Goal: Information Seeking & Learning: Compare options

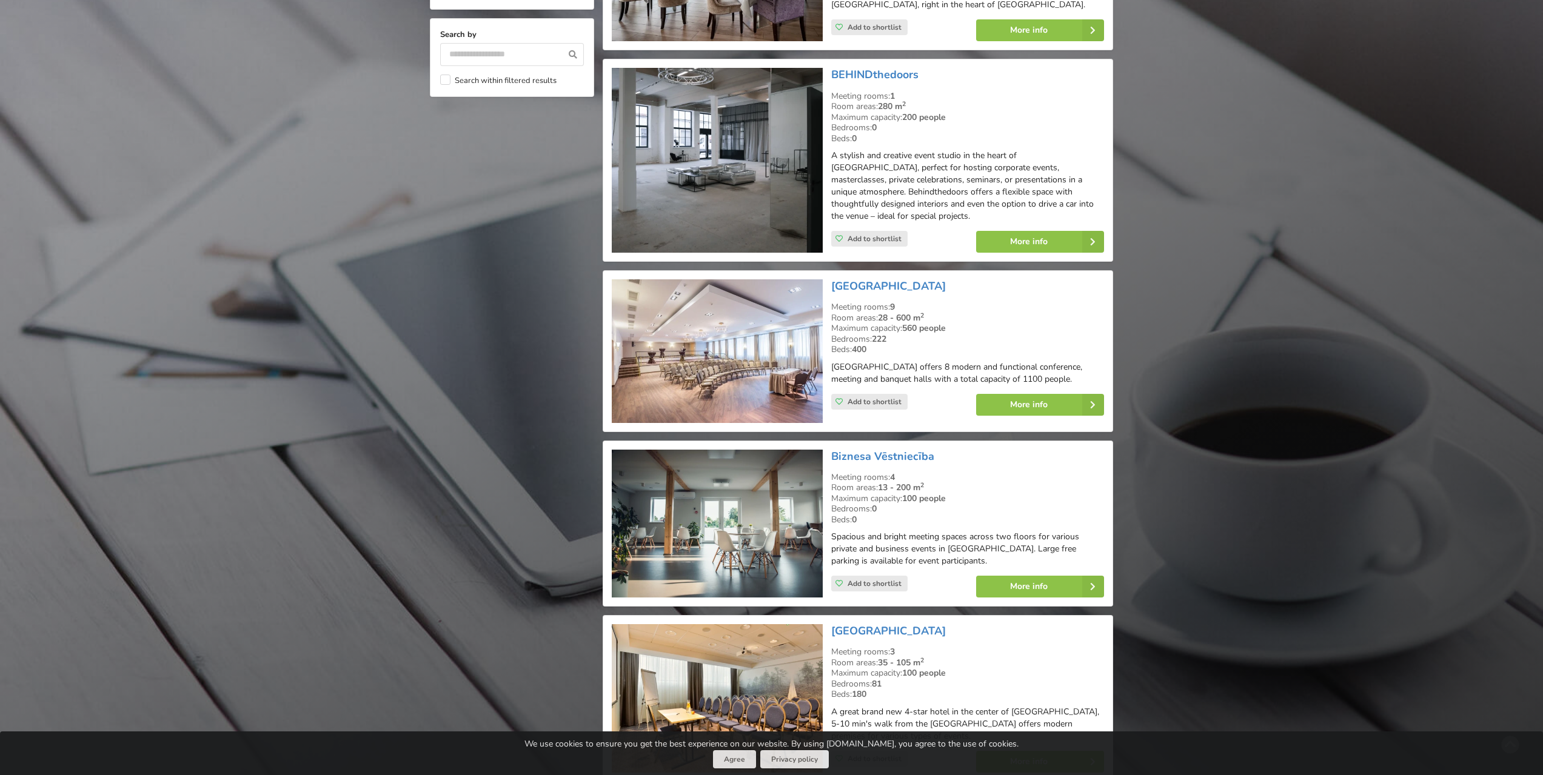
scroll to position [1152, 0]
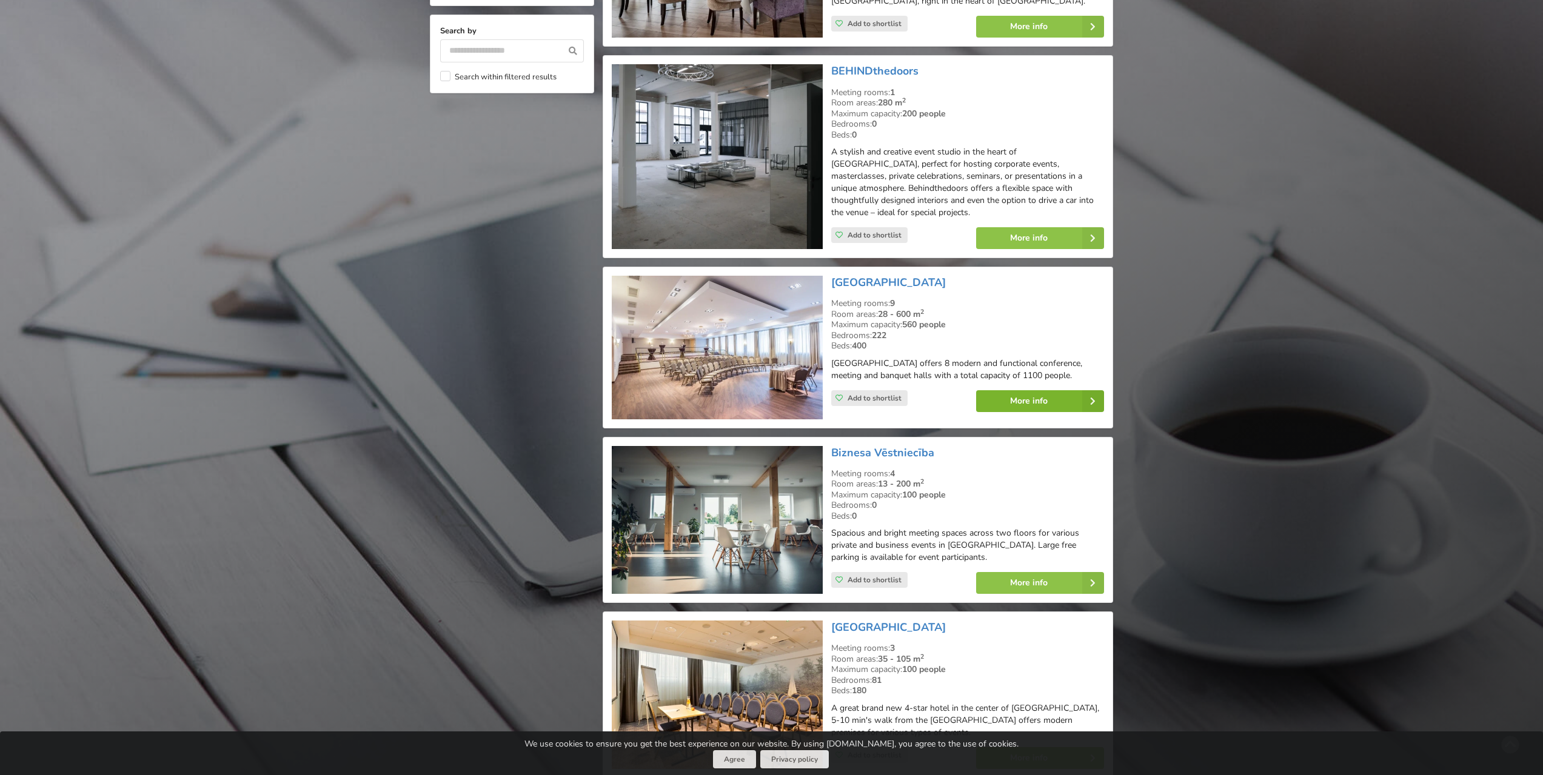
click at [1018, 395] on link "More info" at bounding box center [1040, 401] width 128 height 22
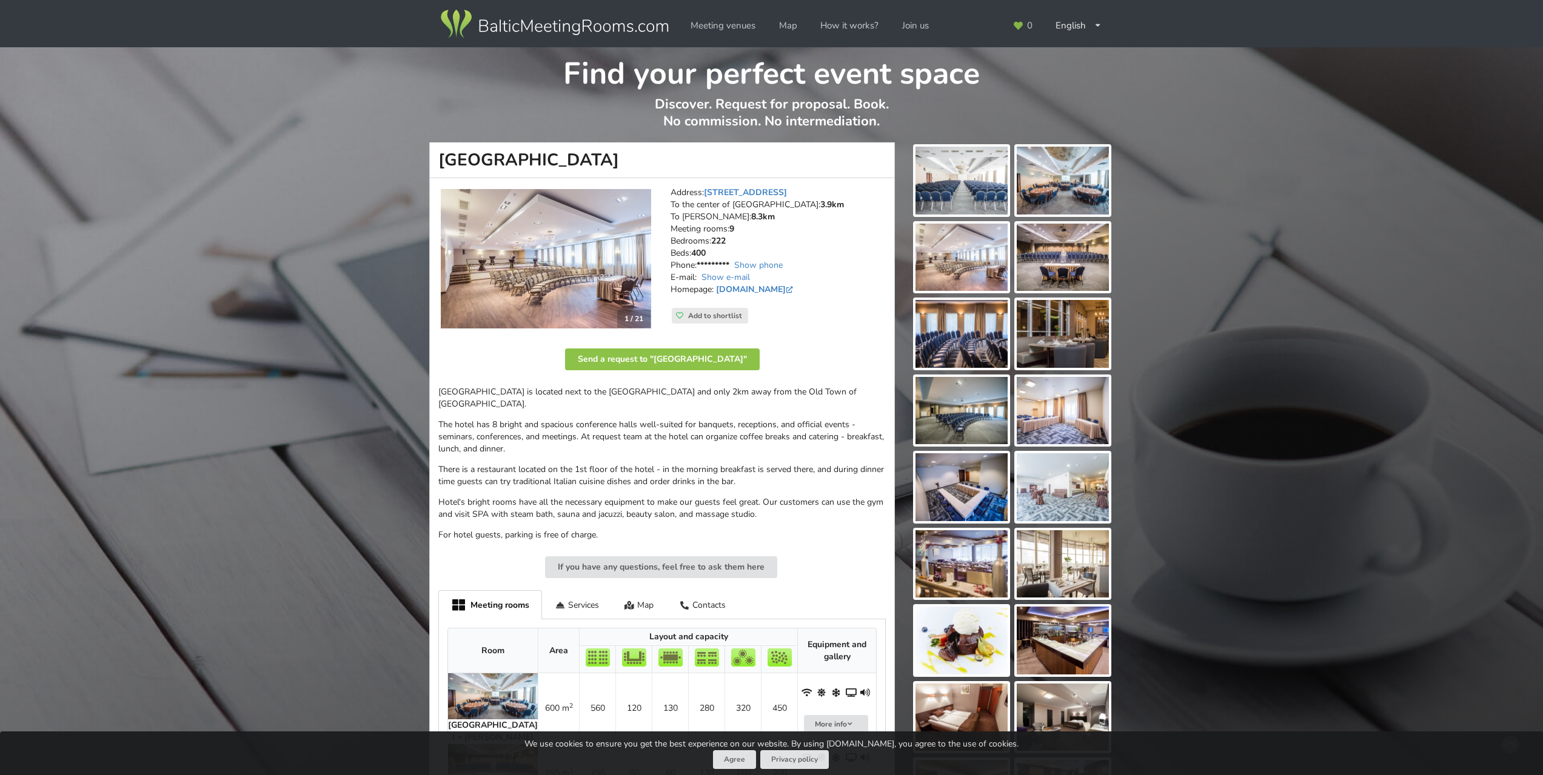
click at [570, 290] on img at bounding box center [546, 258] width 210 height 139
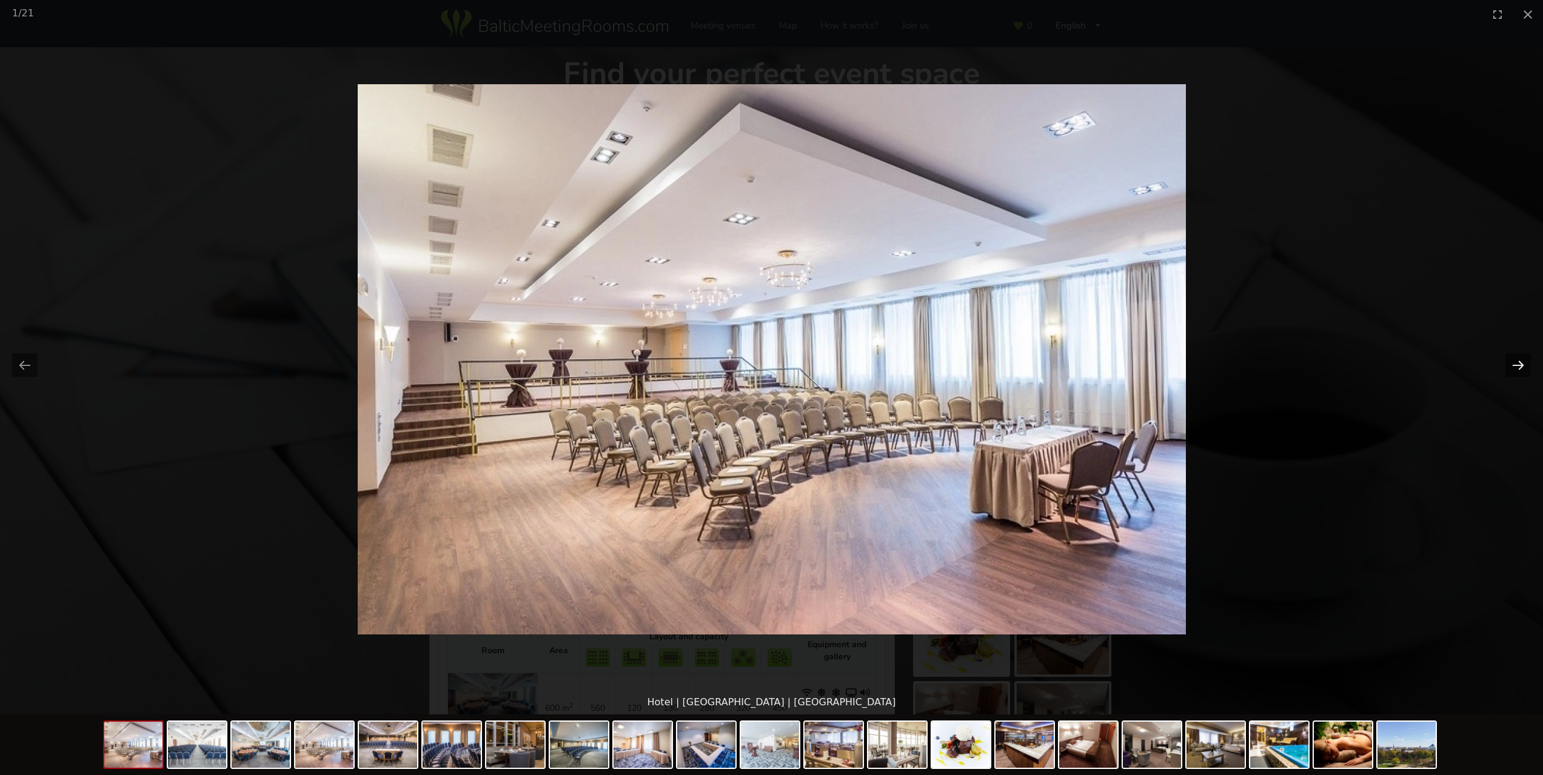
click at [1514, 364] on button "Next slide" at bounding box center [1517, 365] width 25 height 24
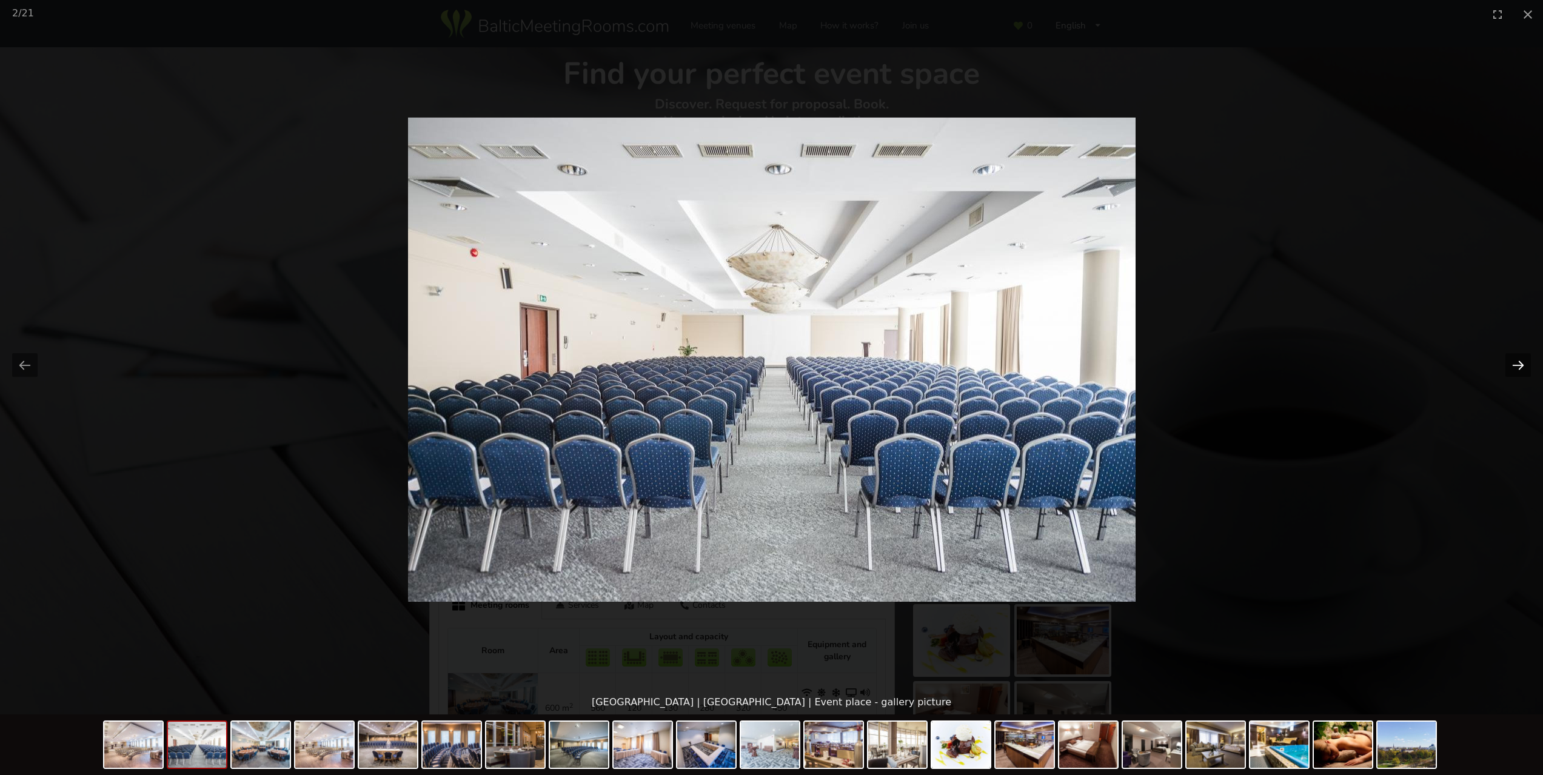
click at [1514, 364] on button "Next slide" at bounding box center [1517, 365] width 25 height 24
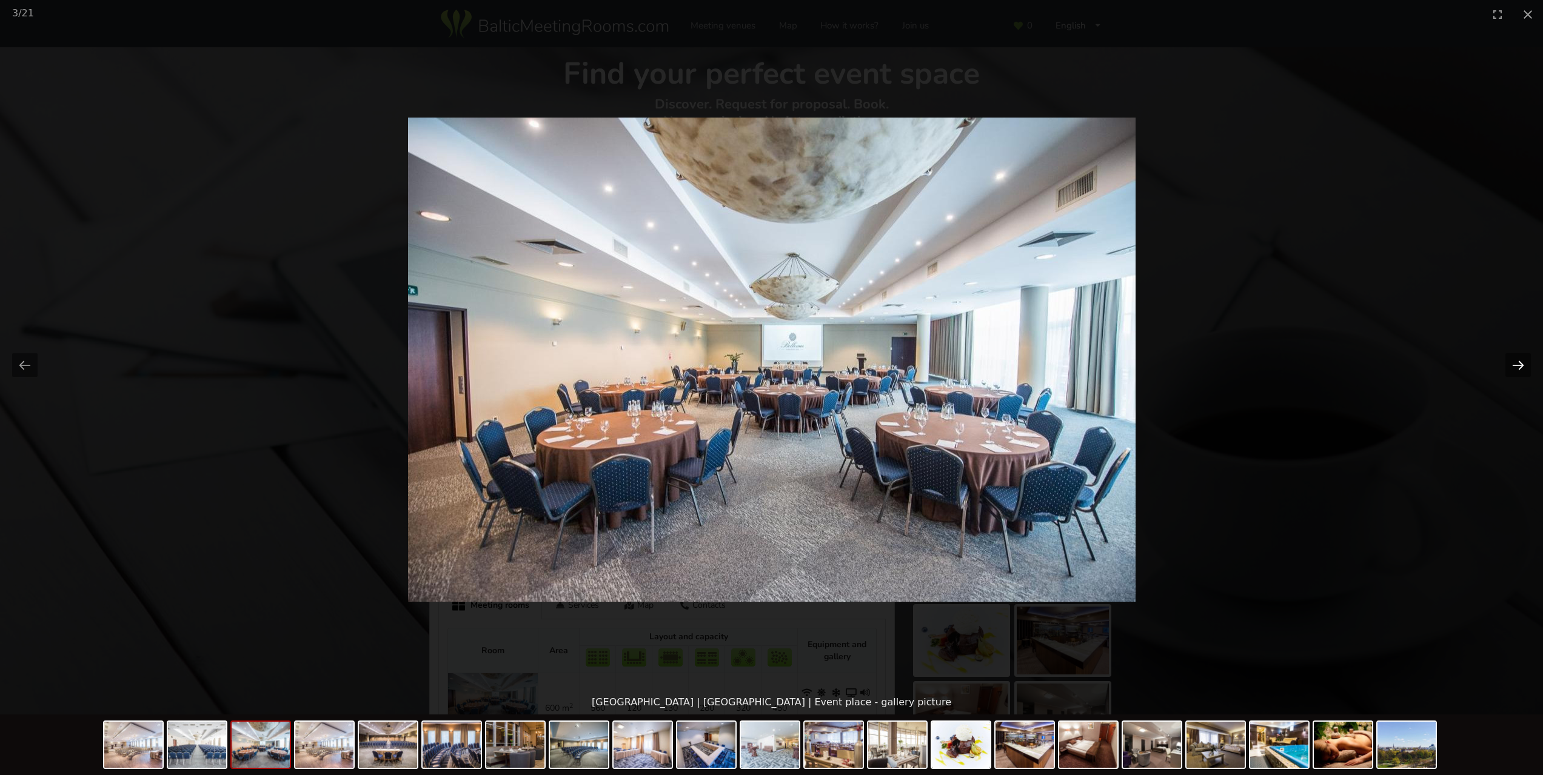
click at [1514, 364] on button "Next slide" at bounding box center [1517, 365] width 25 height 24
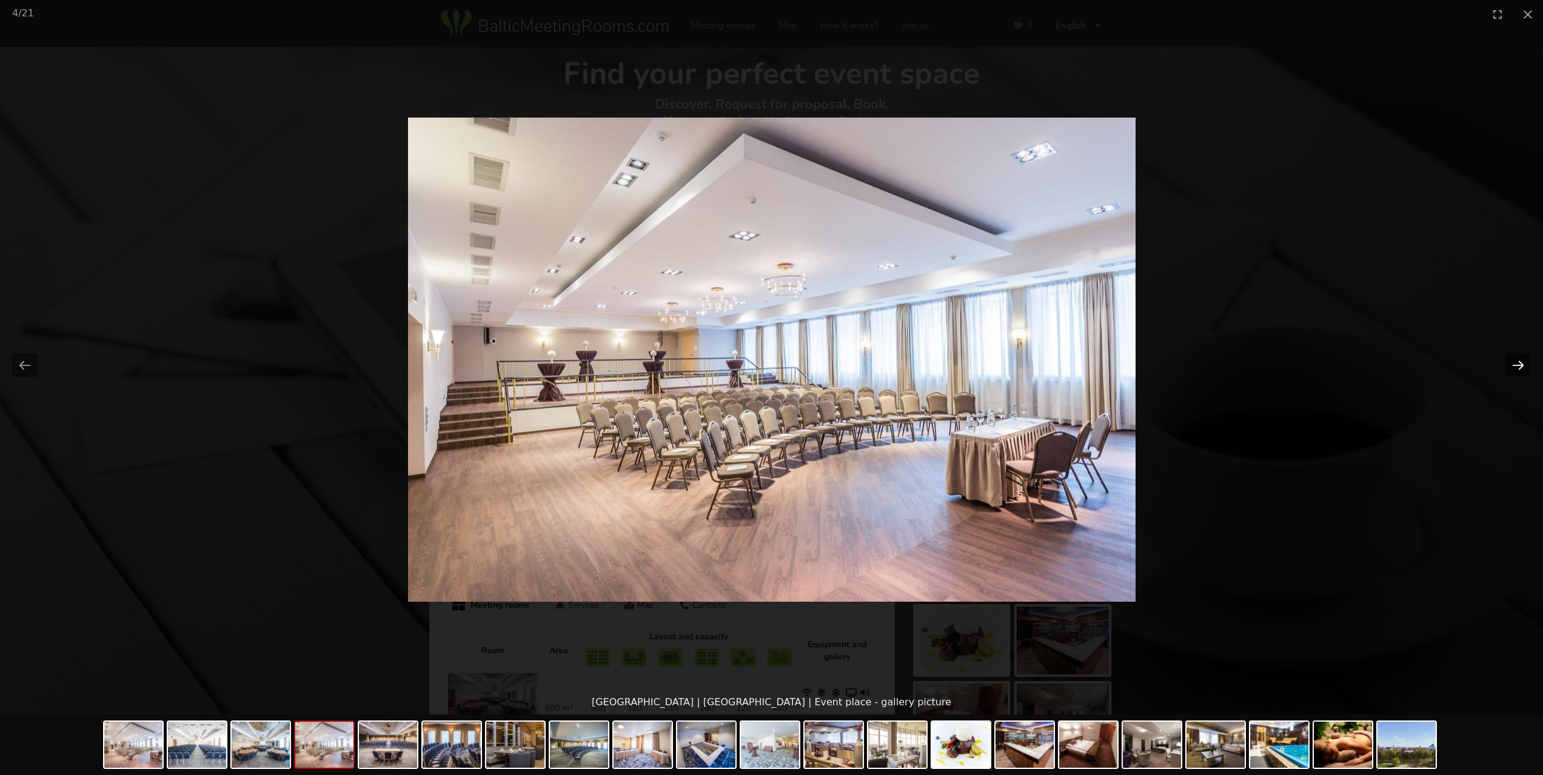
click at [1514, 364] on button "Next slide" at bounding box center [1517, 365] width 25 height 24
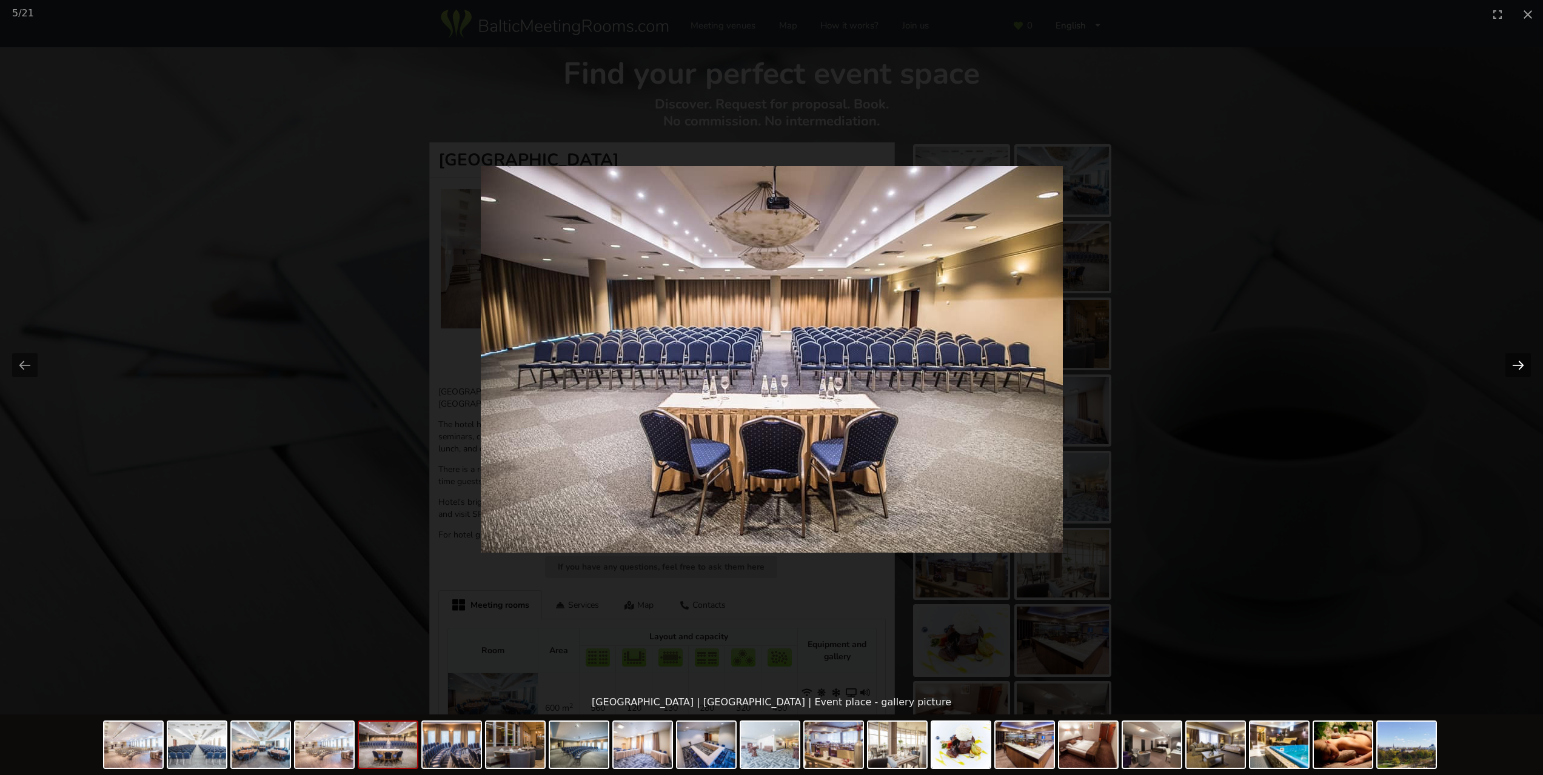
click at [1514, 364] on button "Next slide" at bounding box center [1517, 365] width 25 height 24
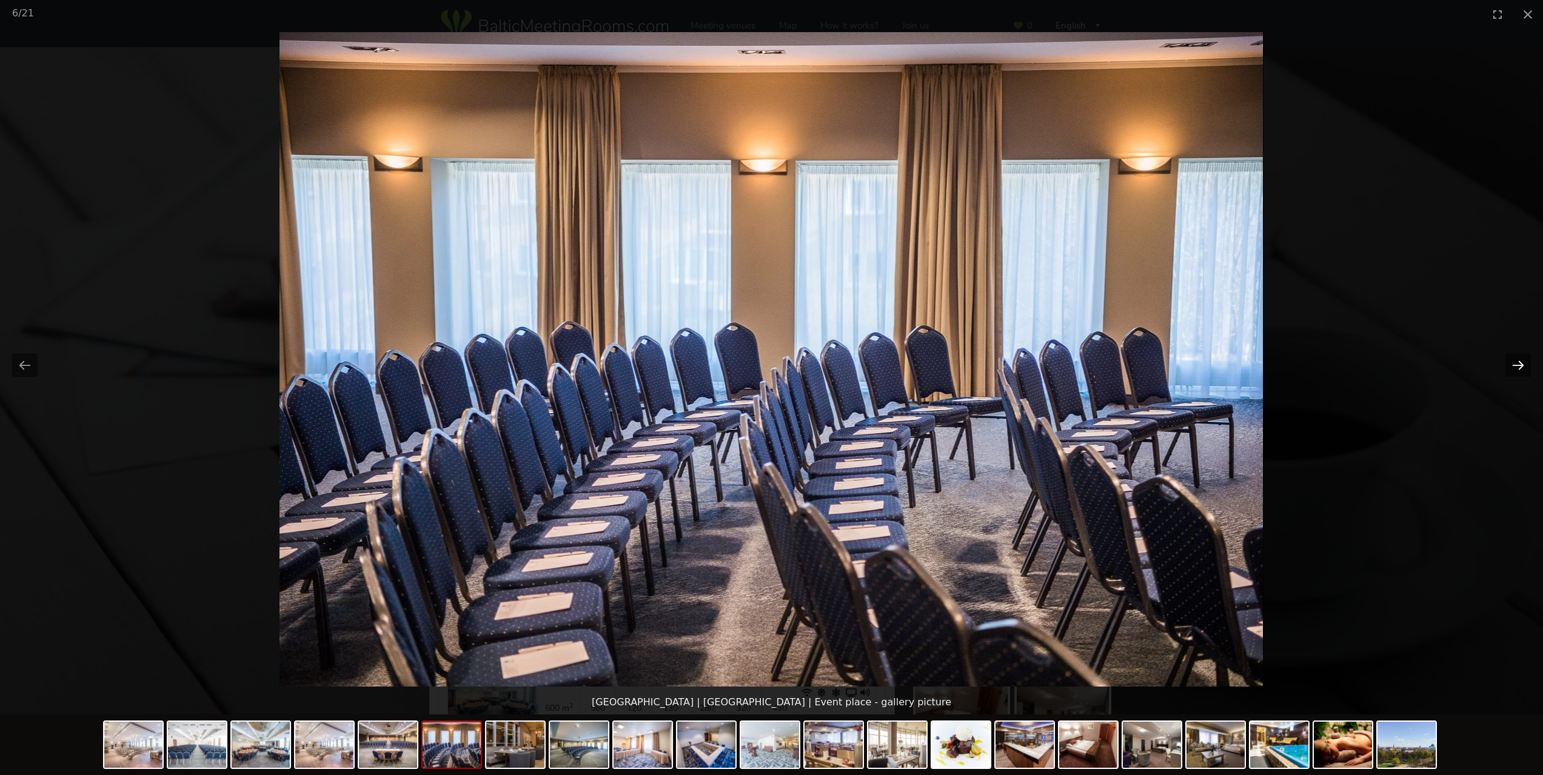
click at [1514, 364] on button "Next slide" at bounding box center [1517, 365] width 25 height 24
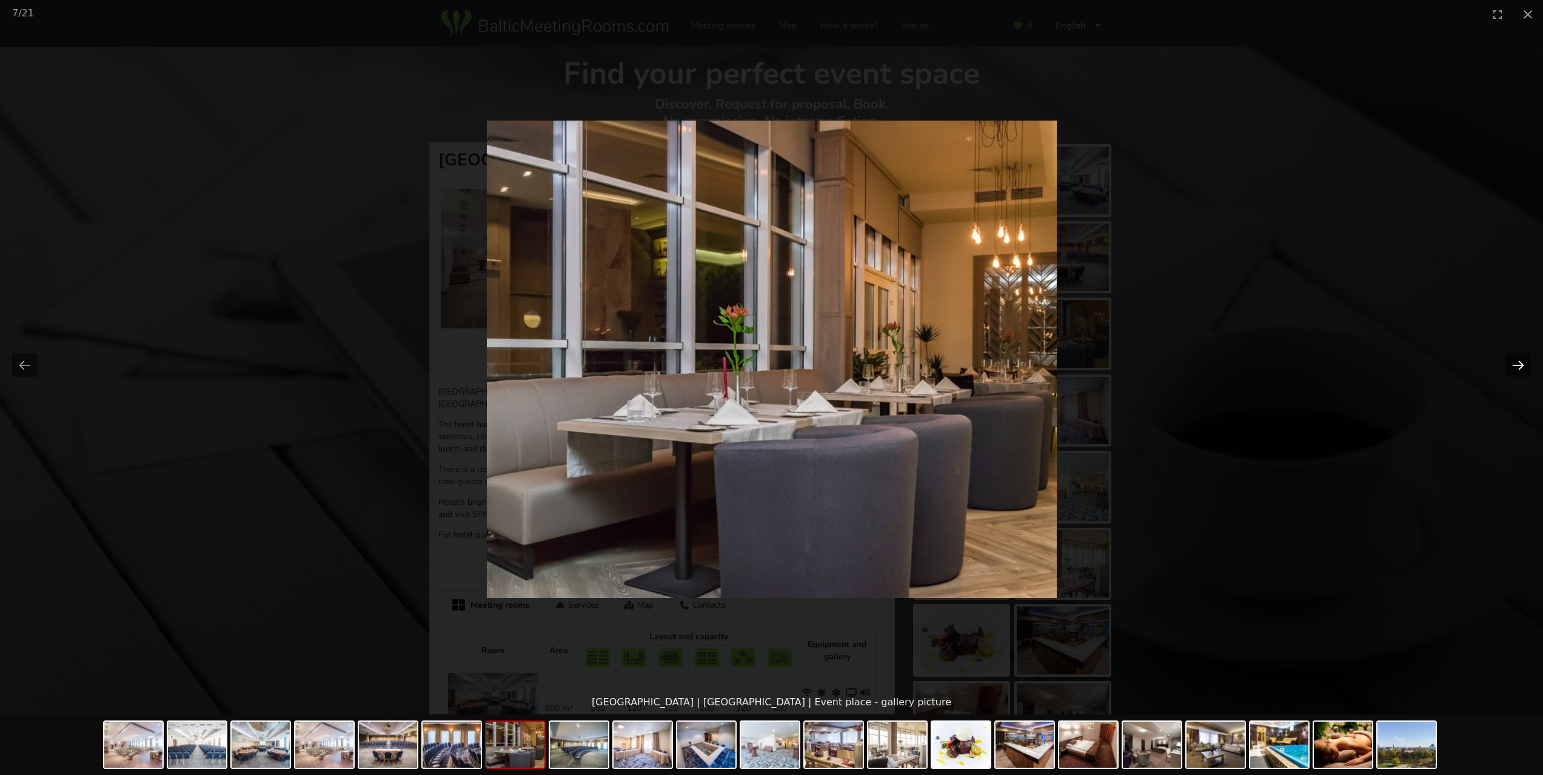
click at [1514, 364] on button "Next slide" at bounding box center [1517, 365] width 25 height 24
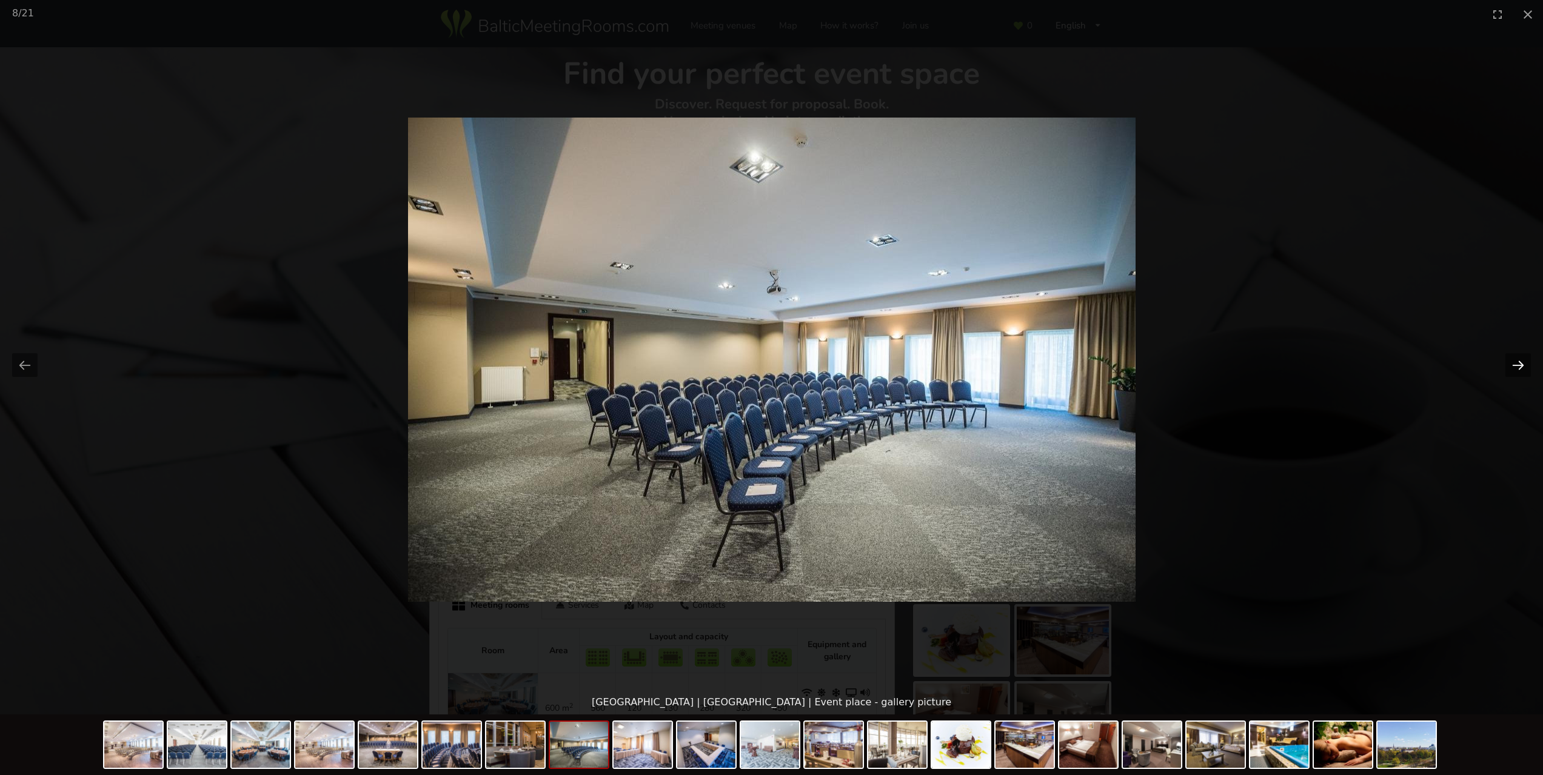
click at [1514, 364] on button "Next slide" at bounding box center [1517, 365] width 25 height 24
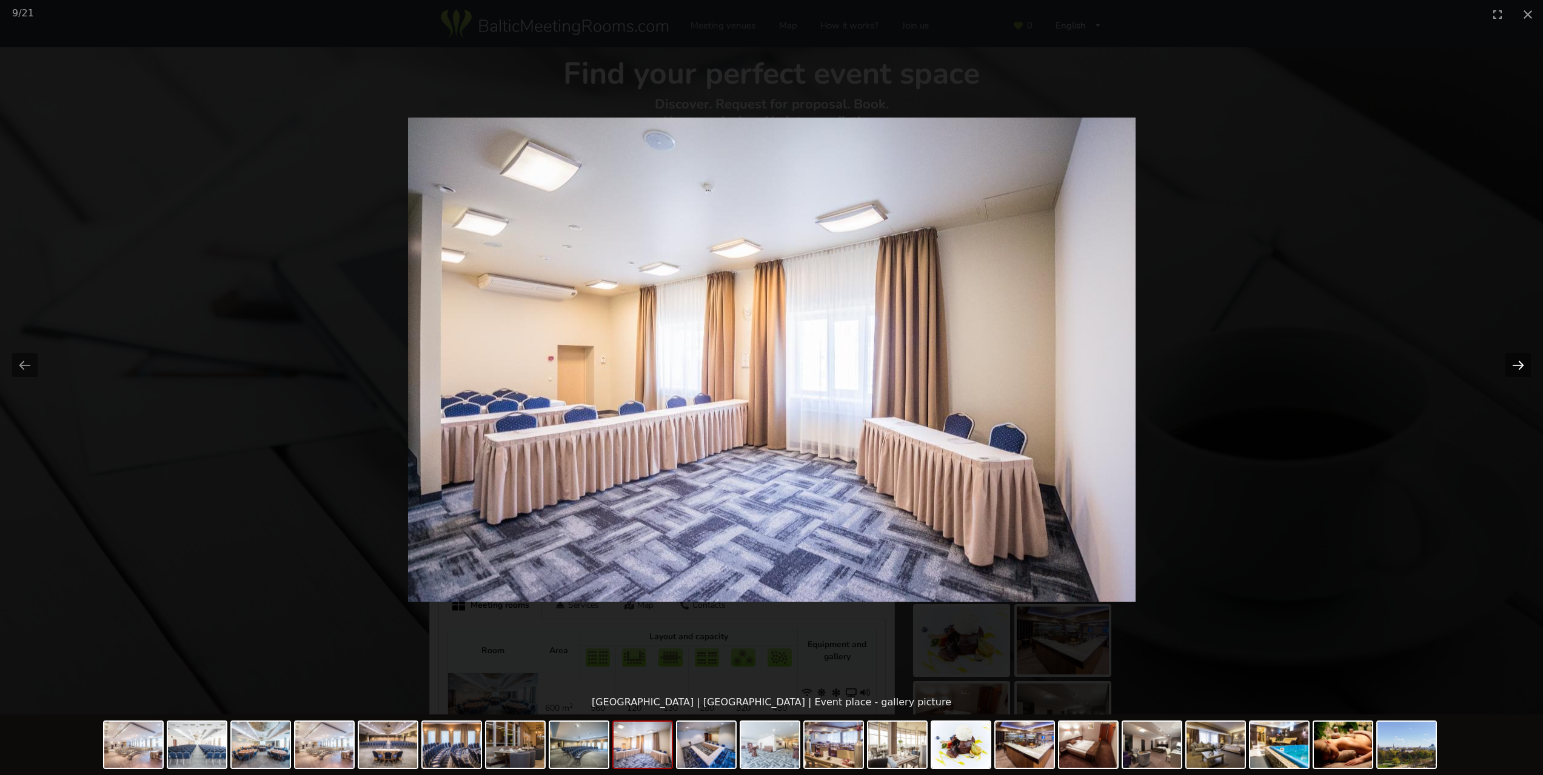
click at [1514, 364] on button "Next slide" at bounding box center [1517, 365] width 25 height 24
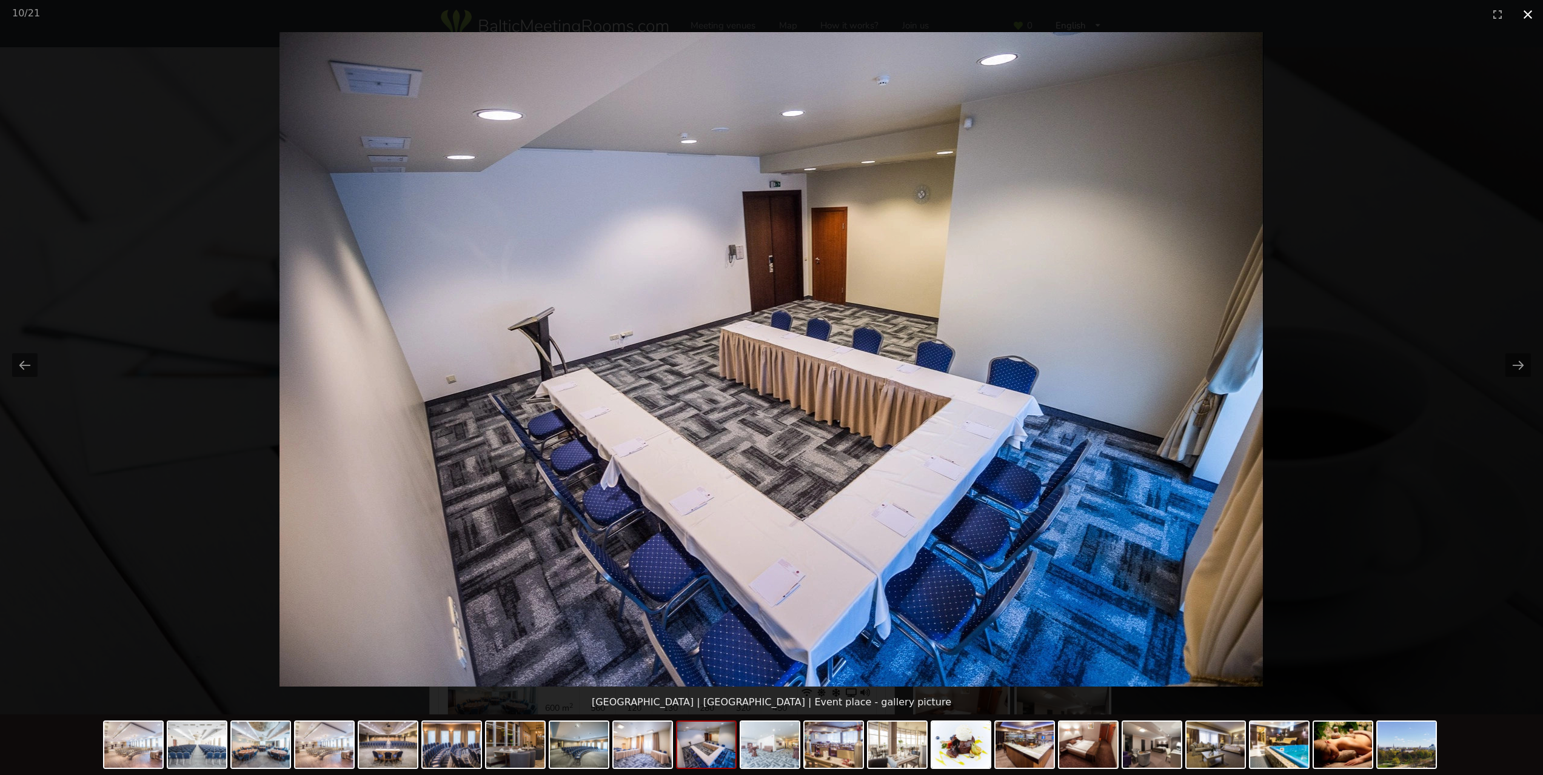
click at [1526, 19] on button "Close gallery" at bounding box center [1527, 14] width 30 height 28
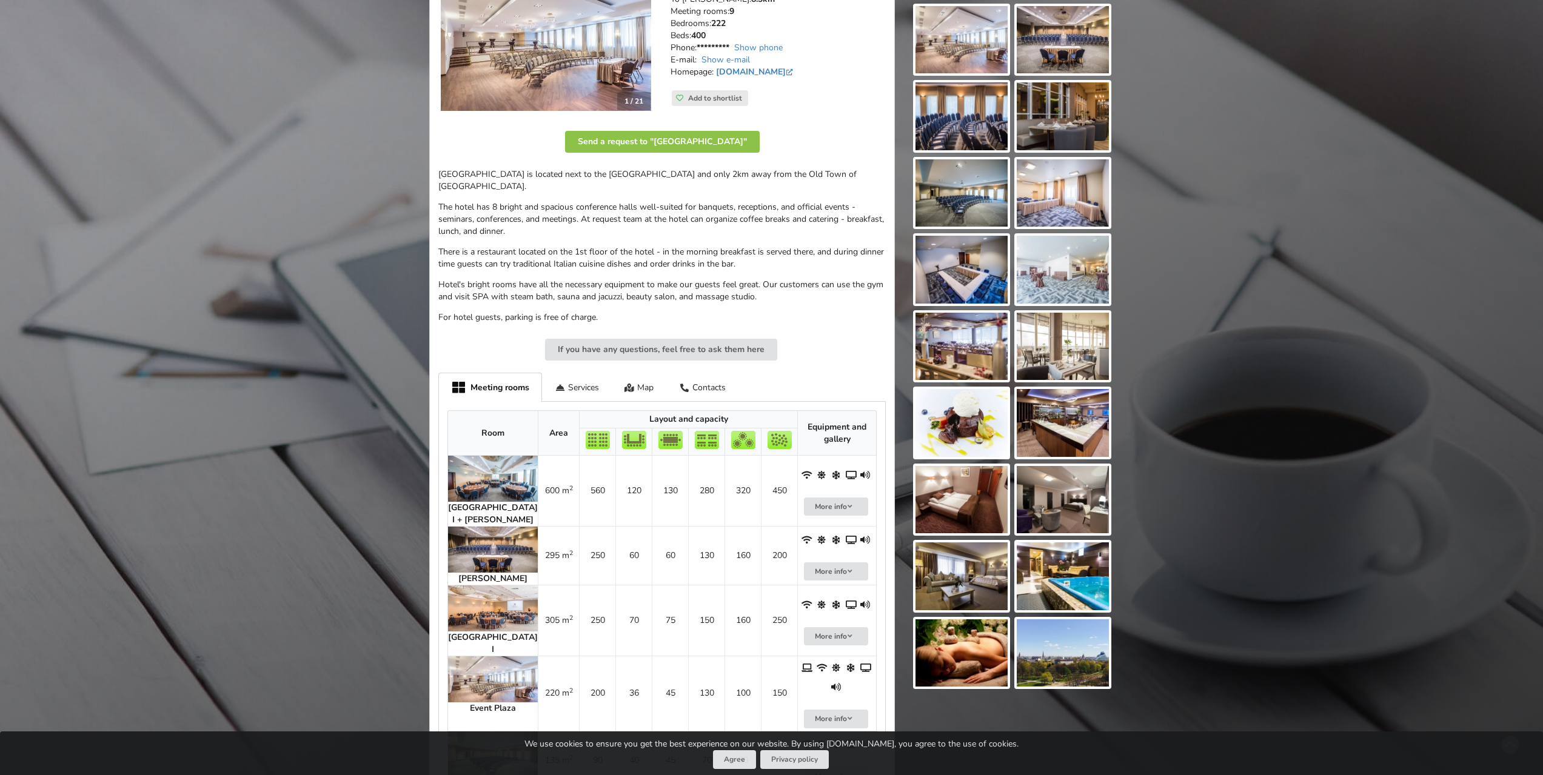
scroll to position [242, 0]
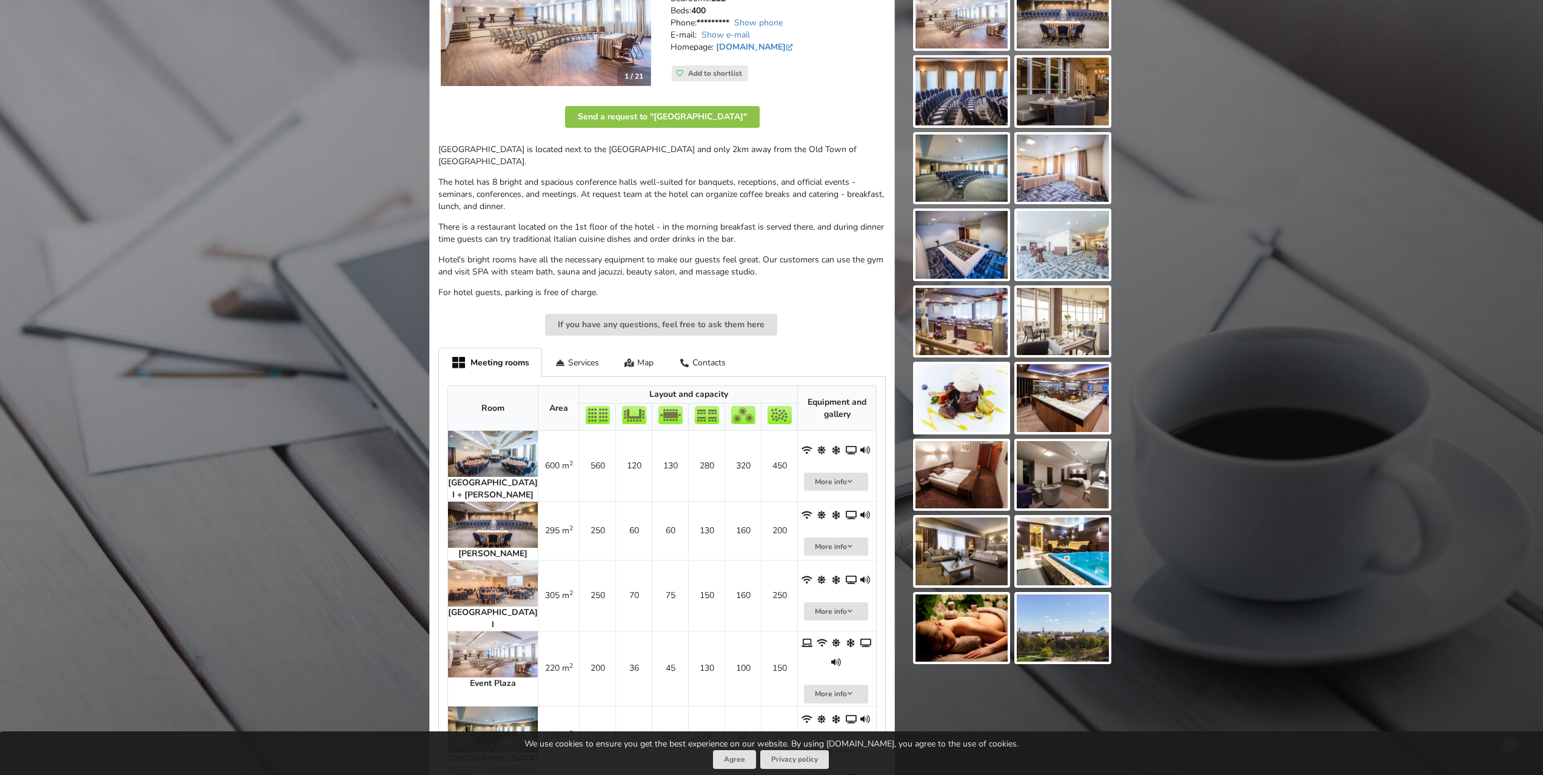
click at [1046, 403] on img at bounding box center [1063, 398] width 92 height 68
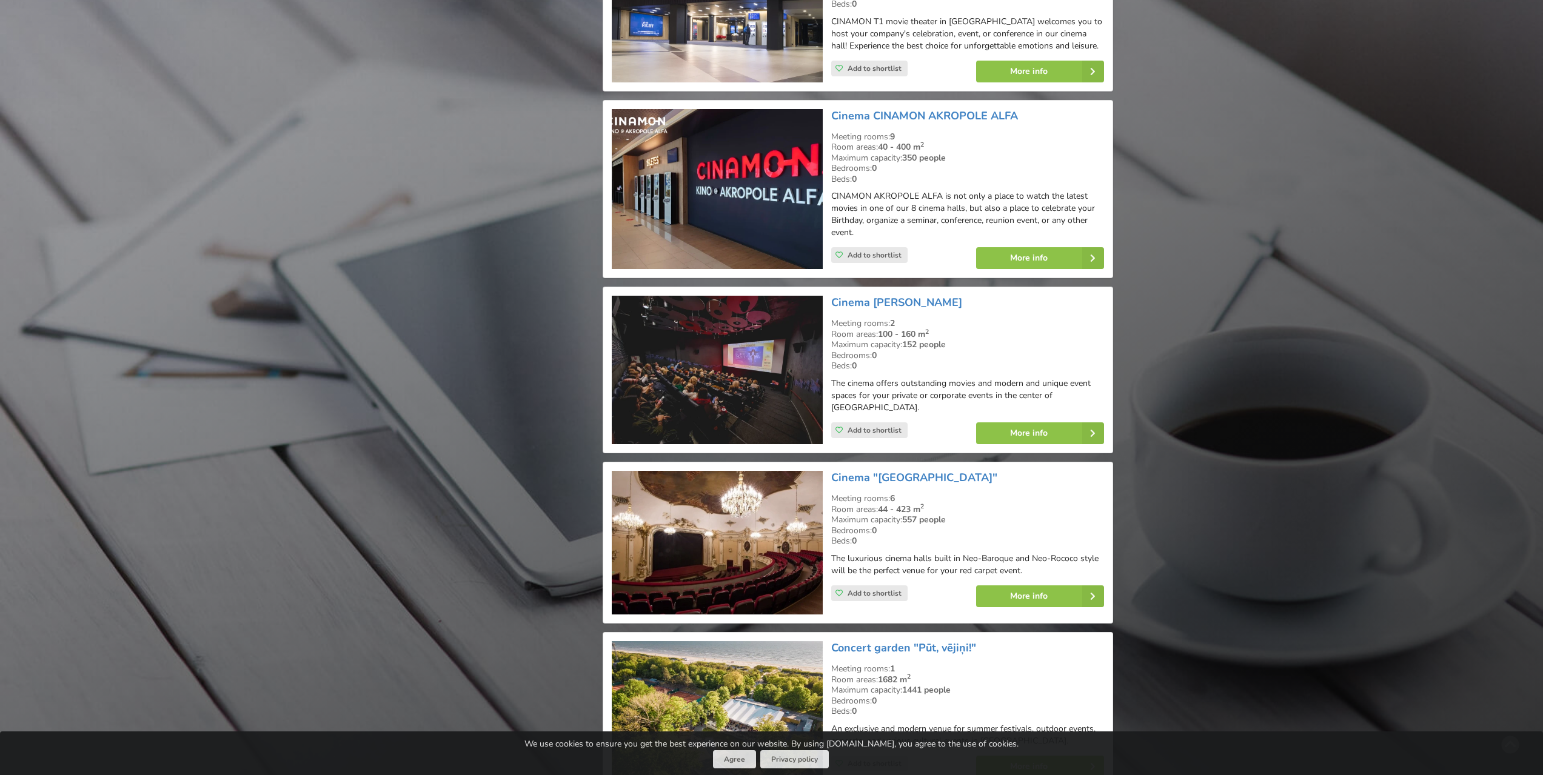
scroll to position [2061, 0]
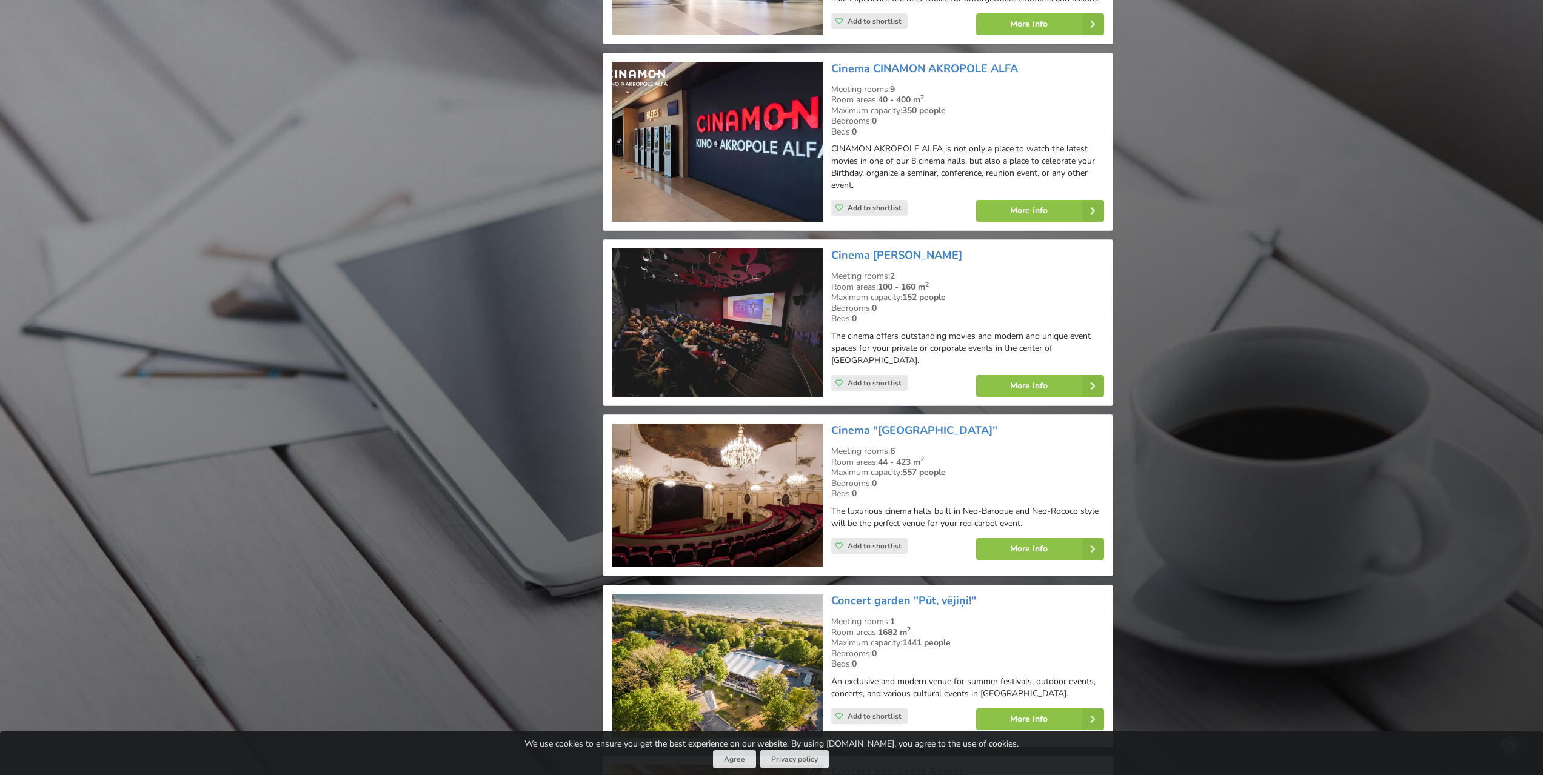
click at [703, 290] on img at bounding box center [717, 323] width 210 height 149
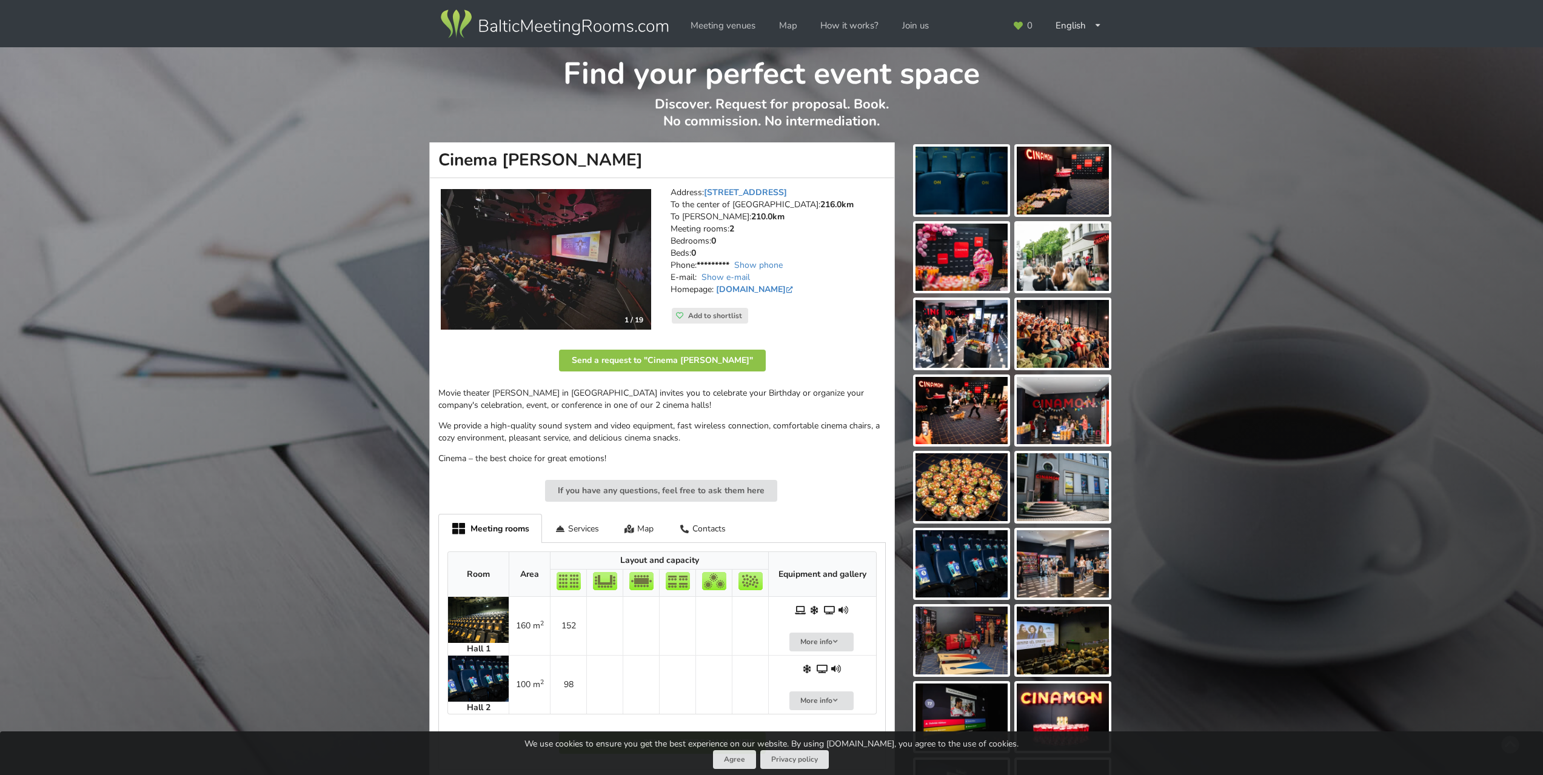
click at [614, 283] on img at bounding box center [546, 259] width 210 height 141
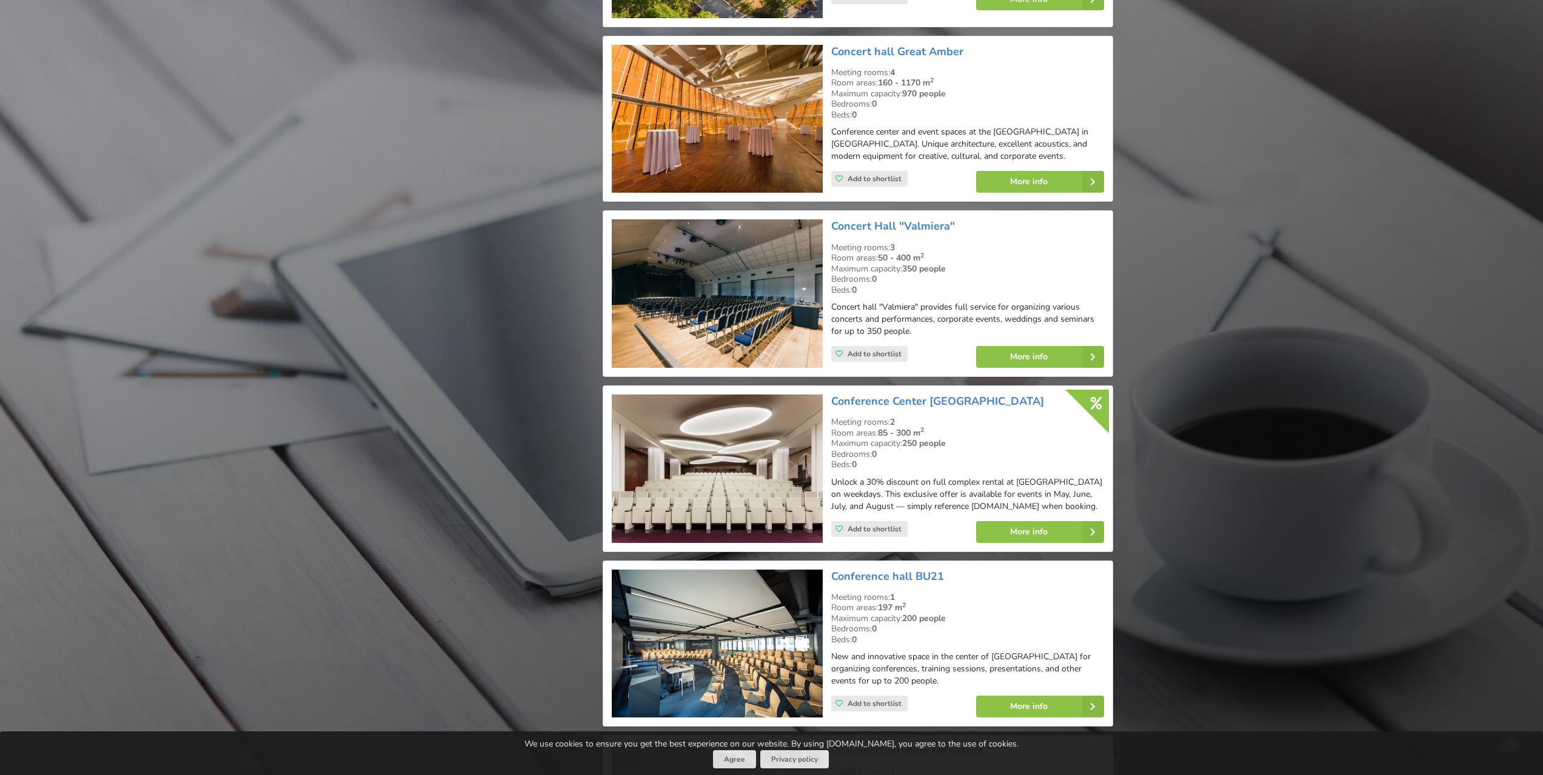
scroll to position [2789, 0]
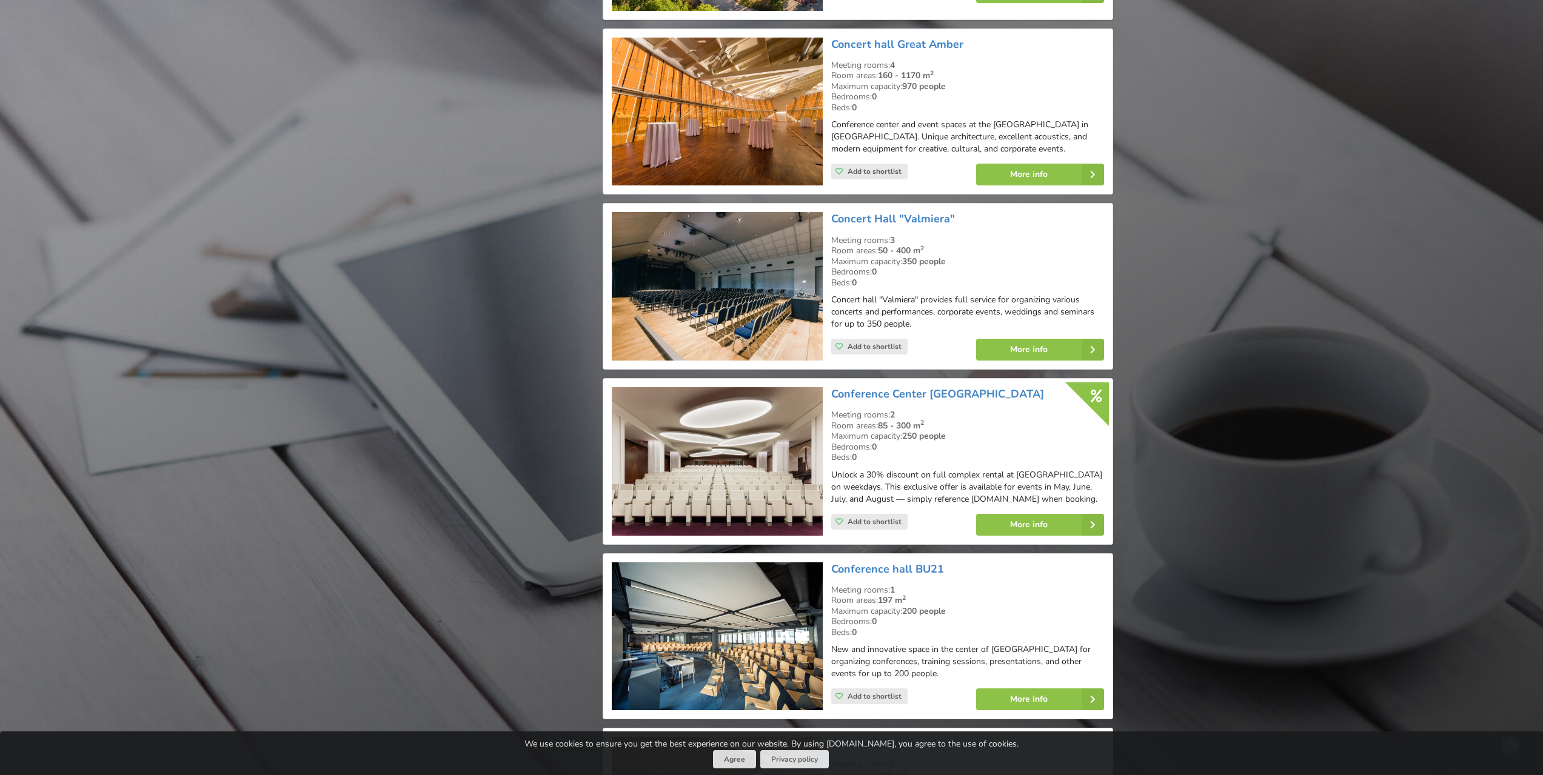
click at [731, 300] on img at bounding box center [717, 286] width 210 height 149
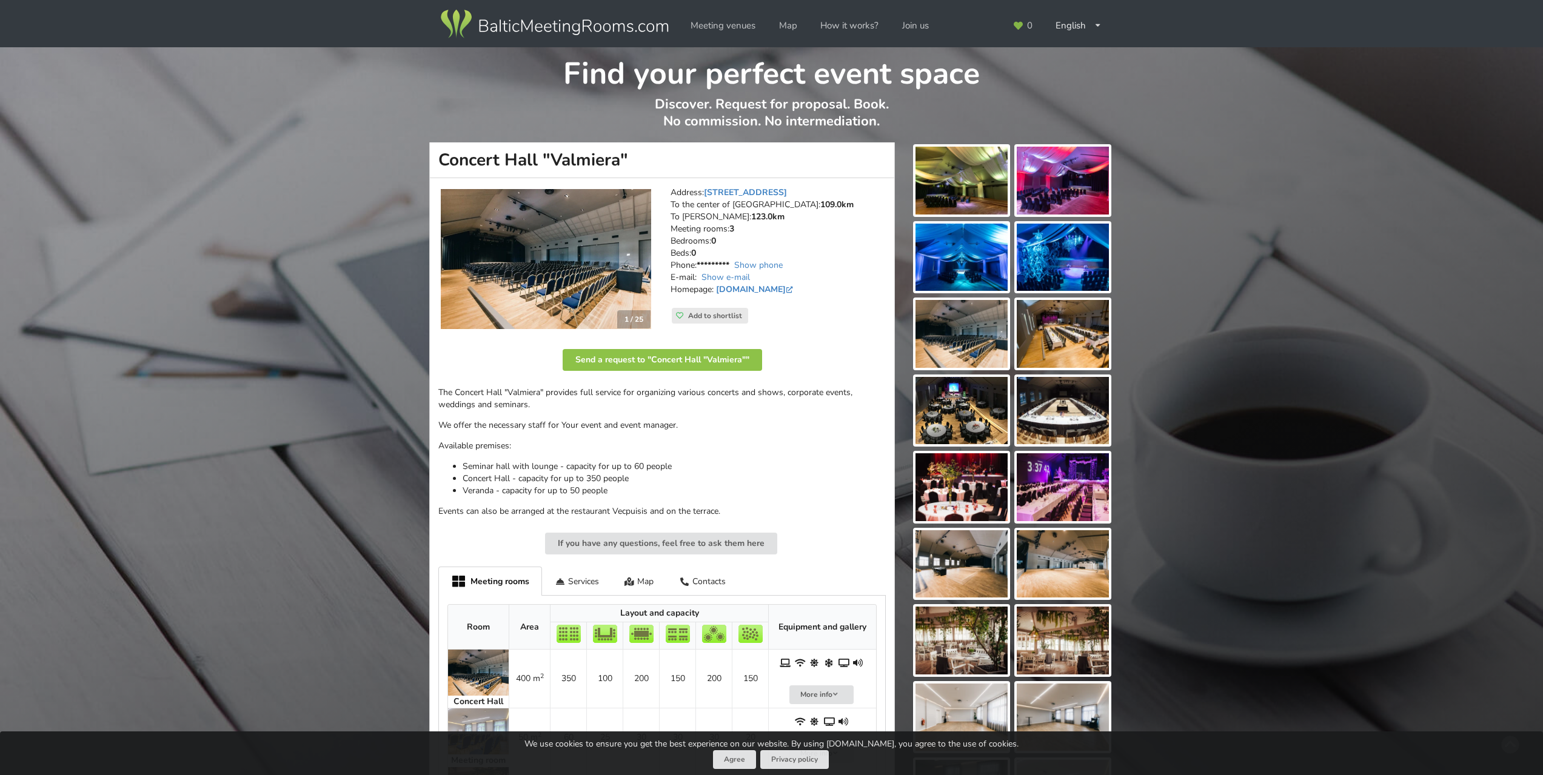
click at [575, 246] on img at bounding box center [546, 259] width 210 height 141
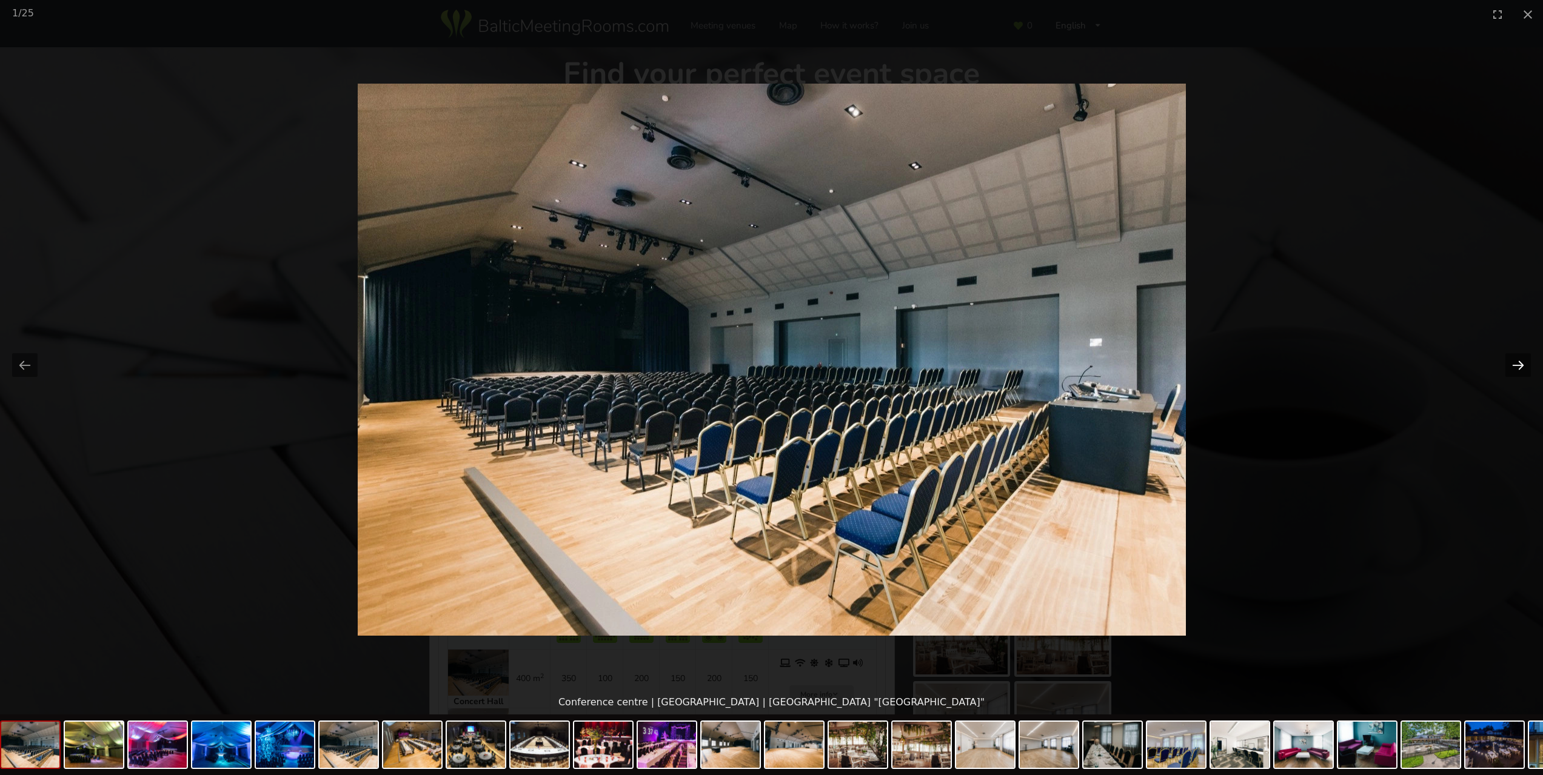
click at [1518, 361] on button "Next slide" at bounding box center [1517, 365] width 25 height 24
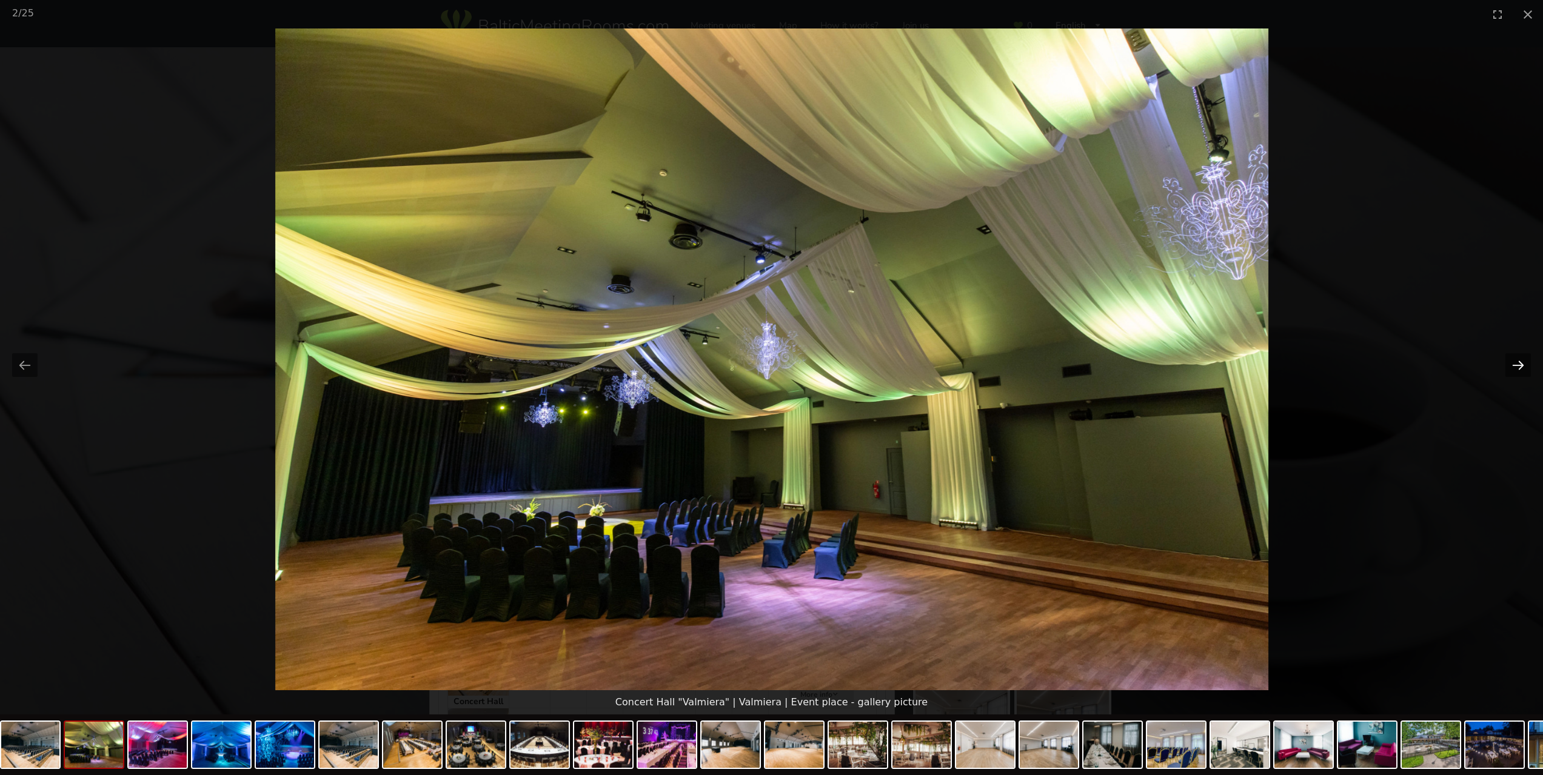
click at [1518, 361] on button "Next slide" at bounding box center [1517, 365] width 25 height 24
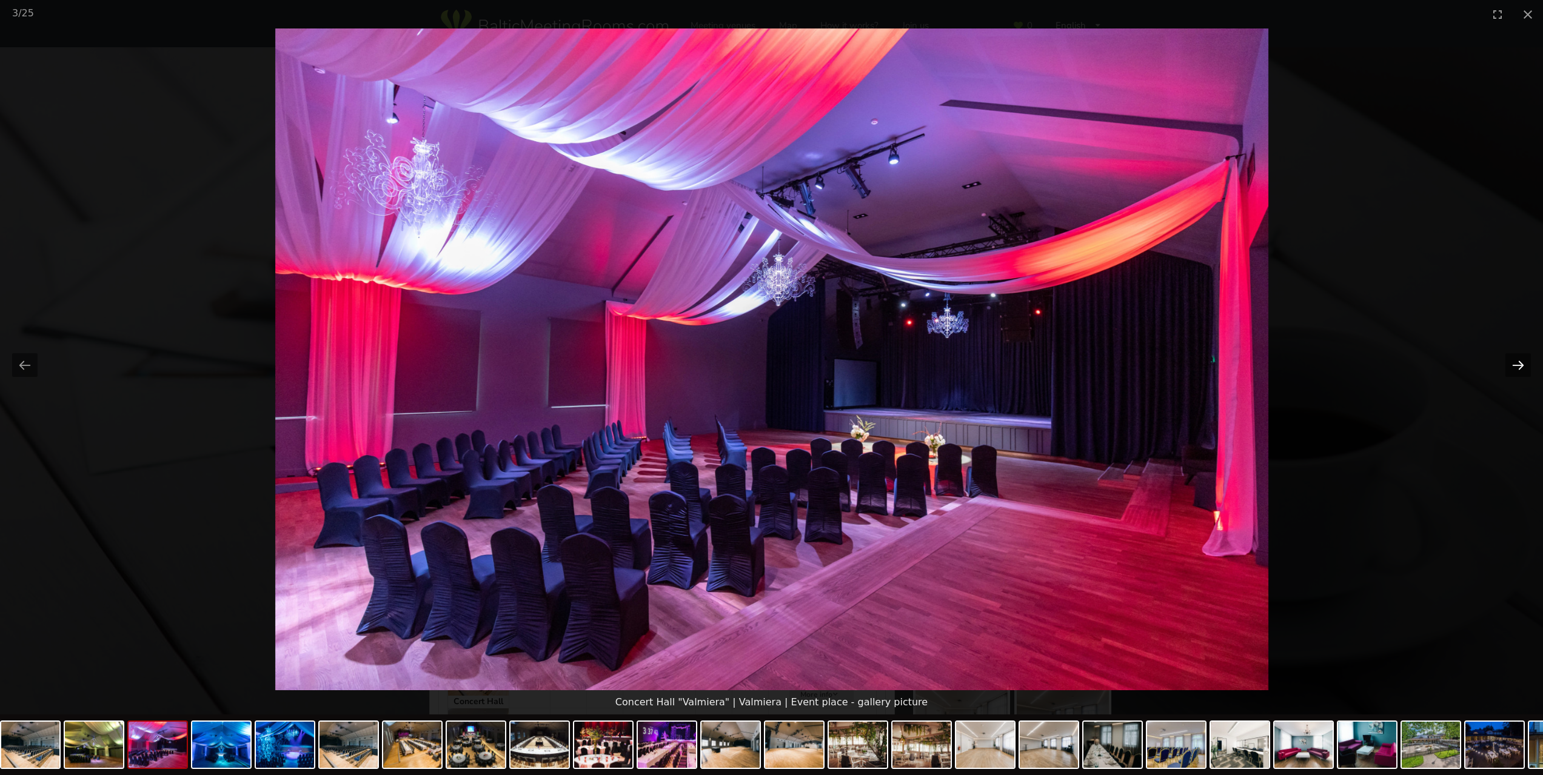
click at [1518, 361] on button "Next slide" at bounding box center [1517, 365] width 25 height 24
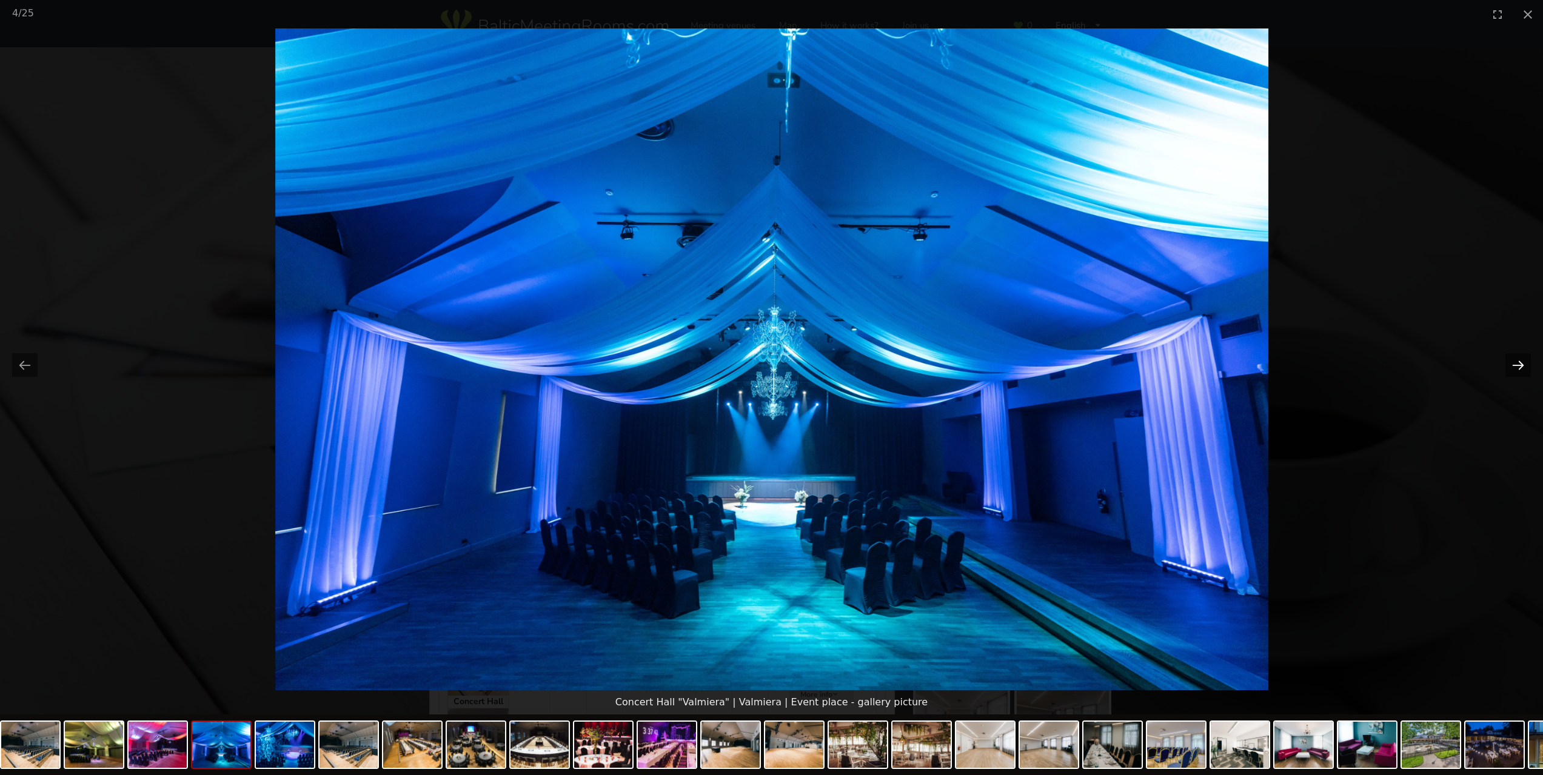
click at [1518, 361] on button "Next slide" at bounding box center [1517, 365] width 25 height 24
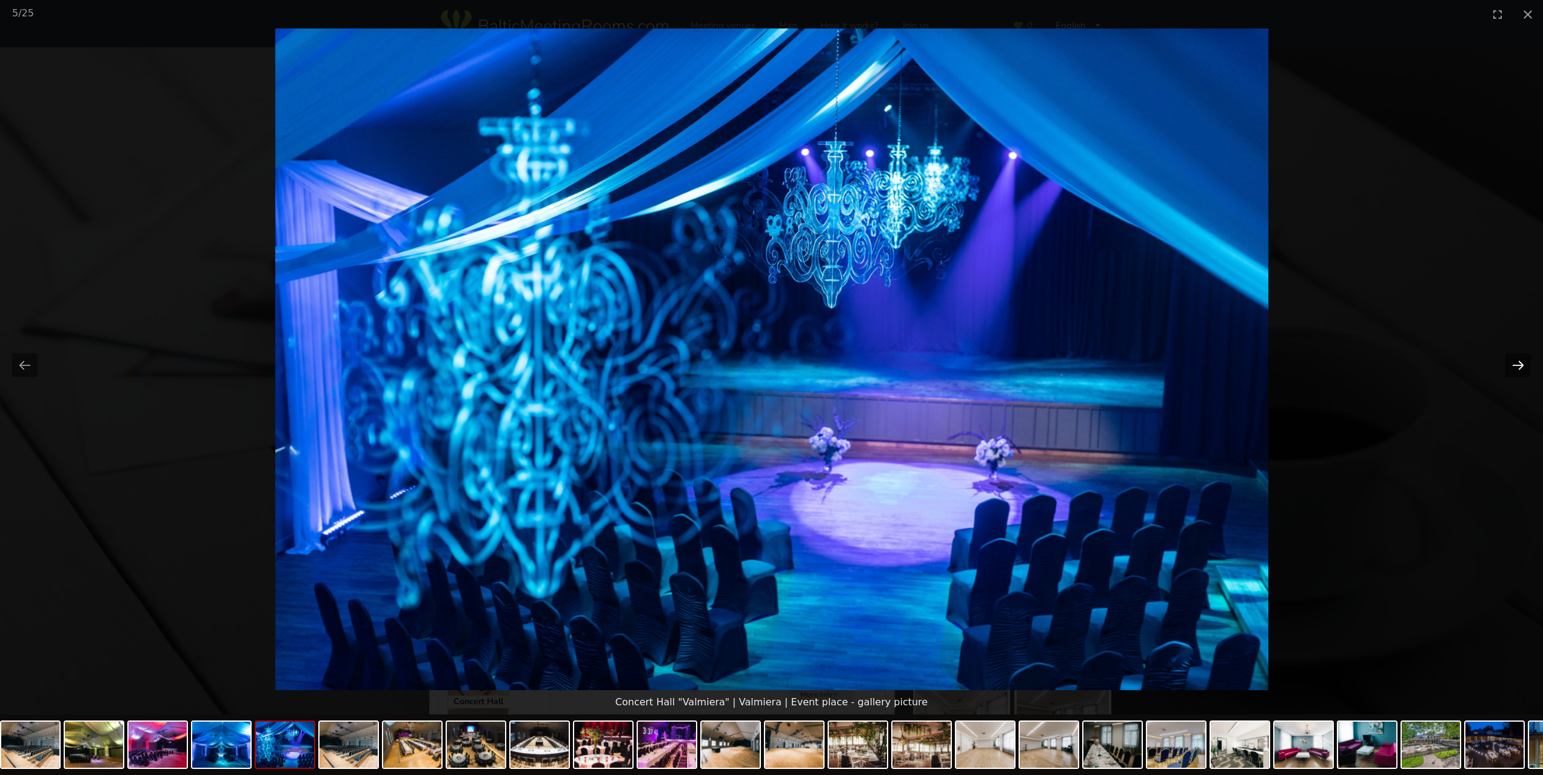
click at [1518, 361] on button "Next slide" at bounding box center [1517, 365] width 25 height 24
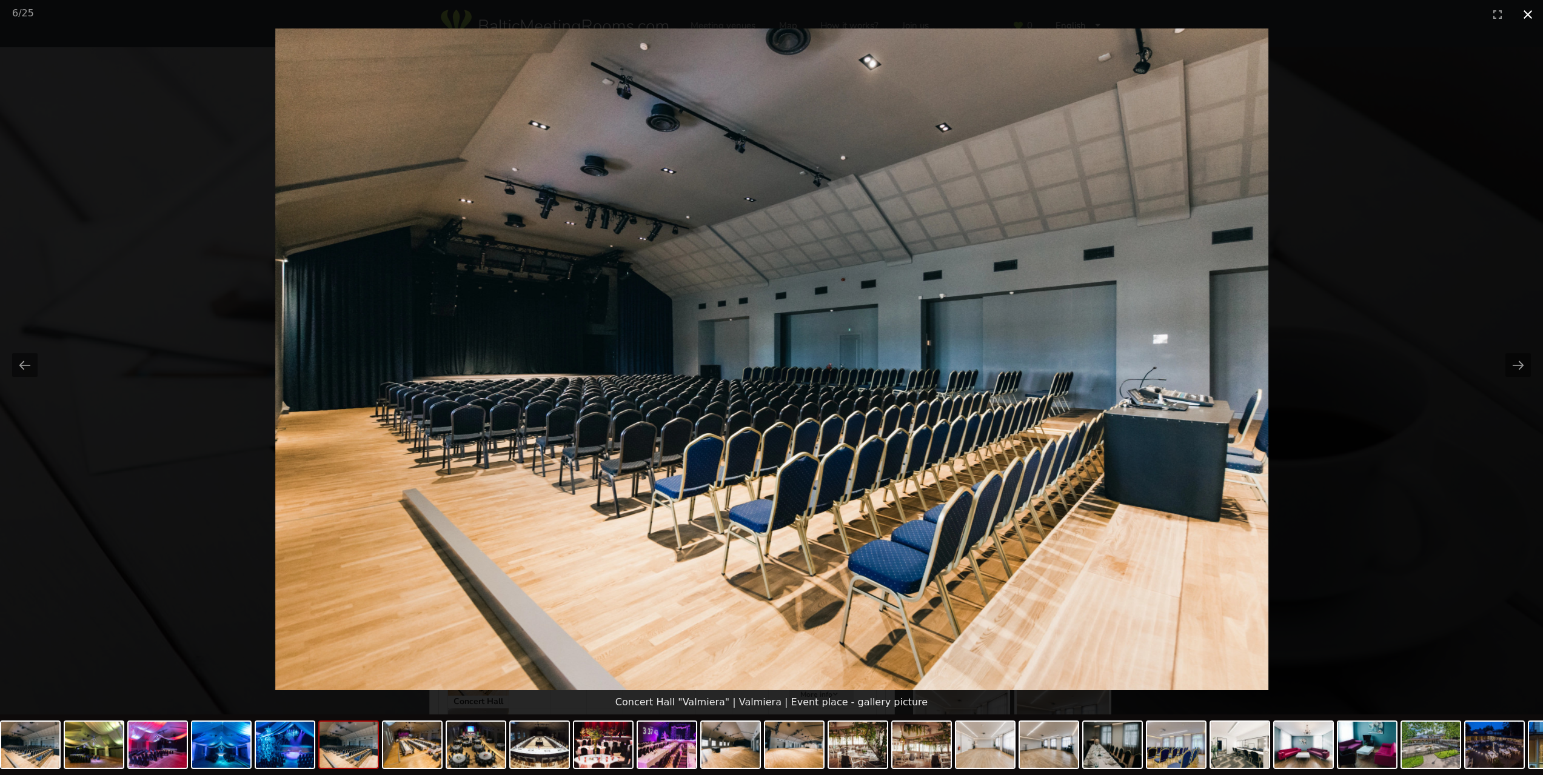
click at [1523, 18] on button "Close gallery" at bounding box center [1527, 14] width 30 height 28
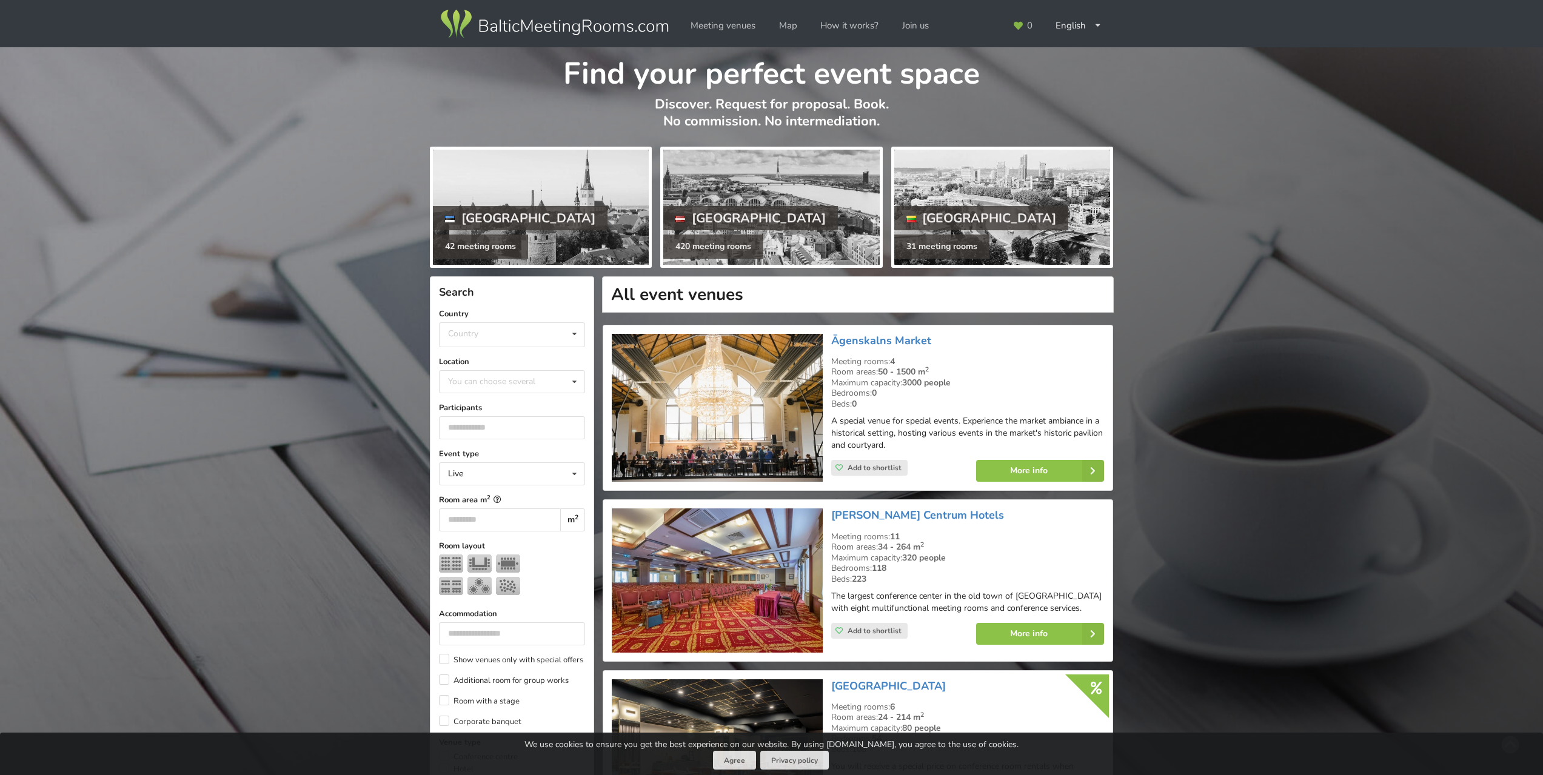
scroll to position [2789, 0]
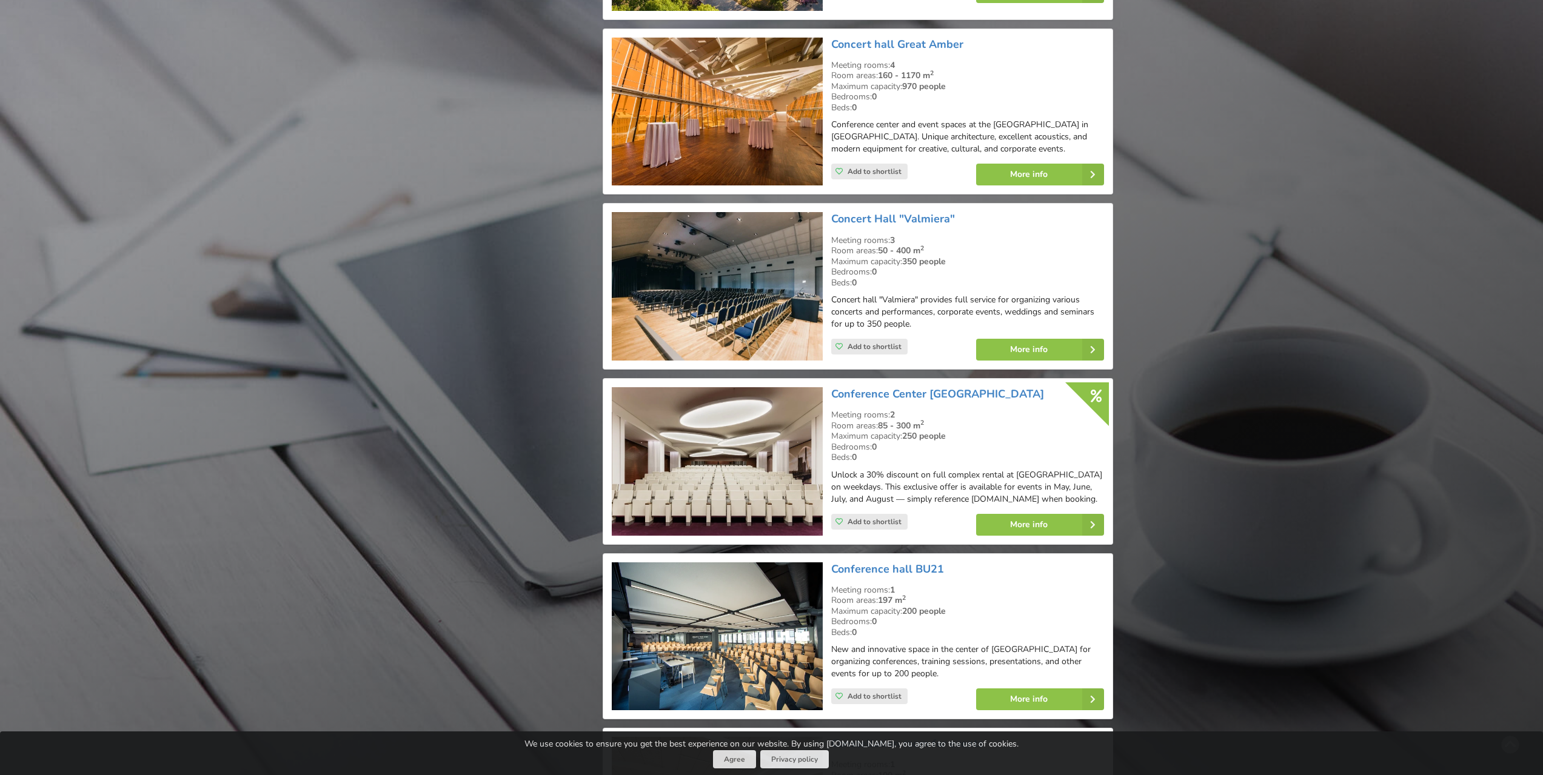
click at [792, 443] on img at bounding box center [717, 461] width 210 height 149
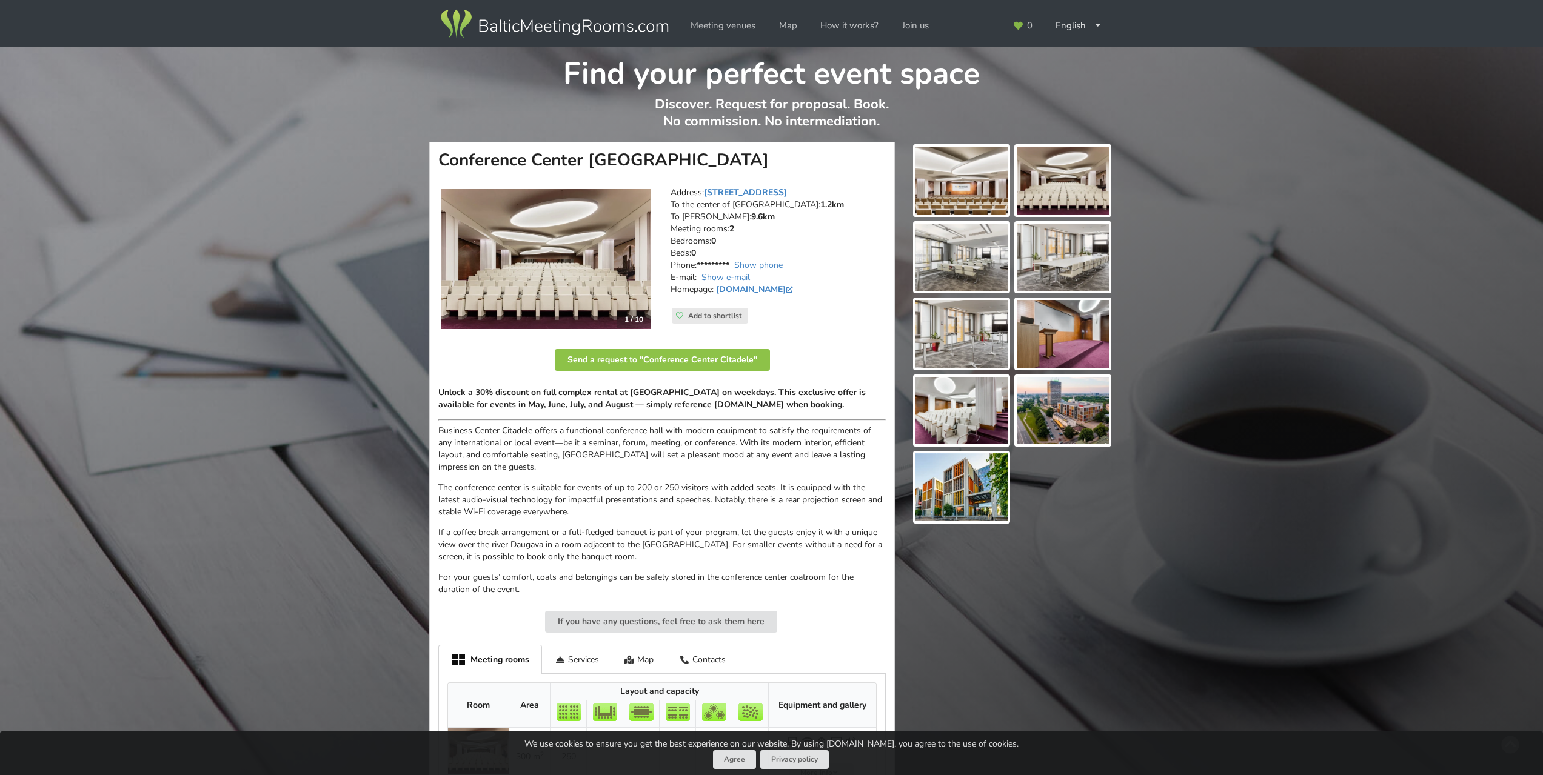
click at [604, 229] on img at bounding box center [546, 259] width 210 height 141
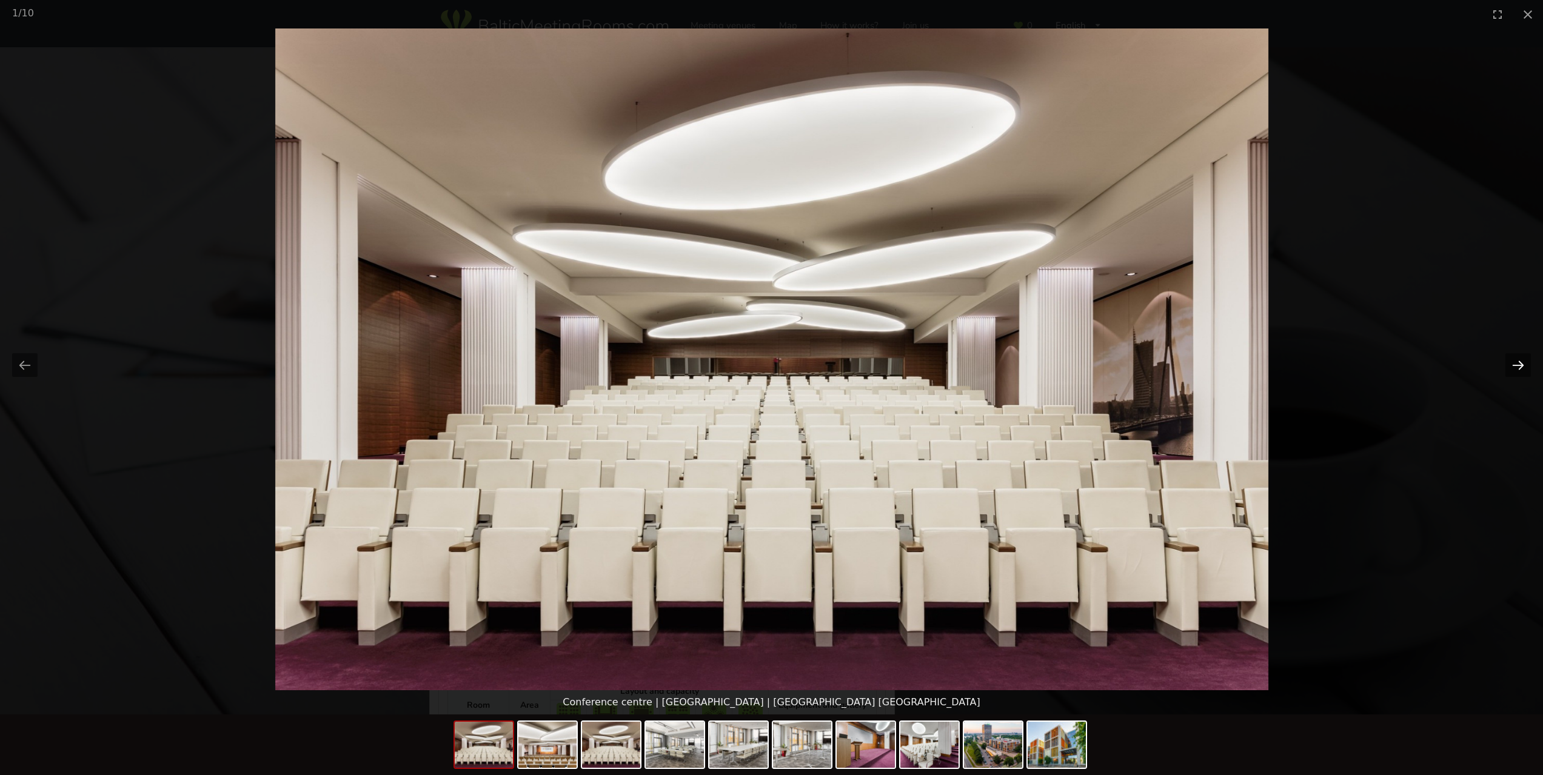
click at [1520, 373] on button "Next slide" at bounding box center [1517, 365] width 25 height 24
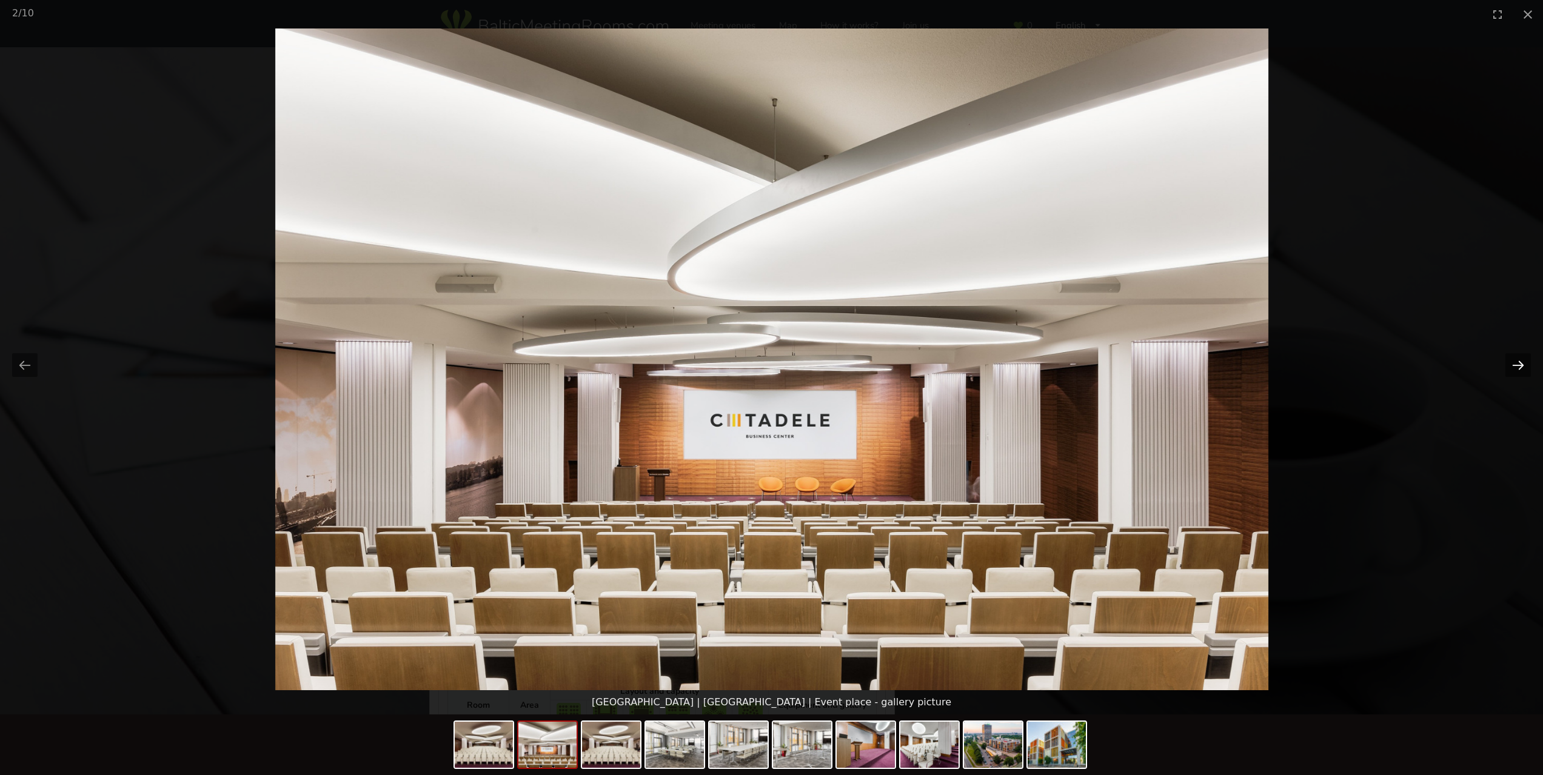
click at [1522, 366] on button "Next slide" at bounding box center [1517, 365] width 25 height 24
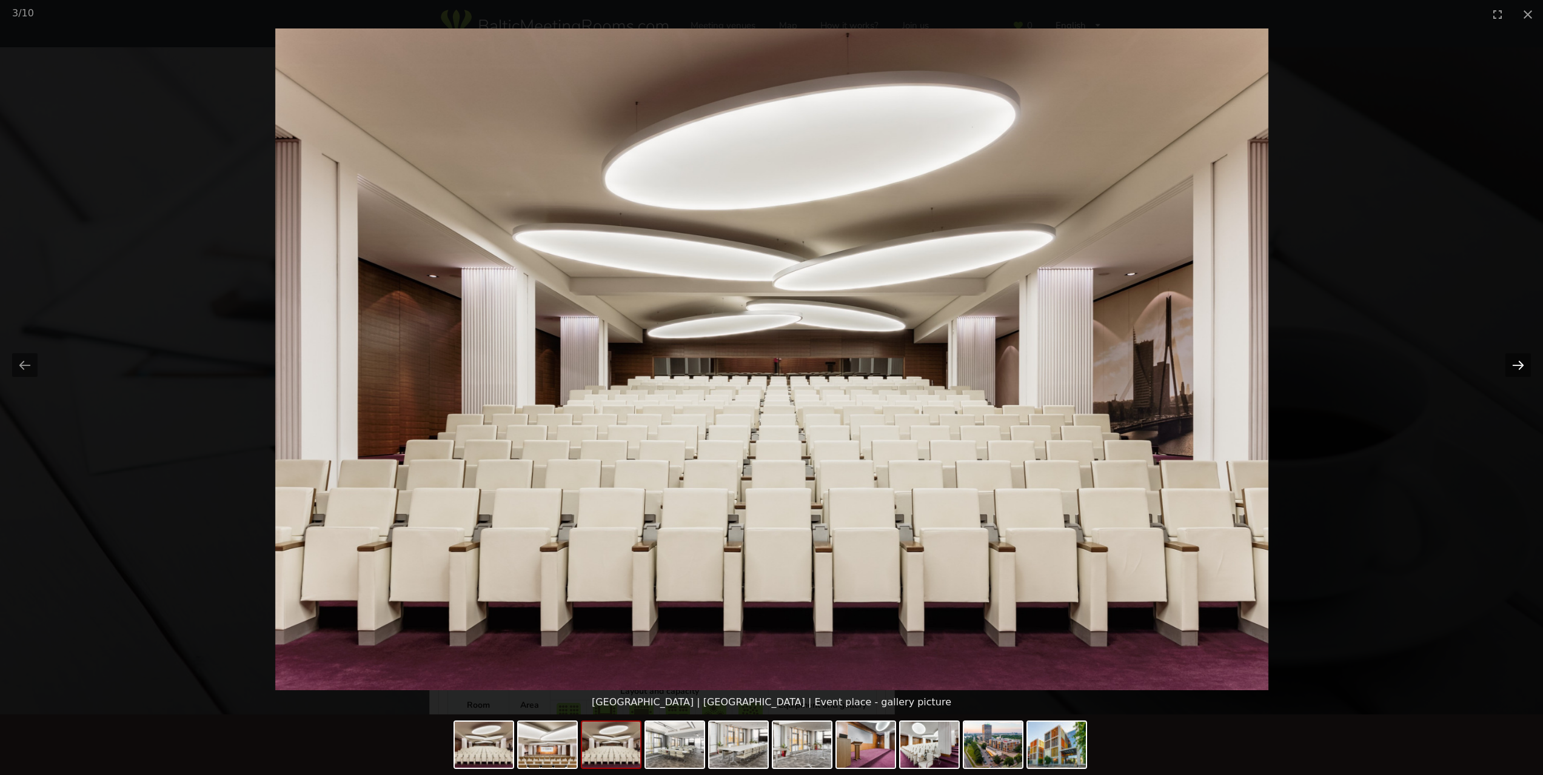
click at [1522, 366] on button "Next slide" at bounding box center [1517, 365] width 25 height 24
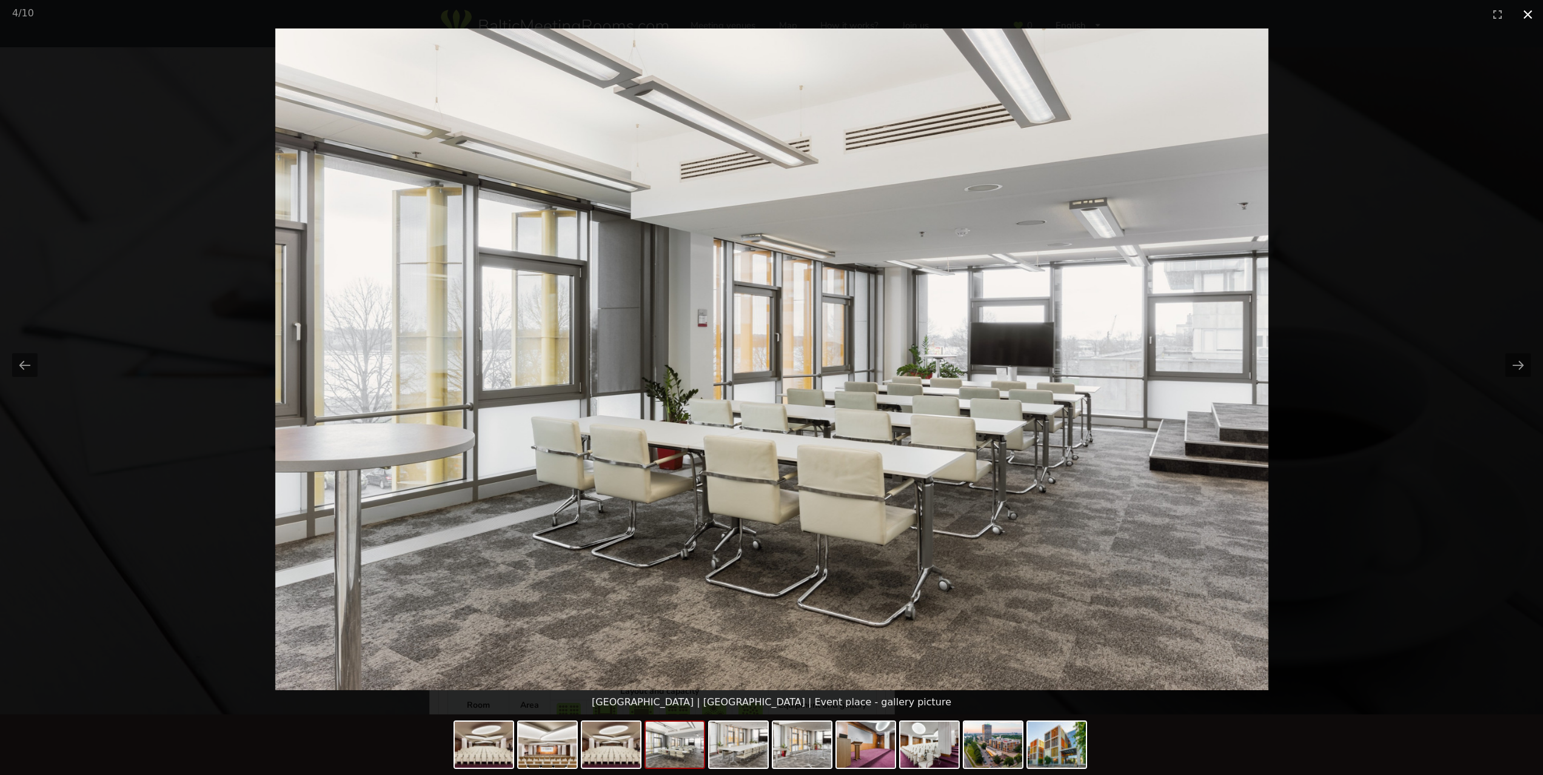
click at [1525, 18] on button "Close gallery" at bounding box center [1527, 14] width 30 height 28
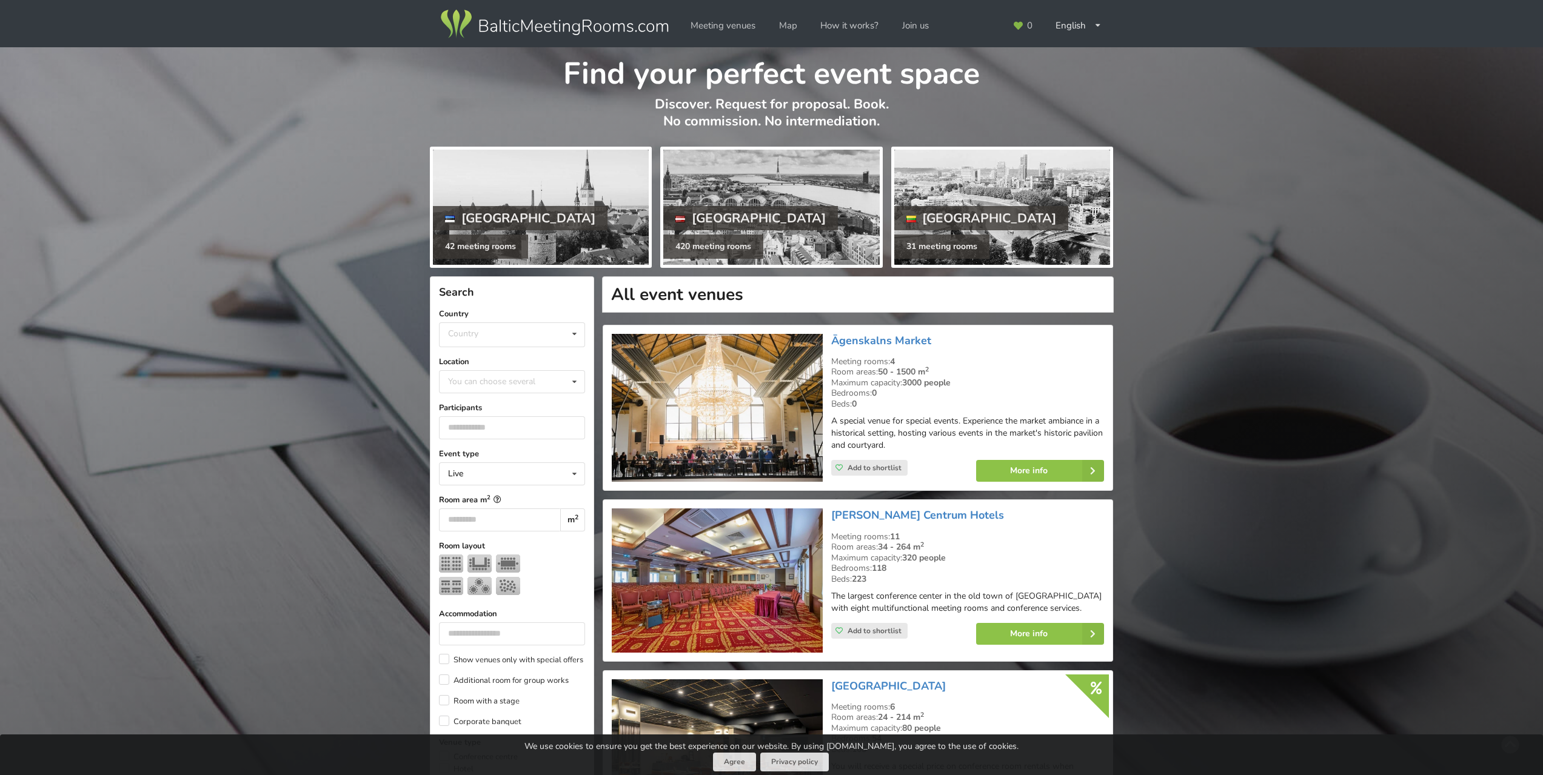
scroll to position [2789, 0]
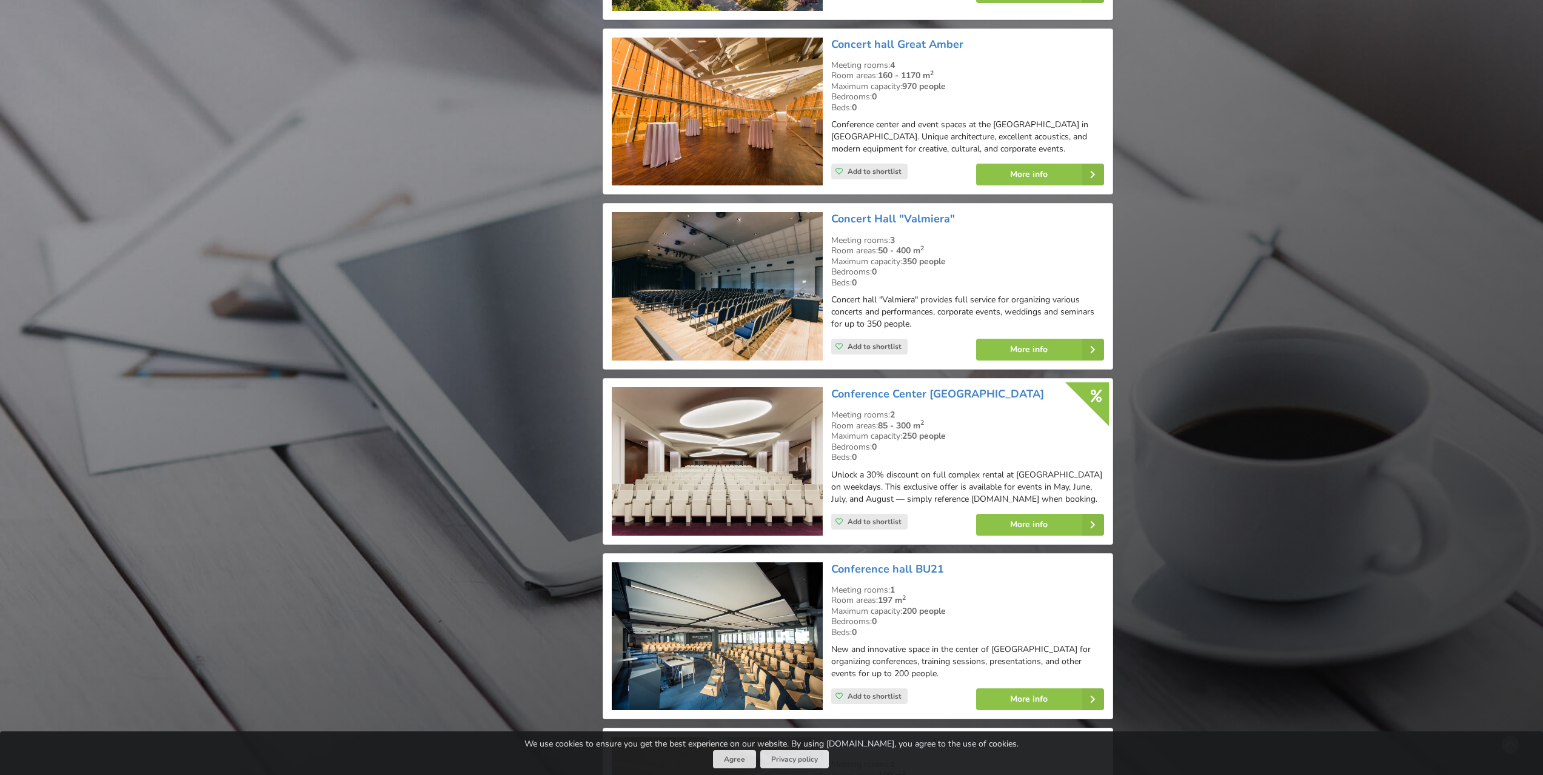
click at [761, 444] on img at bounding box center [717, 461] width 210 height 149
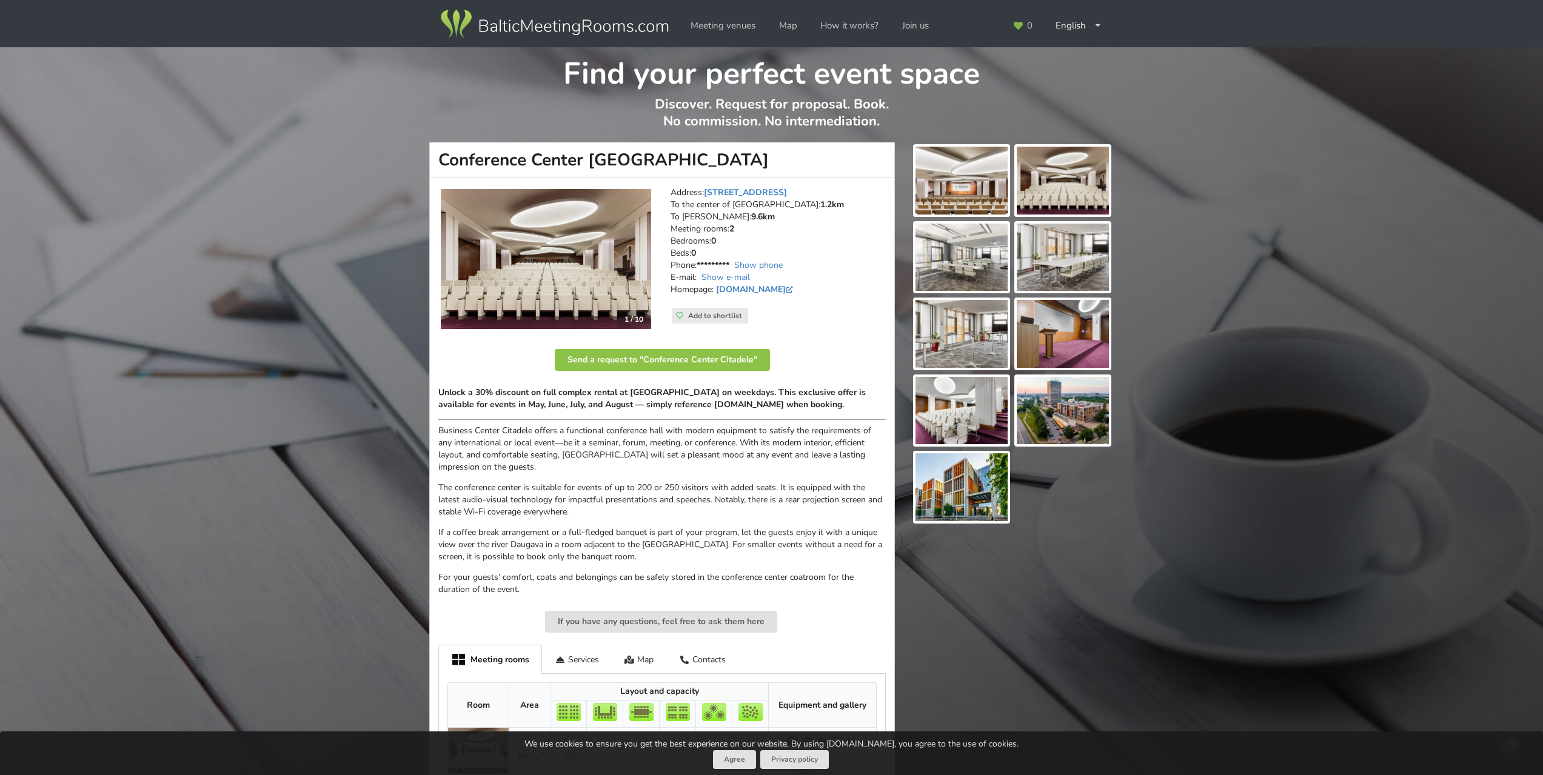
click at [562, 255] on img at bounding box center [546, 259] width 210 height 141
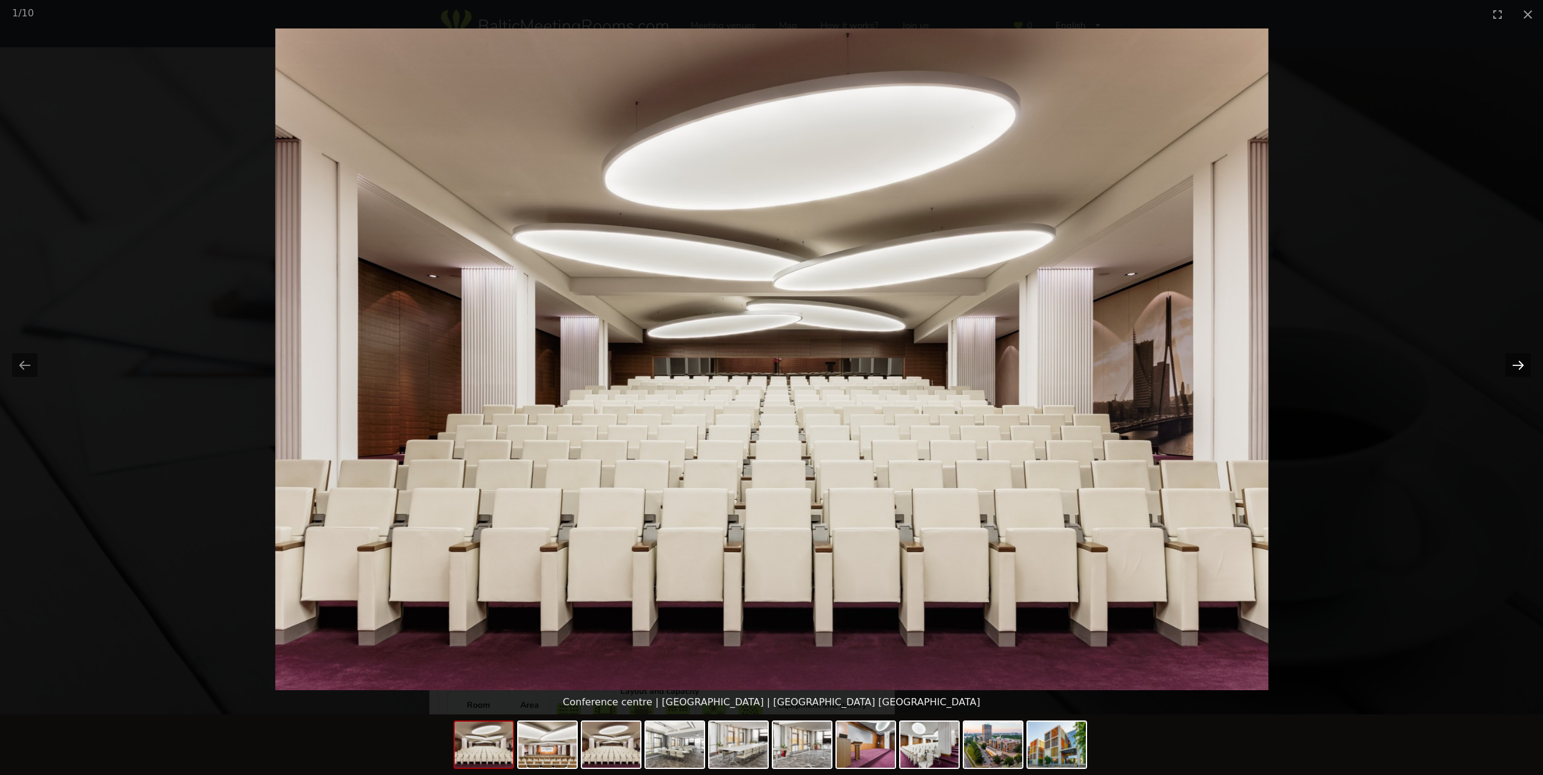
click at [1507, 364] on button "Next slide" at bounding box center [1517, 365] width 25 height 24
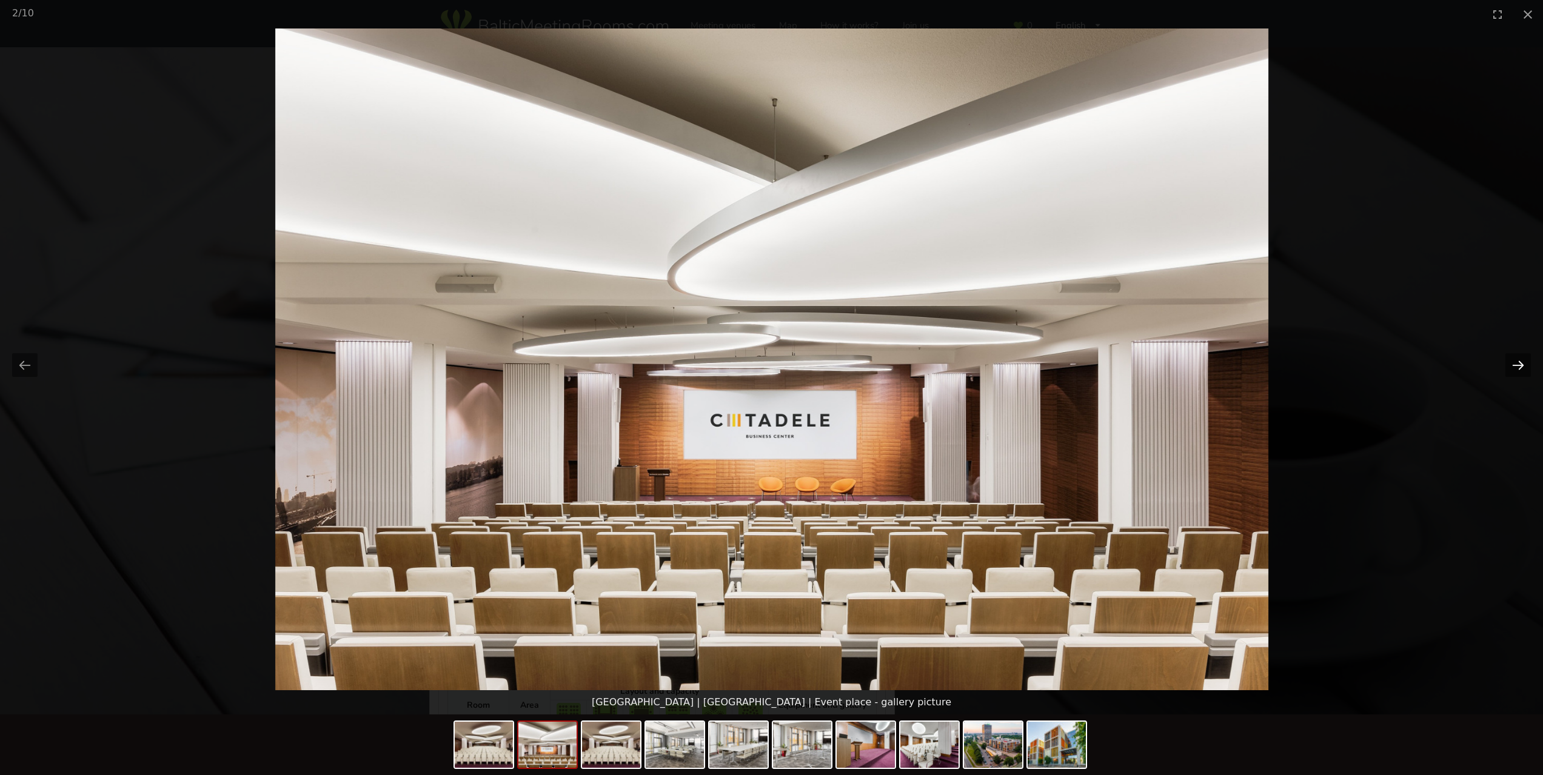
click at [1507, 364] on button "Next slide" at bounding box center [1517, 365] width 25 height 24
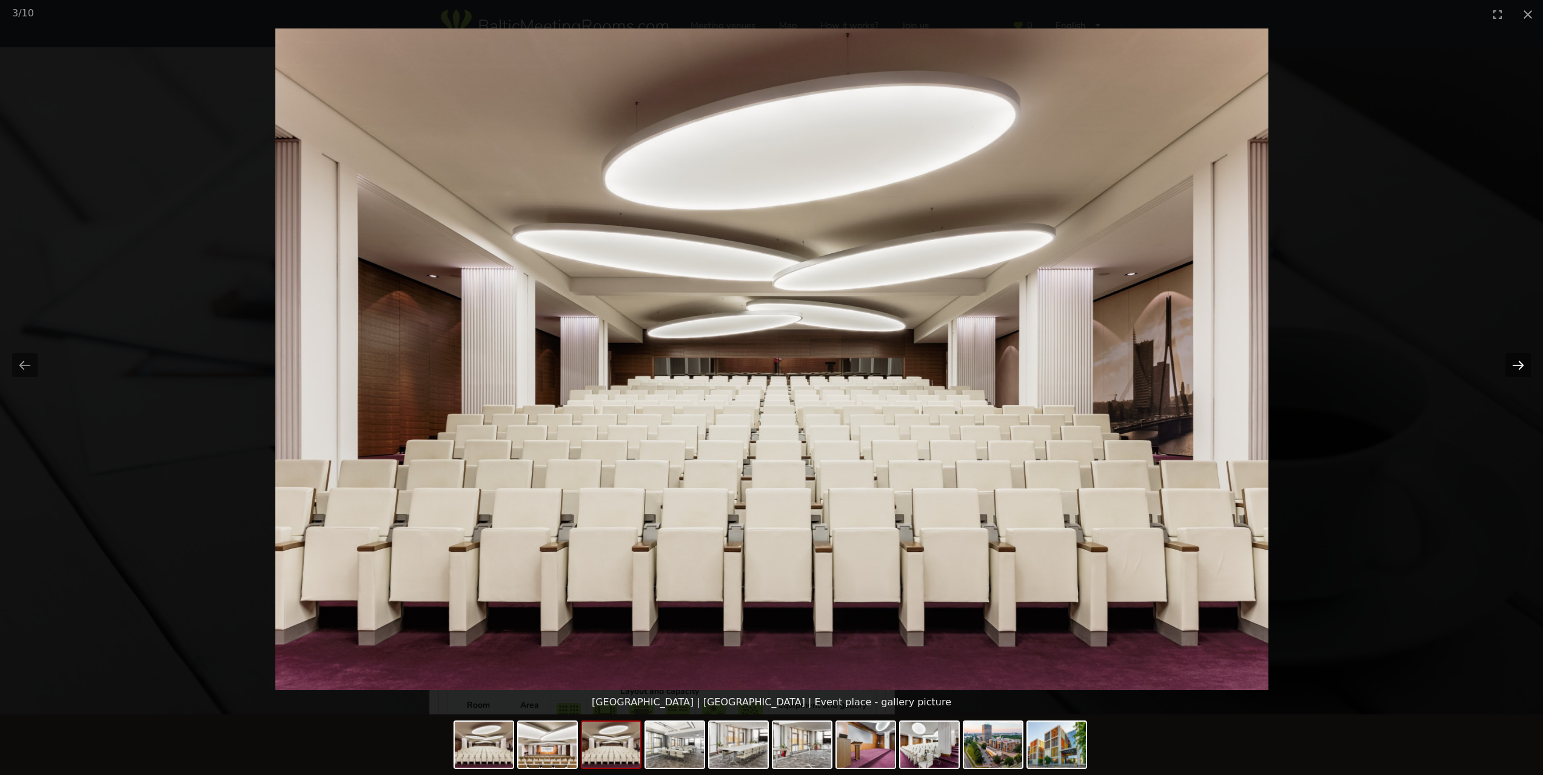
click at [1507, 364] on button "Next slide" at bounding box center [1517, 365] width 25 height 24
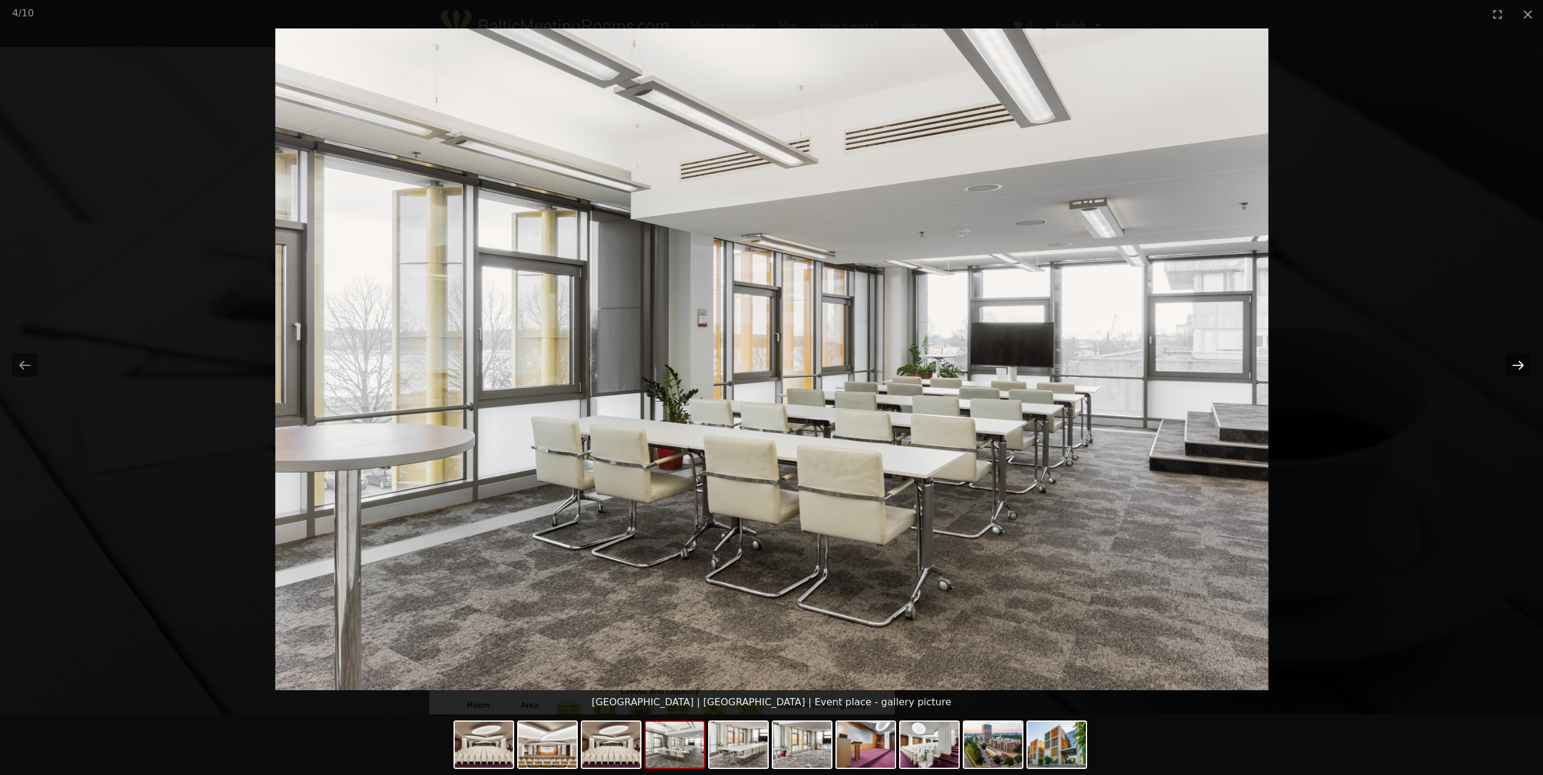
click at [1507, 364] on button "Next slide" at bounding box center [1517, 365] width 25 height 24
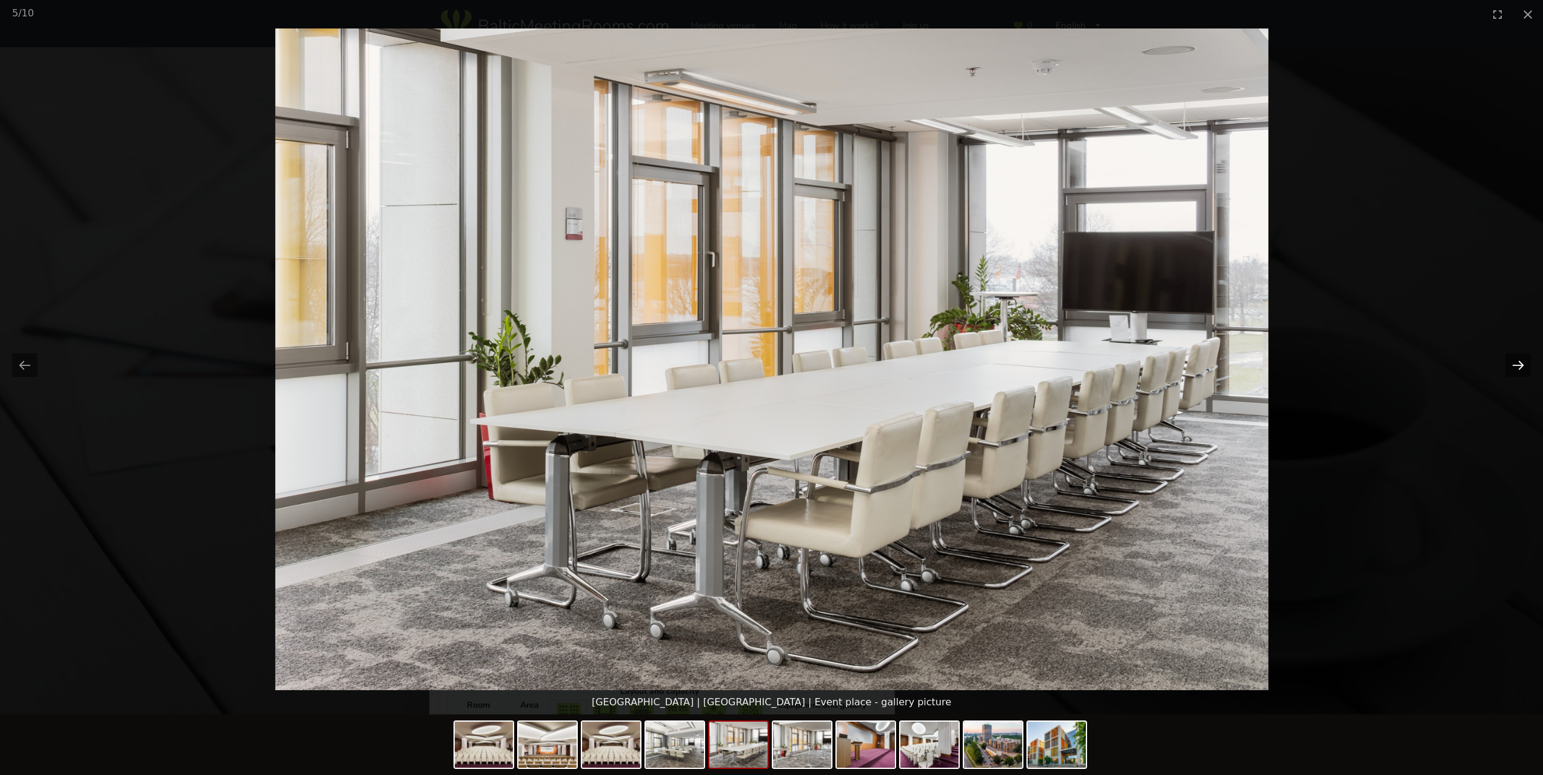
click at [1507, 364] on button "Next slide" at bounding box center [1517, 365] width 25 height 24
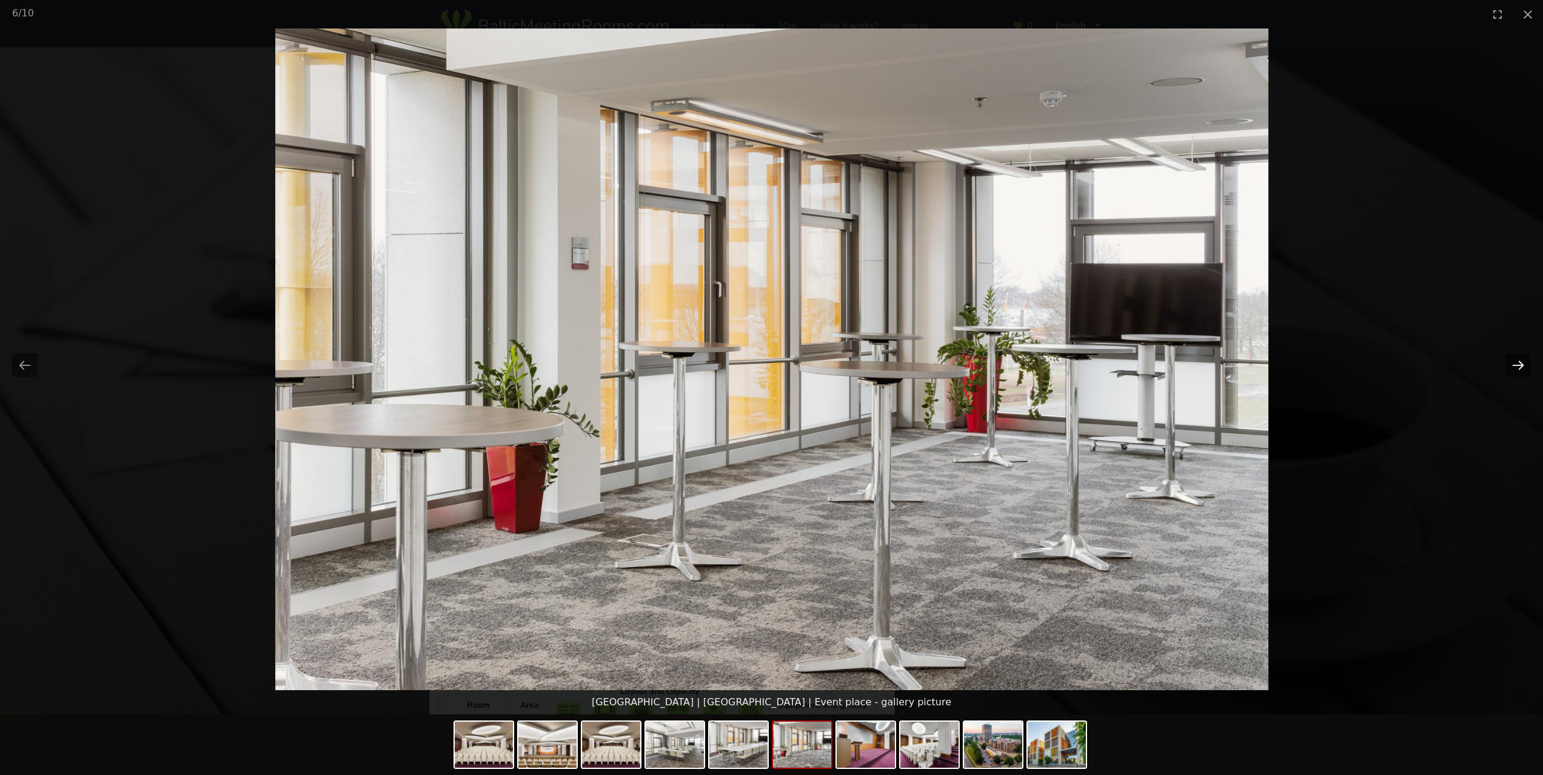
click at [1507, 364] on button "Next slide" at bounding box center [1517, 365] width 25 height 24
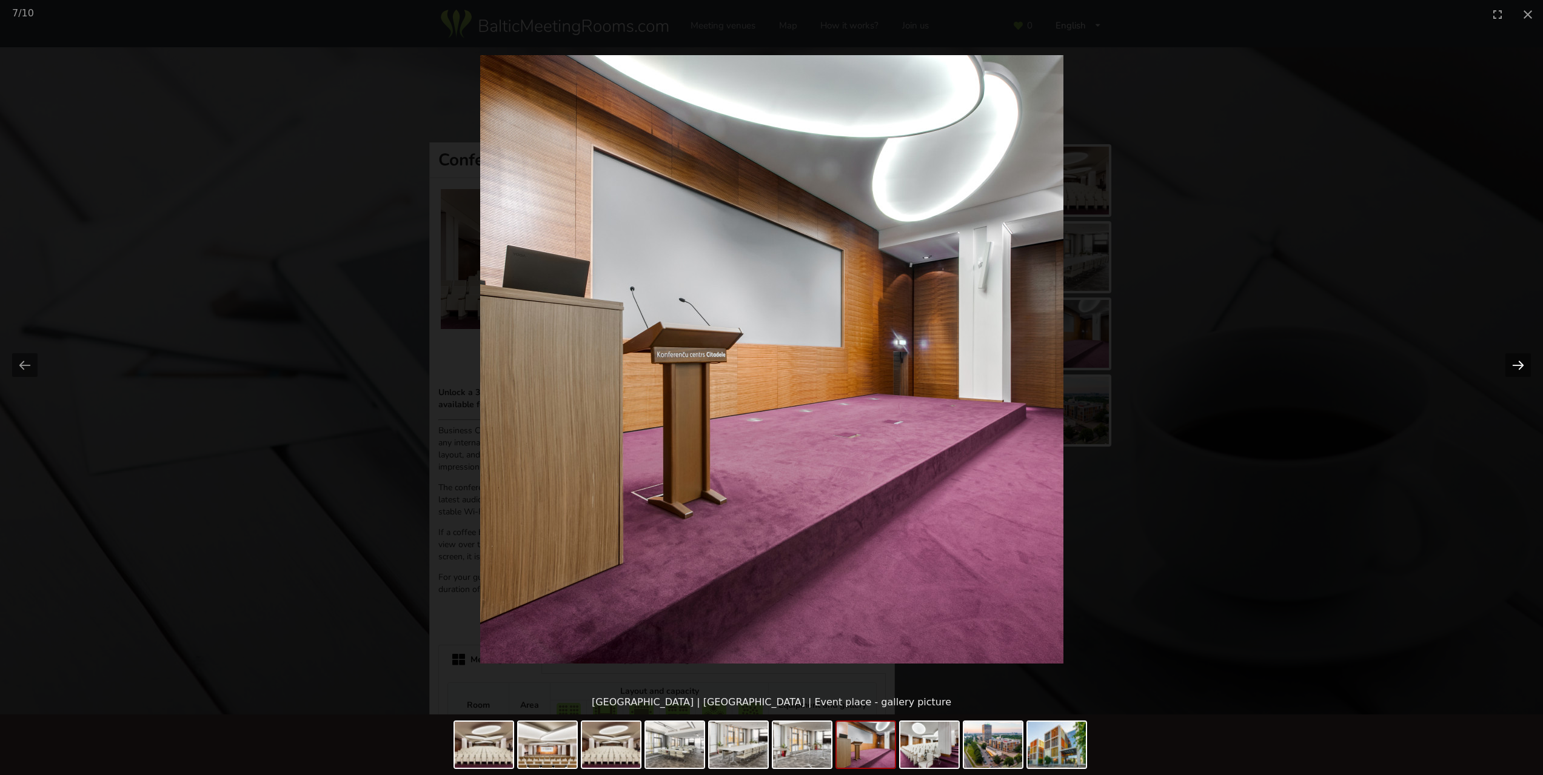
click at [1507, 364] on button "Next slide" at bounding box center [1517, 365] width 25 height 24
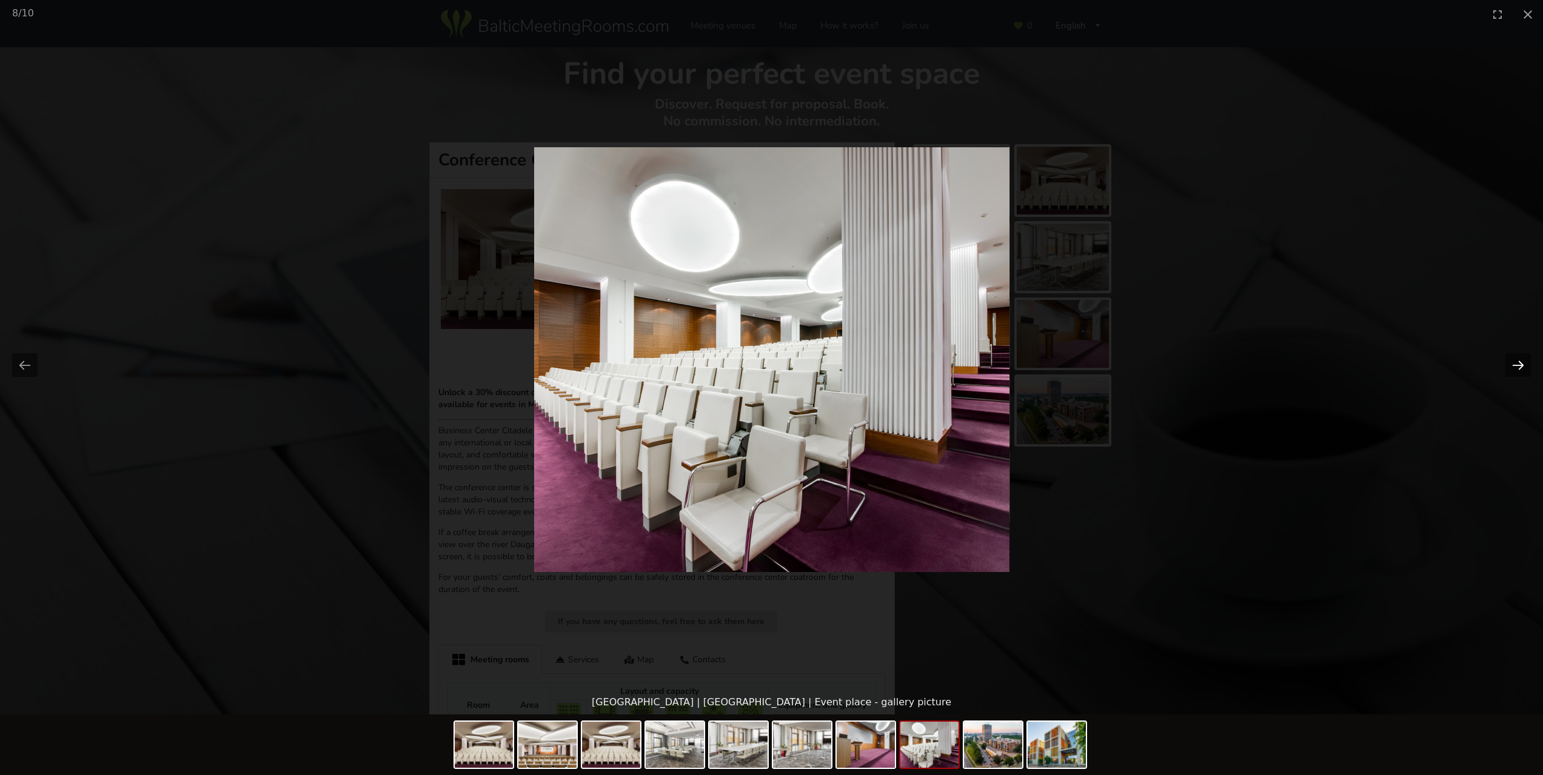
click at [1507, 364] on button "Next slide" at bounding box center [1517, 365] width 25 height 24
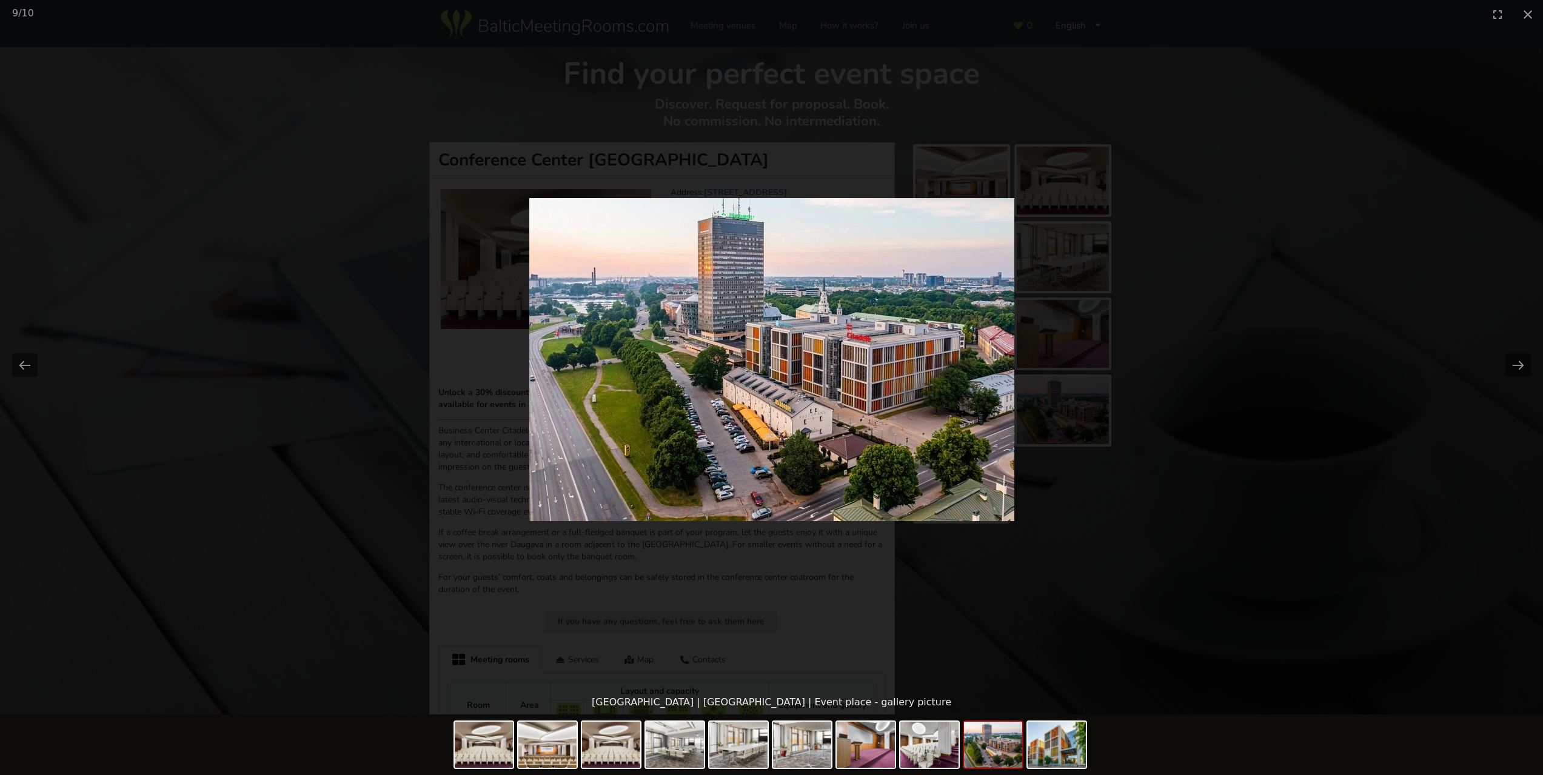
drag, startPoint x: 1520, startPoint y: 16, endPoint x: 1512, endPoint y: 29, distance: 15.3
click at [1521, 16] on button "Close gallery" at bounding box center [1527, 14] width 30 height 28
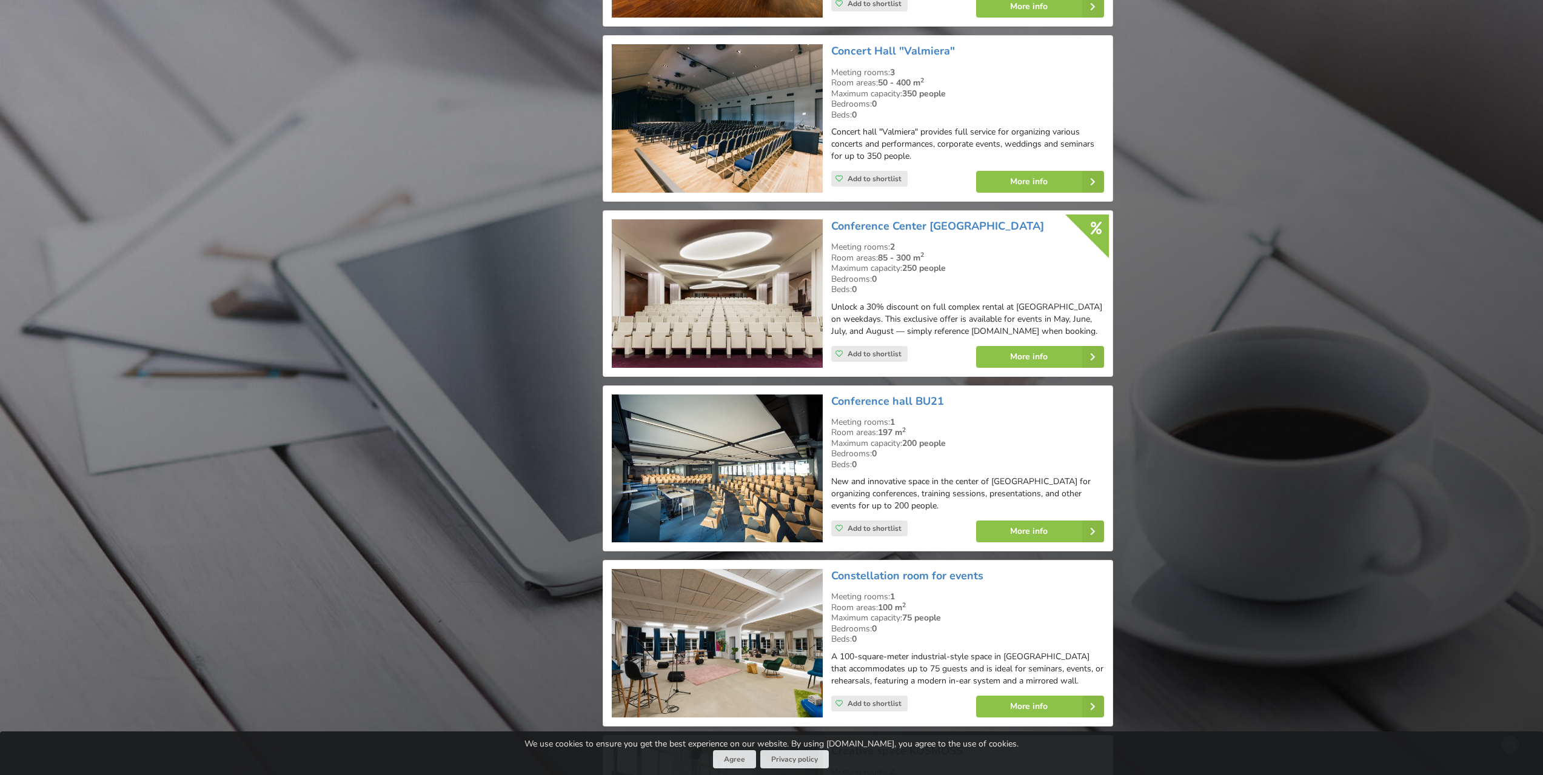
scroll to position [2970, 0]
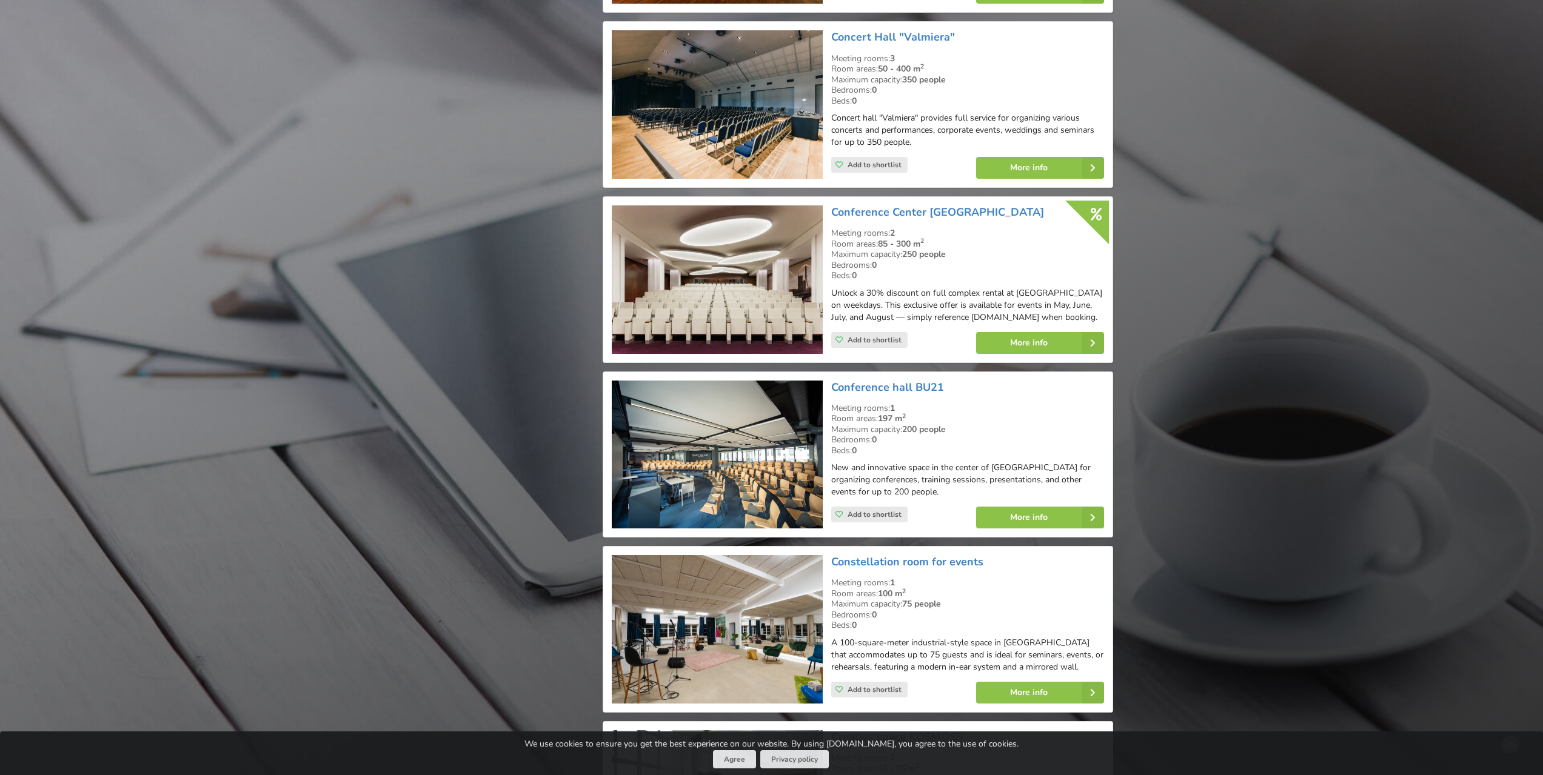
click at [682, 432] on img at bounding box center [717, 455] width 210 height 149
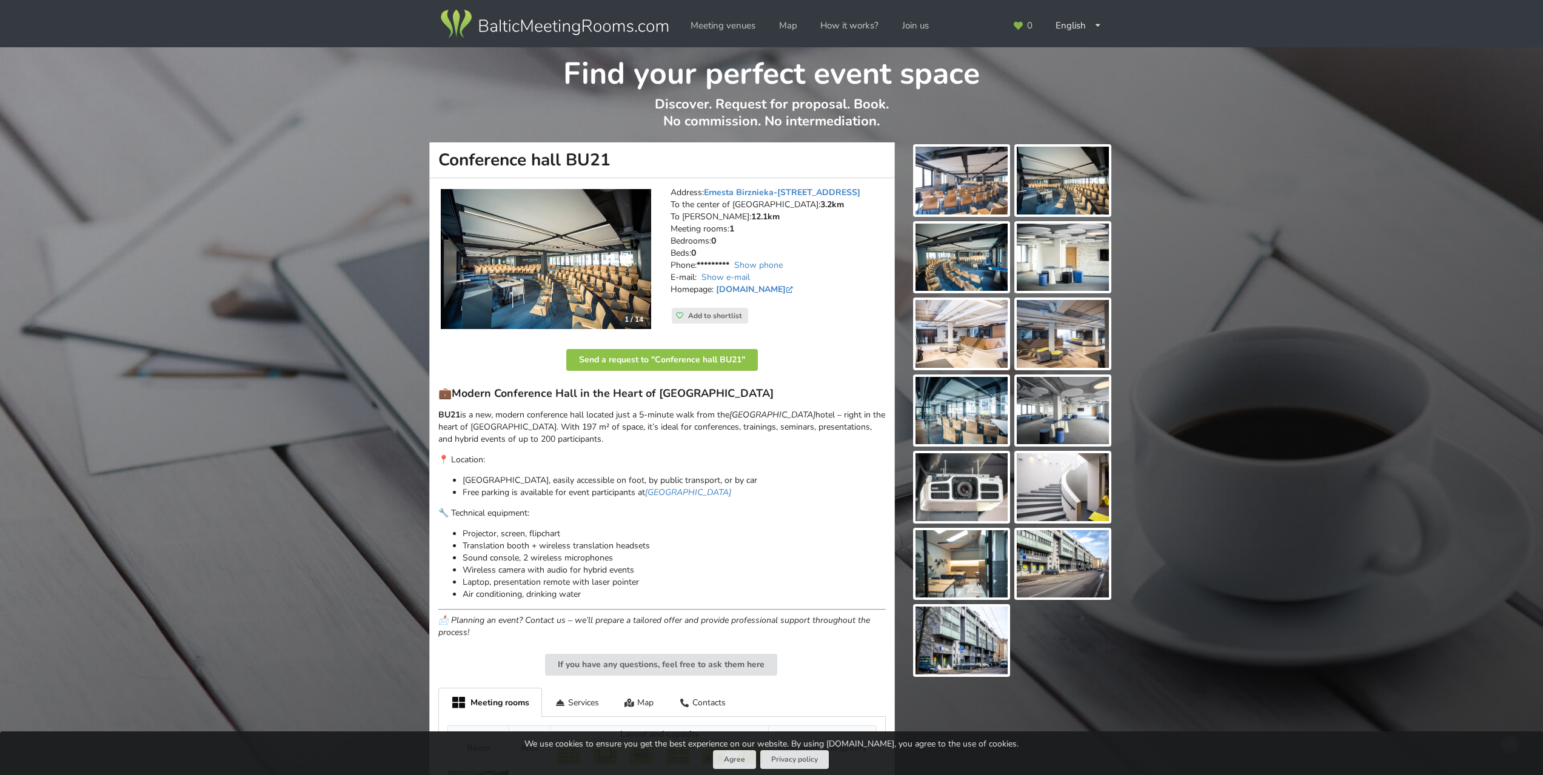
click at [612, 279] on img at bounding box center [546, 259] width 210 height 141
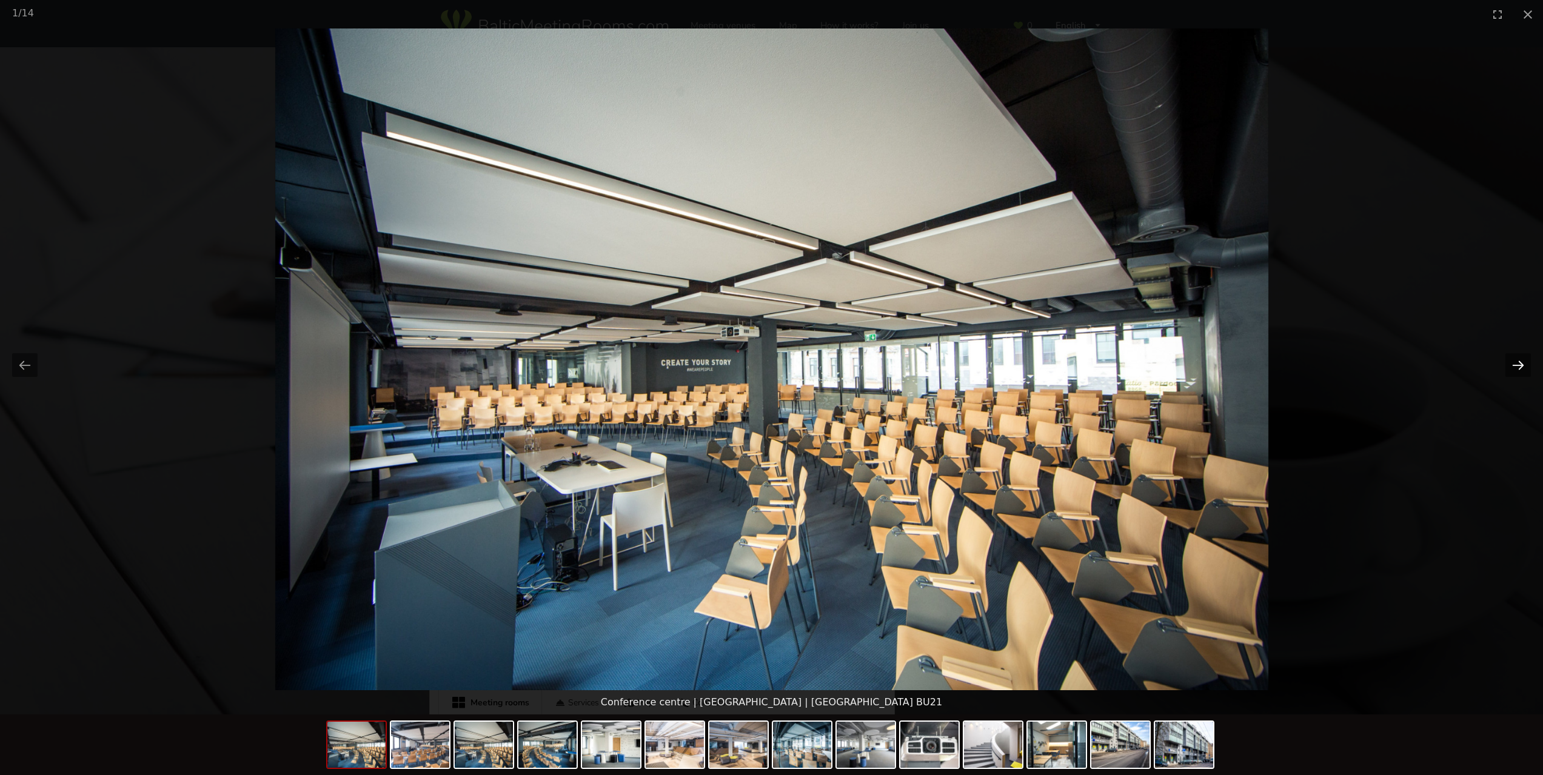
click at [1523, 363] on button "Next slide" at bounding box center [1517, 365] width 25 height 24
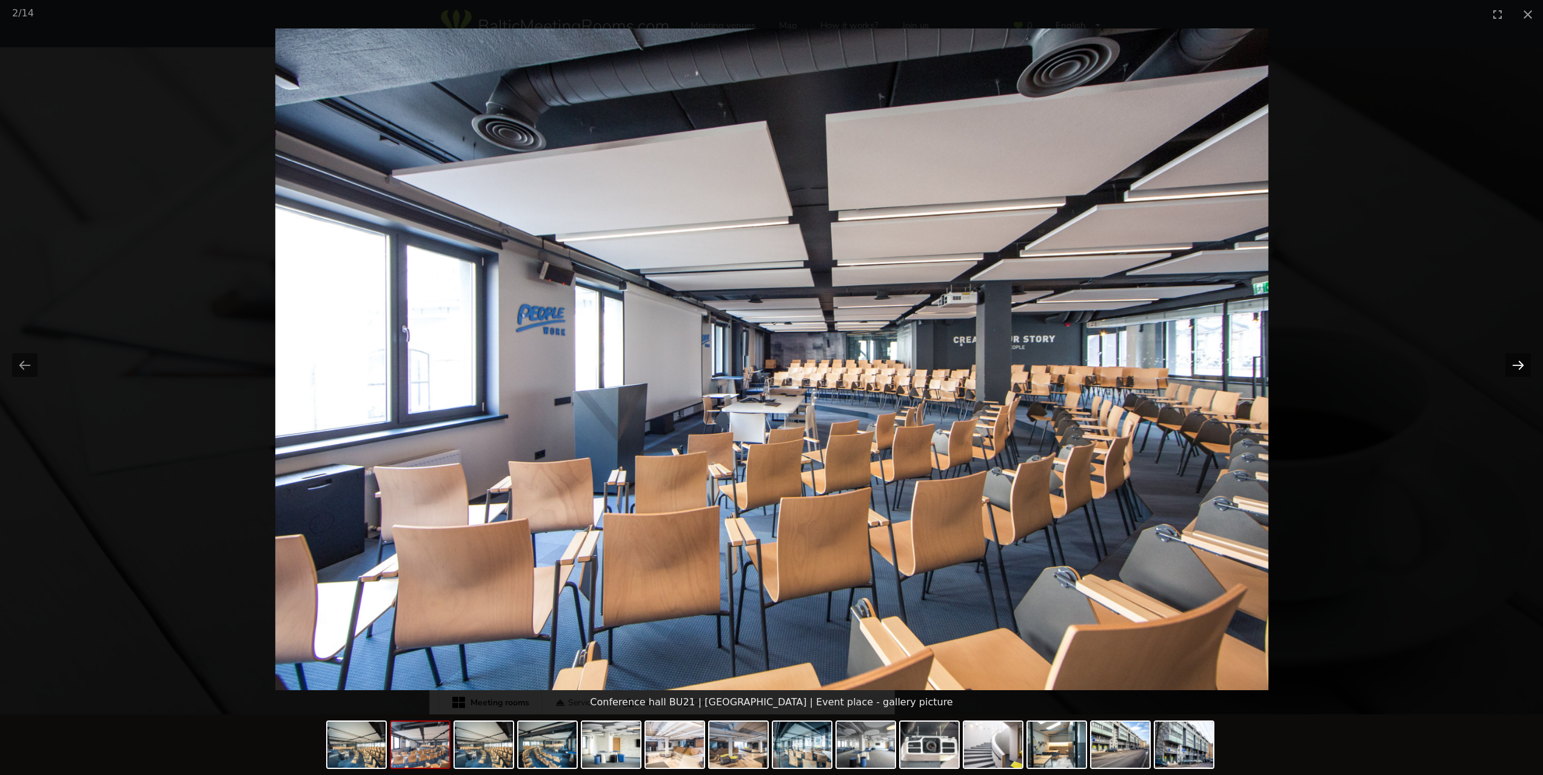
click at [1523, 363] on button "Next slide" at bounding box center [1517, 365] width 25 height 24
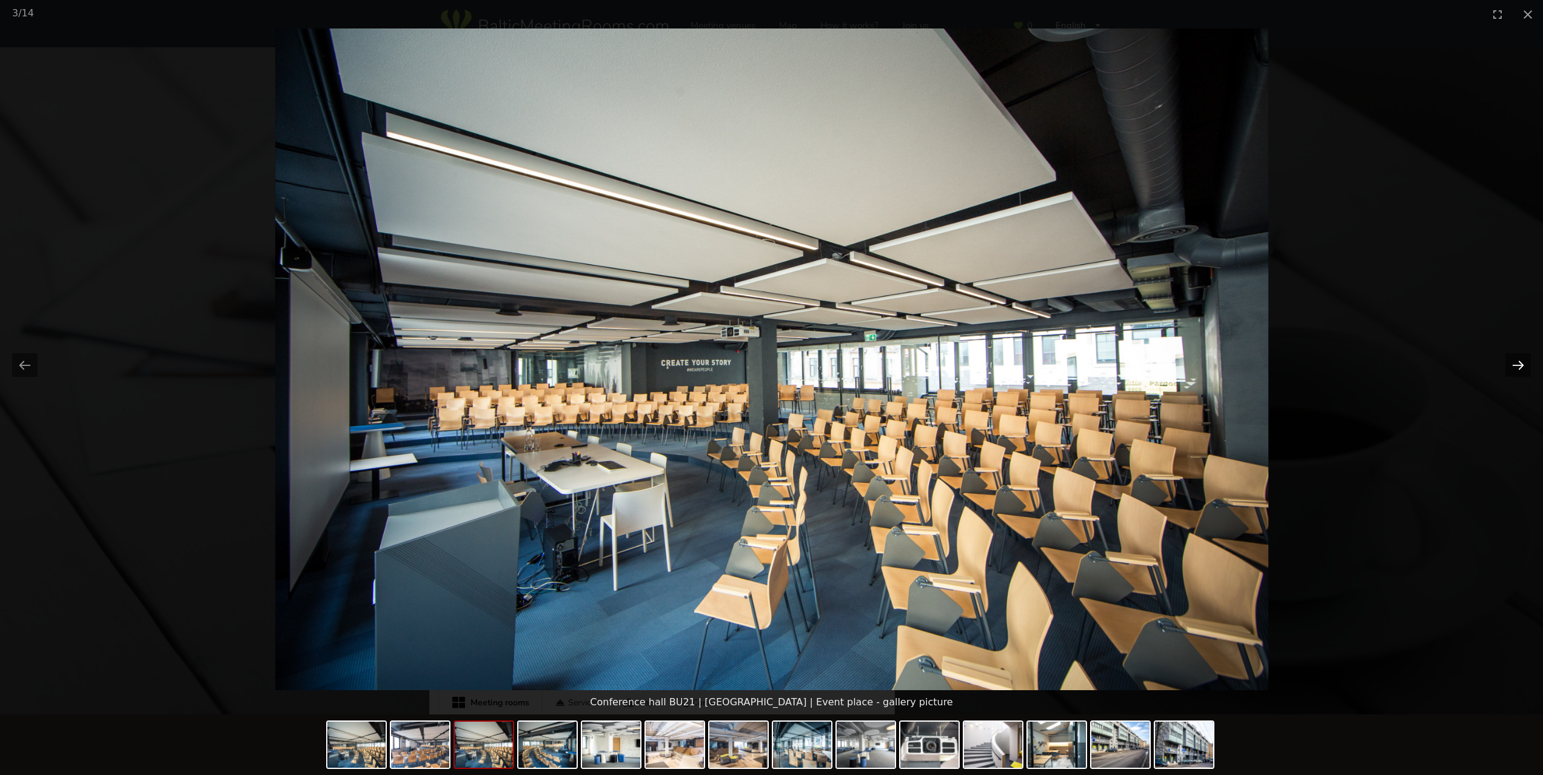
click at [1523, 363] on button "Next slide" at bounding box center [1517, 365] width 25 height 24
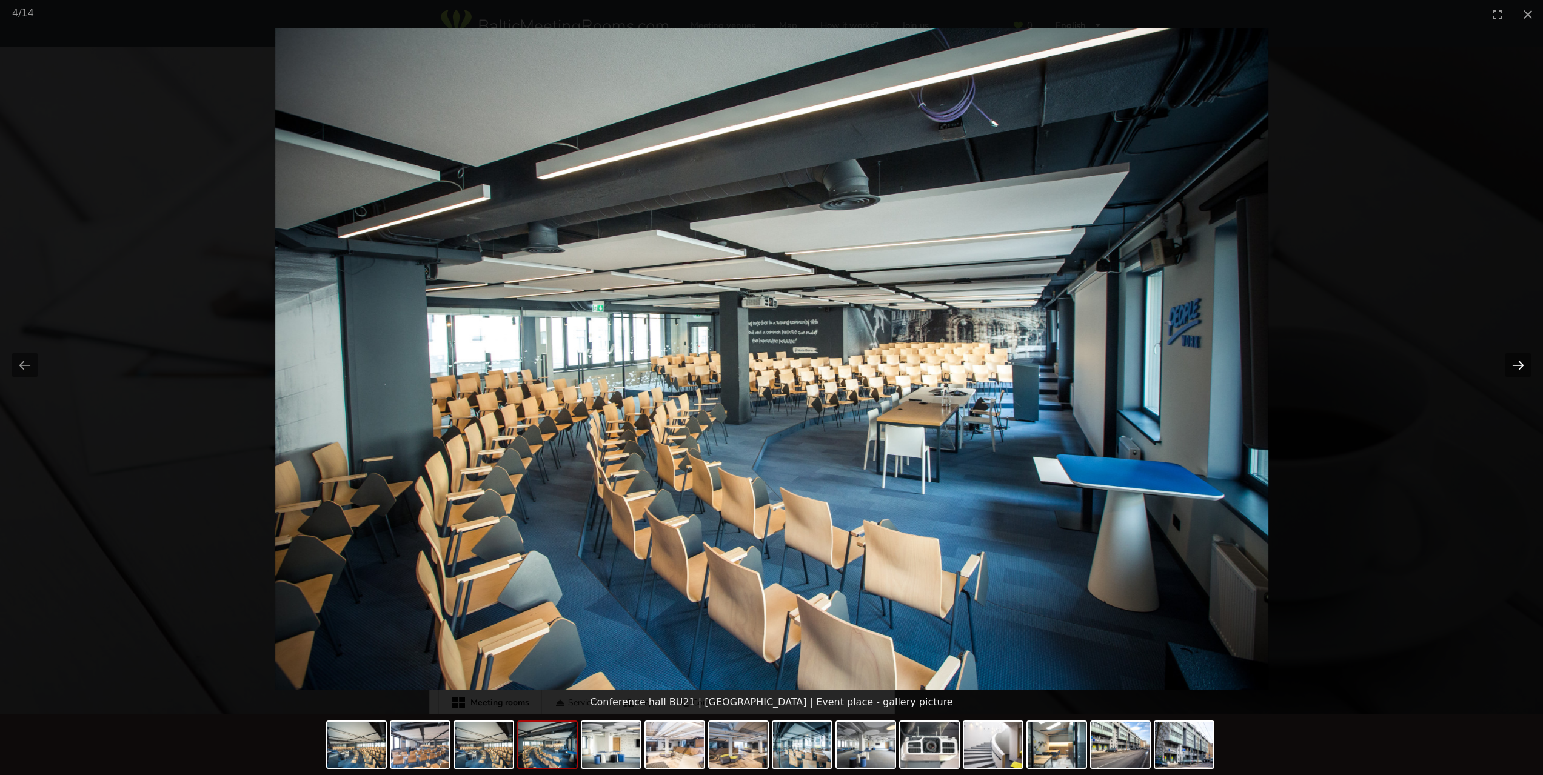
click at [1523, 363] on button "Next slide" at bounding box center [1517, 365] width 25 height 24
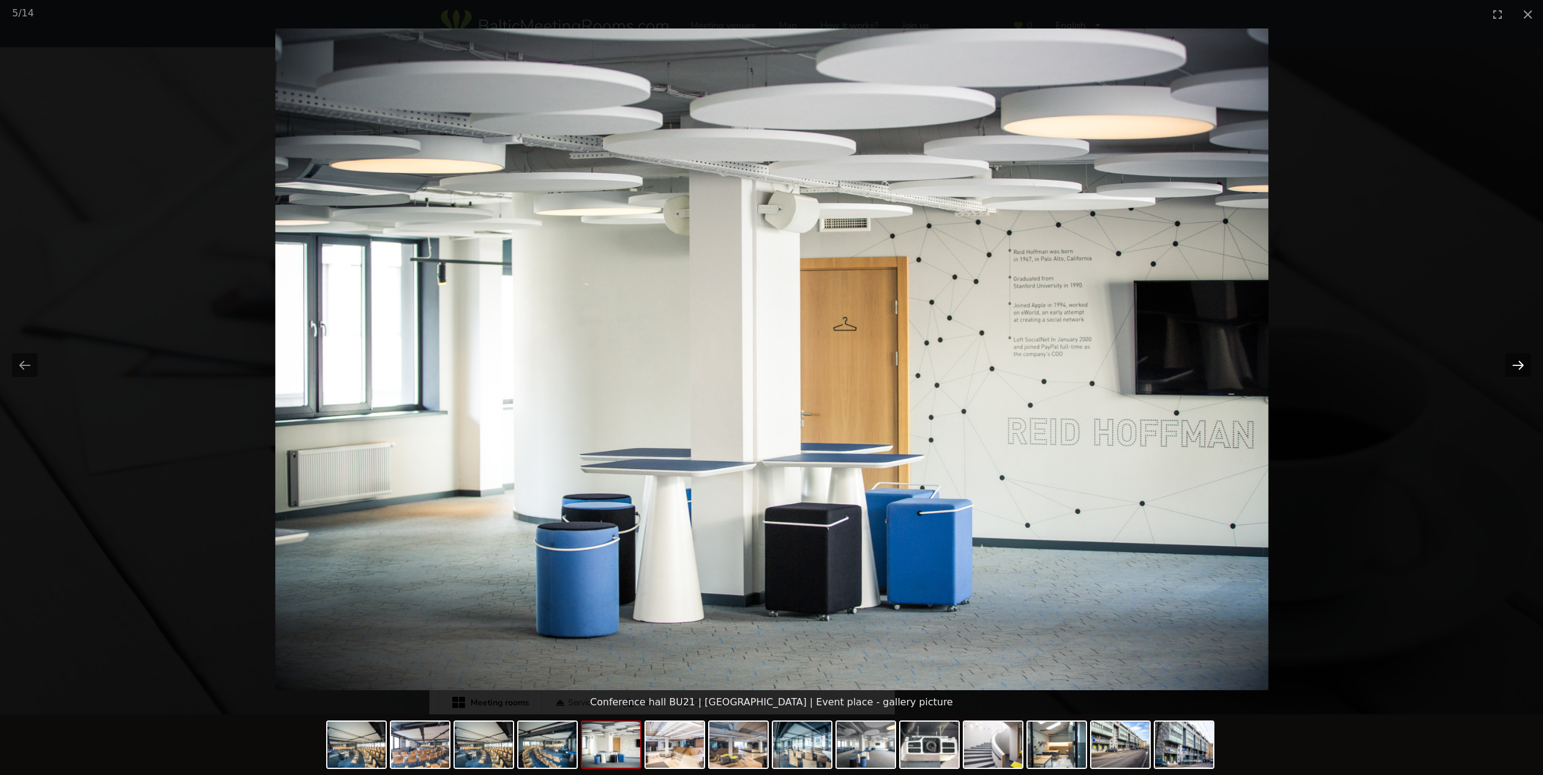
click at [1523, 363] on button "Next slide" at bounding box center [1517, 365] width 25 height 24
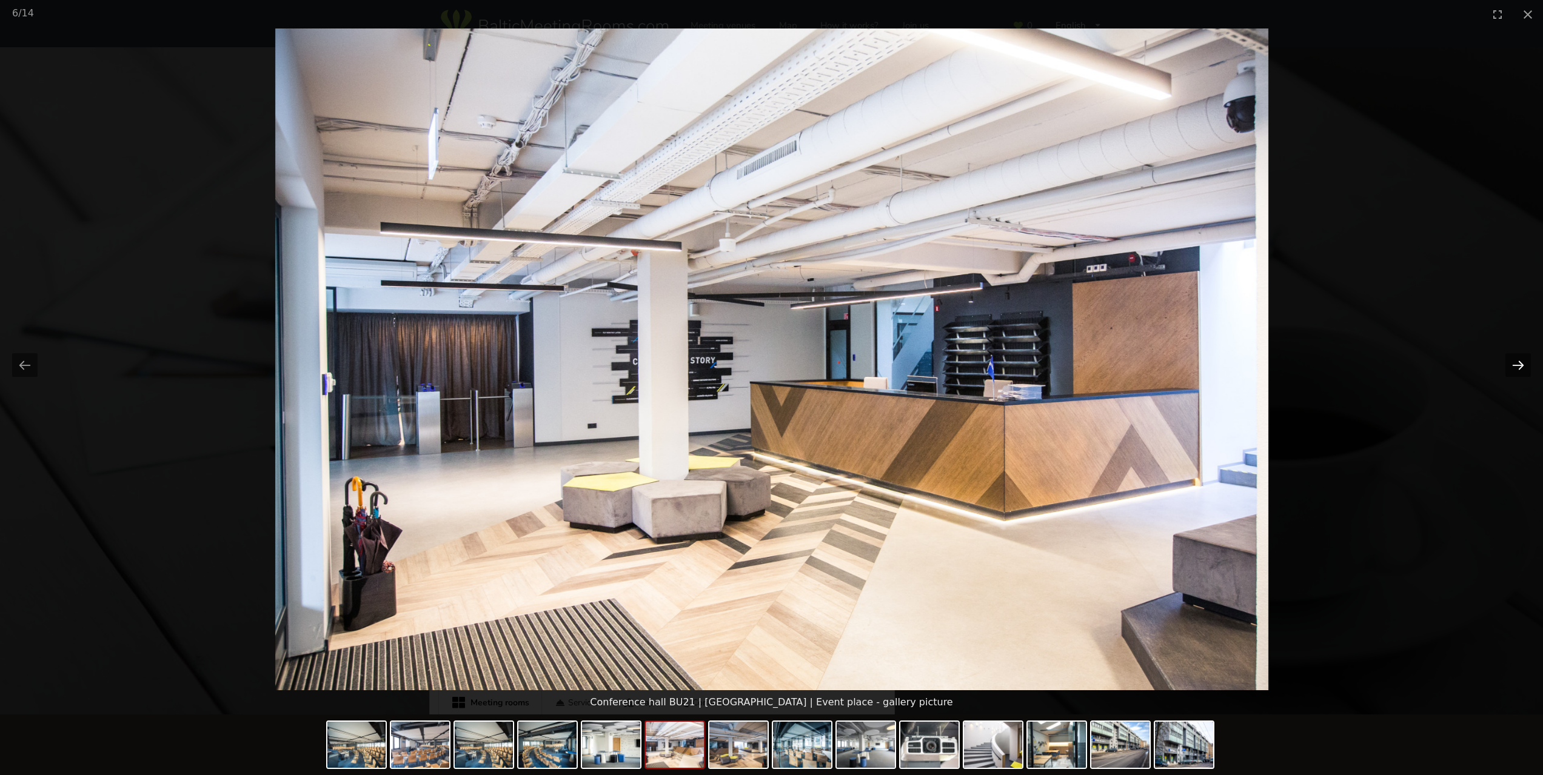
click at [1523, 363] on button "Next slide" at bounding box center [1517, 365] width 25 height 24
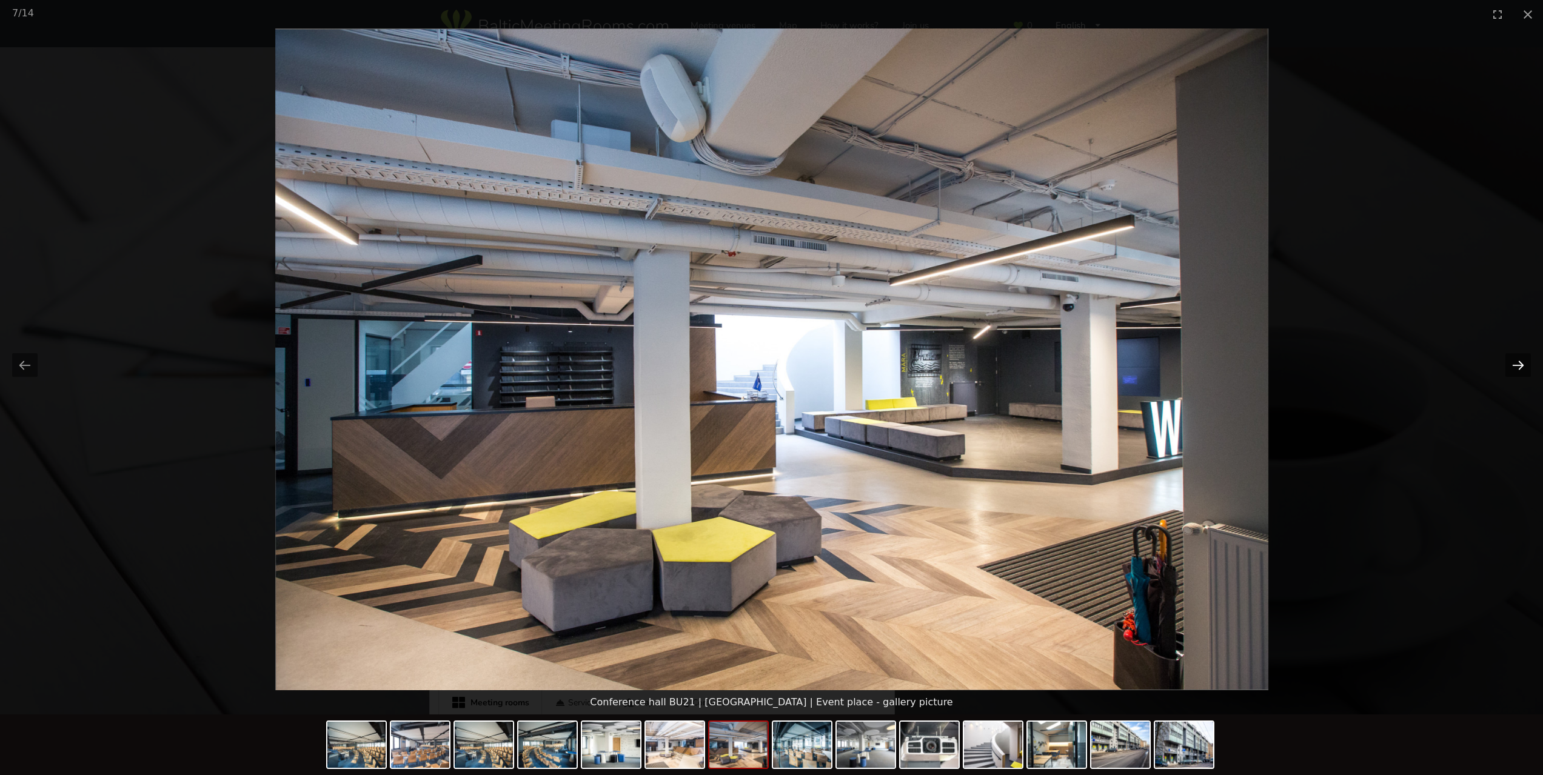
click at [1523, 363] on button "Next slide" at bounding box center [1517, 365] width 25 height 24
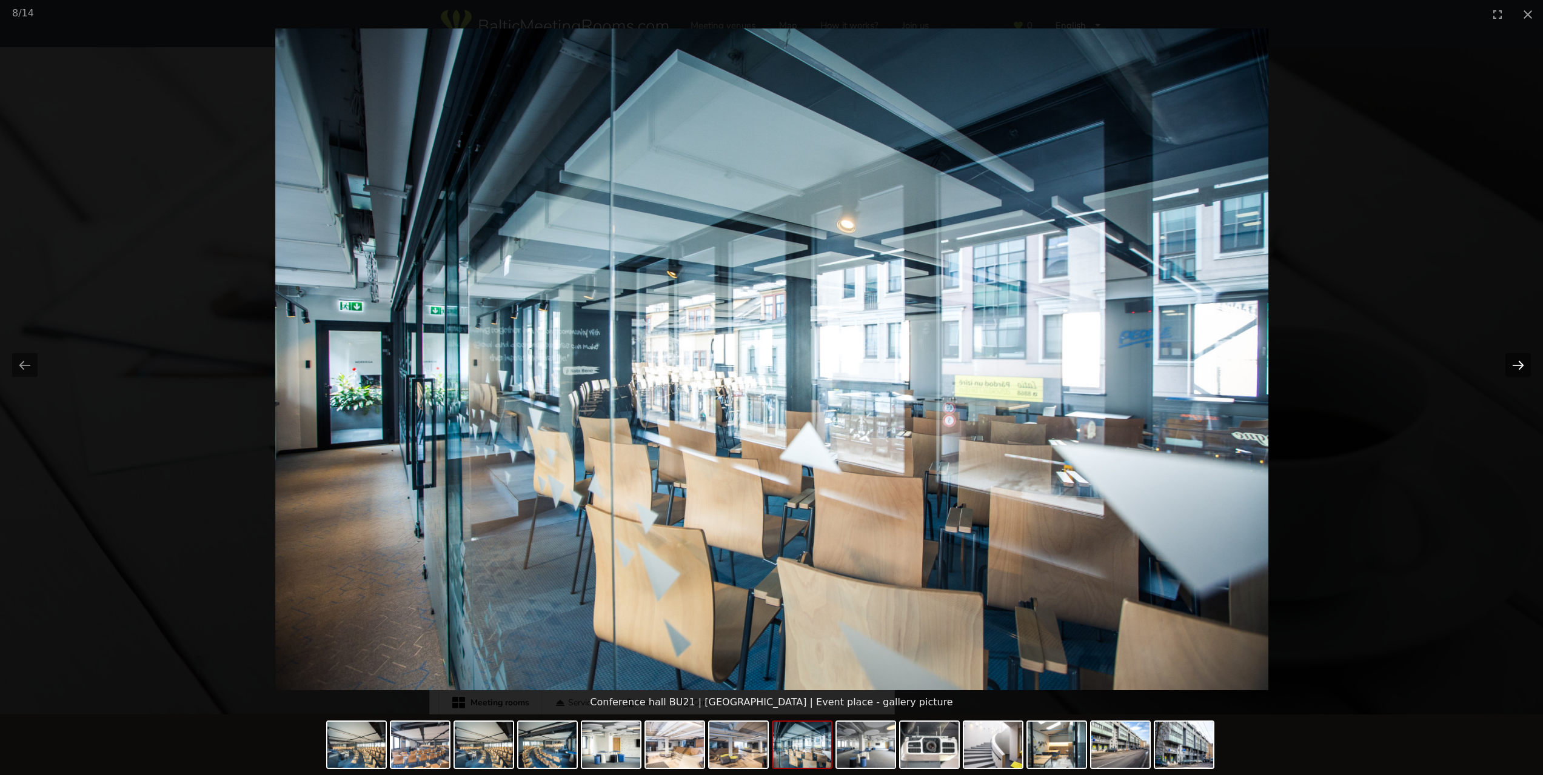
click at [1523, 363] on button "Next slide" at bounding box center [1517, 365] width 25 height 24
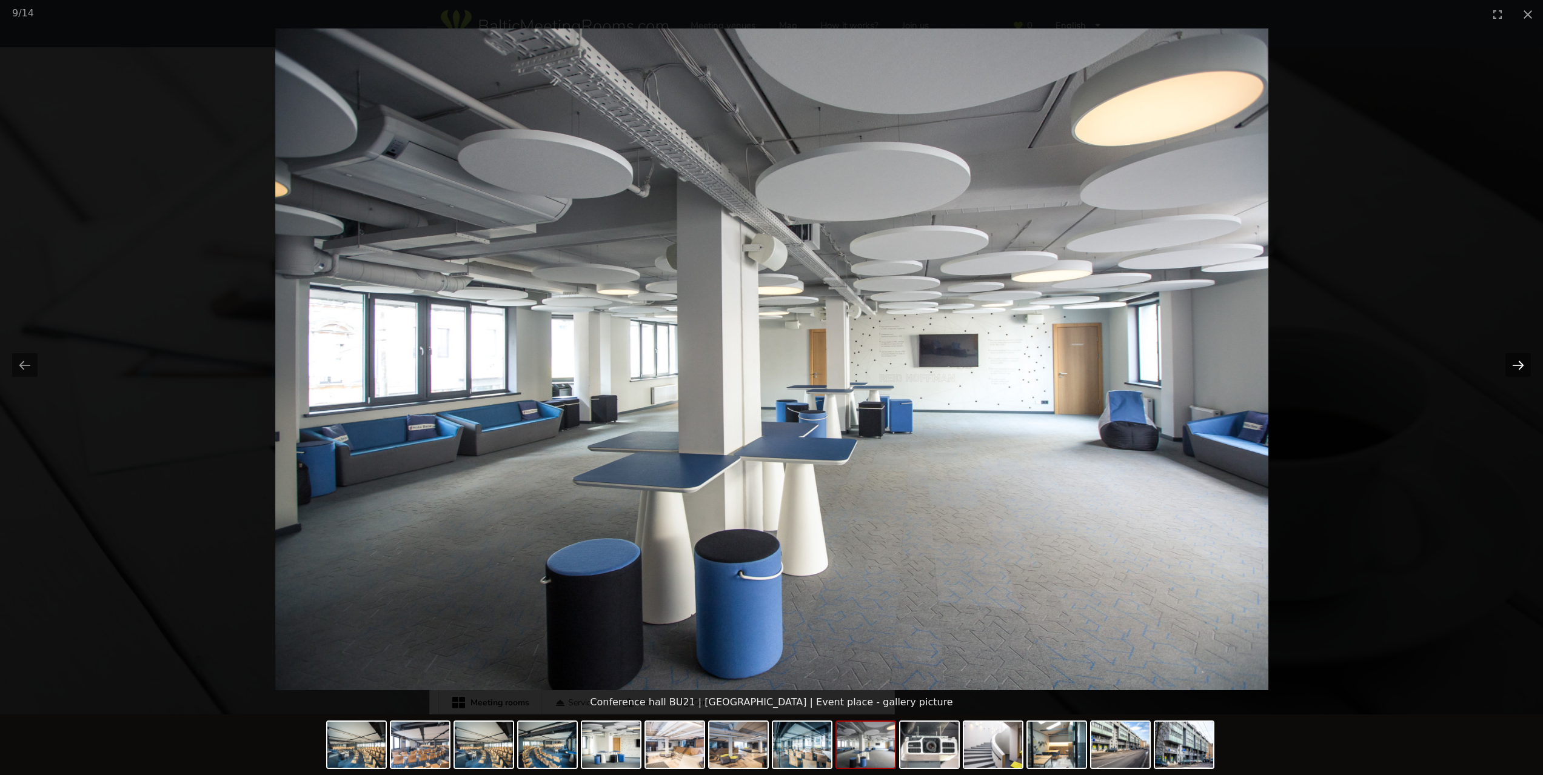
click at [1523, 363] on button "Next slide" at bounding box center [1517, 365] width 25 height 24
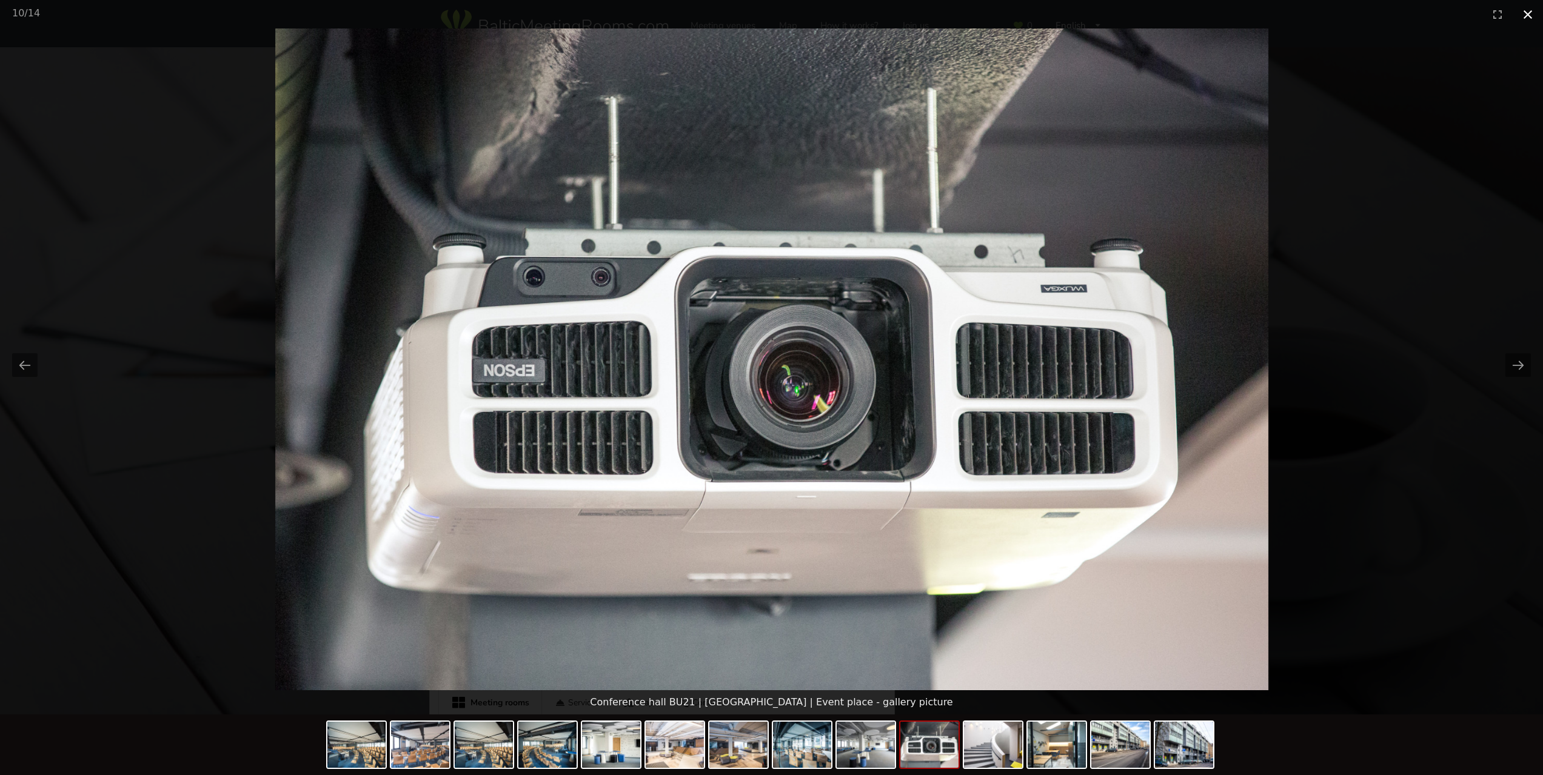
click at [1522, 17] on button "Close gallery" at bounding box center [1527, 14] width 30 height 28
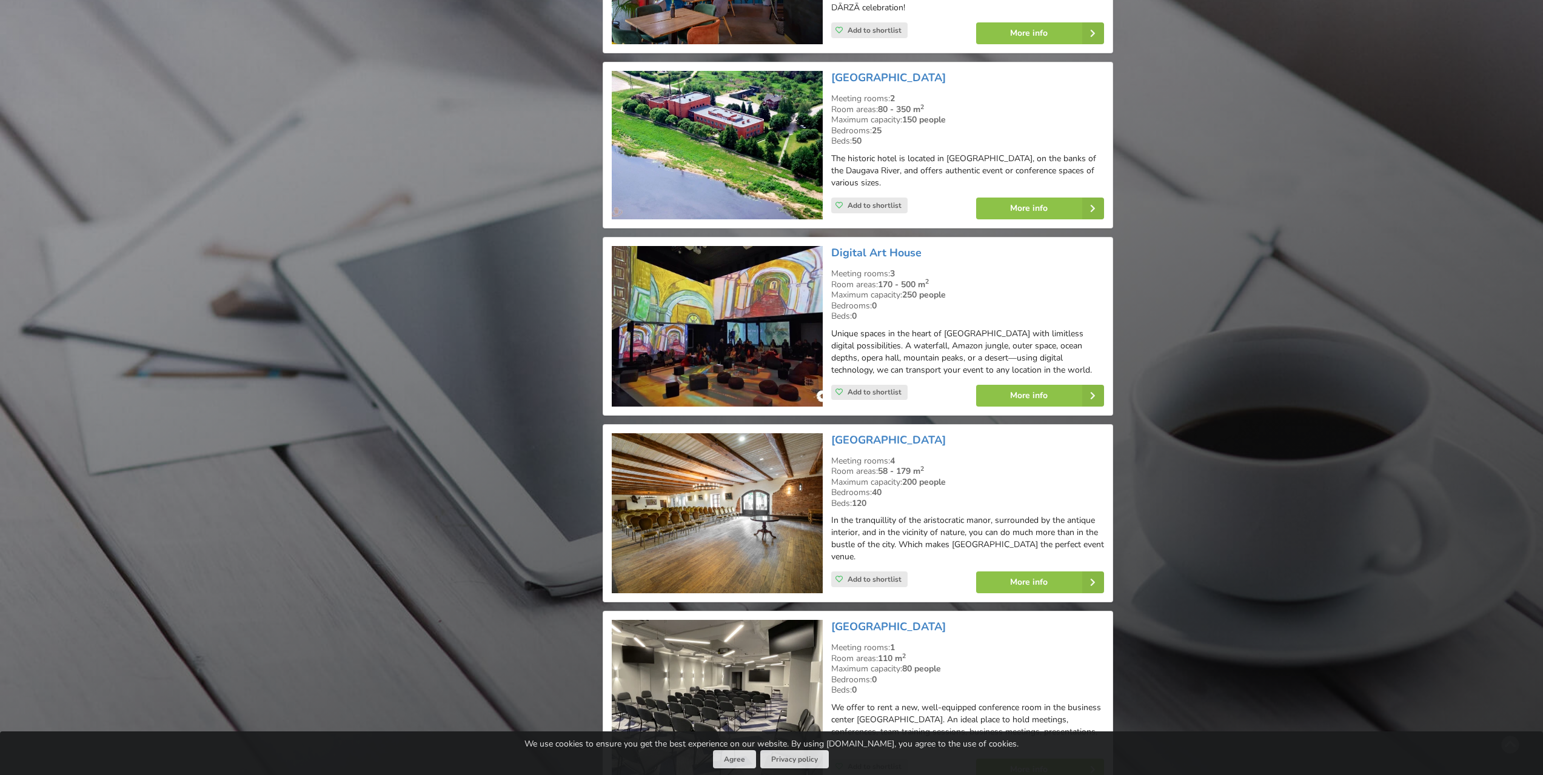
scroll to position [4001, 0]
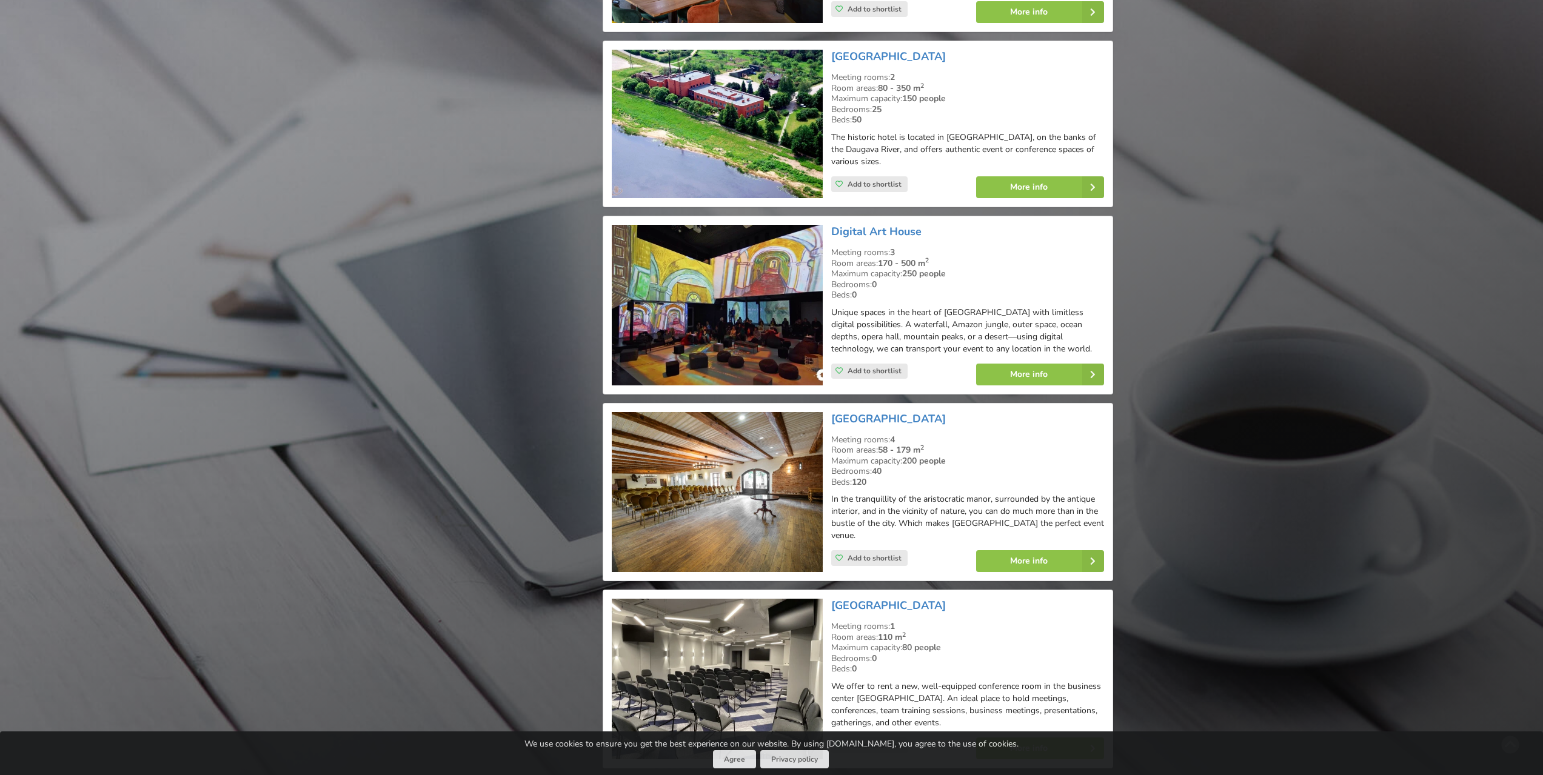
click at [802, 460] on img at bounding box center [717, 492] width 210 height 161
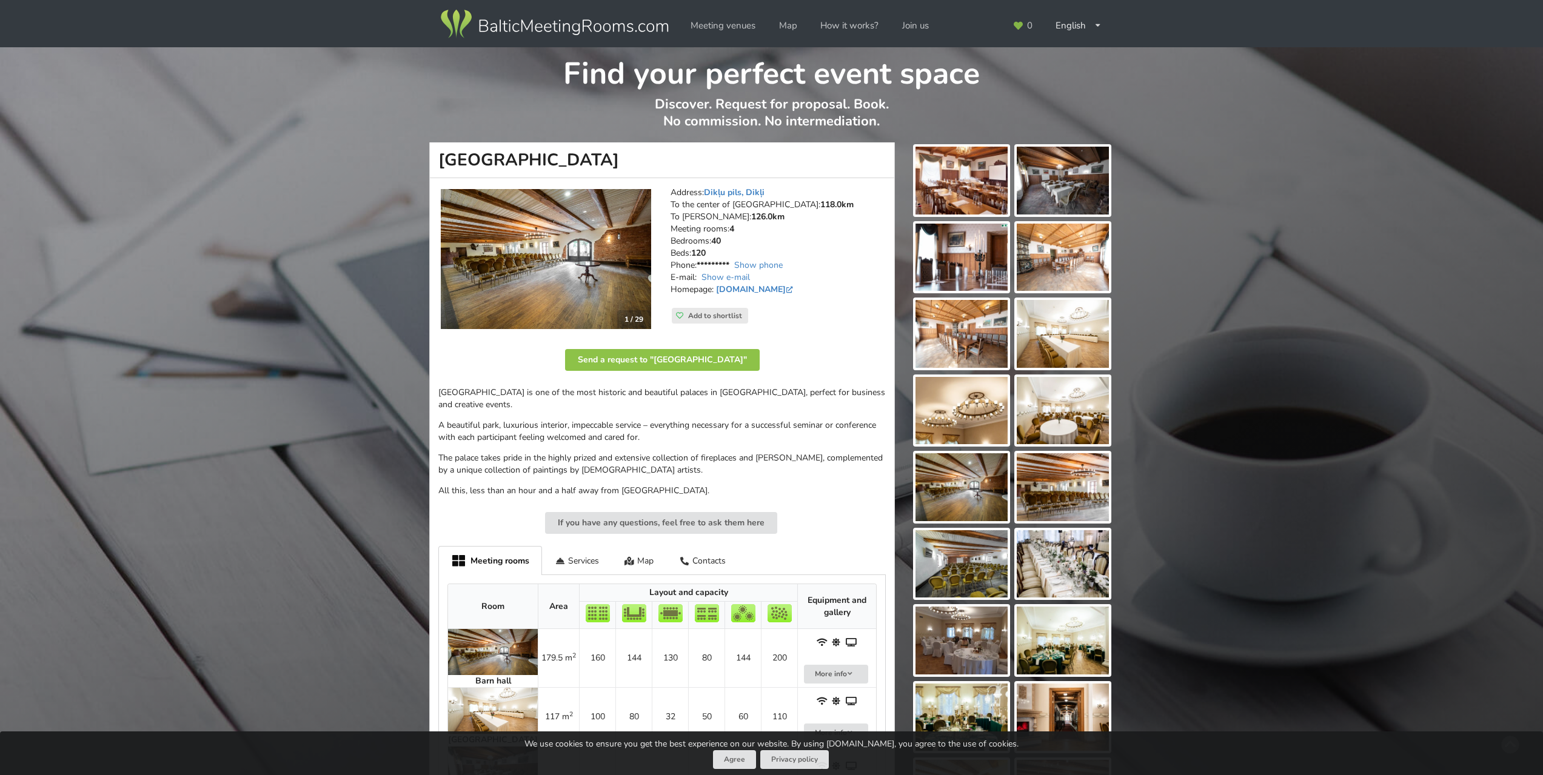
click at [530, 253] on img at bounding box center [546, 259] width 210 height 141
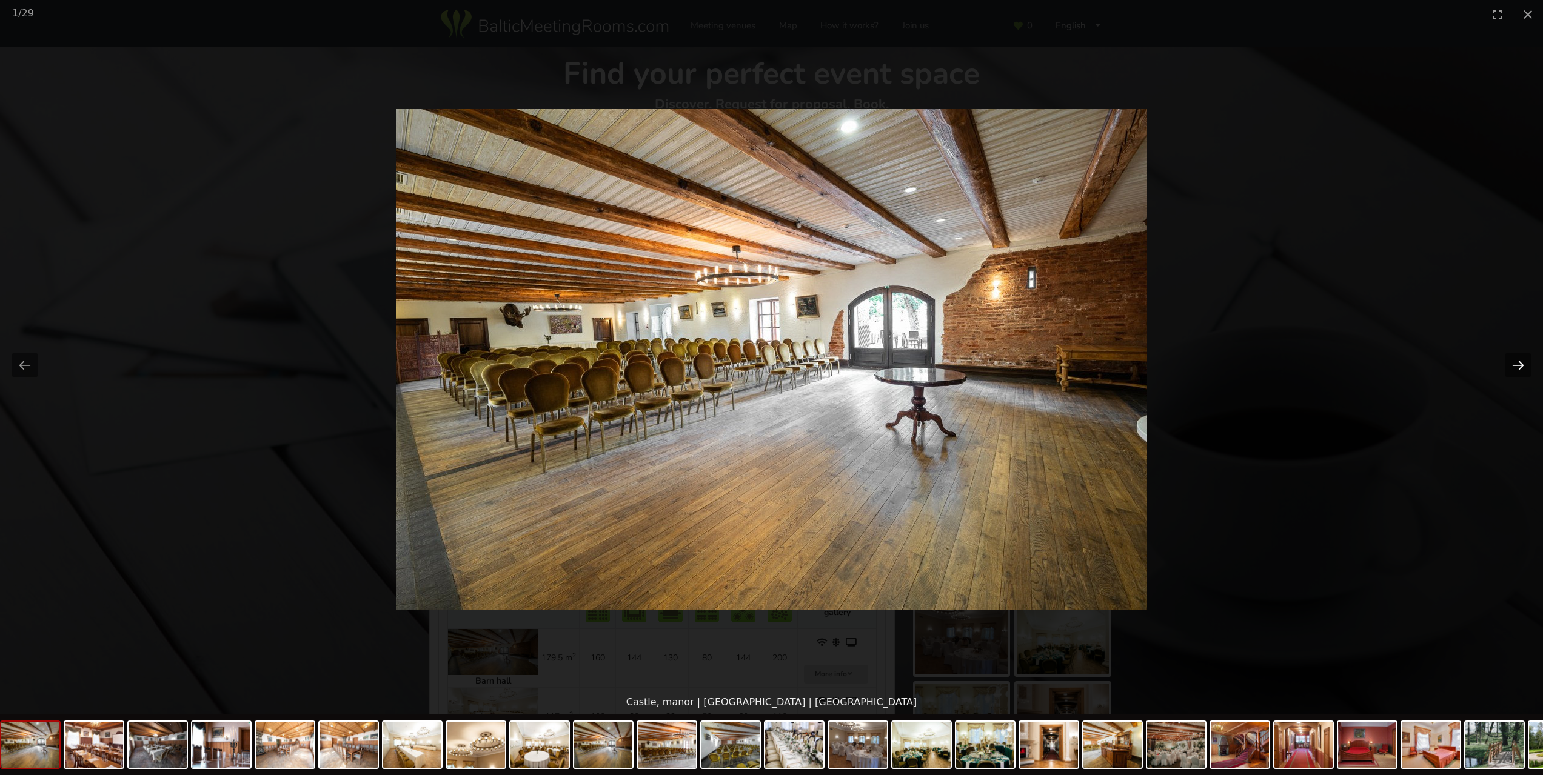
click at [1522, 365] on button "Next slide" at bounding box center [1517, 365] width 25 height 24
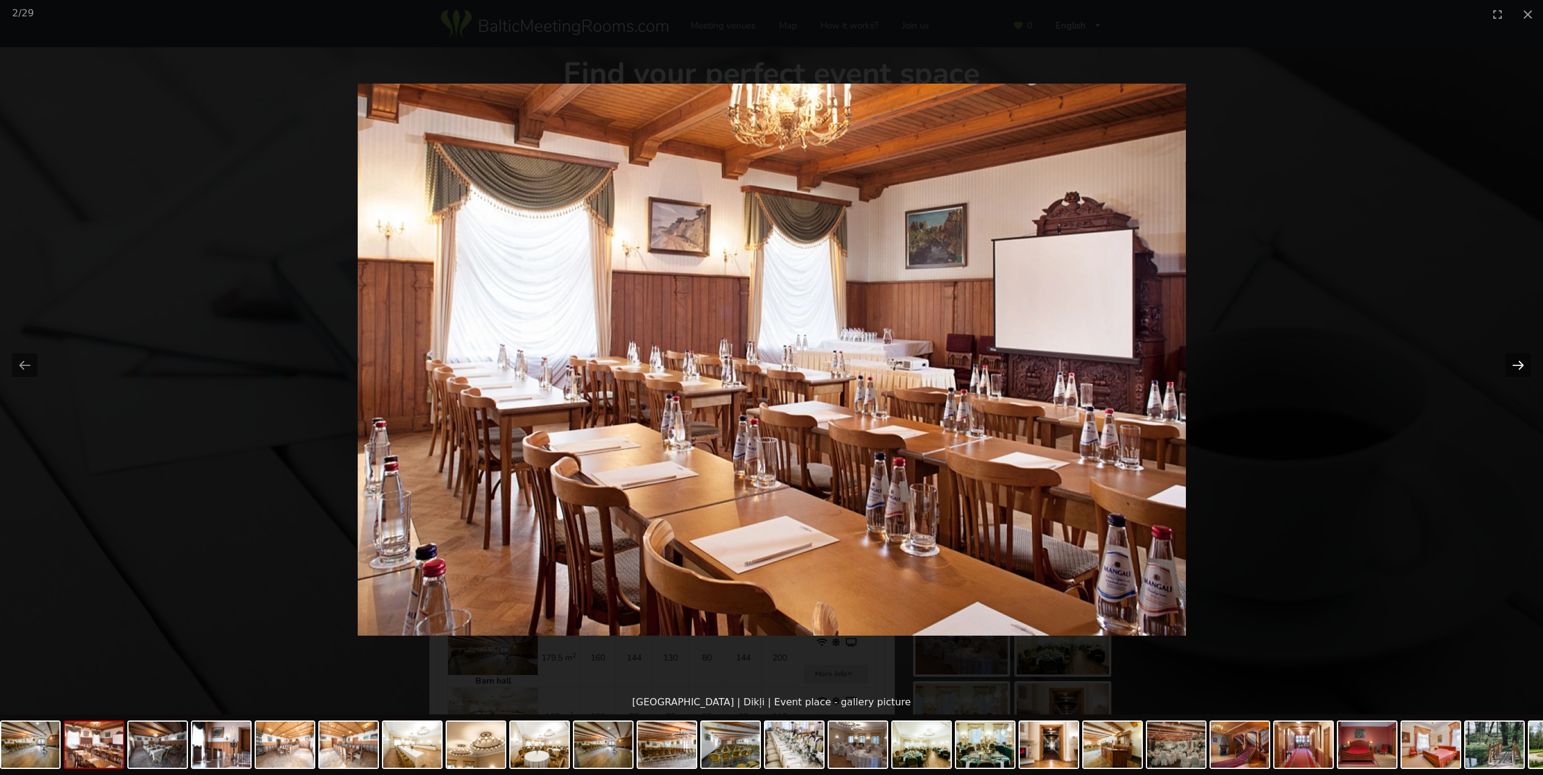
click at [1522, 365] on button "Next slide" at bounding box center [1517, 365] width 25 height 24
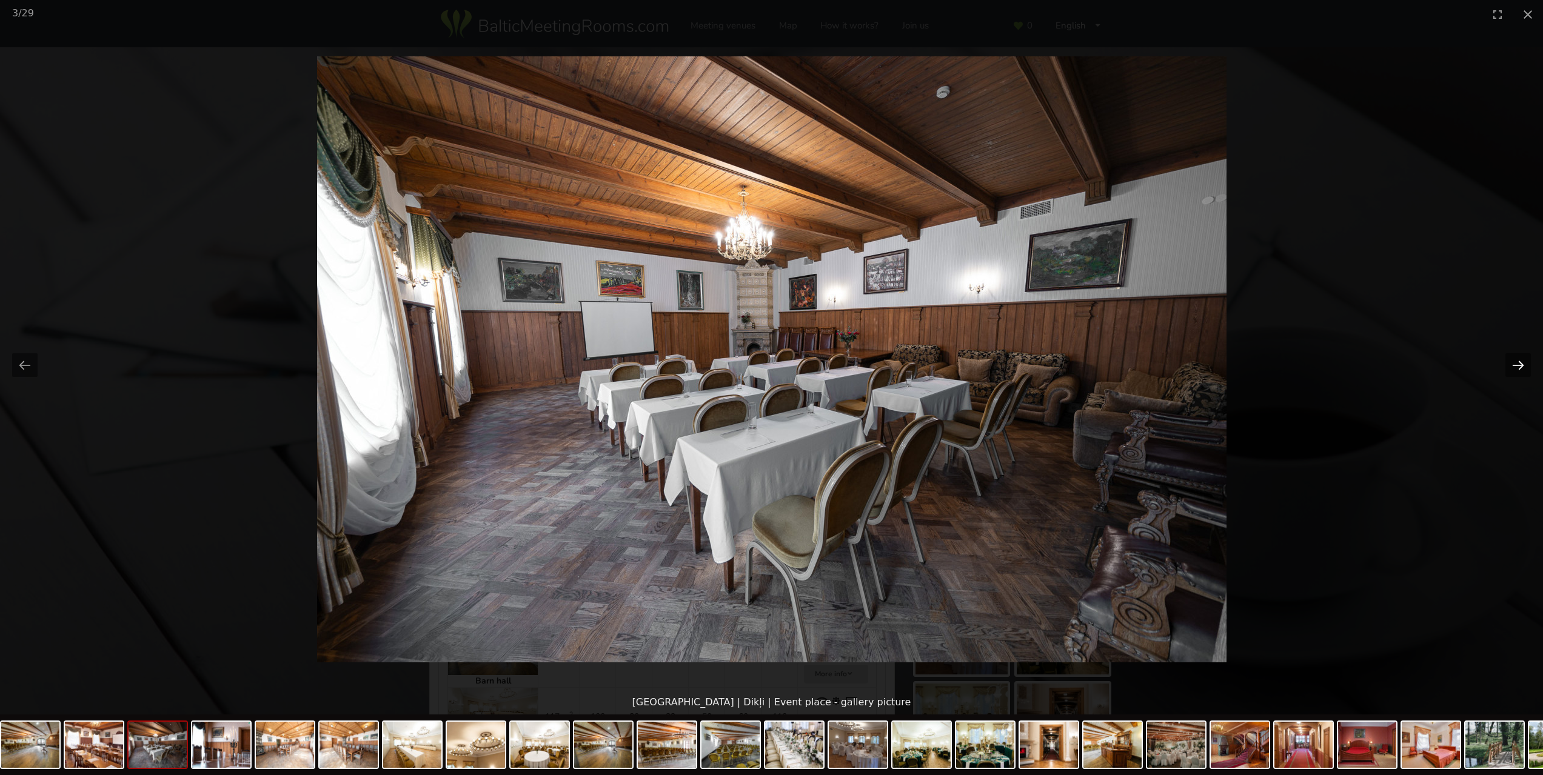
click at [1522, 365] on button "Next slide" at bounding box center [1517, 365] width 25 height 24
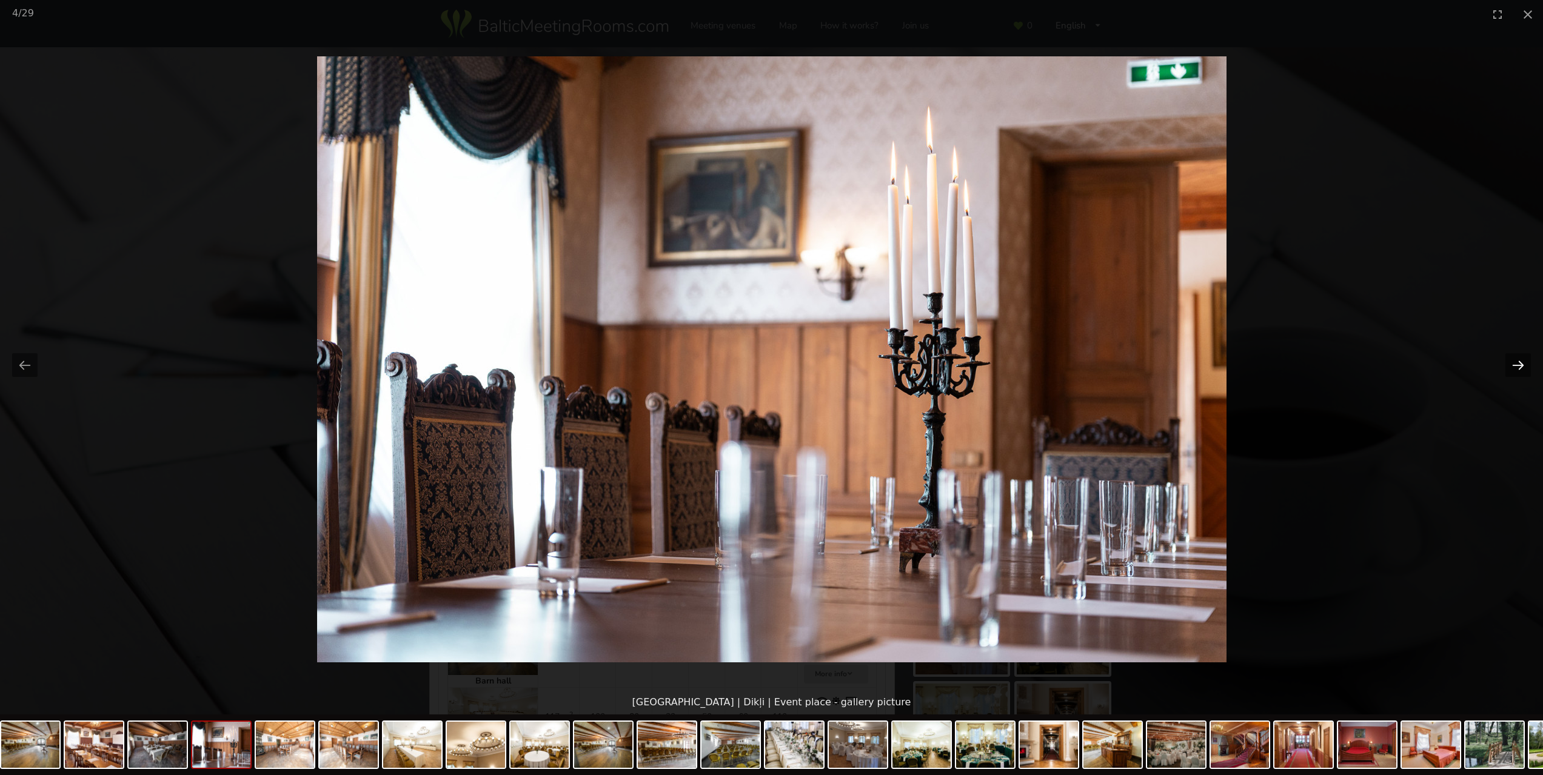
click at [1522, 365] on button "Next slide" at bounding box center [1517, 365] width 25 height 24
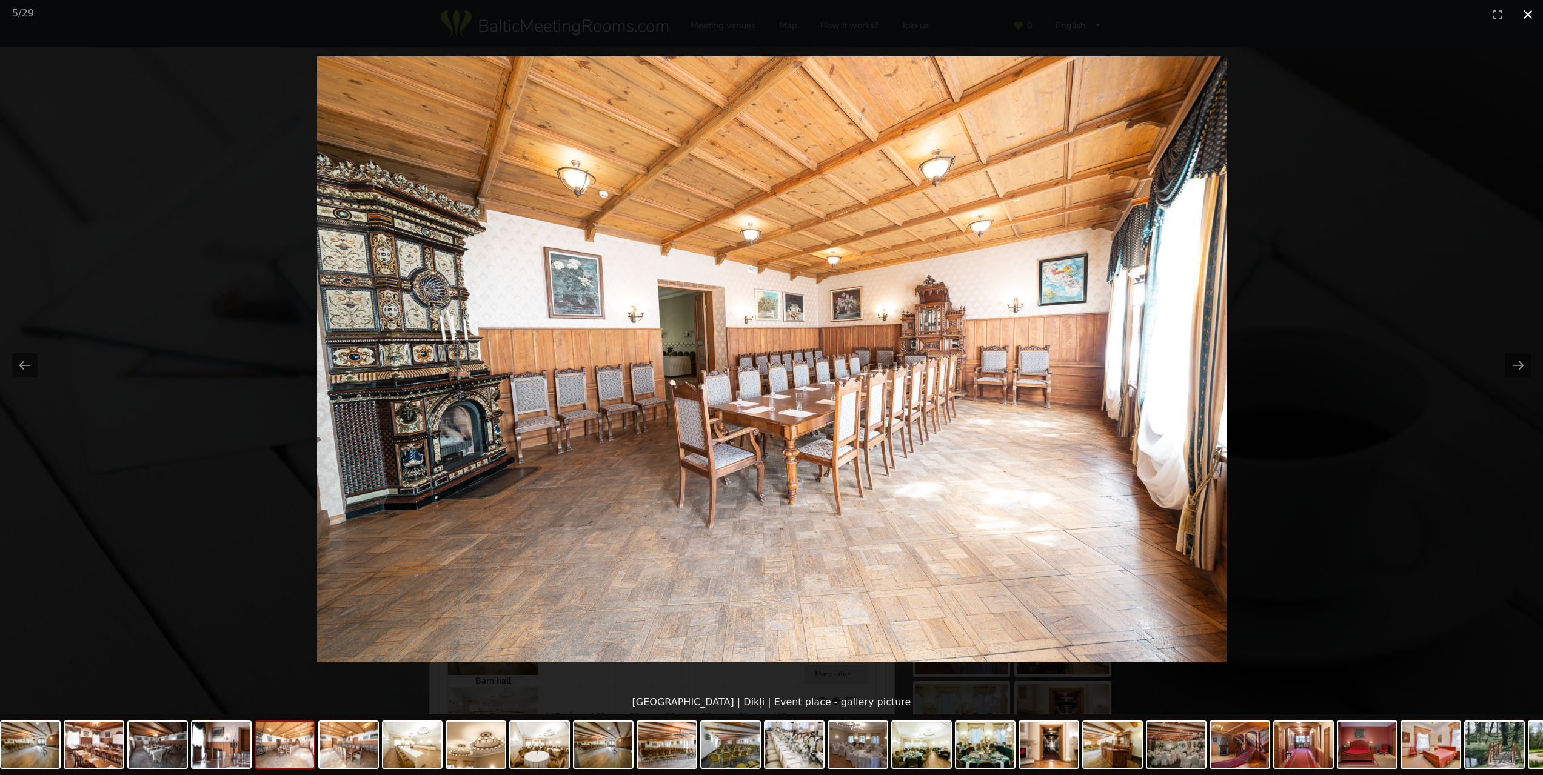
click at [1525, 18] on button "Close gallery" at bounding box center [1527, 14] width 30 height 28
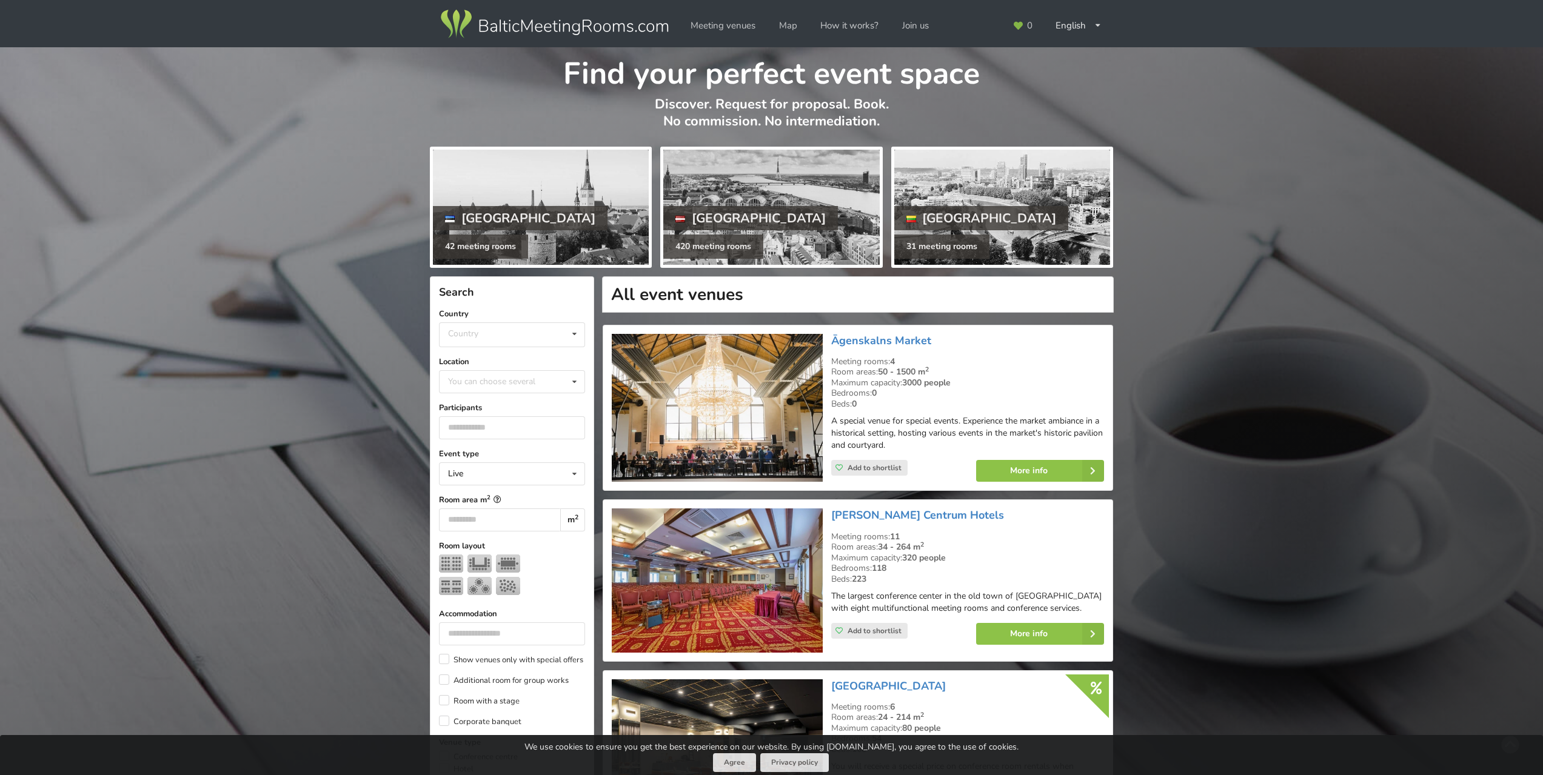
scroll to position [4001, 0]
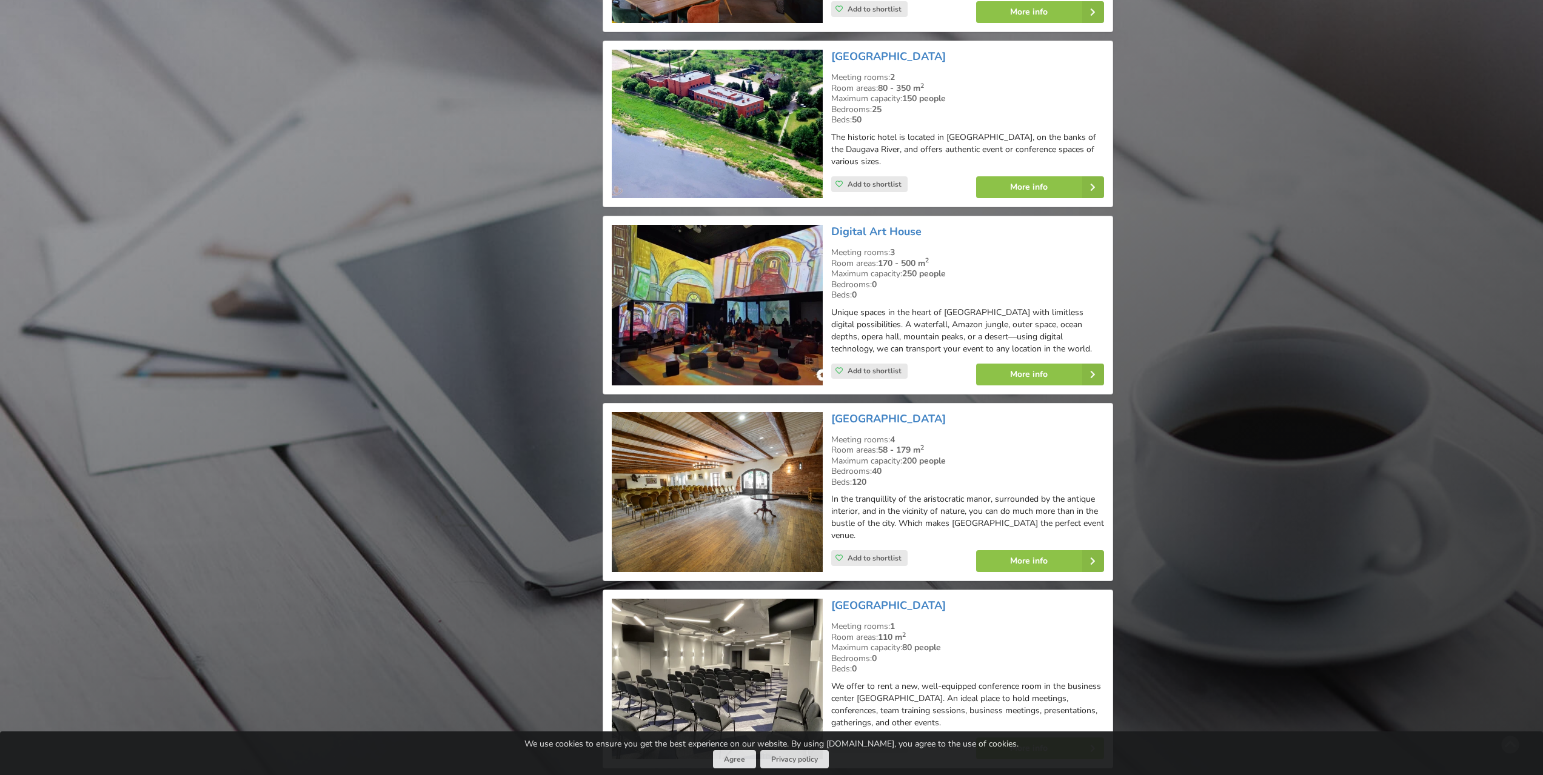
click at [740, 307] on img at bounding box center [717, 305] width 210 height 161
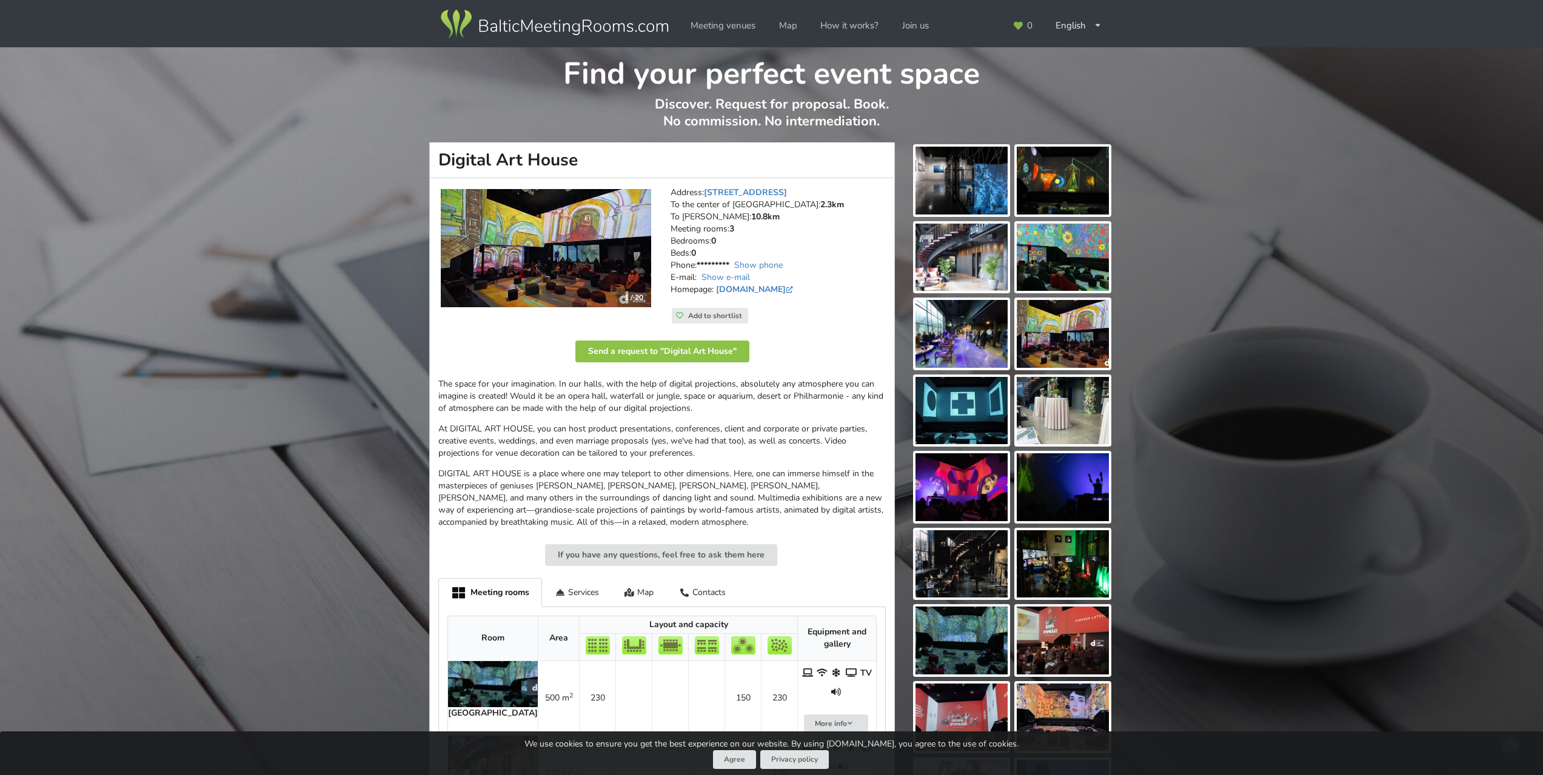
click at [586, 261] on img at bounding box center [546, 248] width 210 height 118
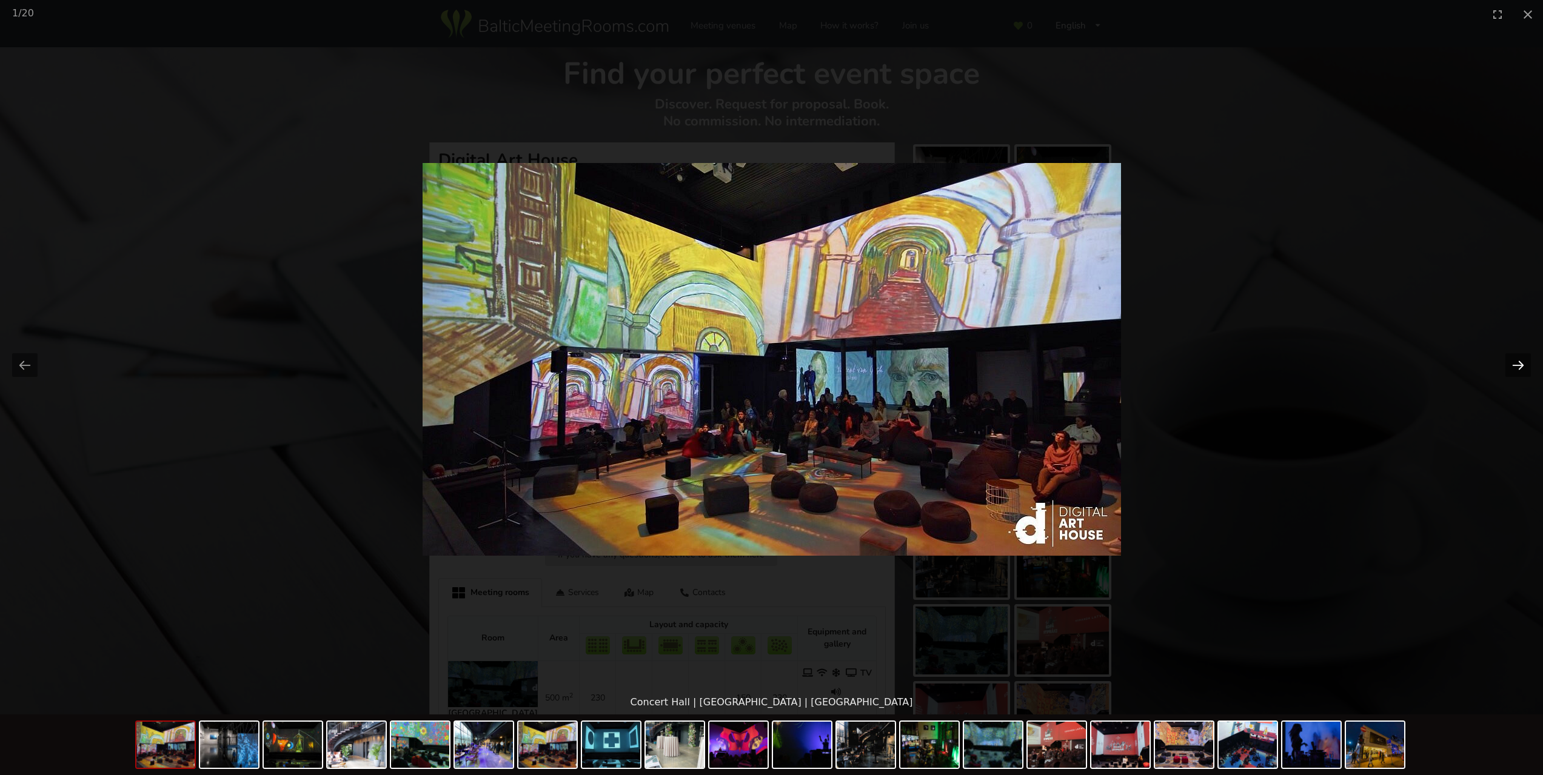
click at [1515, 364] on button "Next slide" at bounding box center [1517, 365] width 25 height 24
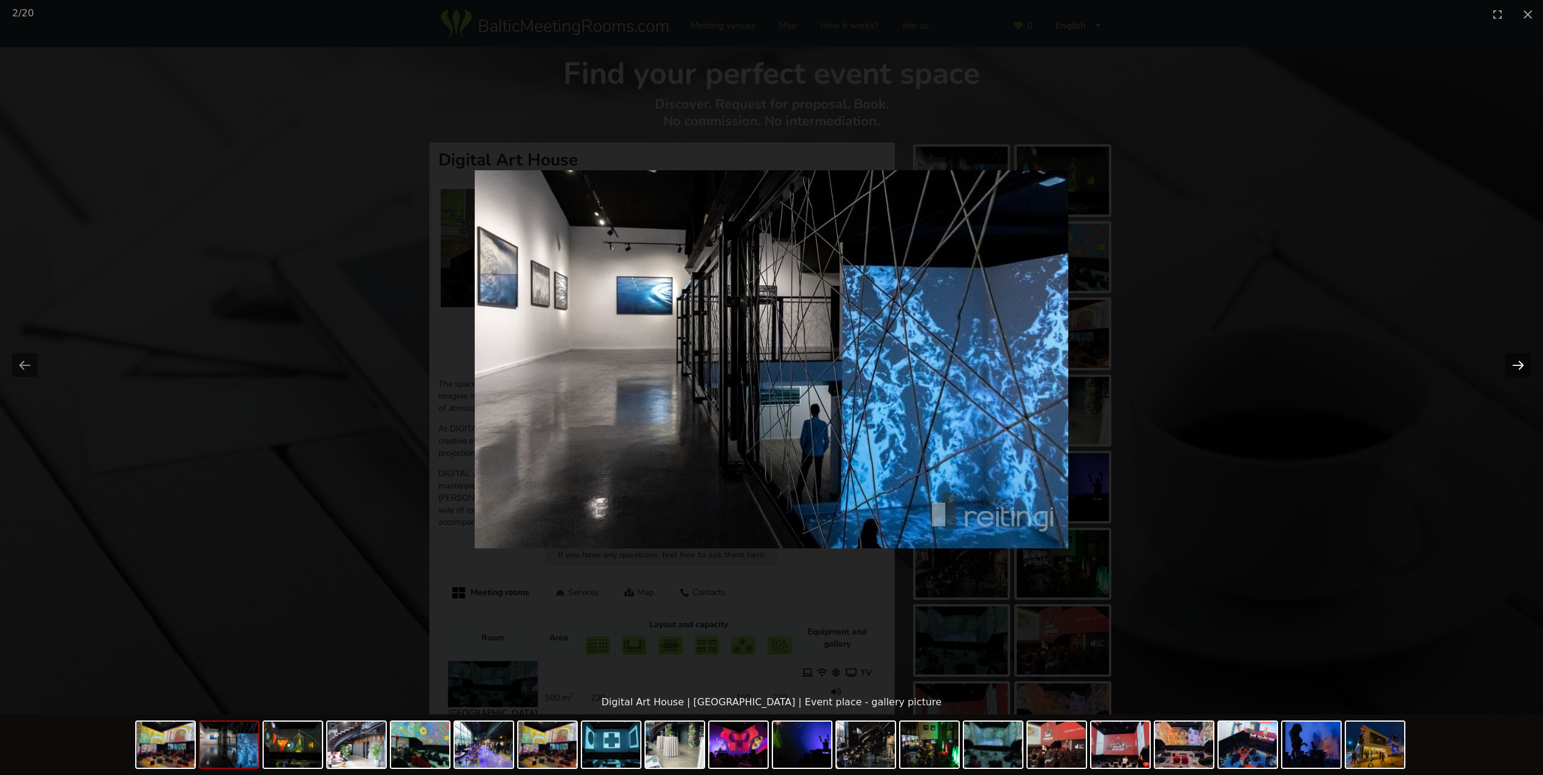
click at [1515, 364] on button "Next slide" at bounding box center [1517, 365] width 25 height 24
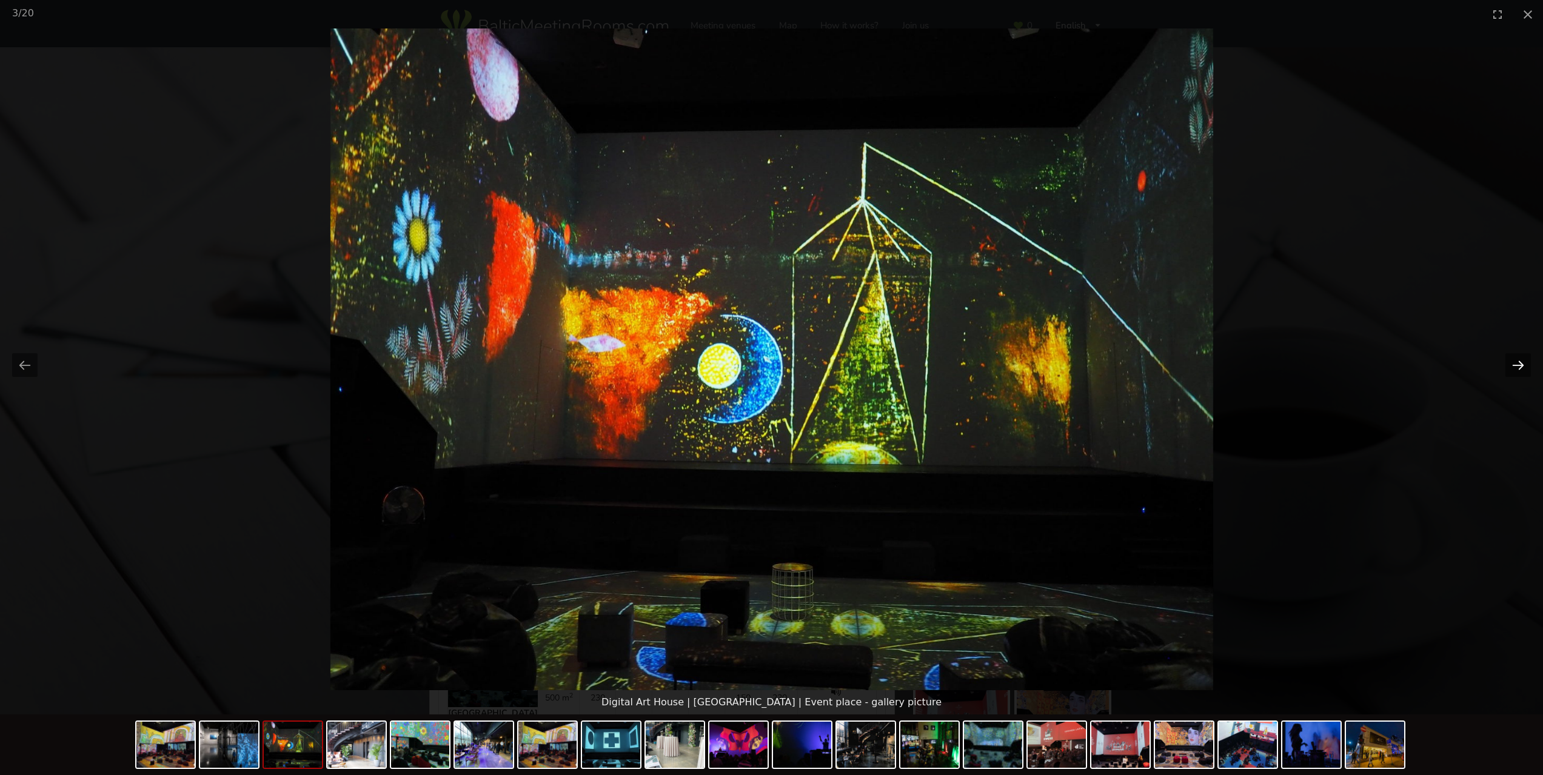
click at [1515, 364] on button "Next slide" at bounding box center [1517, 365] width 25 height 24
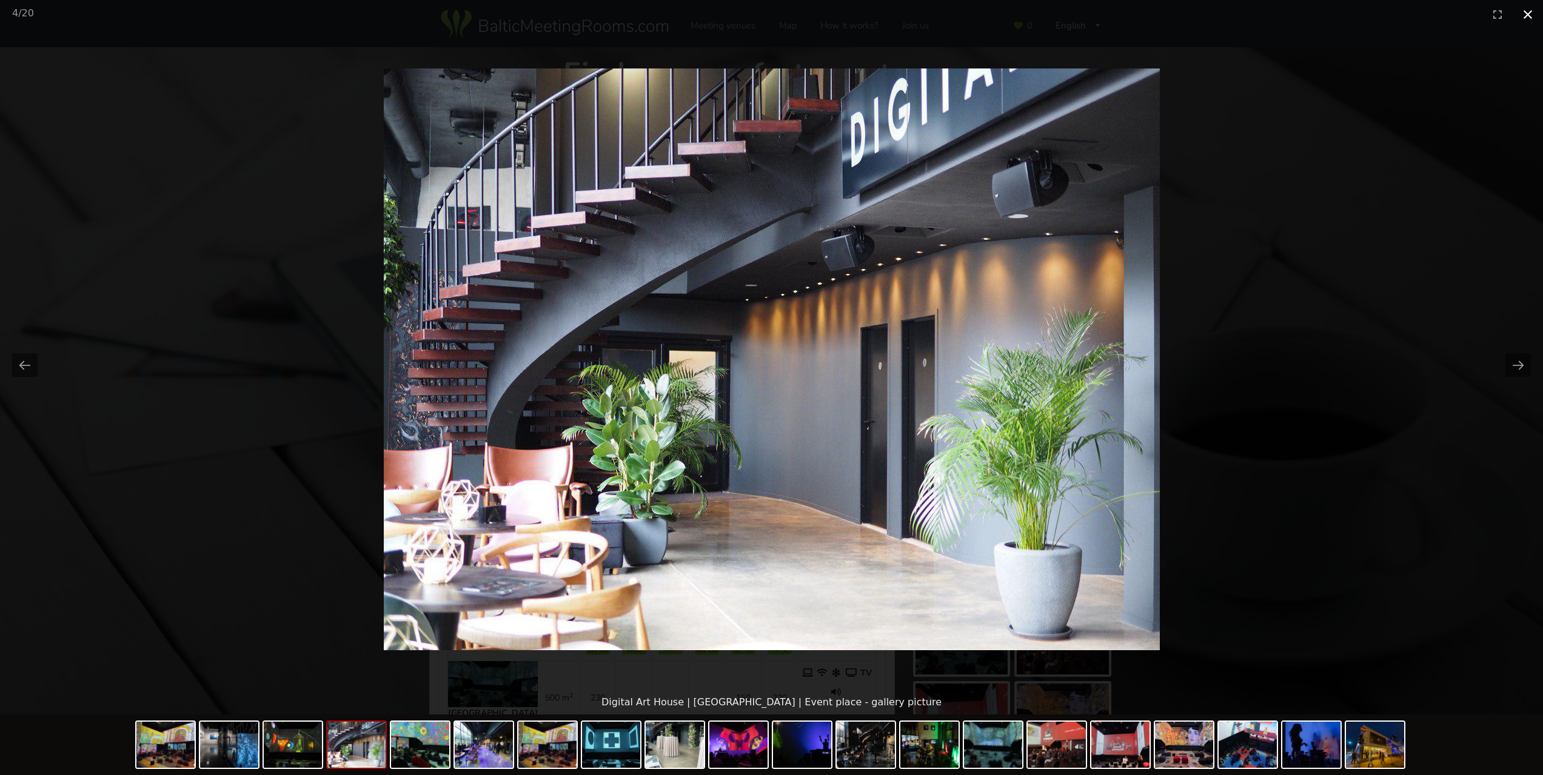
click at [1521, 16] on button "Close gallery" at bounding box center [1527, 14] width 30 height 28
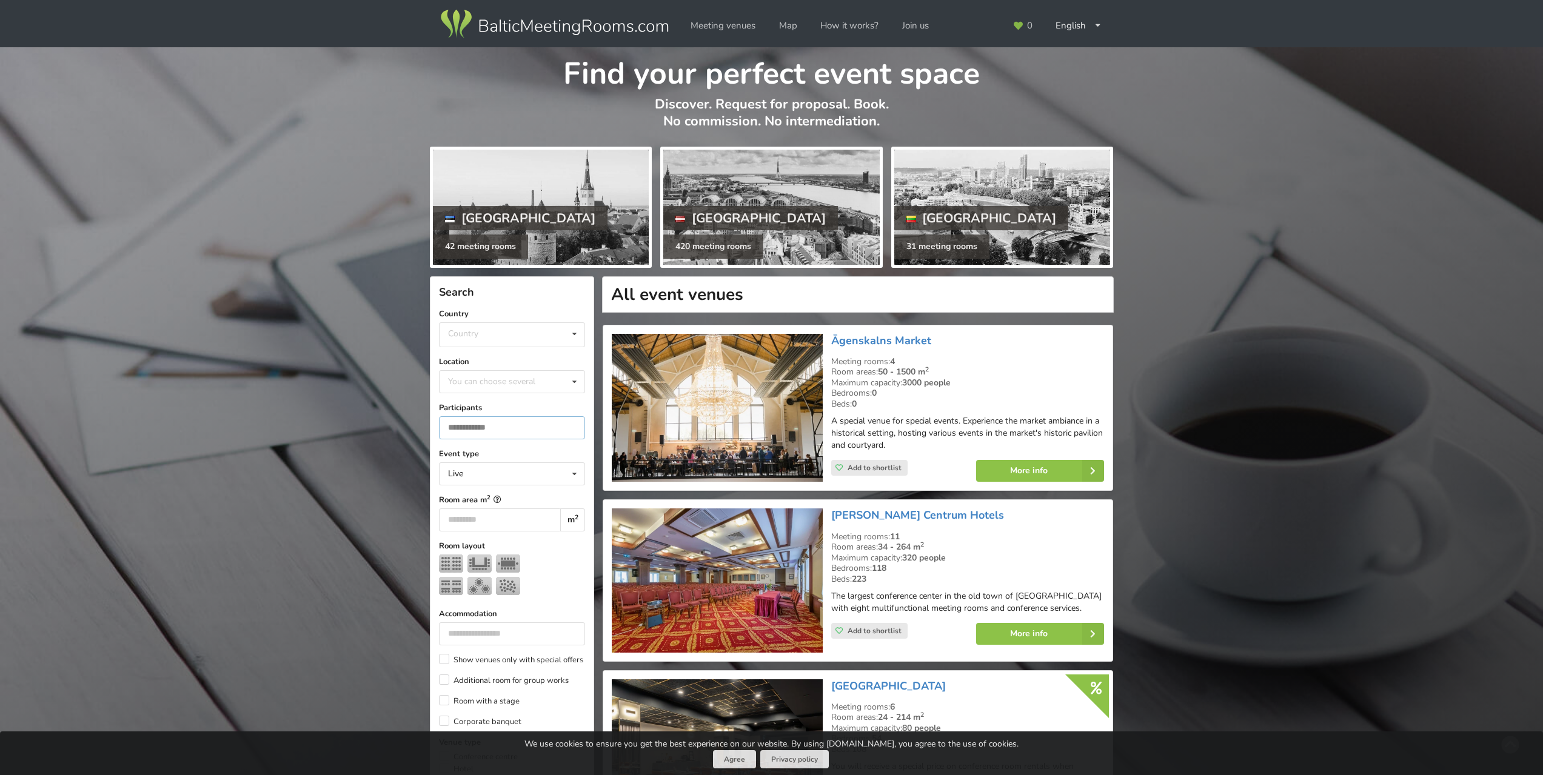
type input "*"
click at [571, 426] on input "*" at bounding box center [512, 427] width 146 height 23
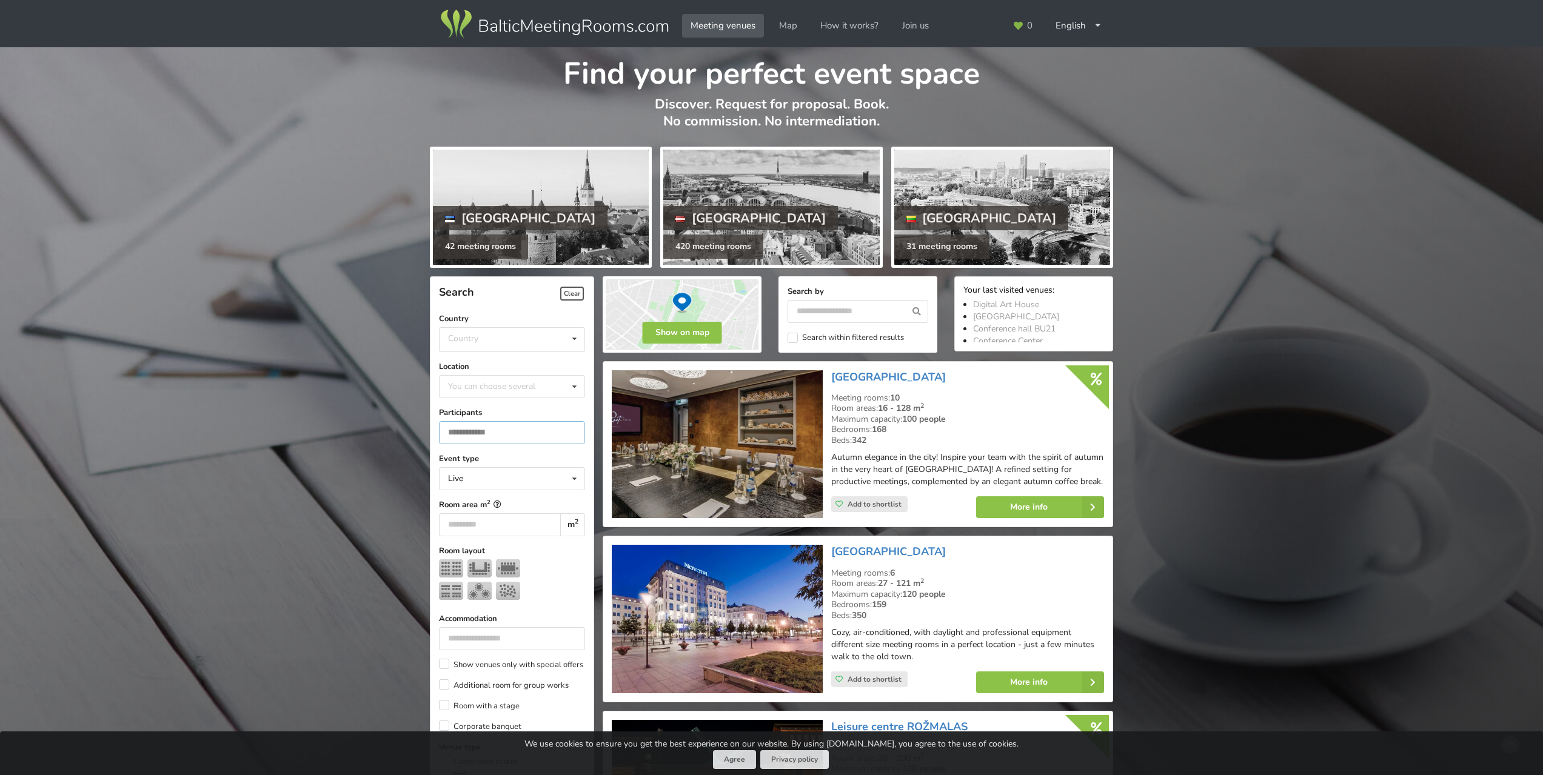
drag, startPoint x: 517, startPoint y: 430, endPoint x: 423, endPoint y: 433, distance: 94.0
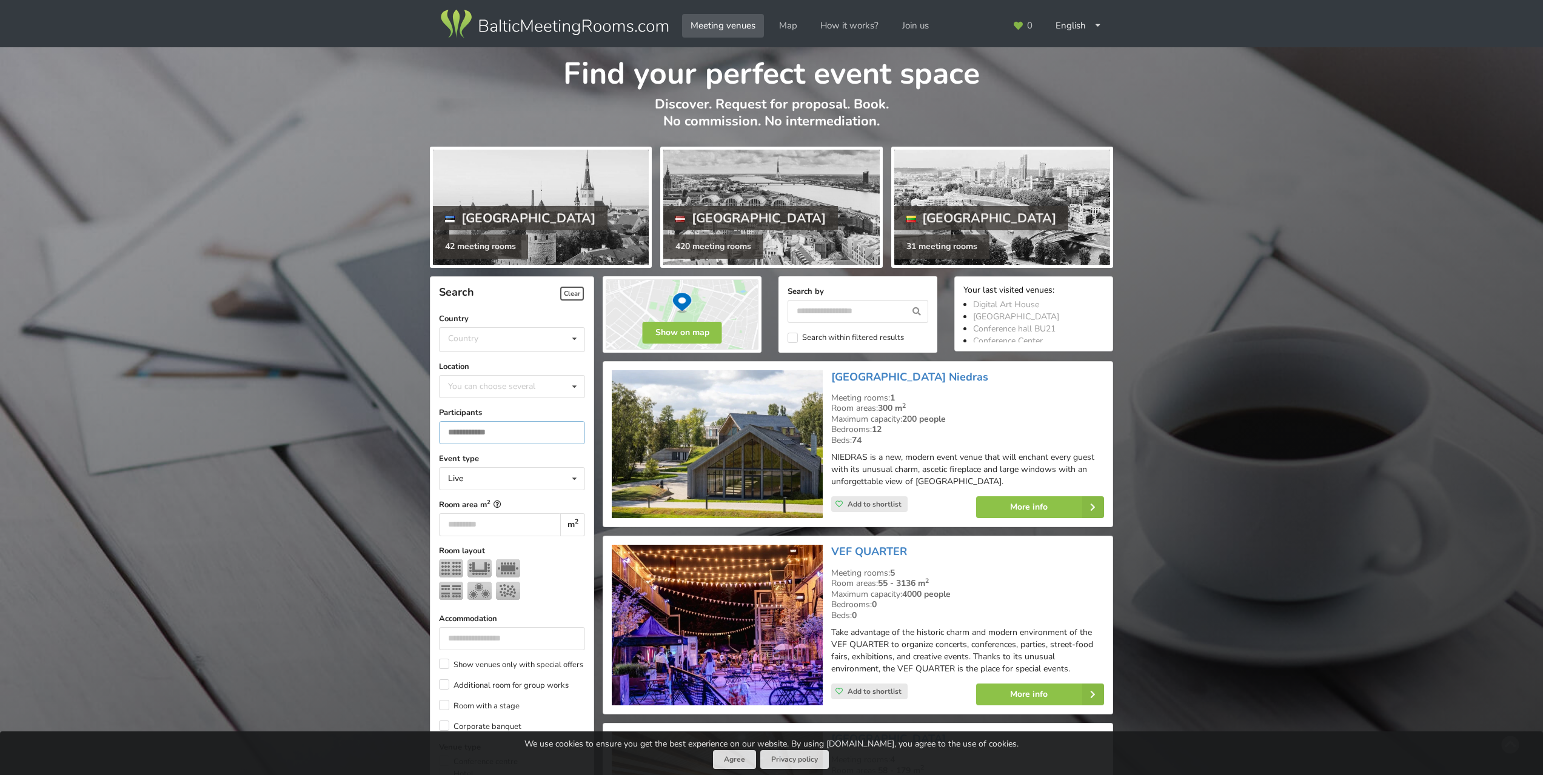
scroll to position [61, 0]
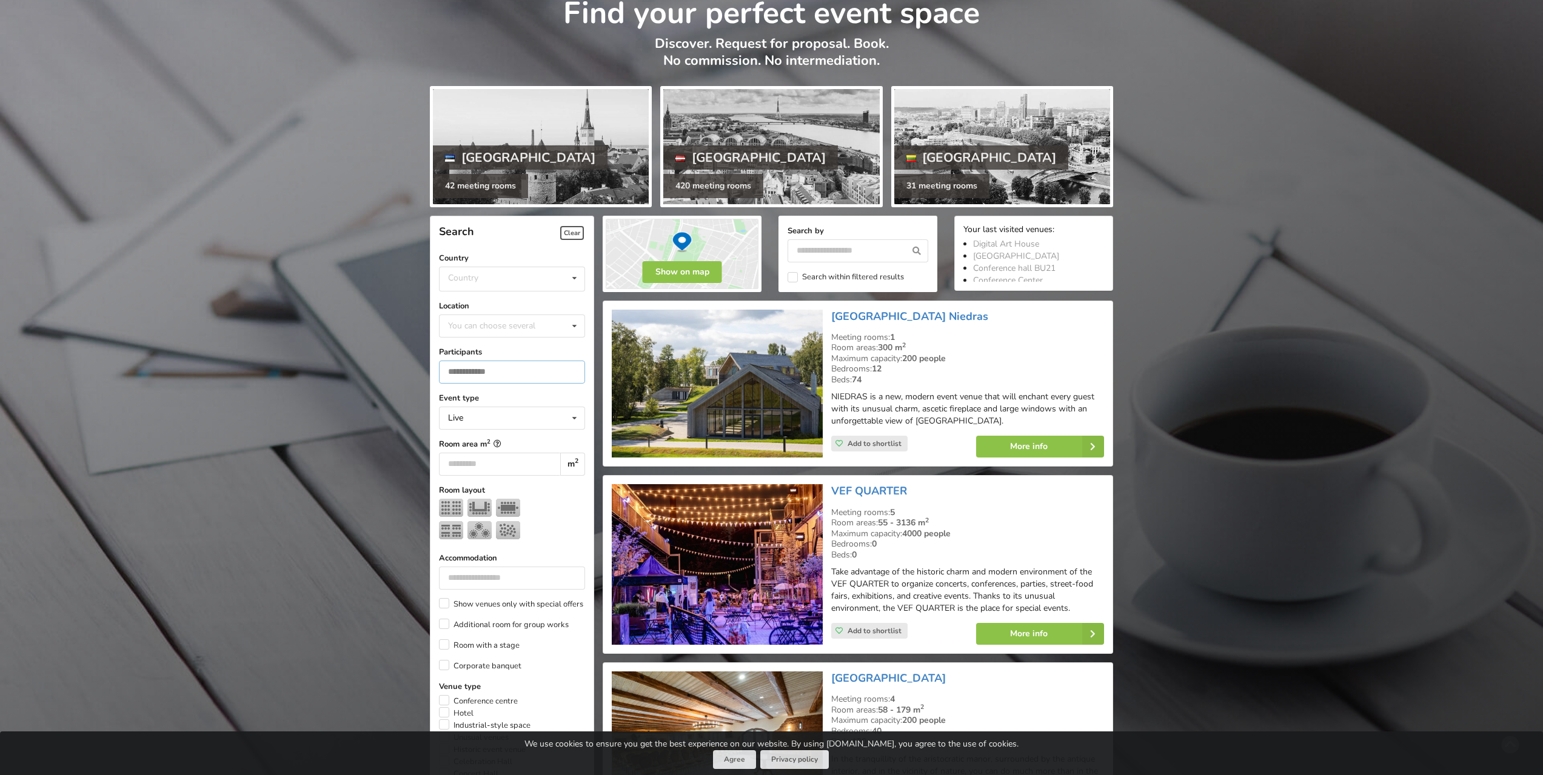
type input "***"
click at [745, 408] on img at bounding box center [717, 384] width 210 height 149
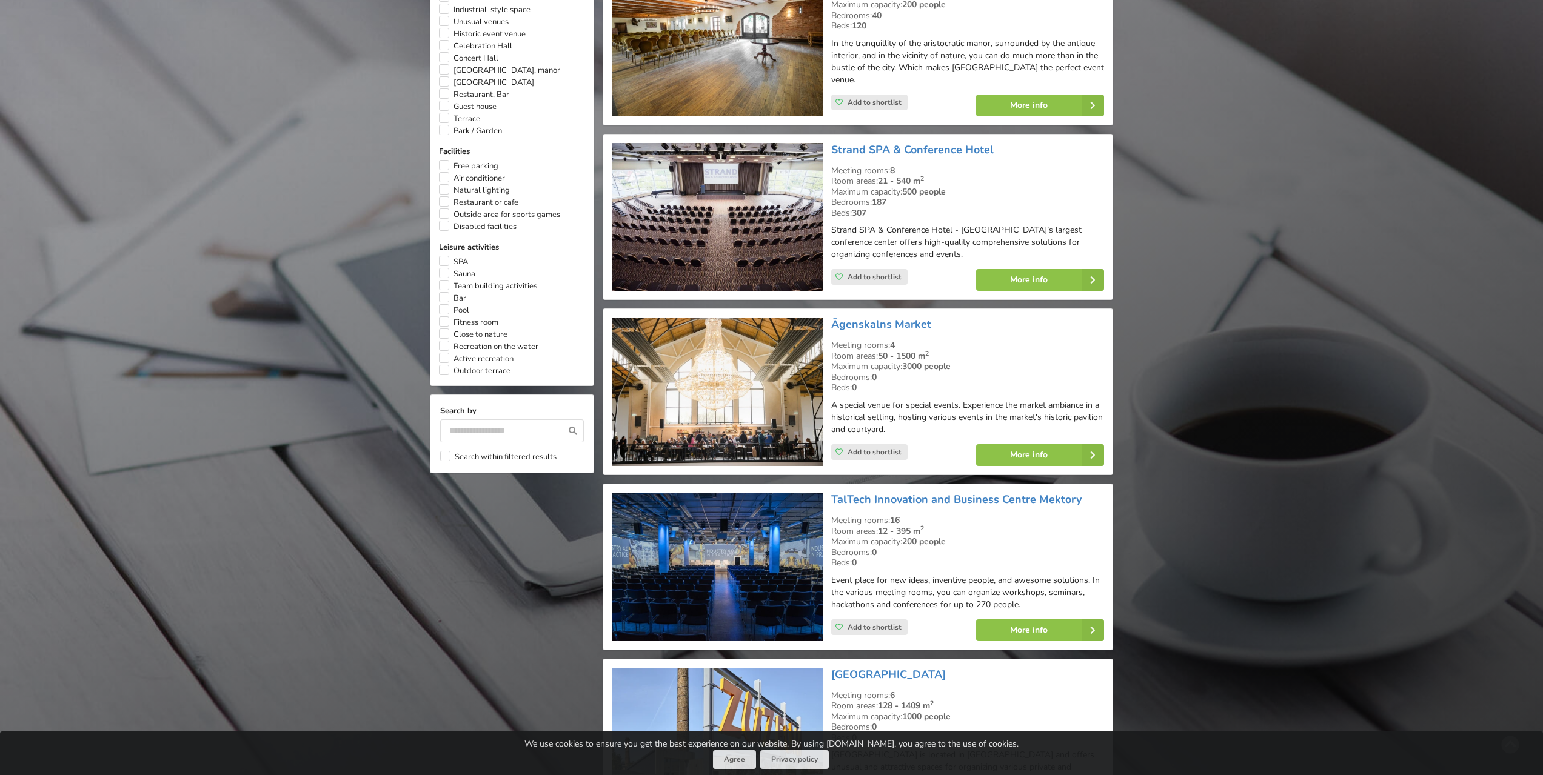
scroll to position [783, 0]
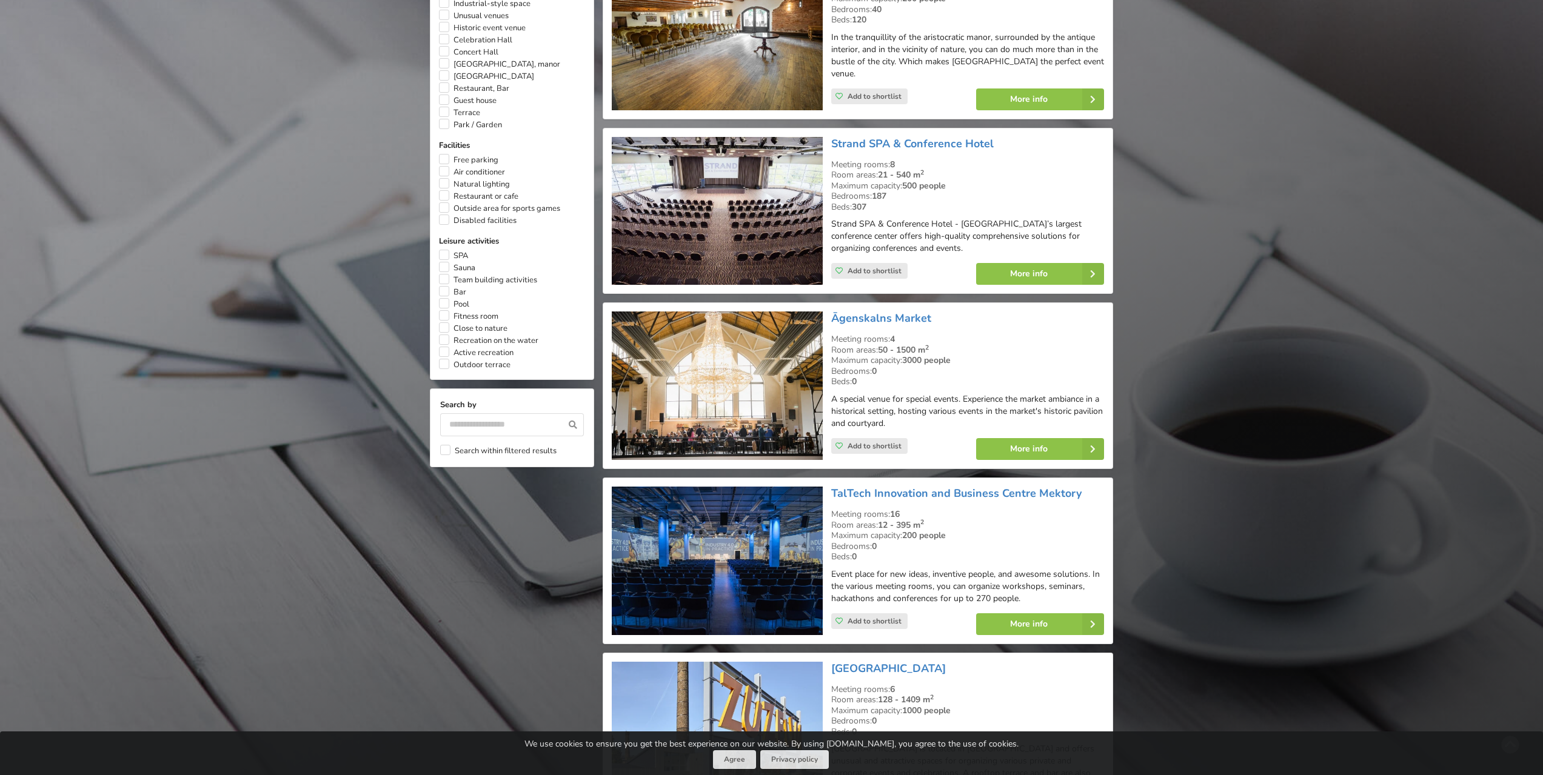
click at [702, 226] on img at bounding box center [717, 211] width 210 height 149
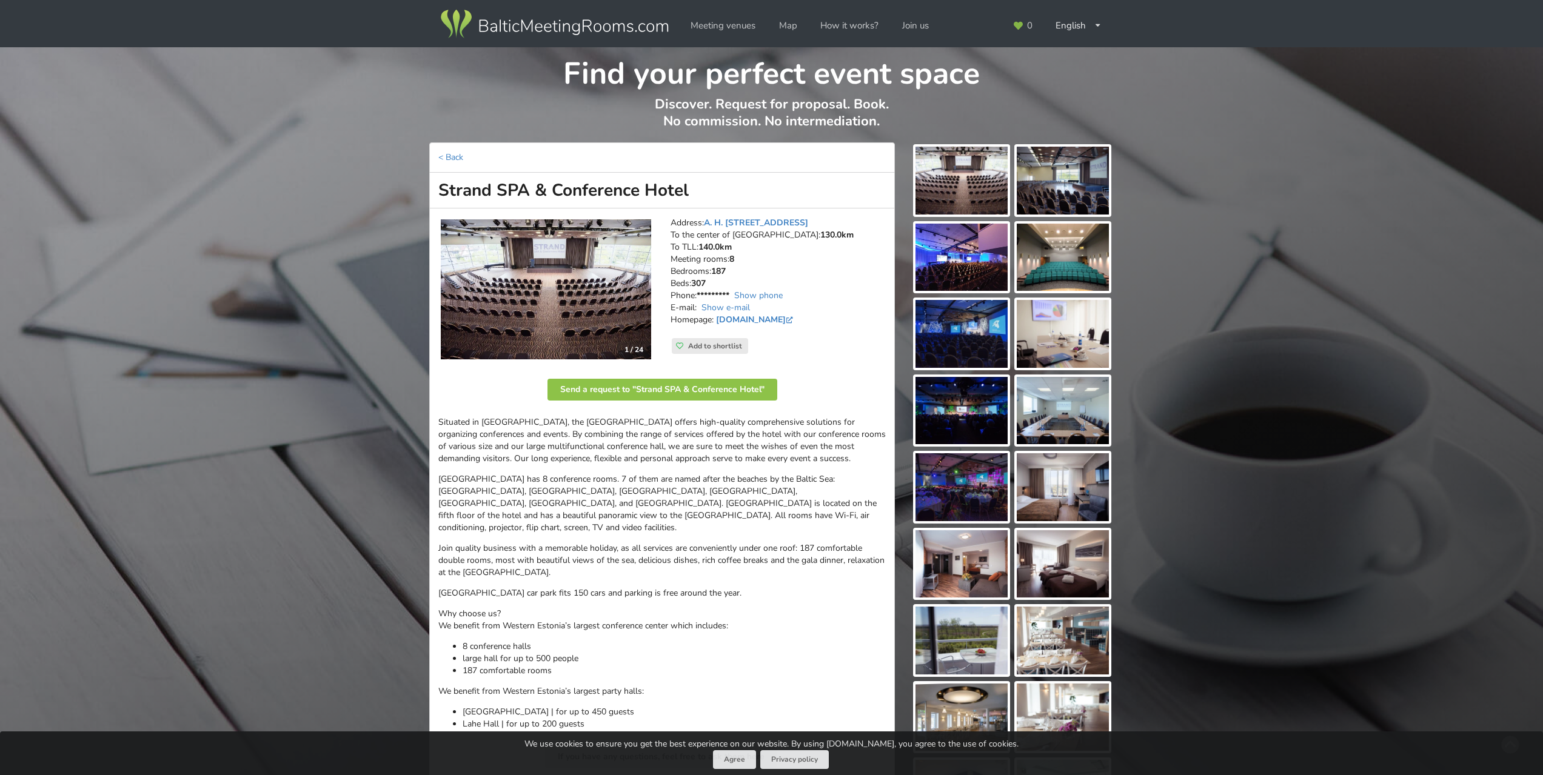
click at [544, 286] on img at bounding box center [546, 289] width 210 height 140
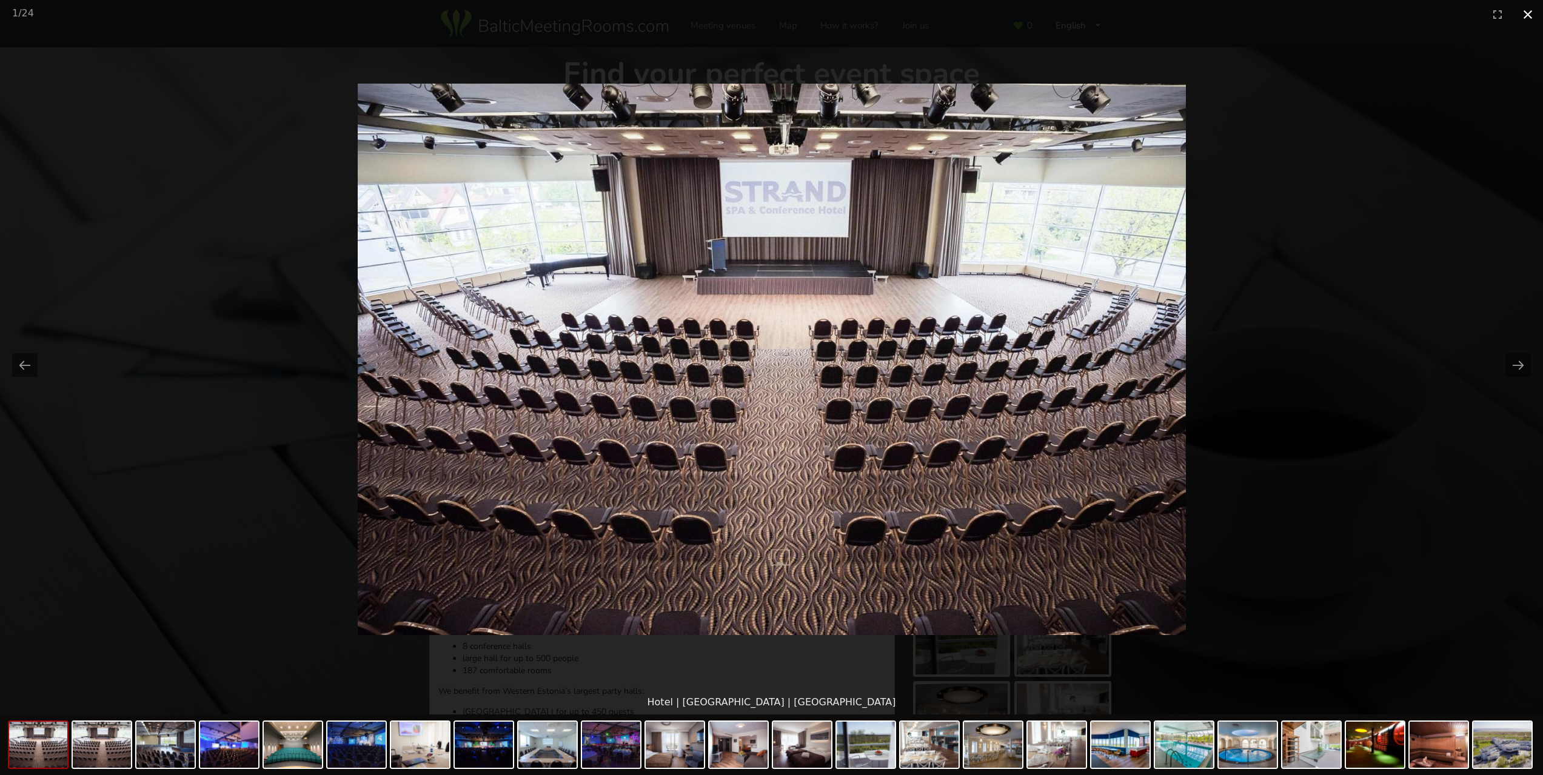
click at [1531, 18] on button "Close gallery" at bounding box center [1527, 14] width 30 height 28
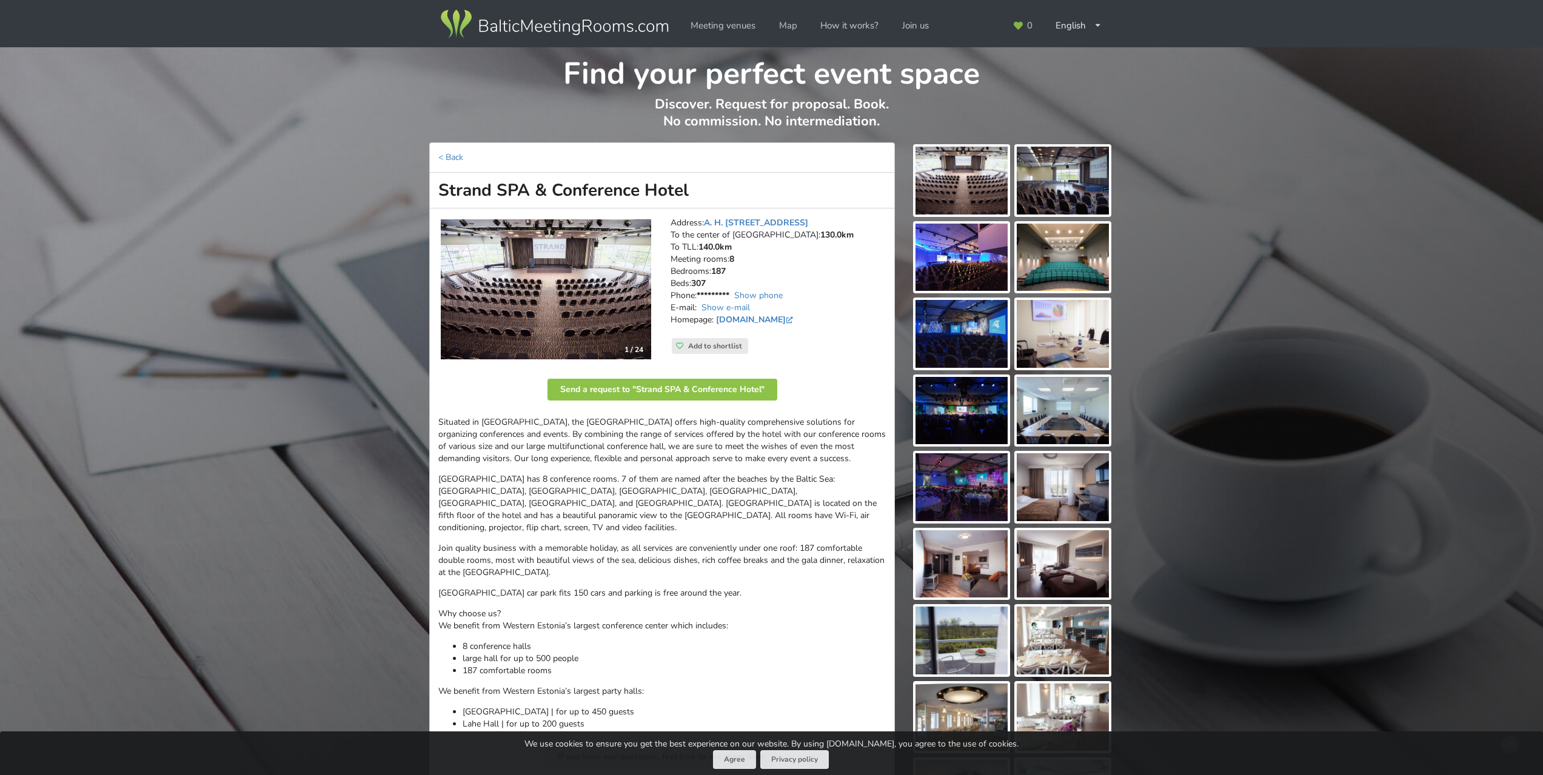
click at [596, 320] on img at bounding box center [546, 289] width 210 height 140
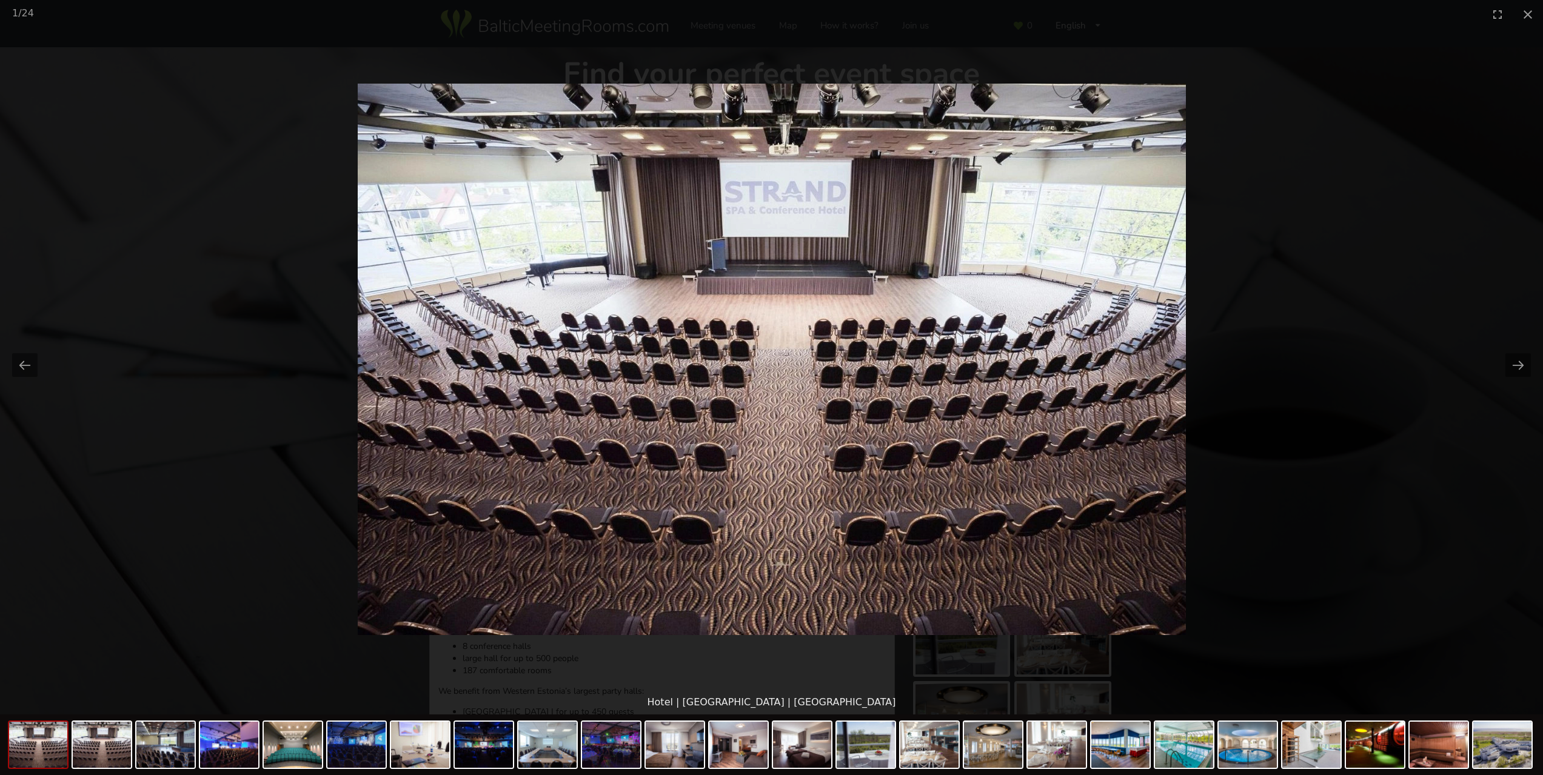
click at [1519, 62] on picture at bounding box center [771, 359] width 1543 height 662
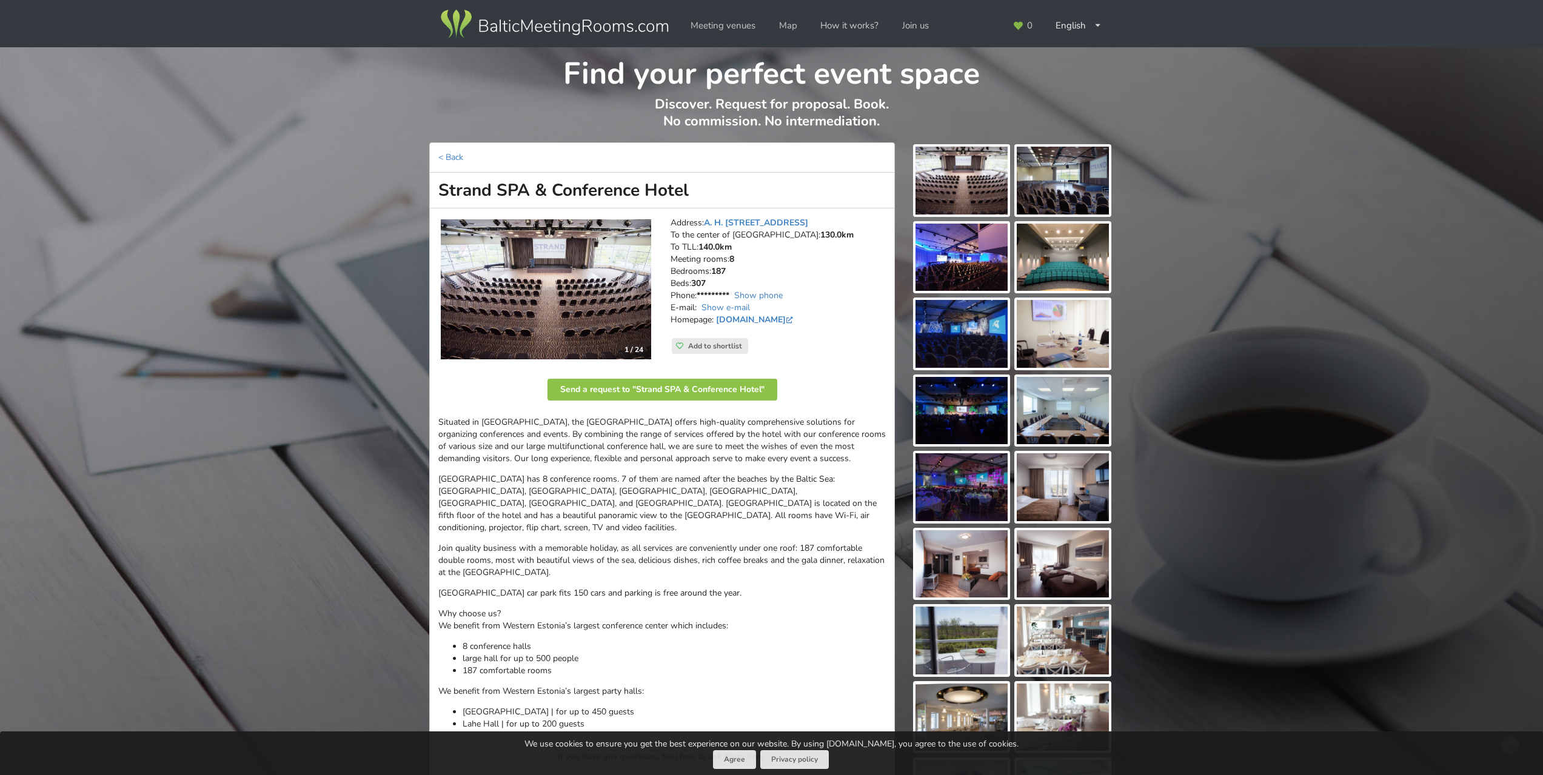
click at [613, 233] on img at bounding box center [546, 289] width 210 height 140
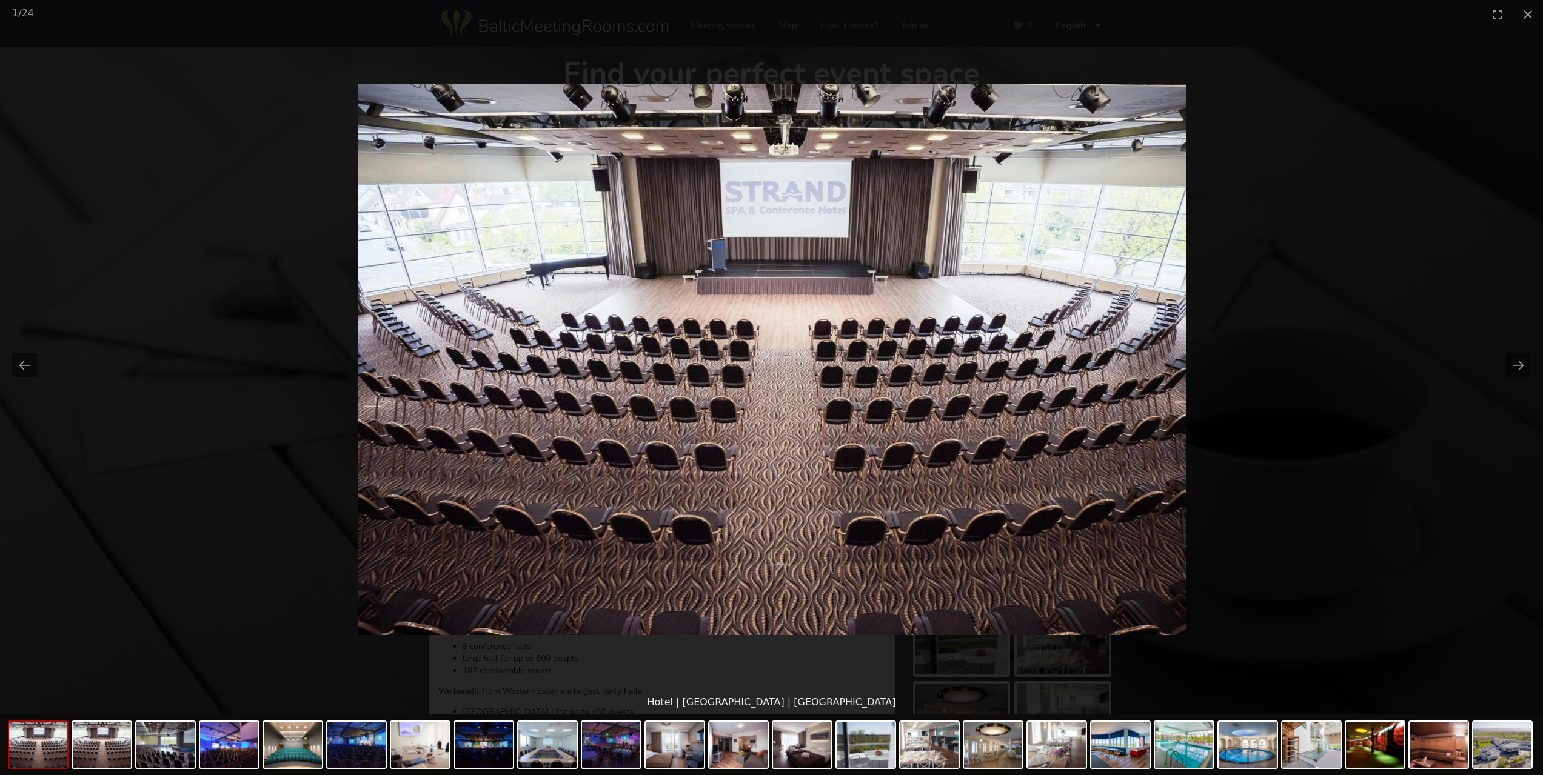
click at [1125, 381] on img at bounding box center [772, 360] width 828 height 552
click at [107, 749] on img at bounding box center [102, 745] width 58 height 46
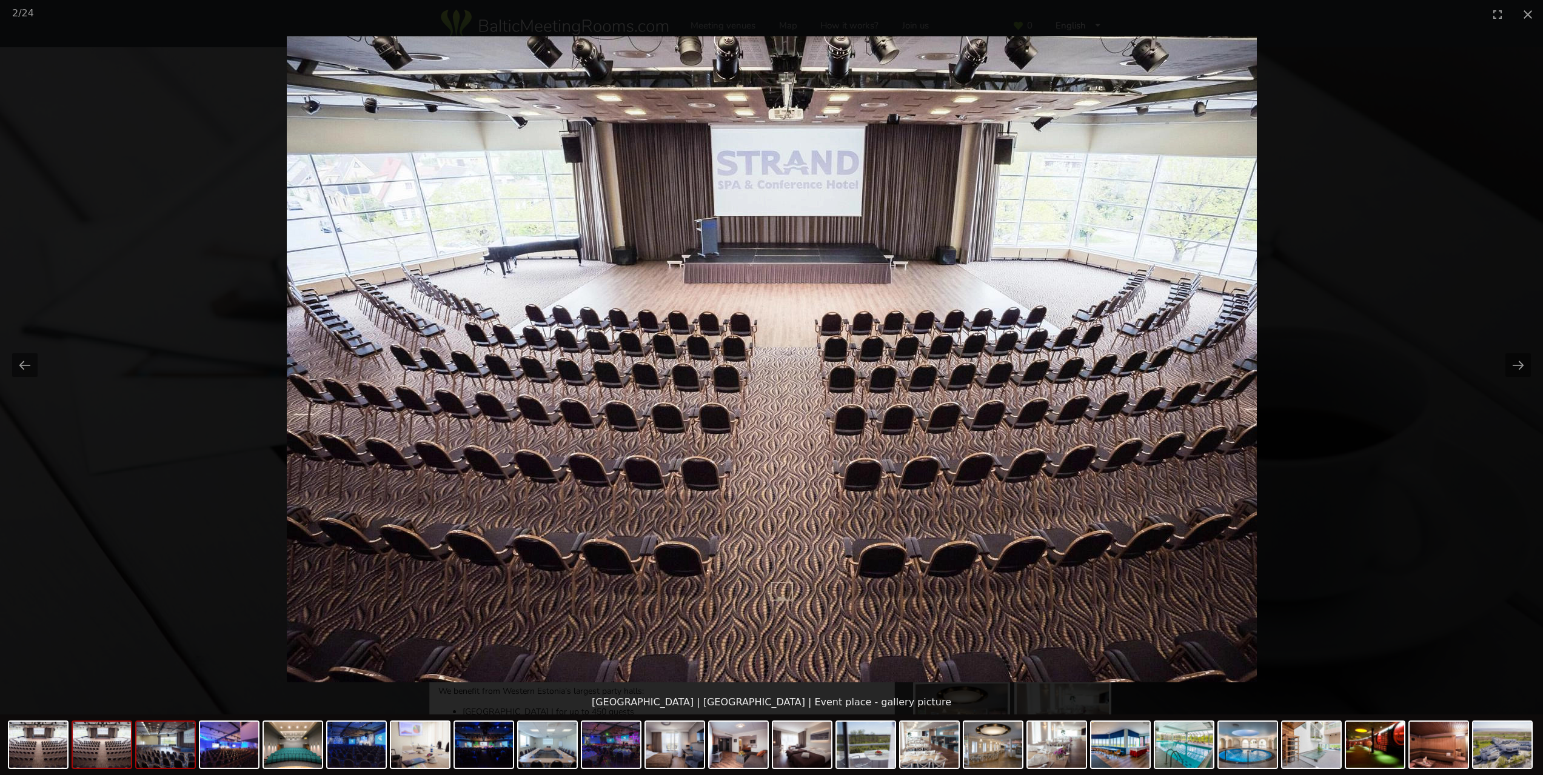
click at [153, 753] on img at bounding box center [165, 745] width 58 height 46
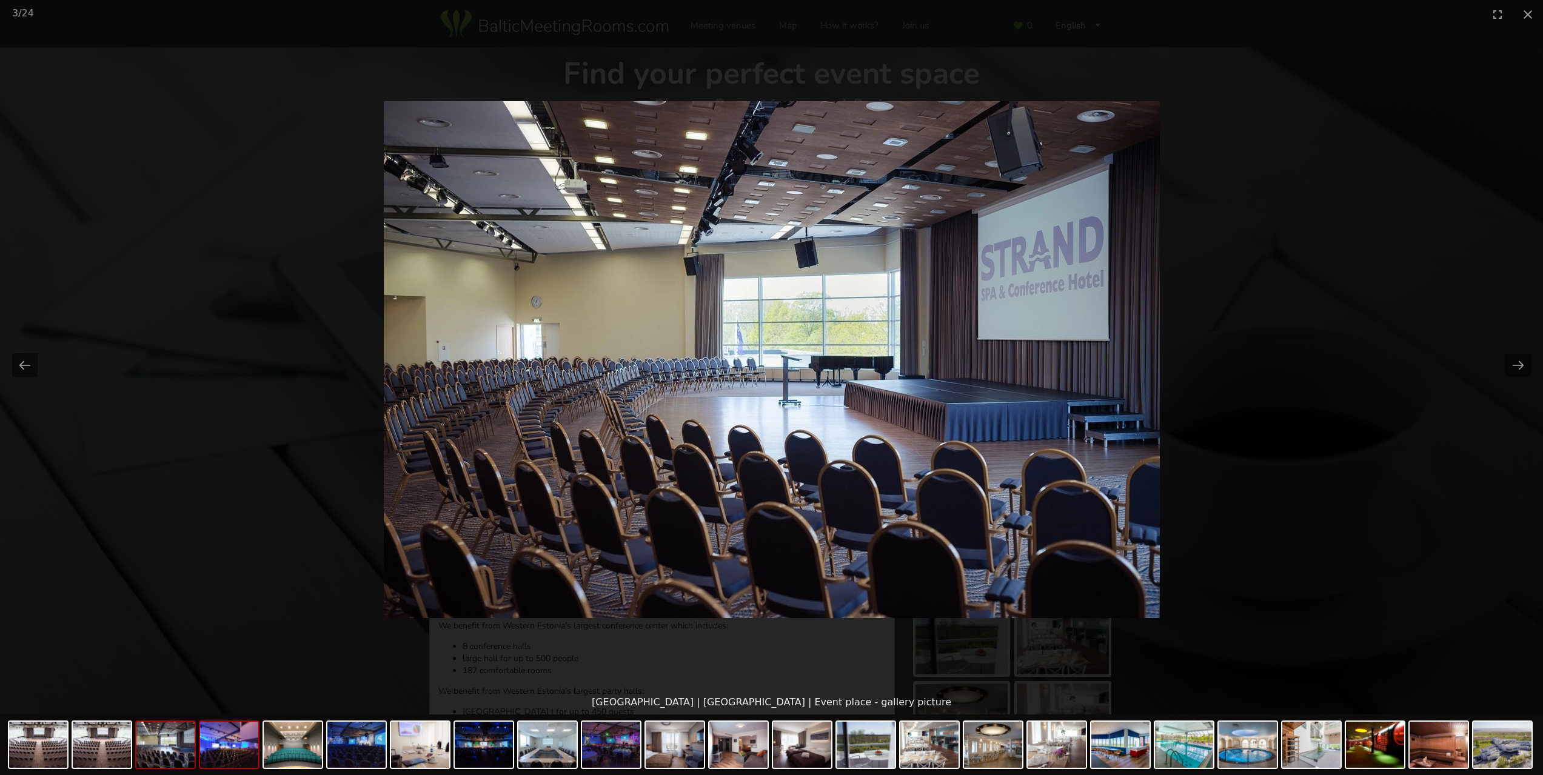
click at [227, 757] on img at bounding box center [229, 745] width 58 height 46
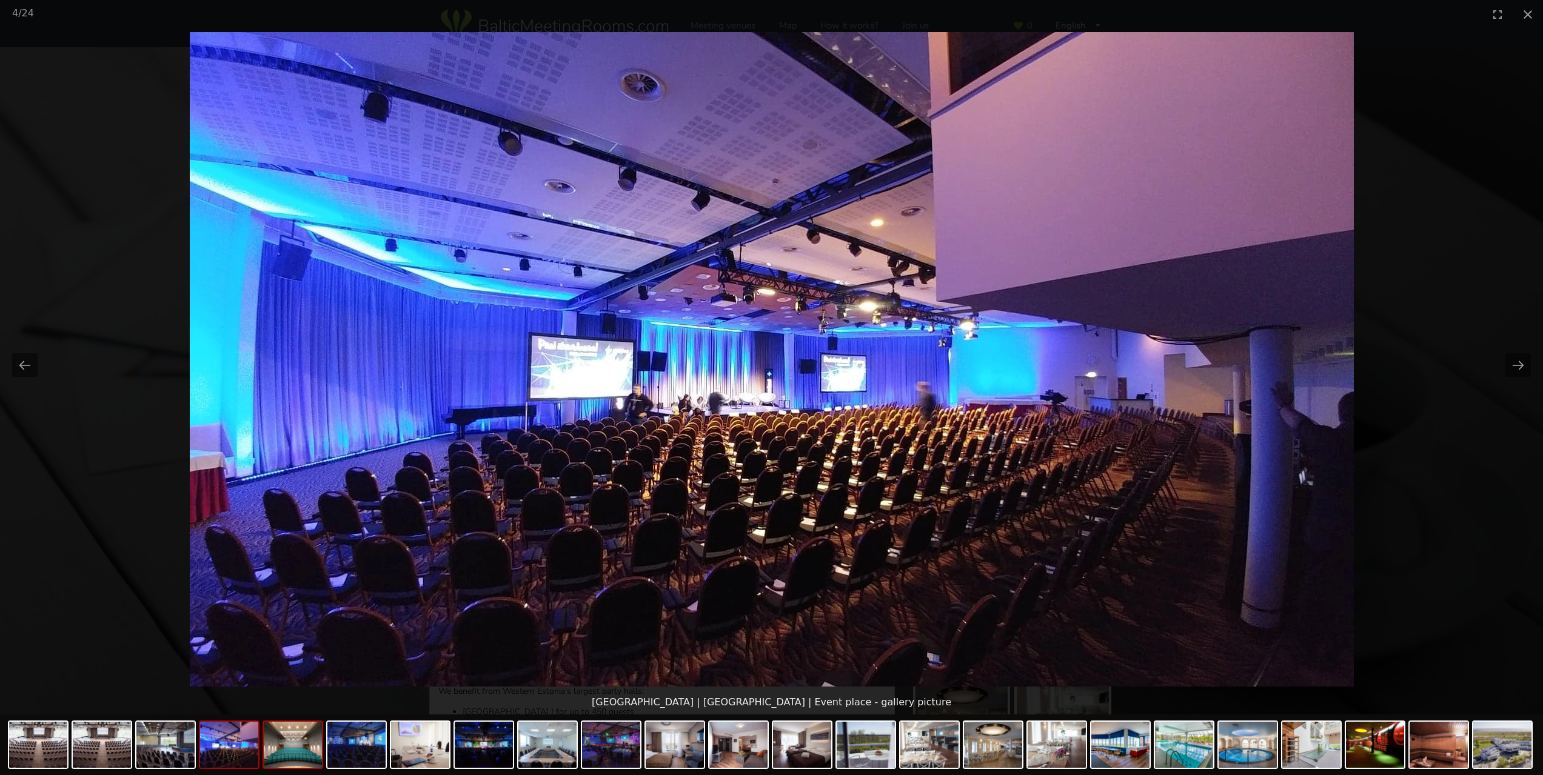
click at [281, 755] on img at bounding box center [293, 745] width 58 height 46
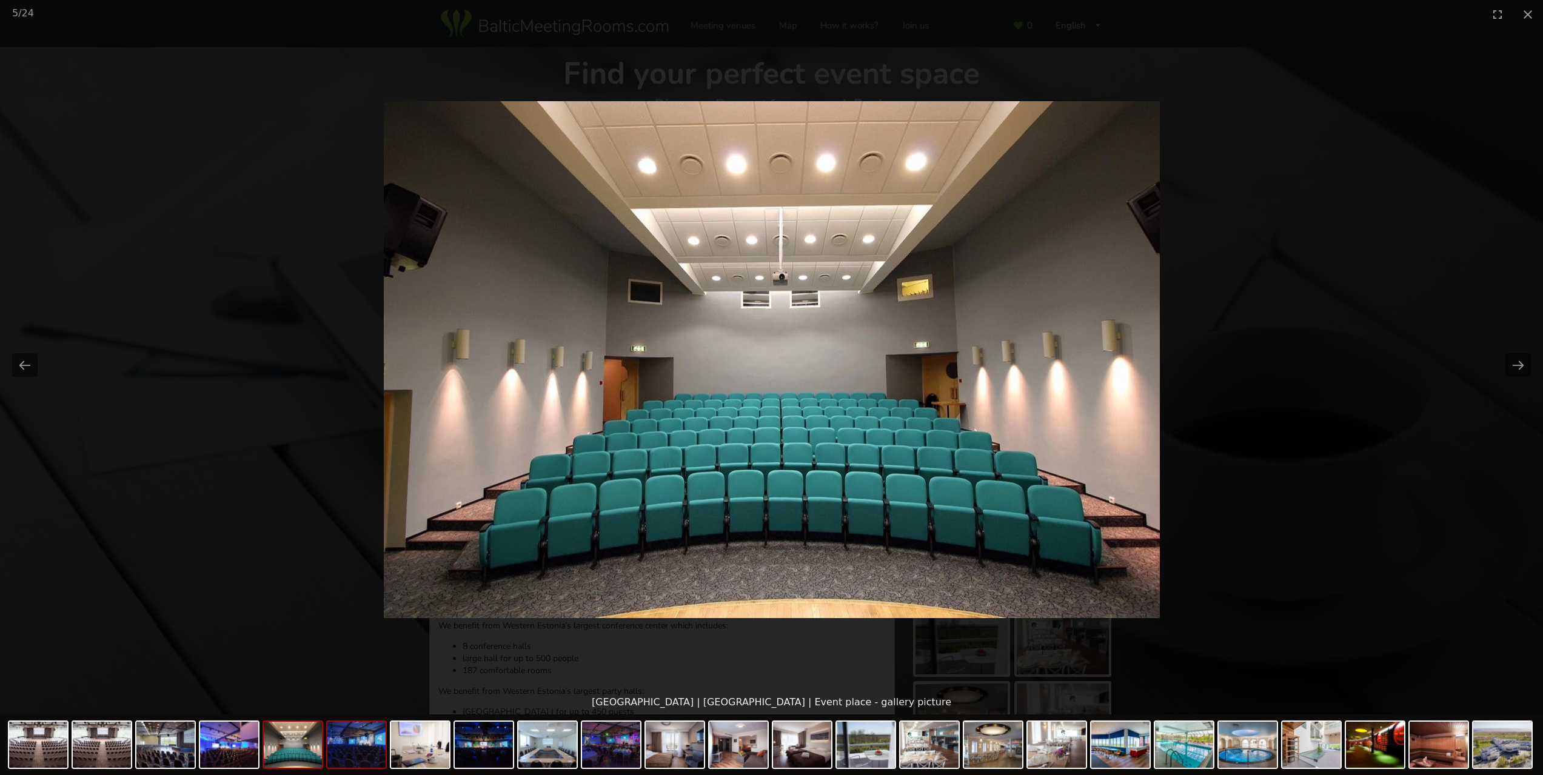
click at [338, 759] on img at bounding box center [356, 745] width 58 height 46
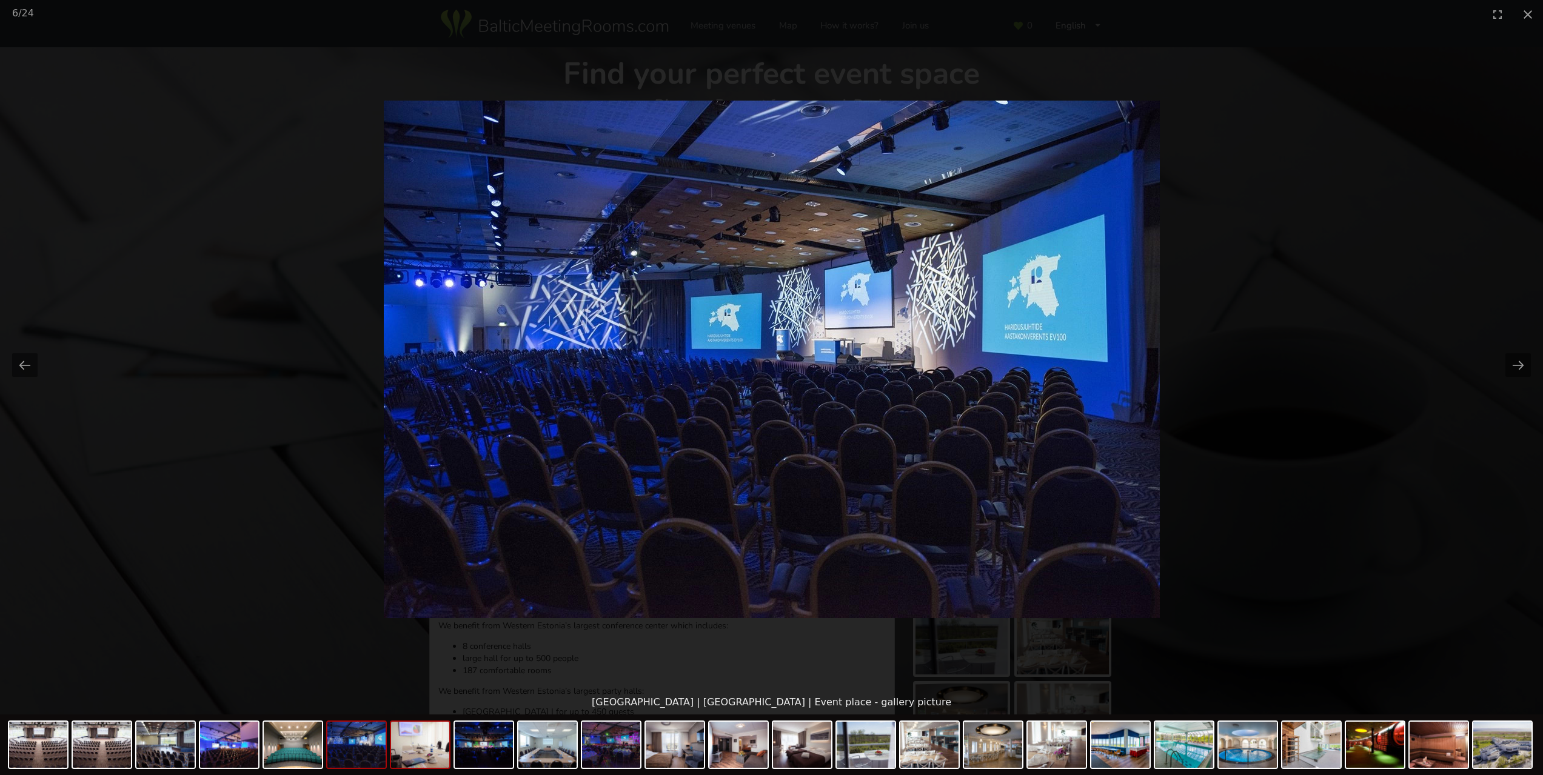
click at [395, 757] on img at bounding box center [420, 745] width 58 height 46
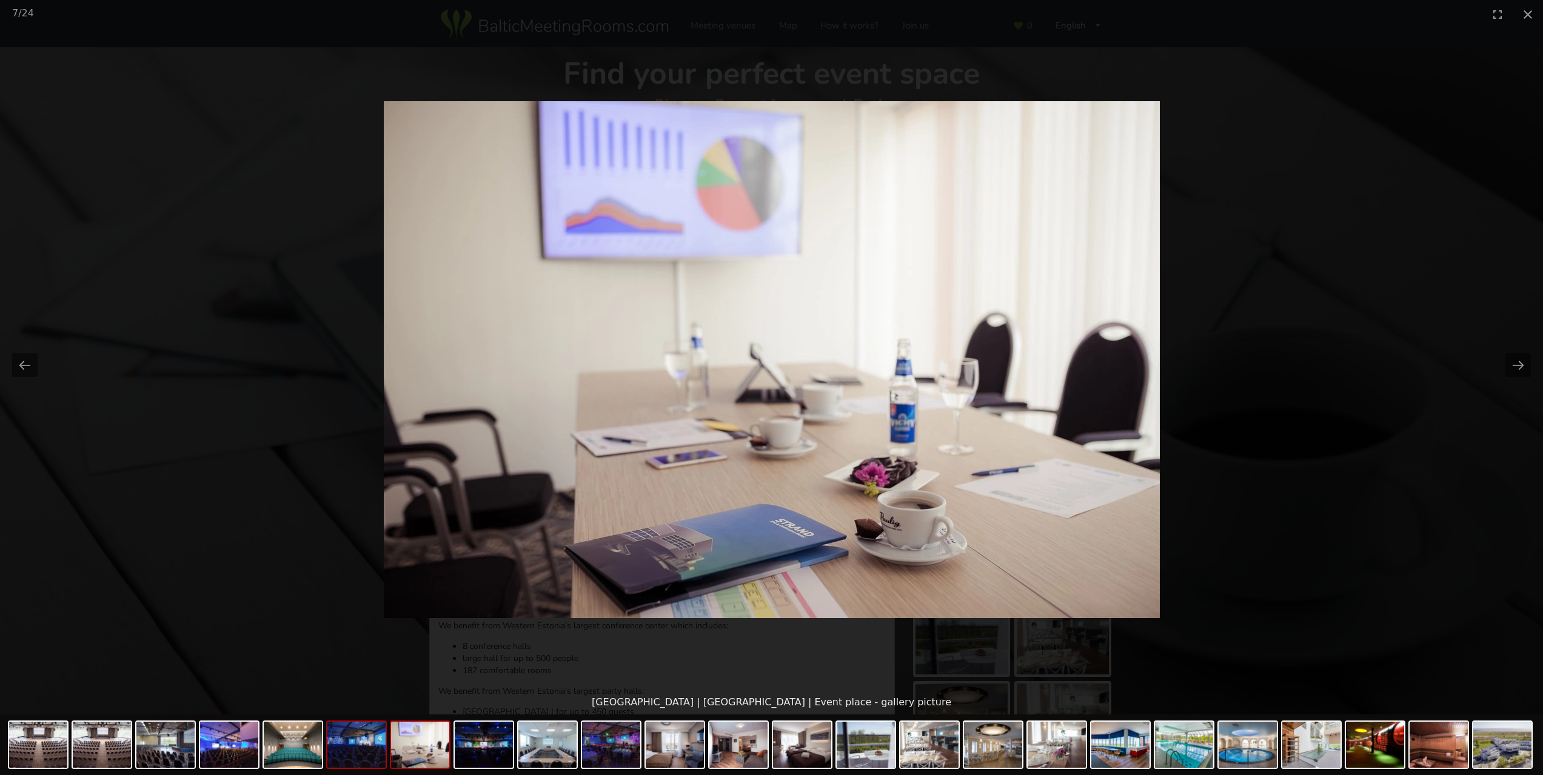
click at [359, 756] on img at bounding box center [356, 745] width 58 height 46
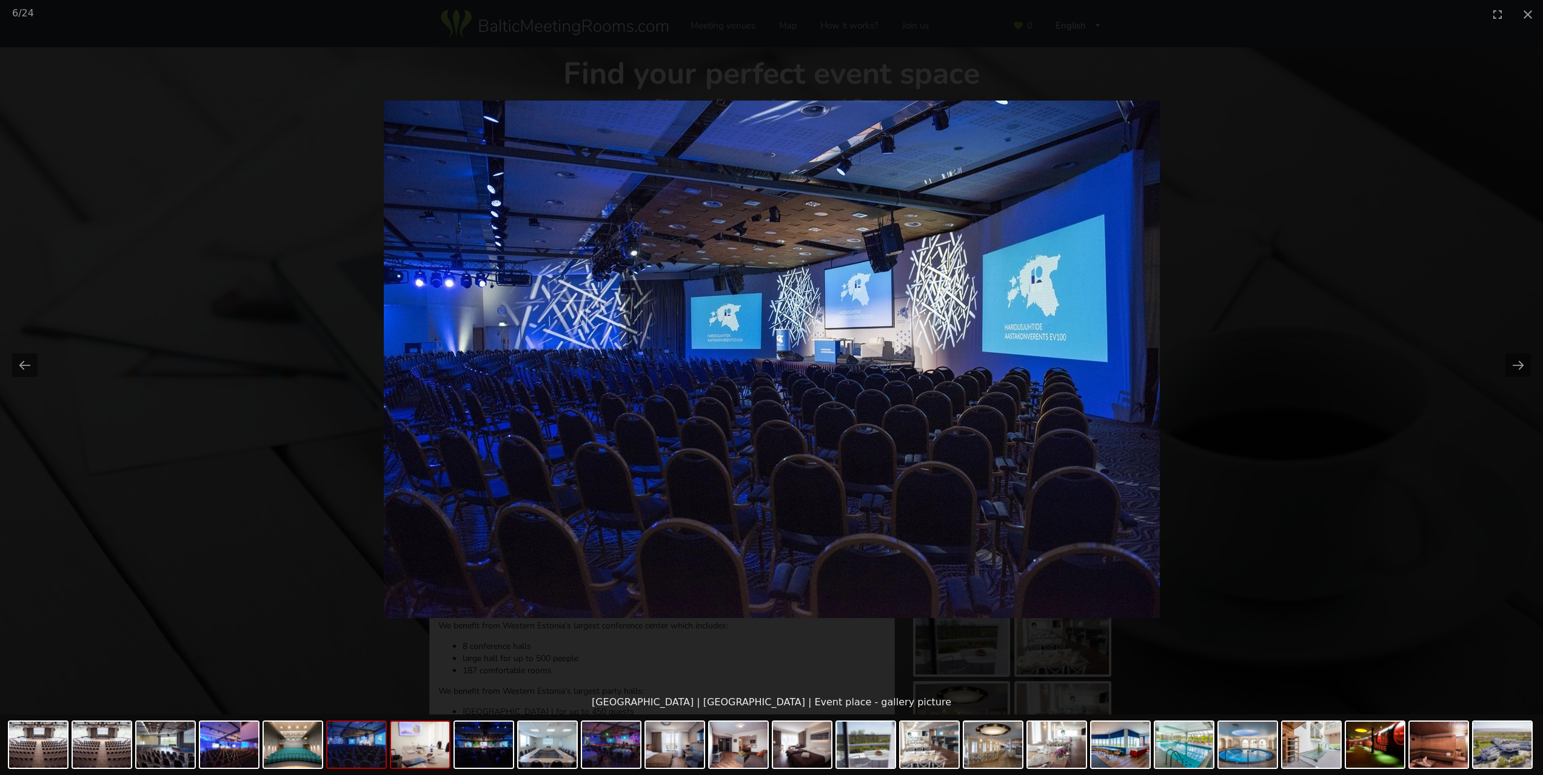
click at [420, 744] on img at bounding box center [420, 745] width 58 height 46
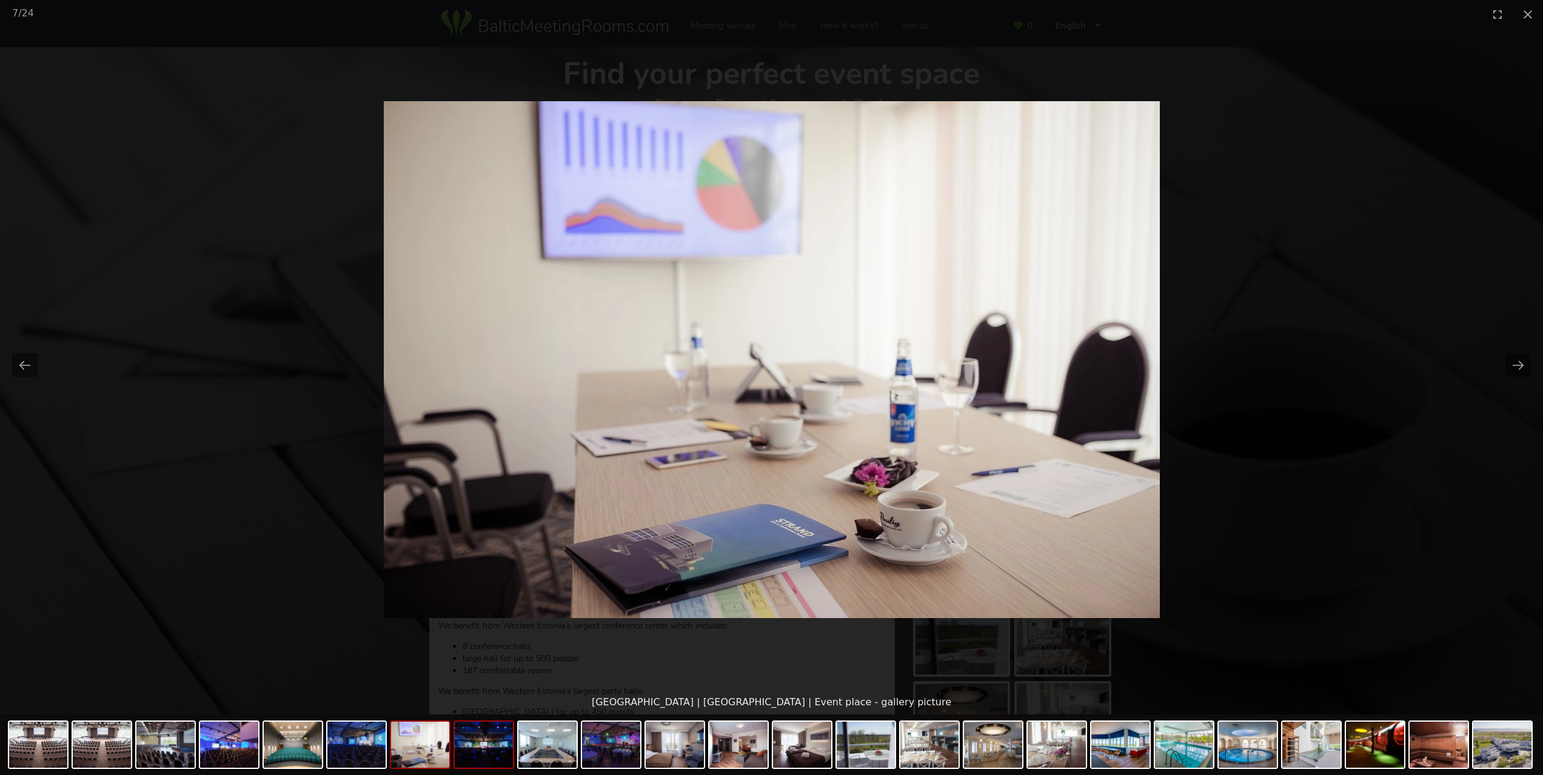
click at [468, 748] on img at bounding box center [484, 745] width 58 height 46
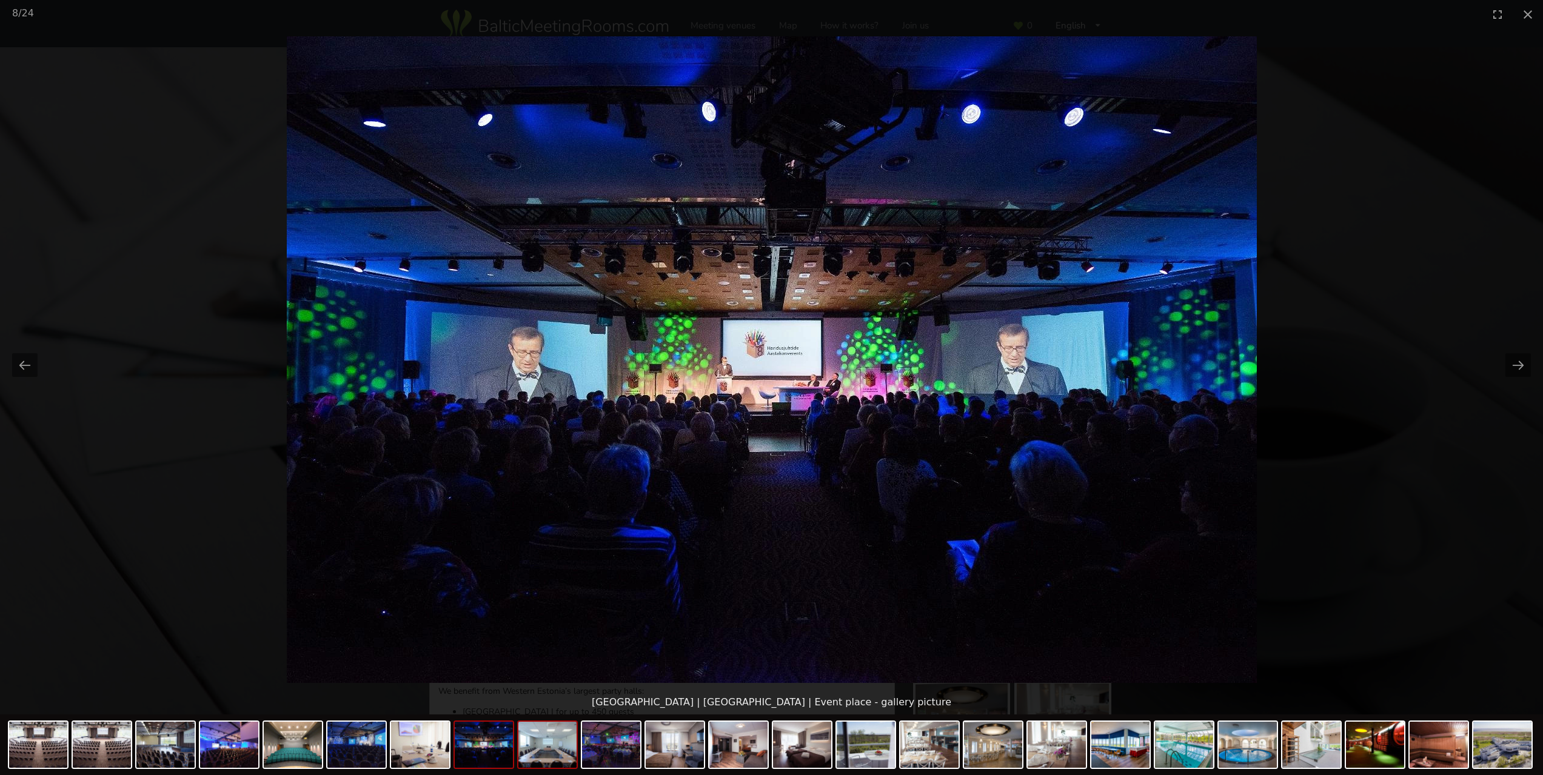
click at [550, 749] on img at bounding box center [547, 745] width 58 height 46
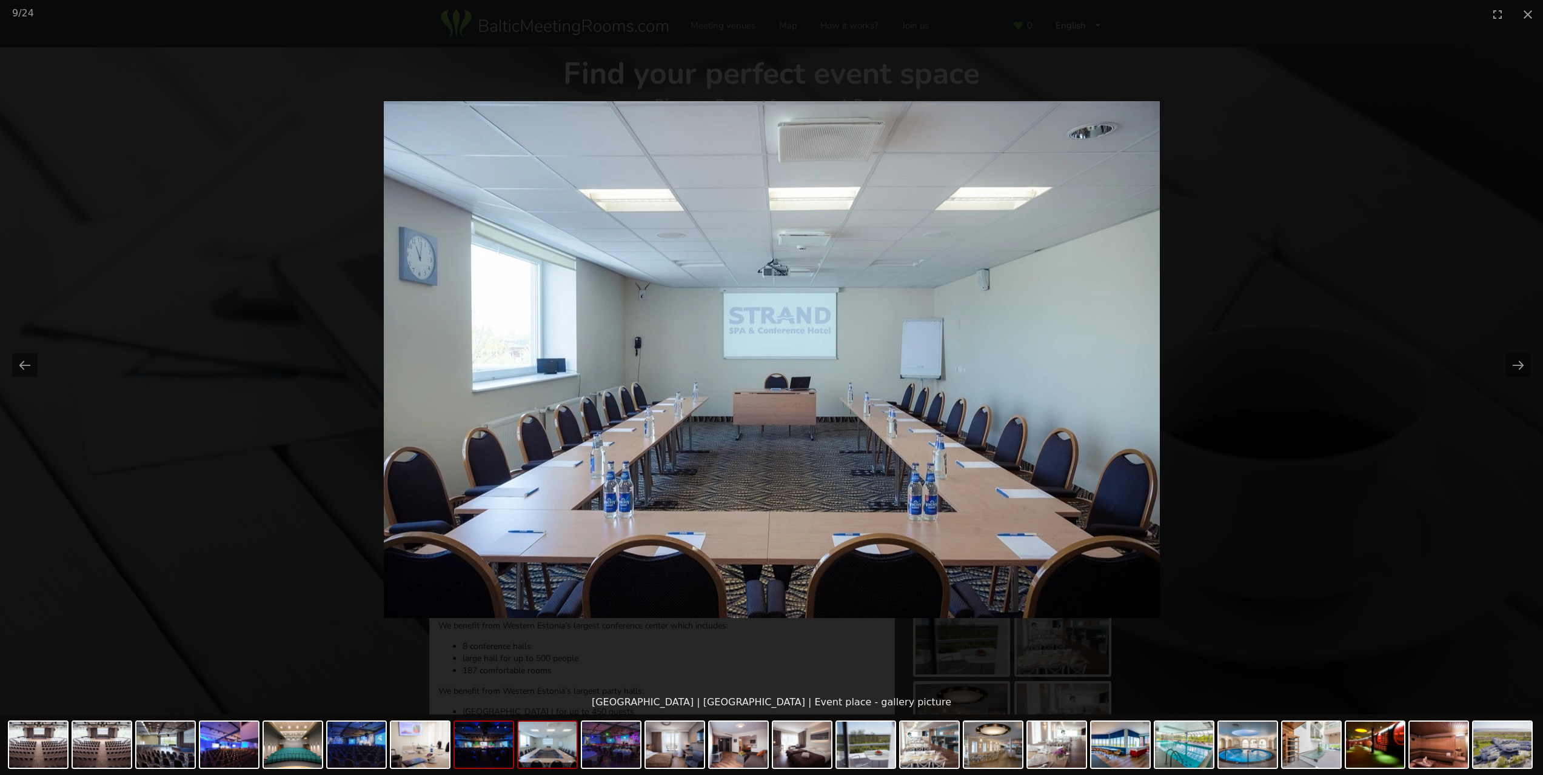
click at [483, 748] on img at bounding box center [484, 745] width 58 height 46
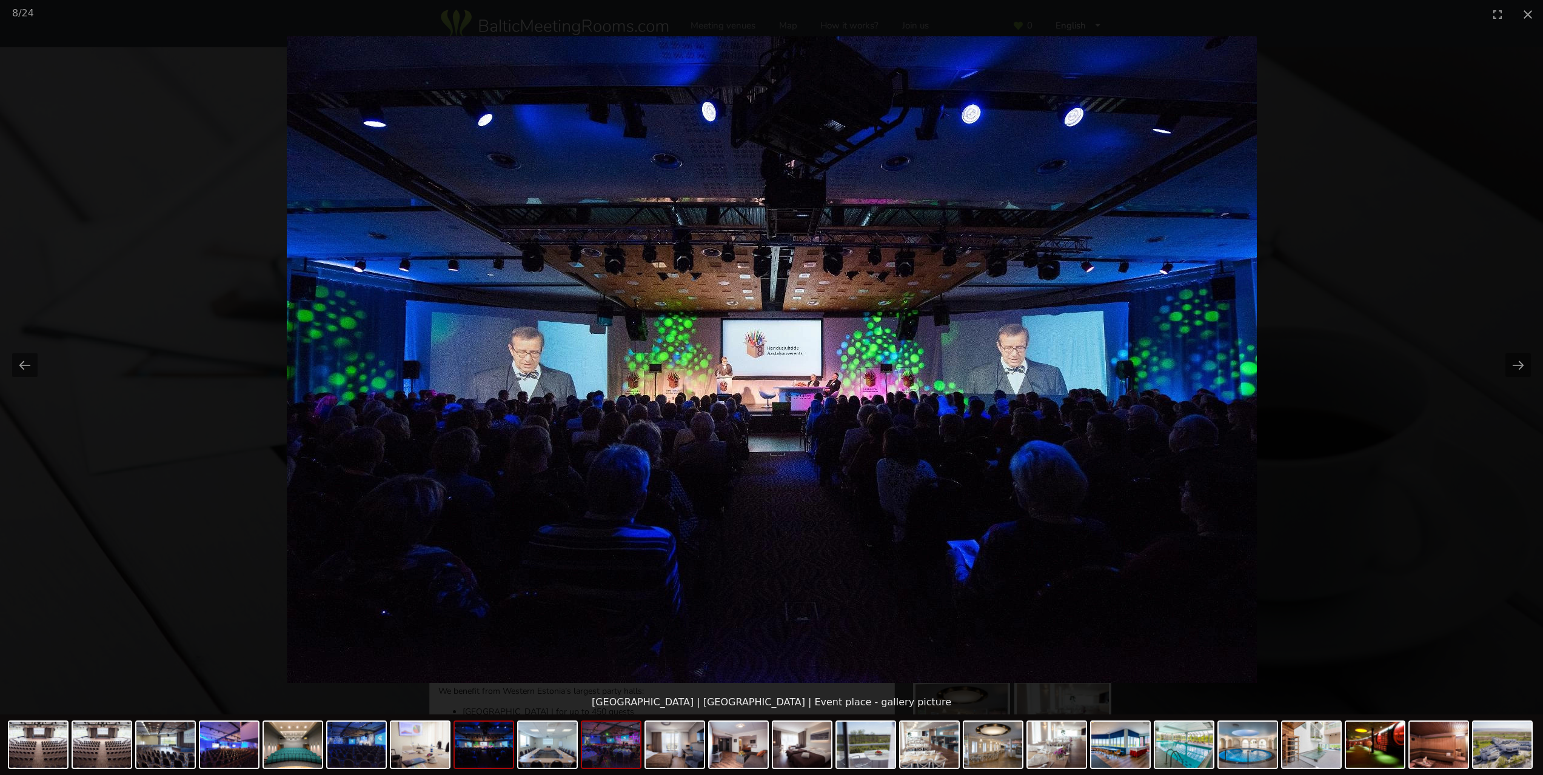
click at [626, 747] on img at bounding box center [611, 745] width 58 height 46
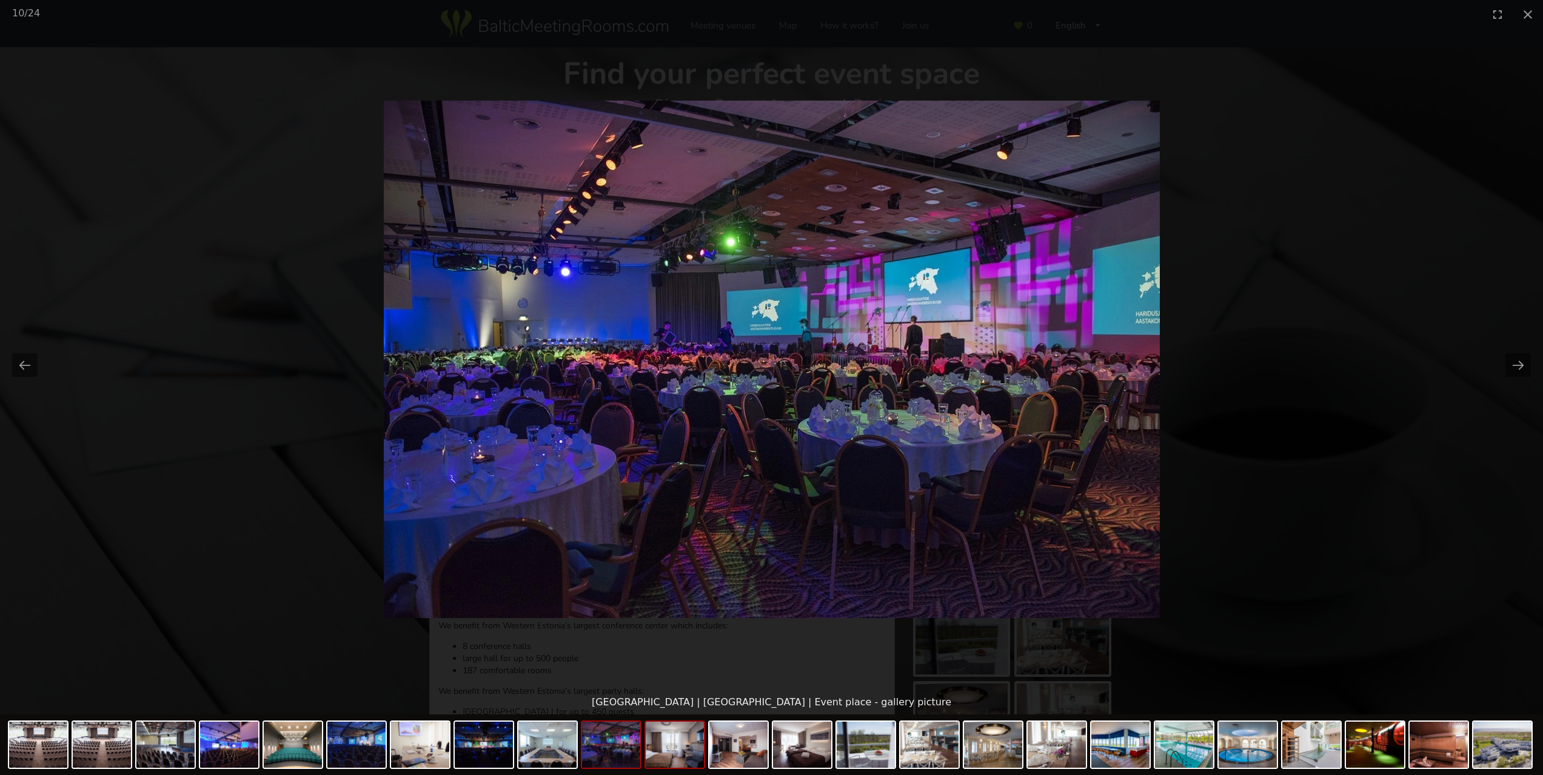
click at [661, 749] on img at bounding box center [675, 745] width 58 height 46
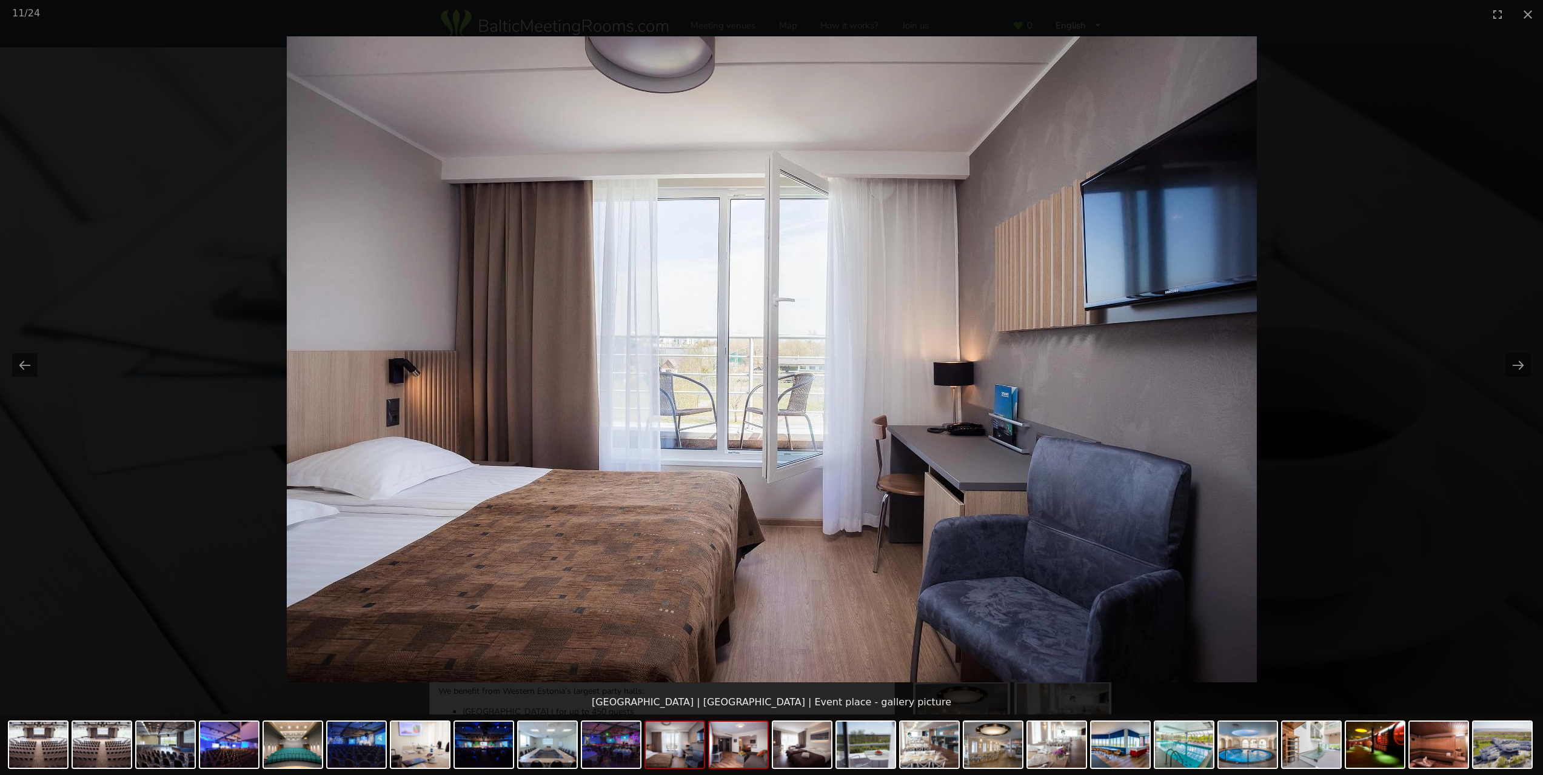
click at [743, 755] on img at bounding box center [738, 745] width 58 height 46
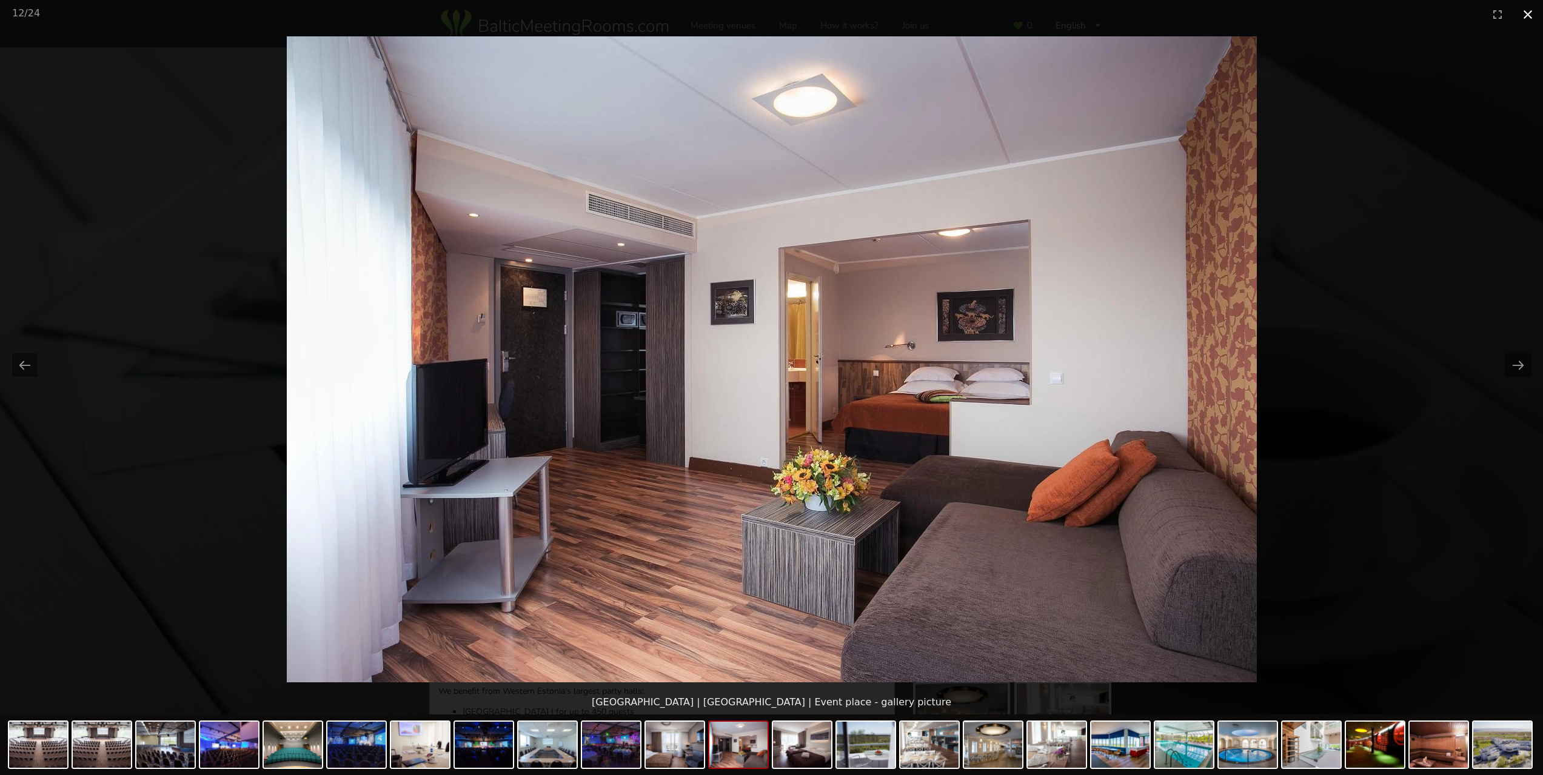
click at [1532, 17] on button "Close gallery" at bounding box center [1527, 14] width 30 height 28
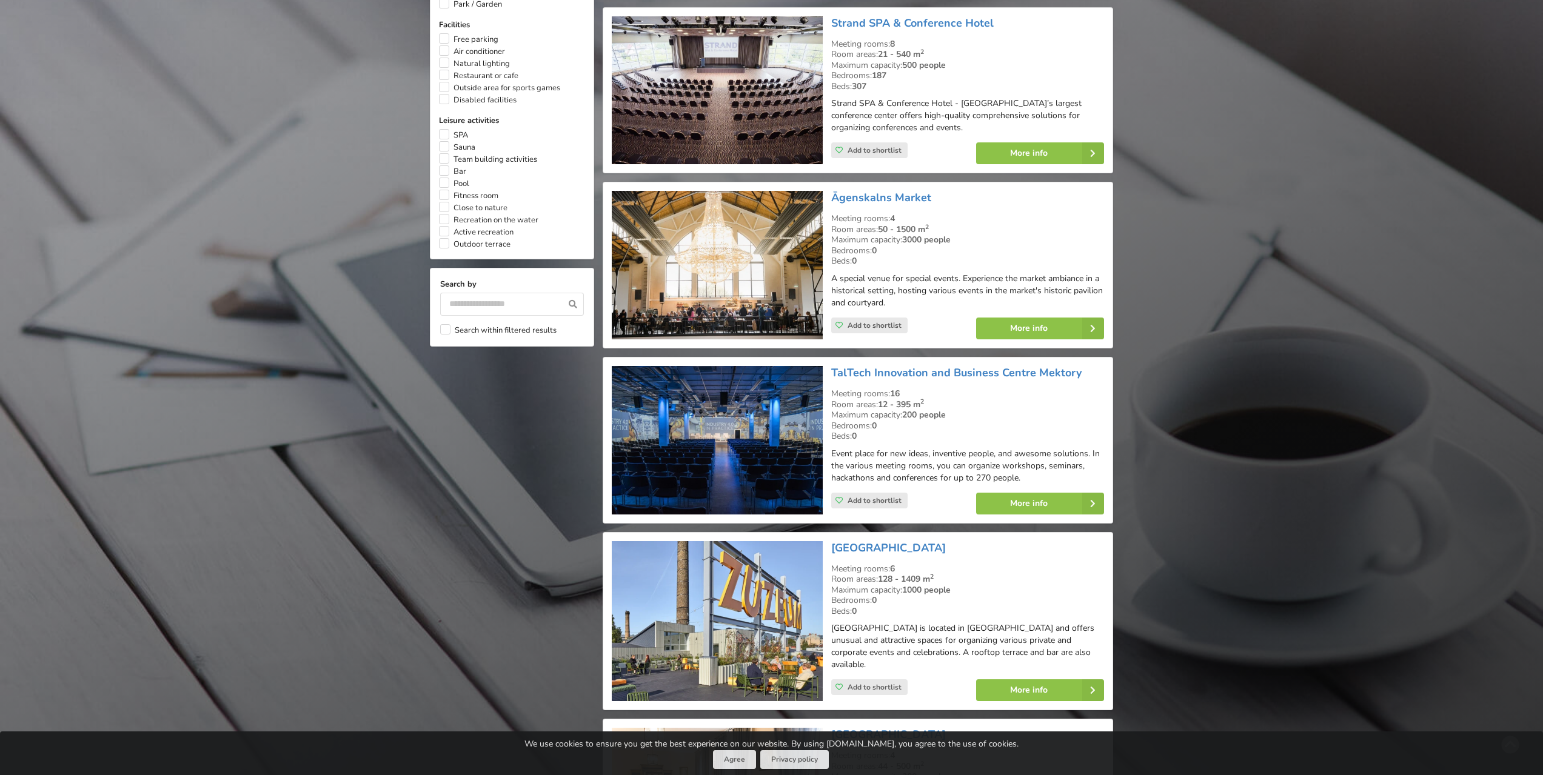
scroll to position [904, 0]
click at [725, 443] on img at bounding box center [717, 440] width 210 height 149
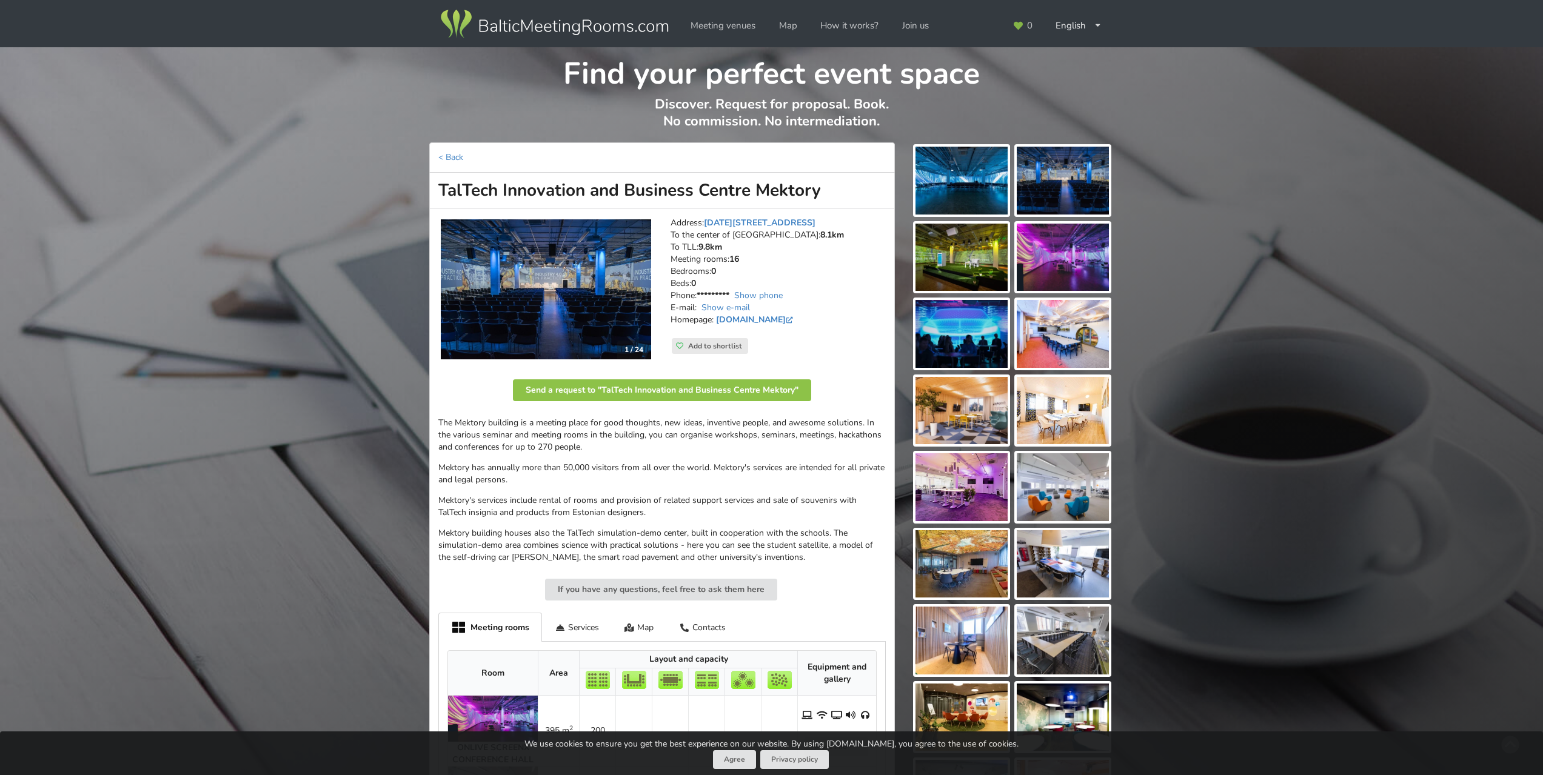
click at [574, 284] on img at bounding box center [546, 289] width 210 height 141
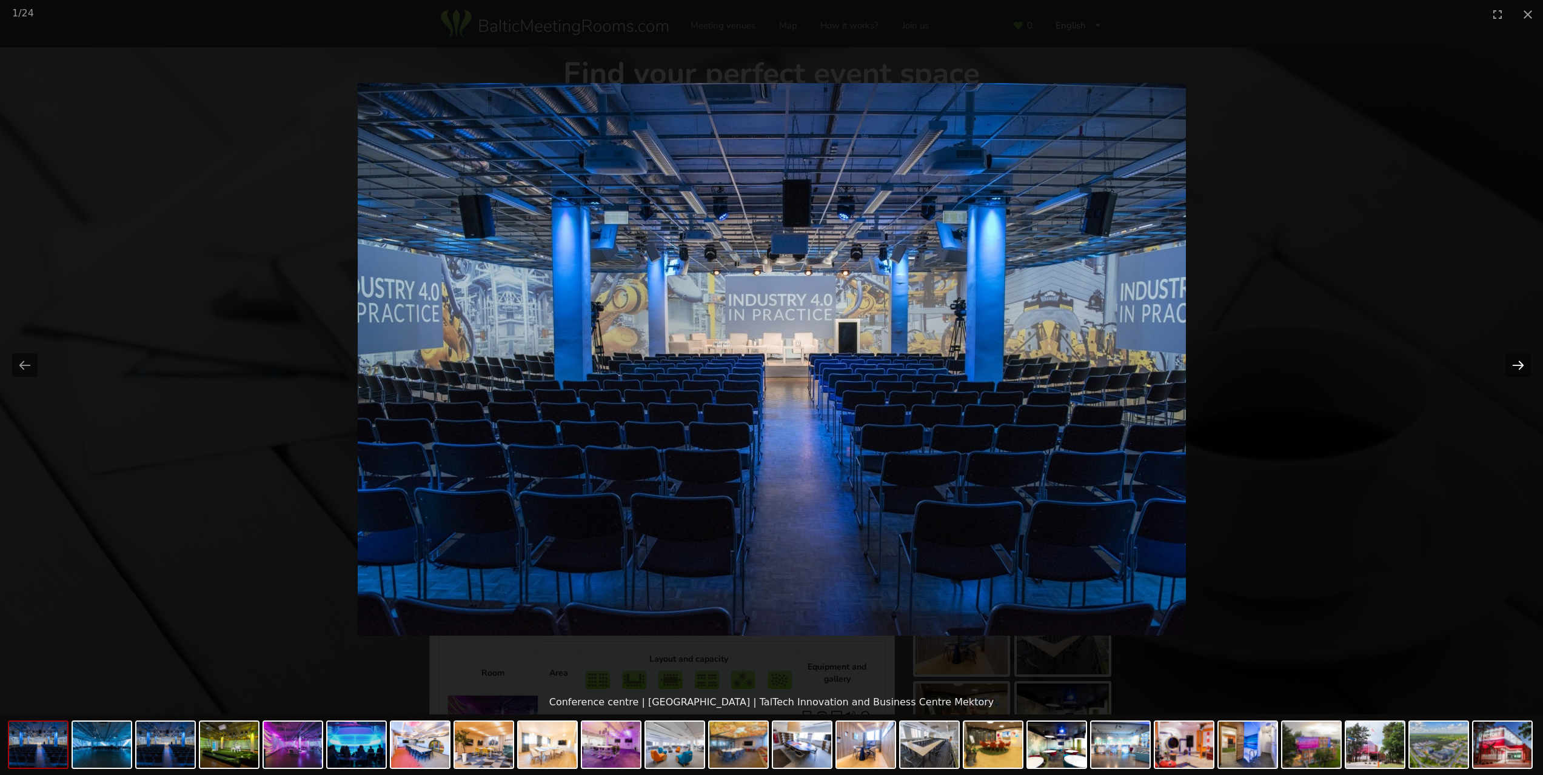
click at [1520, 364] on button "Next slide" at bounding box center [1517, 365] width 25 height 24
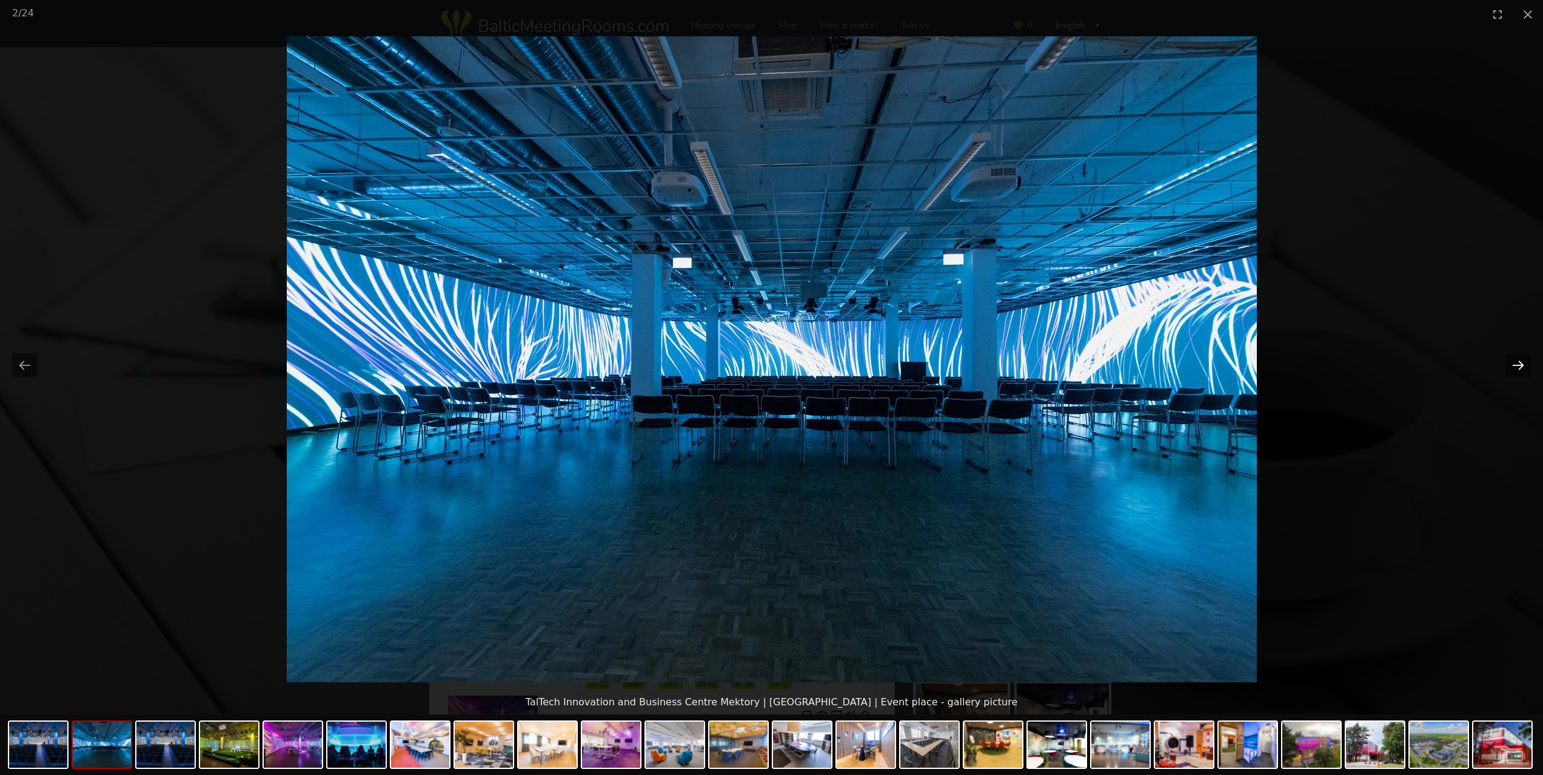
click at [1526, 366] on button "Next slide" at bounding box center [1517, 365] width 25 height 24
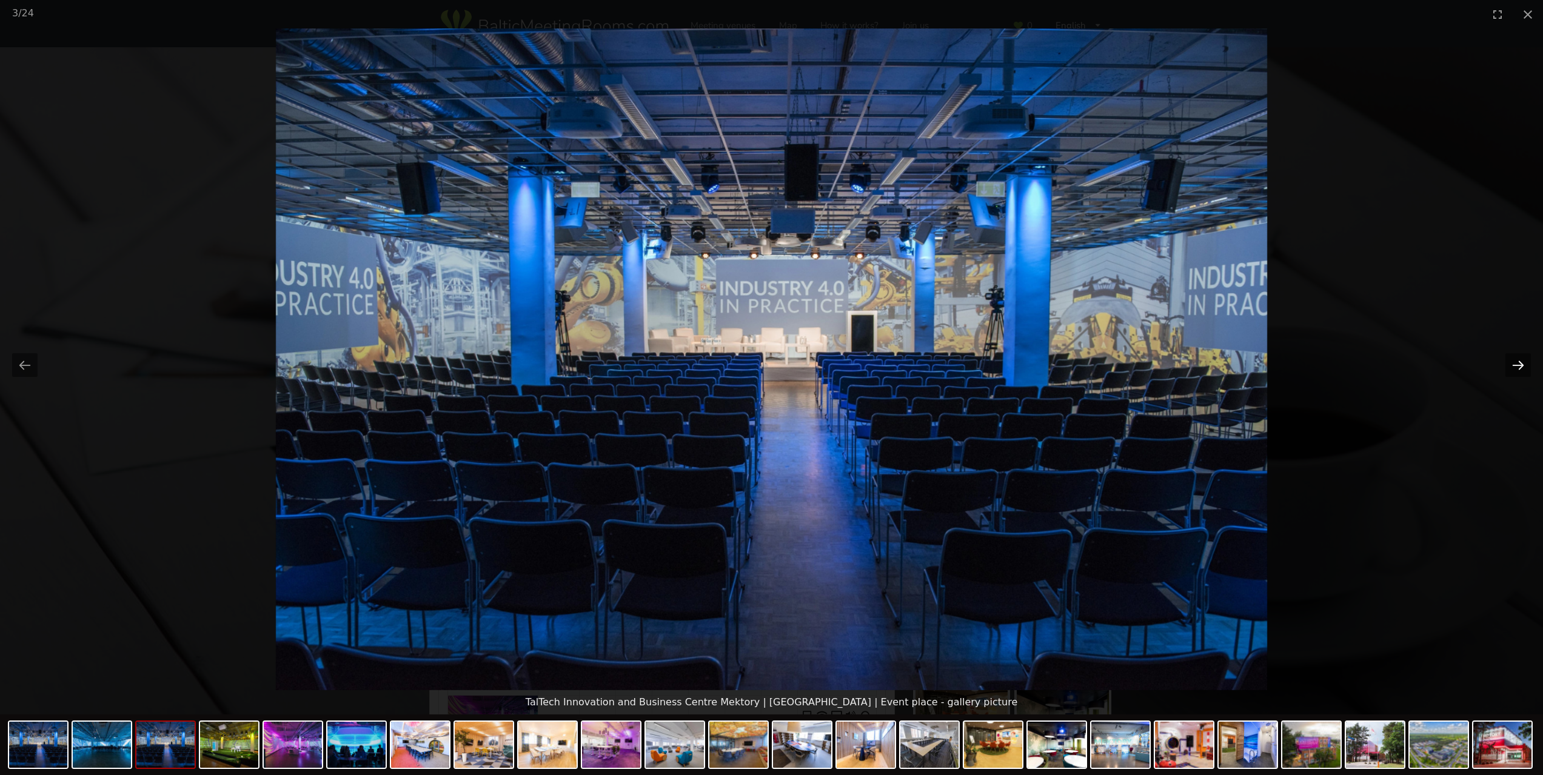
click at [1526, 366] on button "Next slide" at bounding box center [1517, 365] width 25 height 24
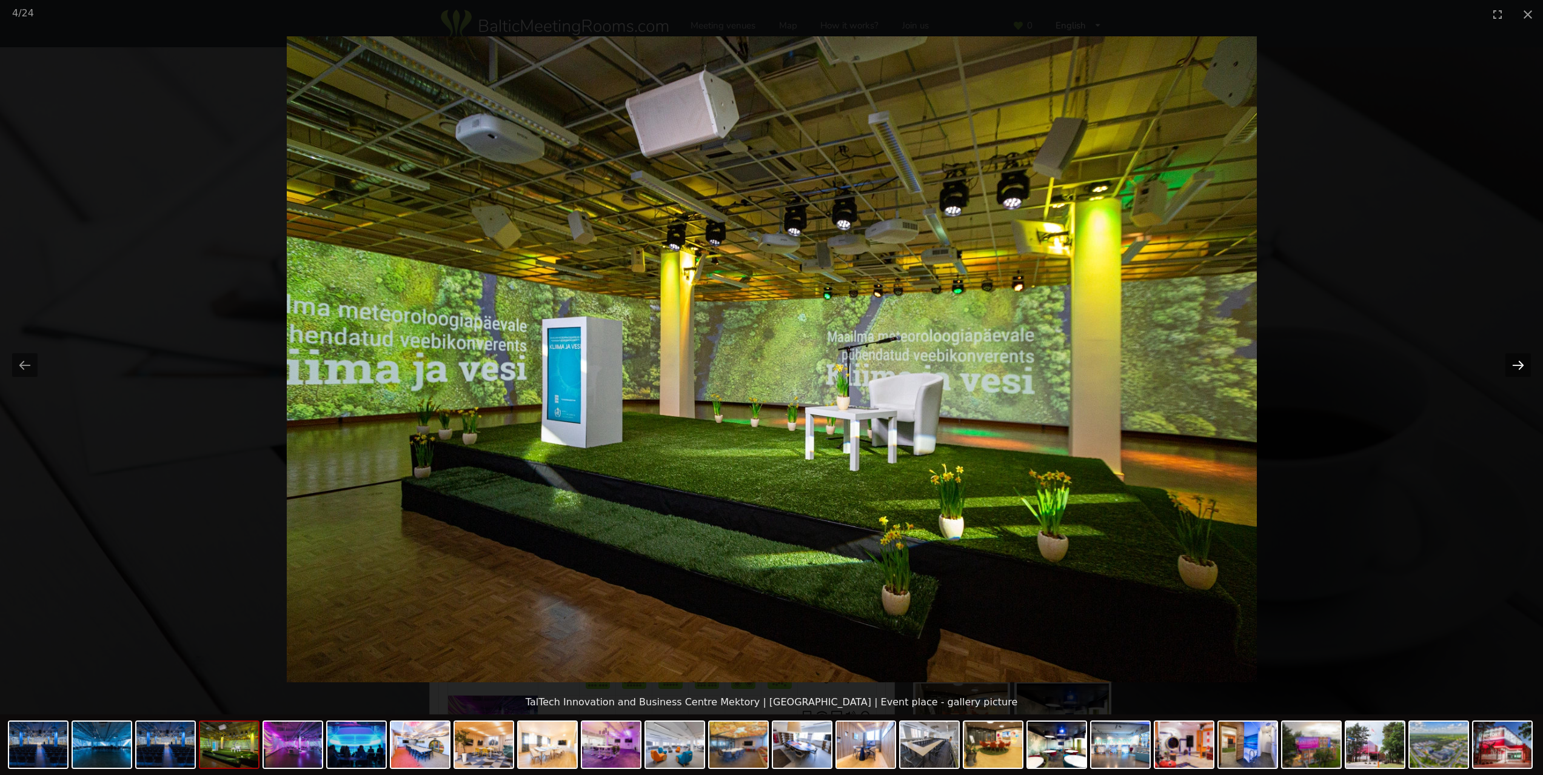
click at [1526, 366] on button "Next slide" at bounding box center [1517, 365] width 25 height 24
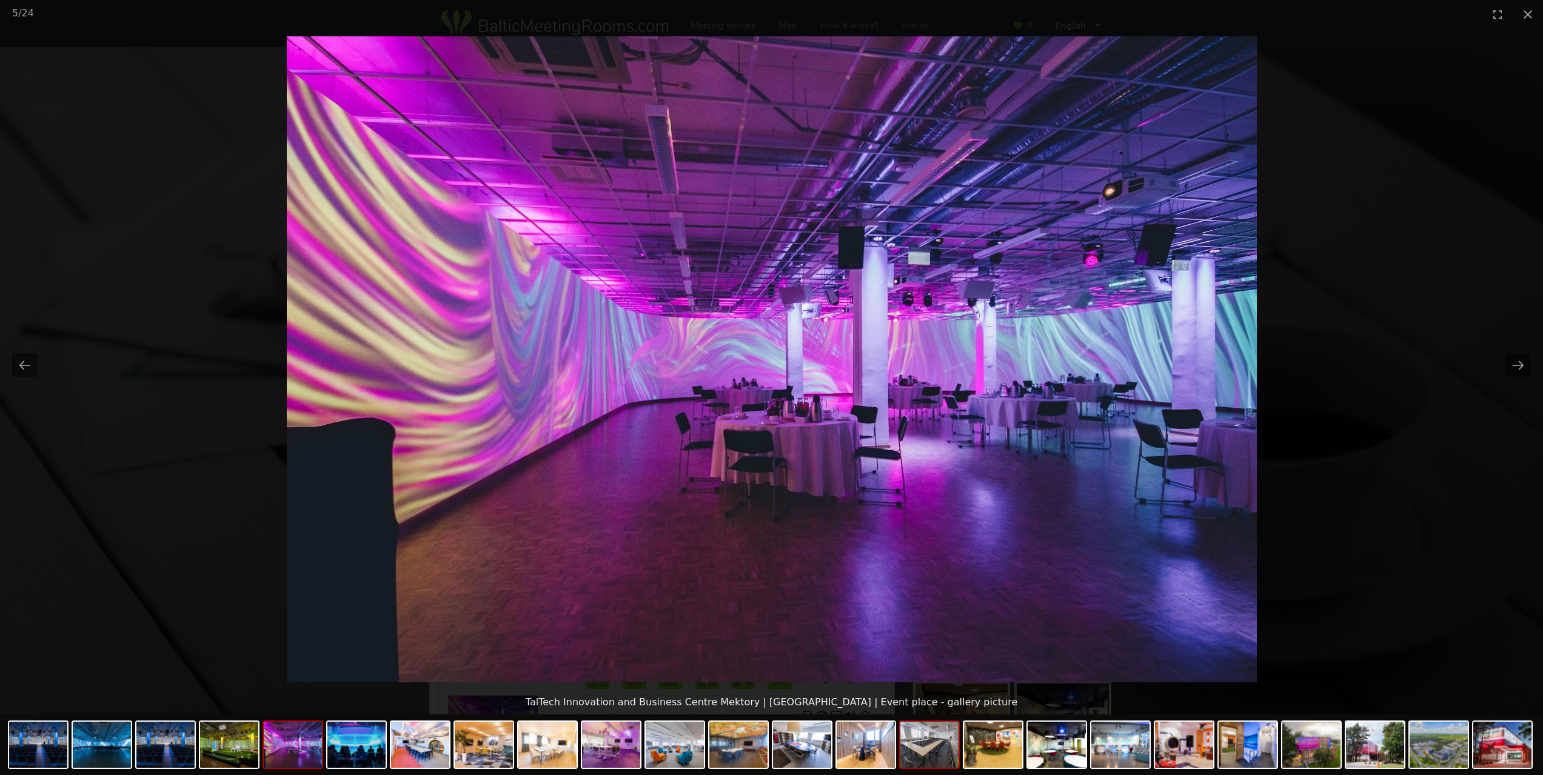
click at [923, 744] on img at bounding box center [929, 745] width 58 height 46
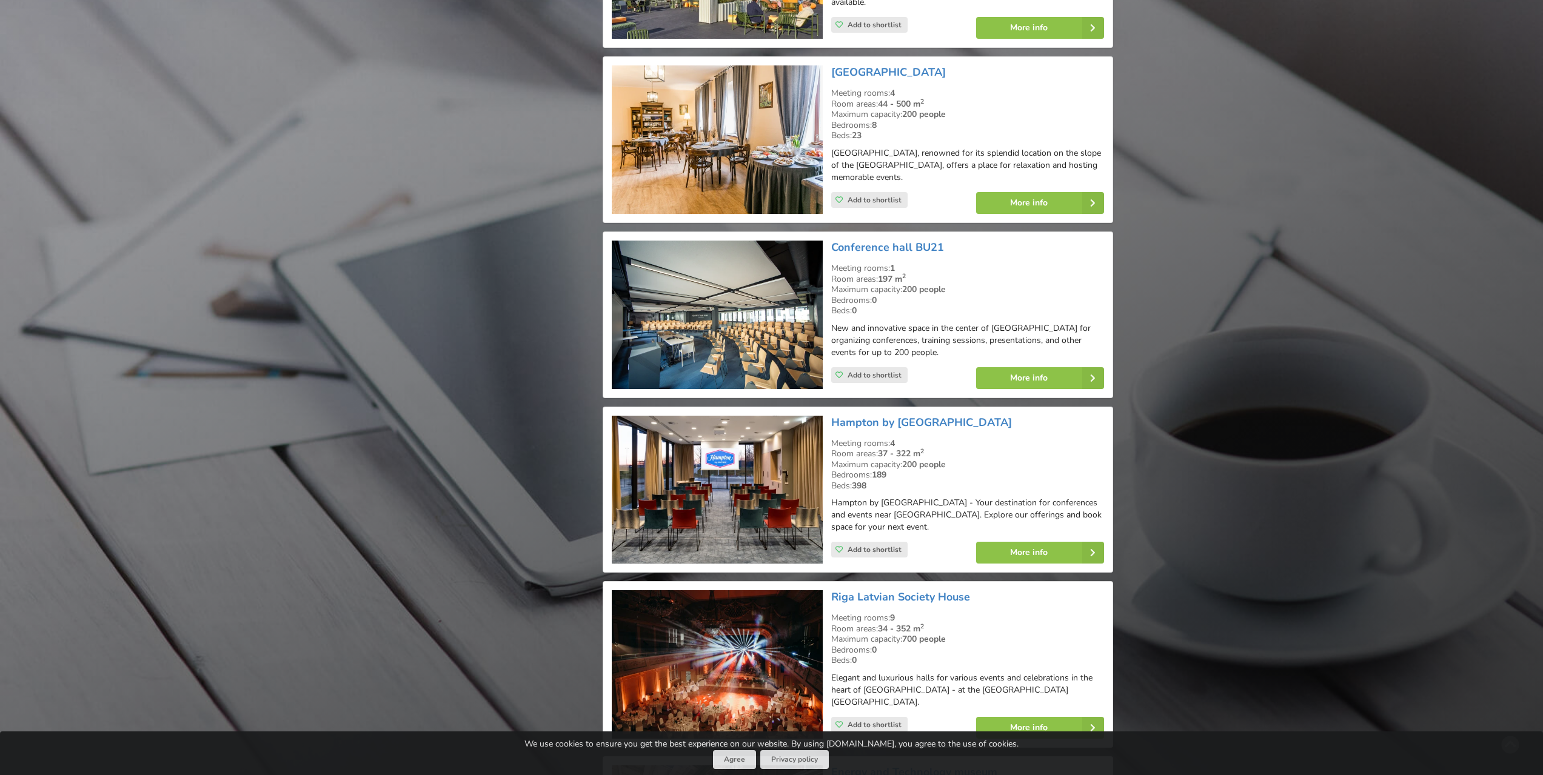
scroll to position [1631, 0]
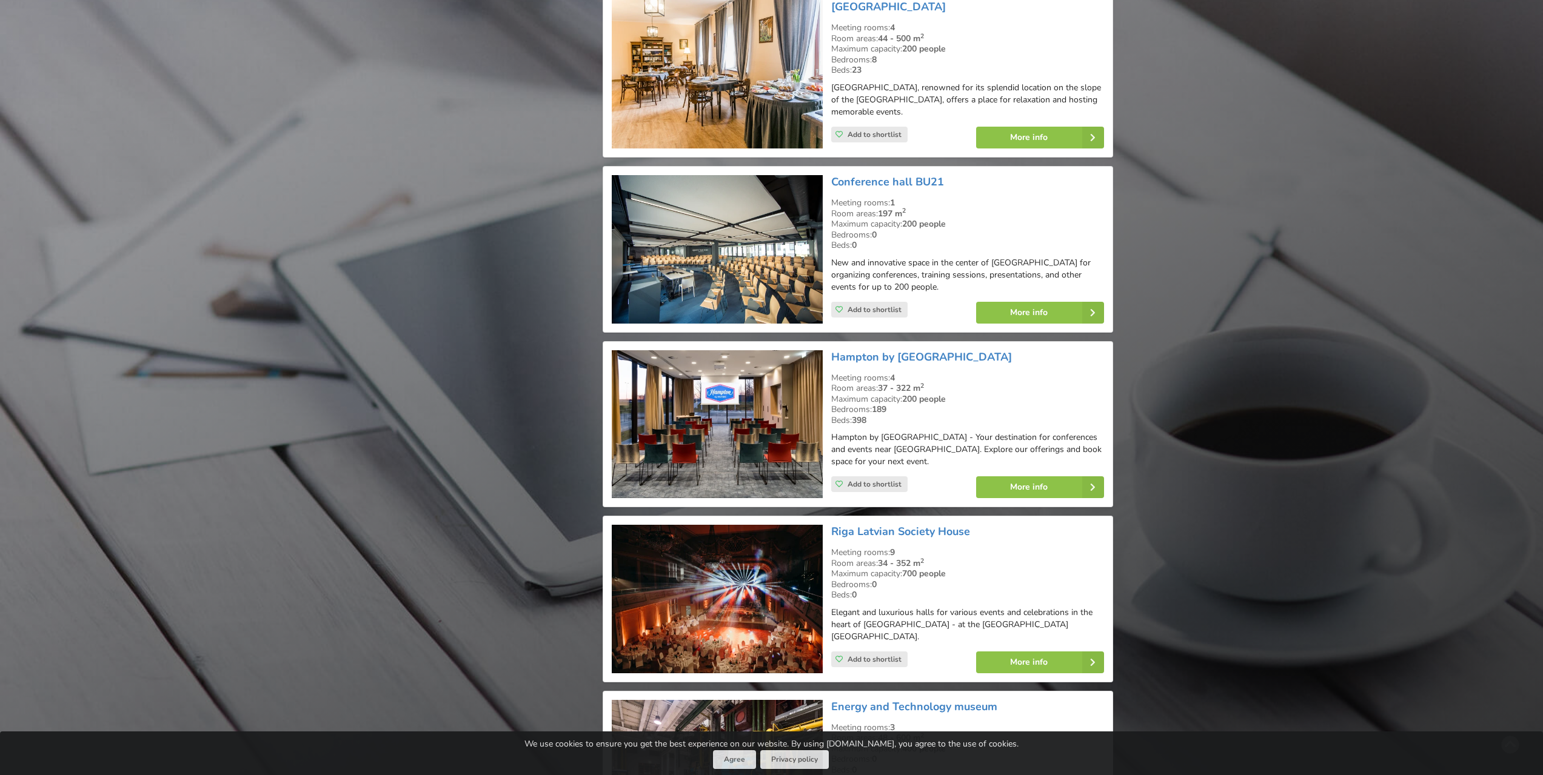
click at [727, 410] on img at bounding box center [717, 424] width 210 height 149
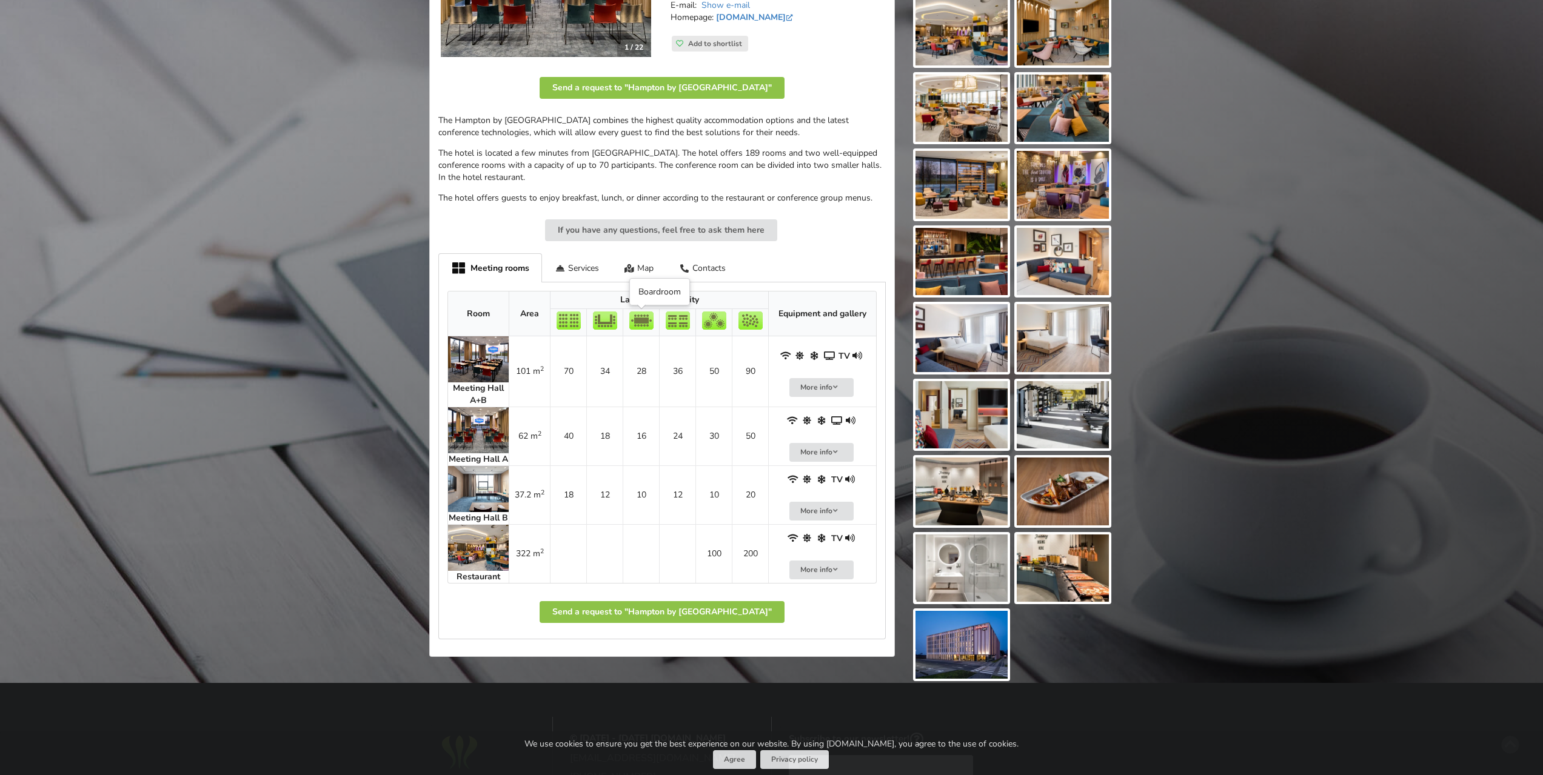
scroll to position [303, 0]
click at [492, 556] on img at bounding box center [478, 547] width 61 height 46
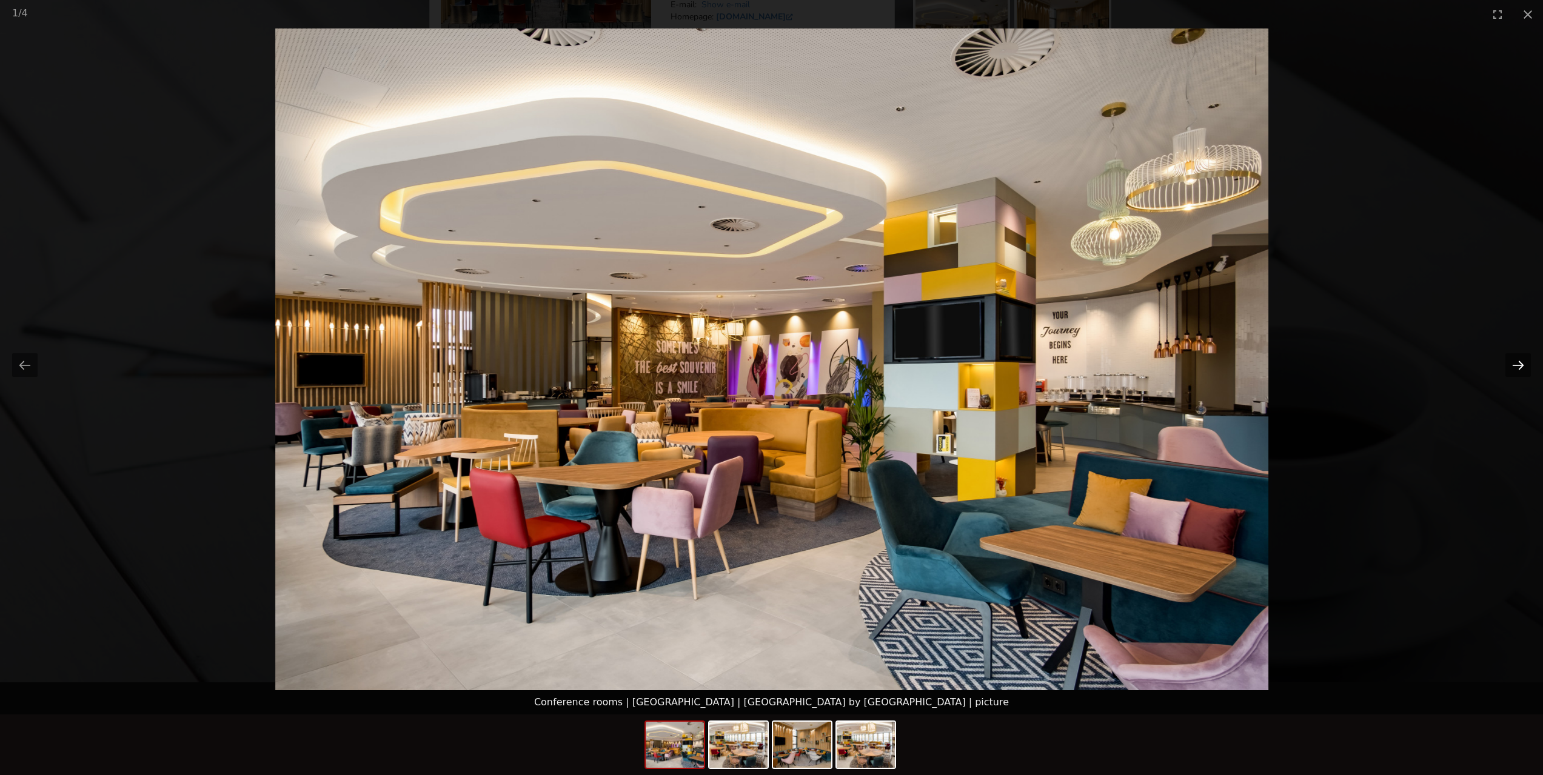
click at [1506, 370] on button "Next slide" at bounding box center [1517, 365] width 25 height 24
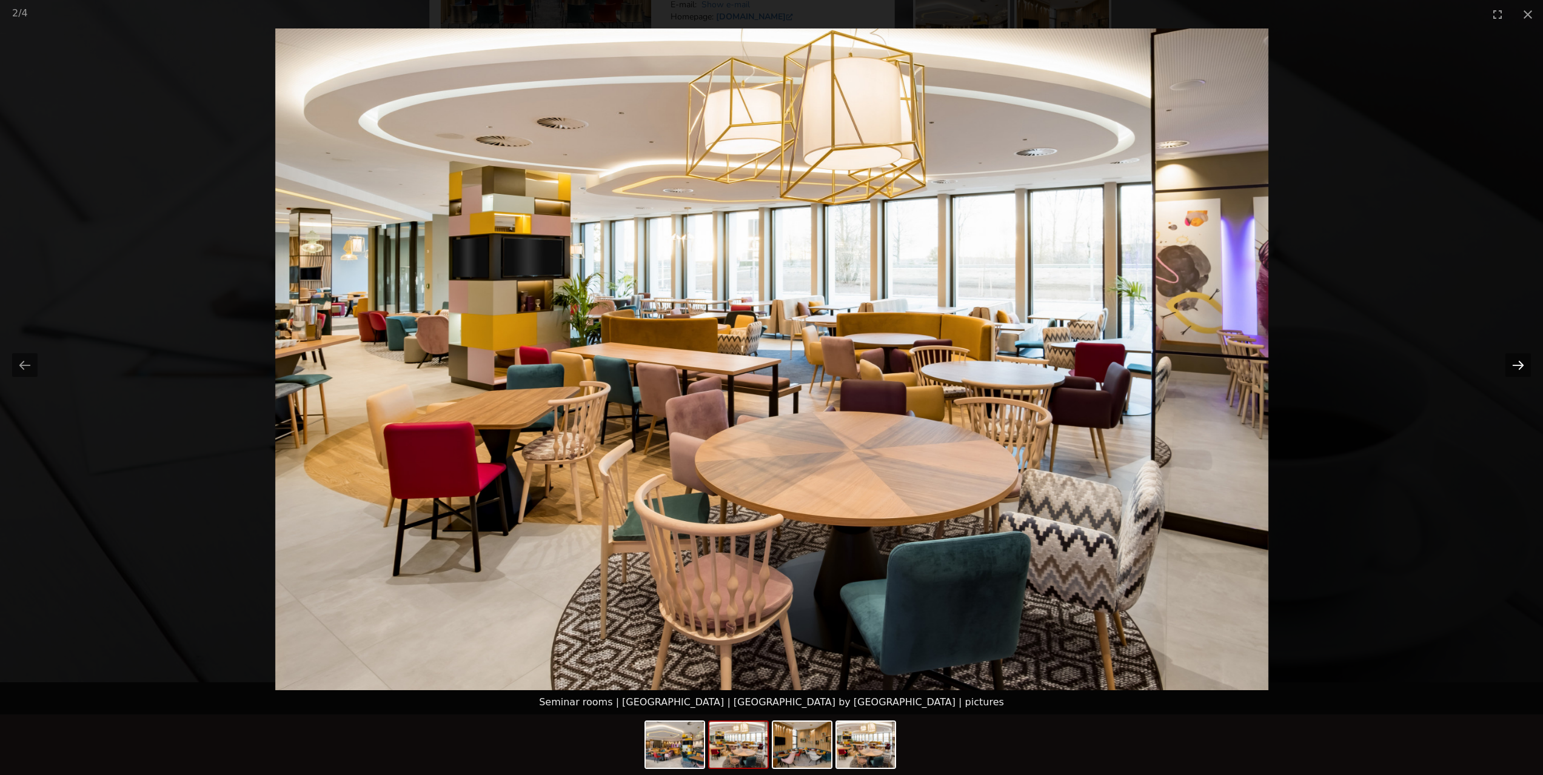
click at [1506, 370] on button "Next slide" at bounding box center [1517, 365] width 25 height 24
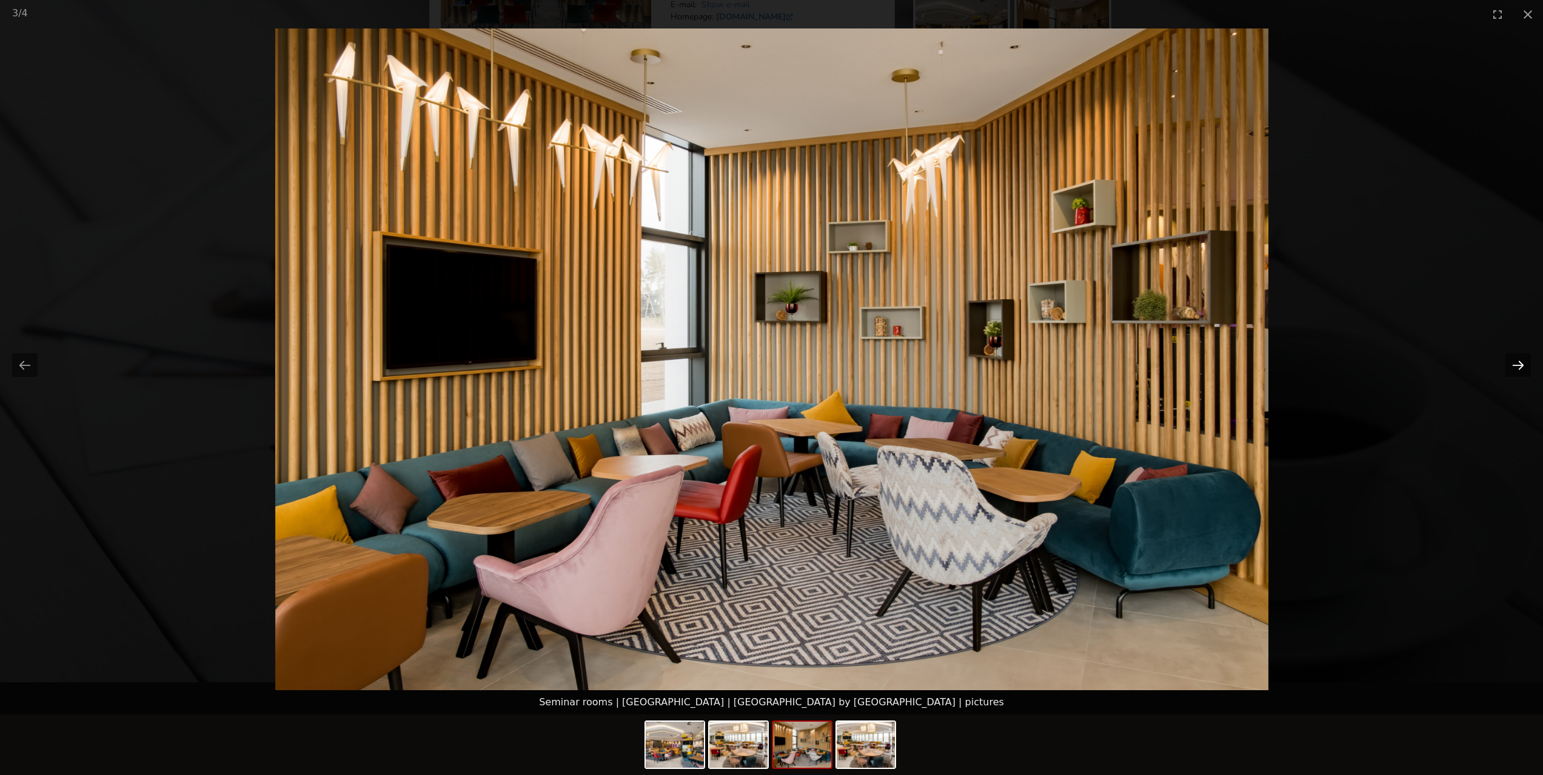
click at [1506, 370] on button "Next slide" at bounding box center [1517, 365] width 25 height 24
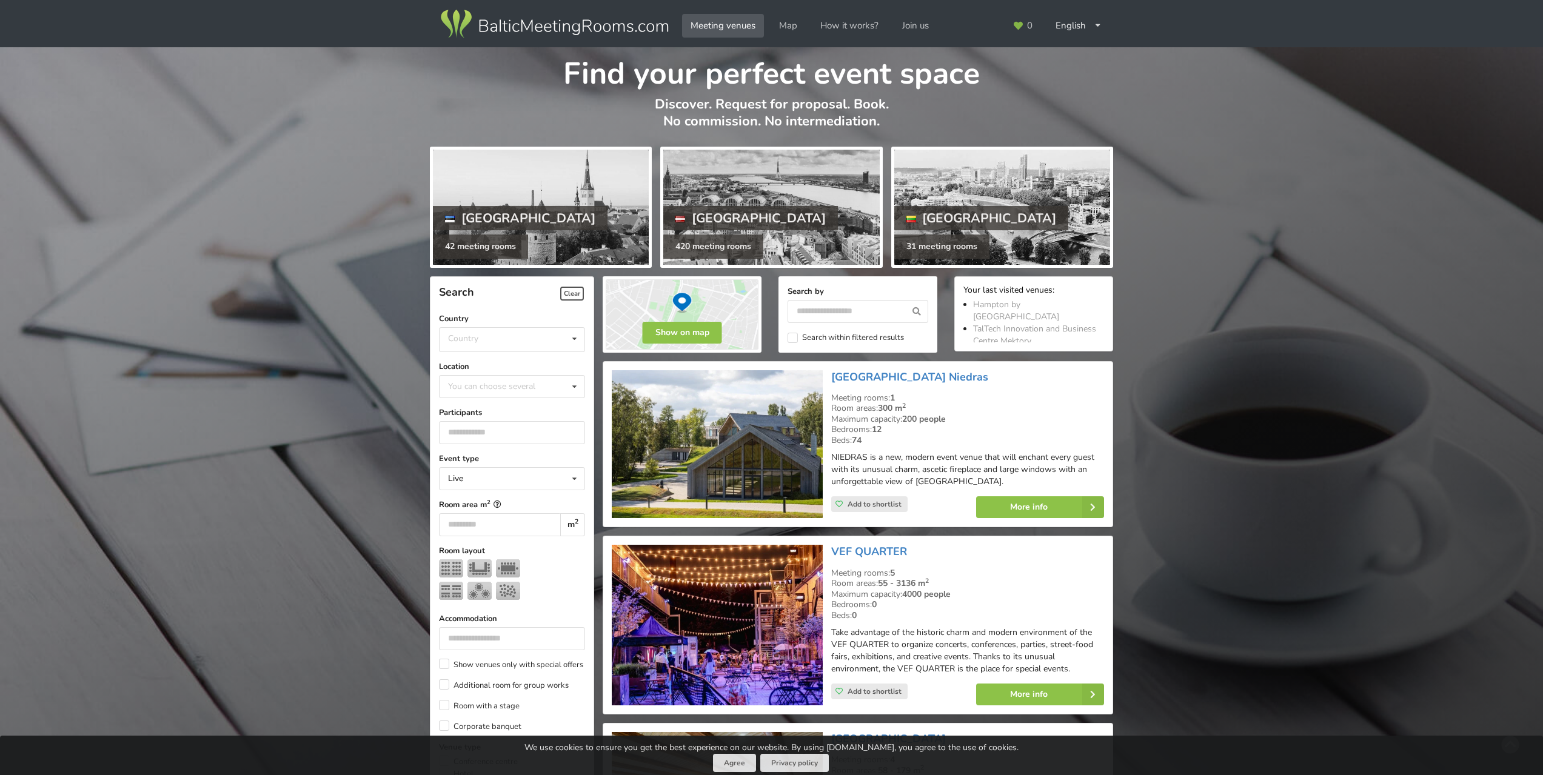
scroll to position [1631, 0]
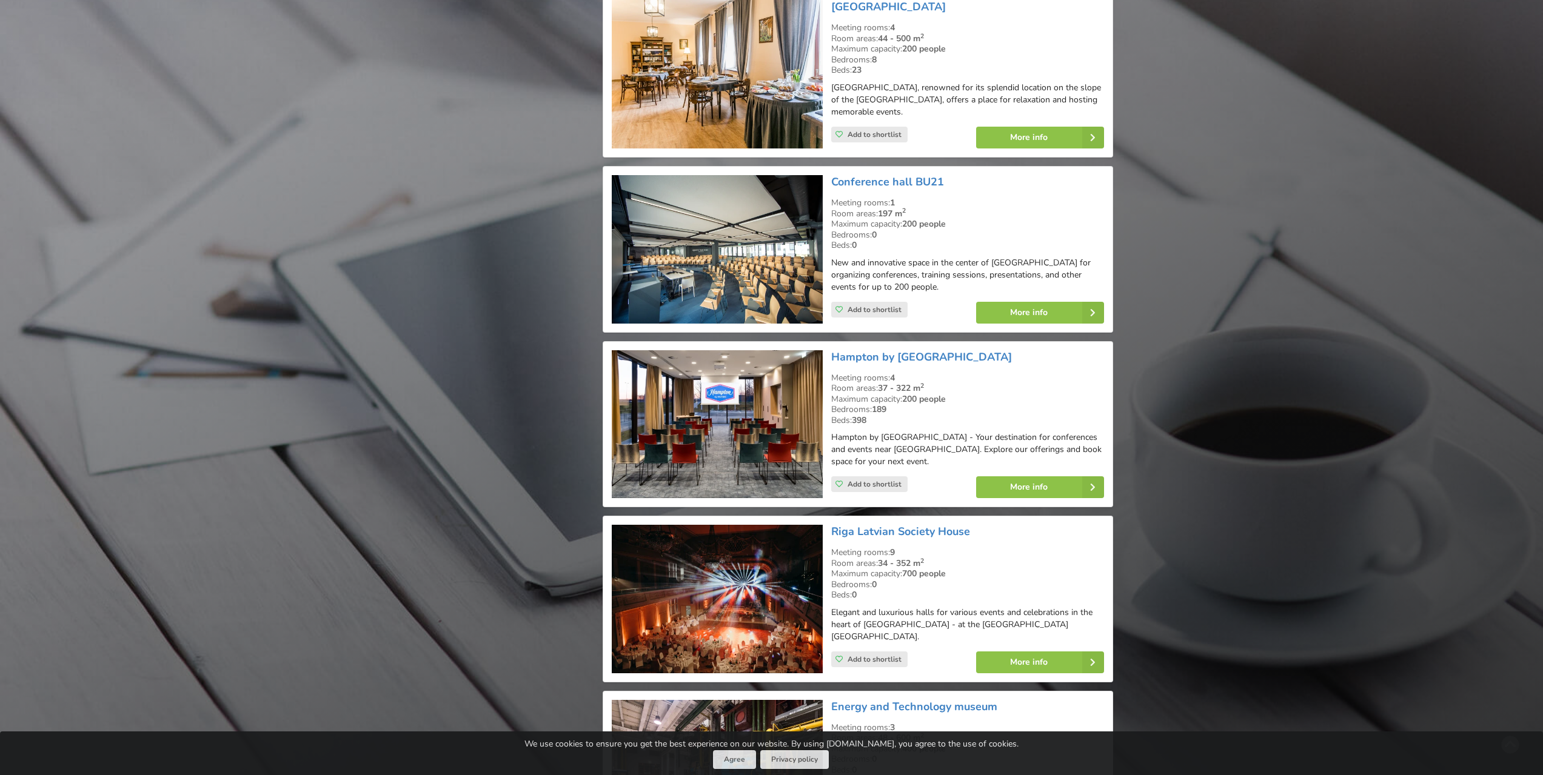
click at [732, 415] on img at bounding box center [717, 424] width 210 height 149
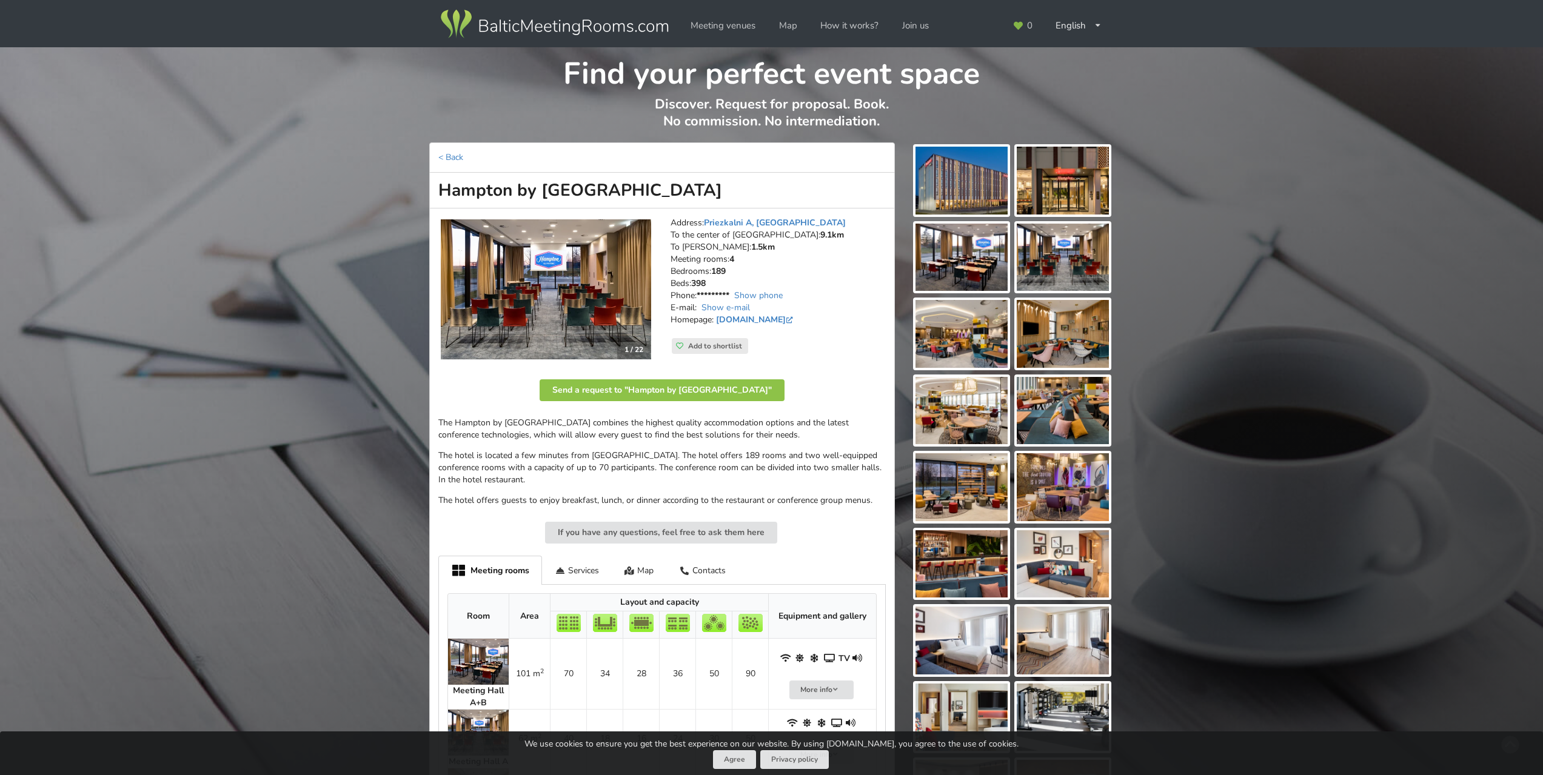
click at [588, 278] on img at bounding box center [546, 289] width 210 height 141
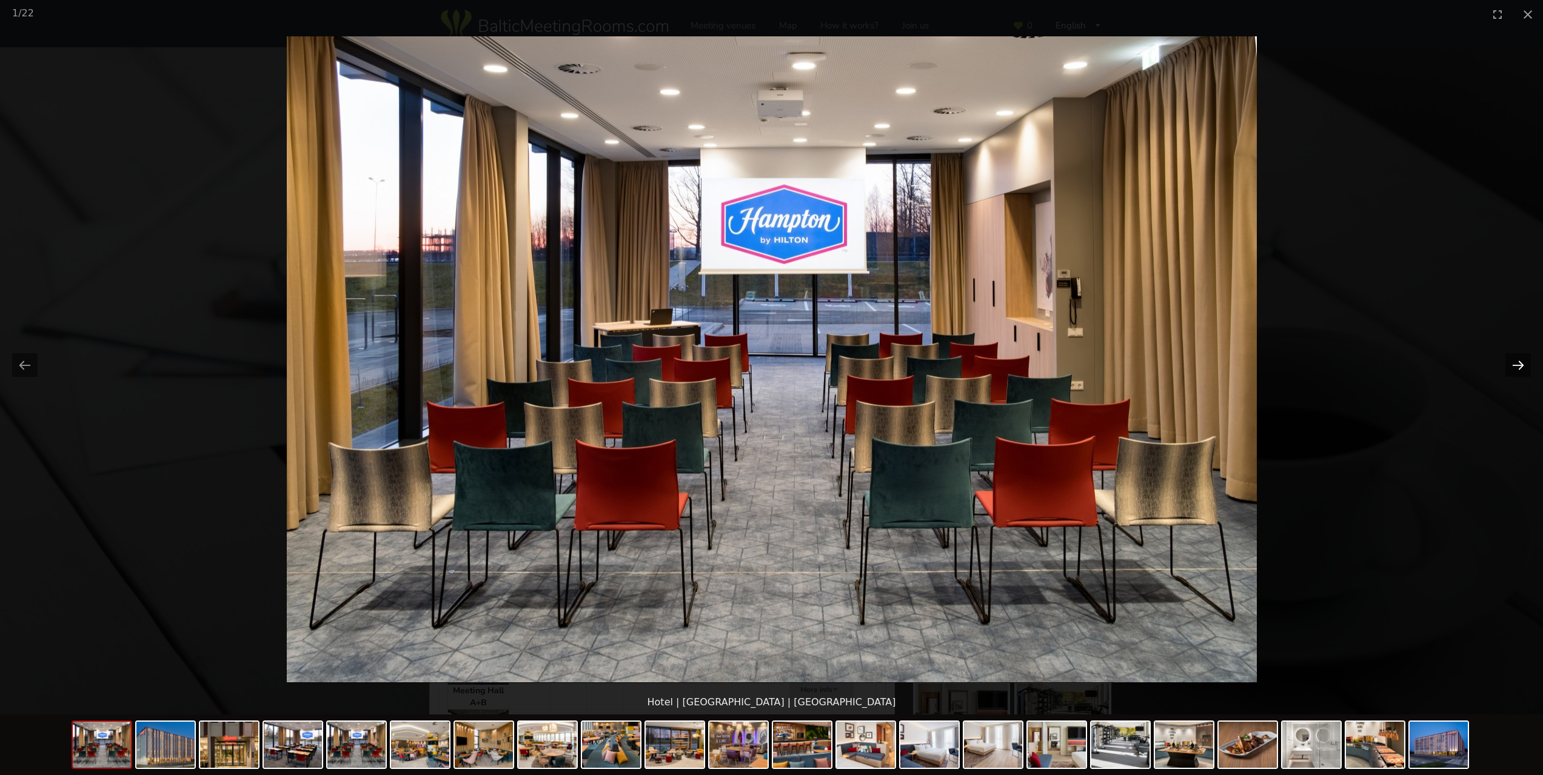
click at [1516, 364] on button "Next slide" at bounding box center [1517, 365] width 25 height 24
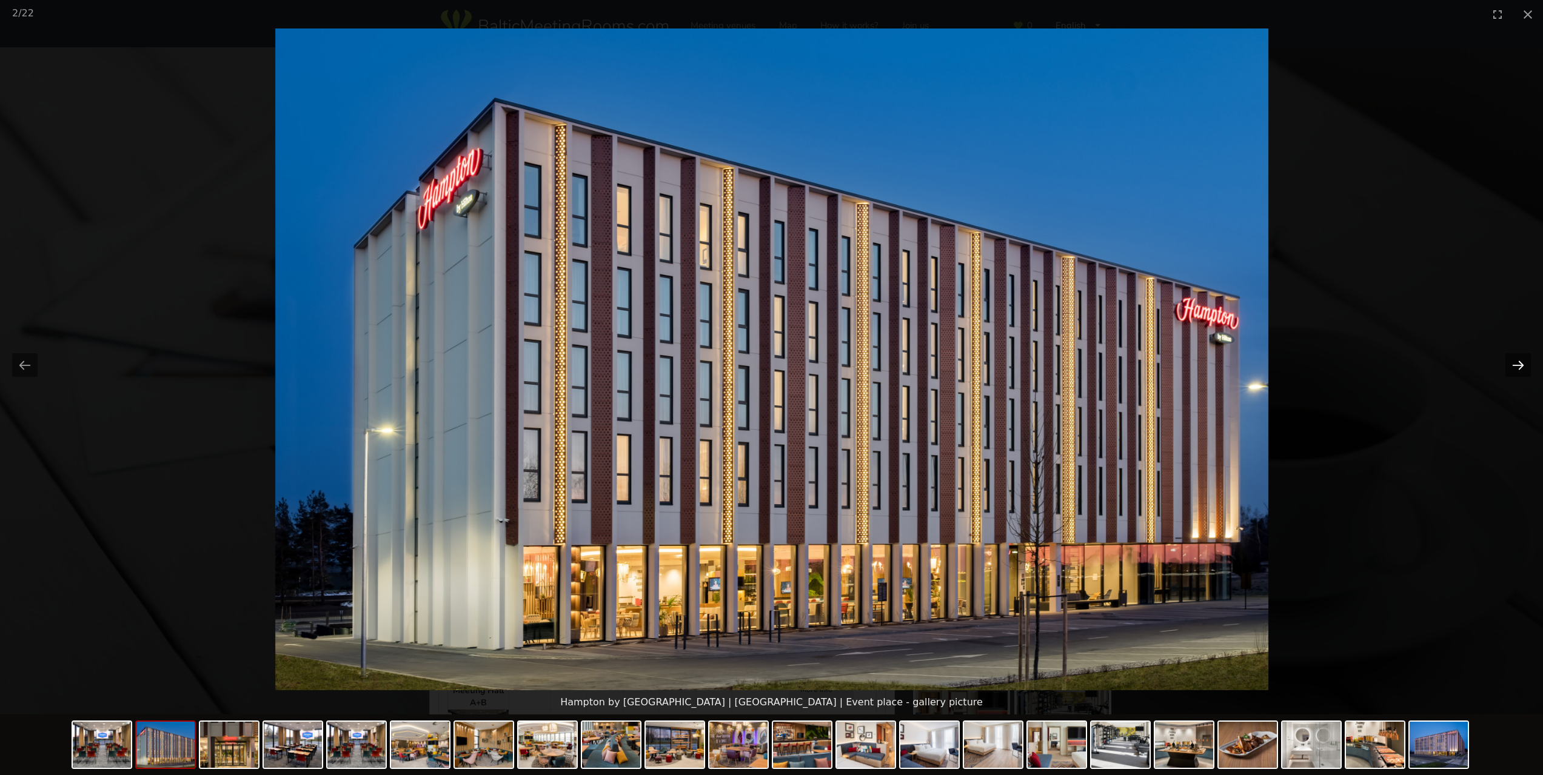
click at [1516, 364] on button "Next slide" at bounding box center [1517, 365] width 25 height 24
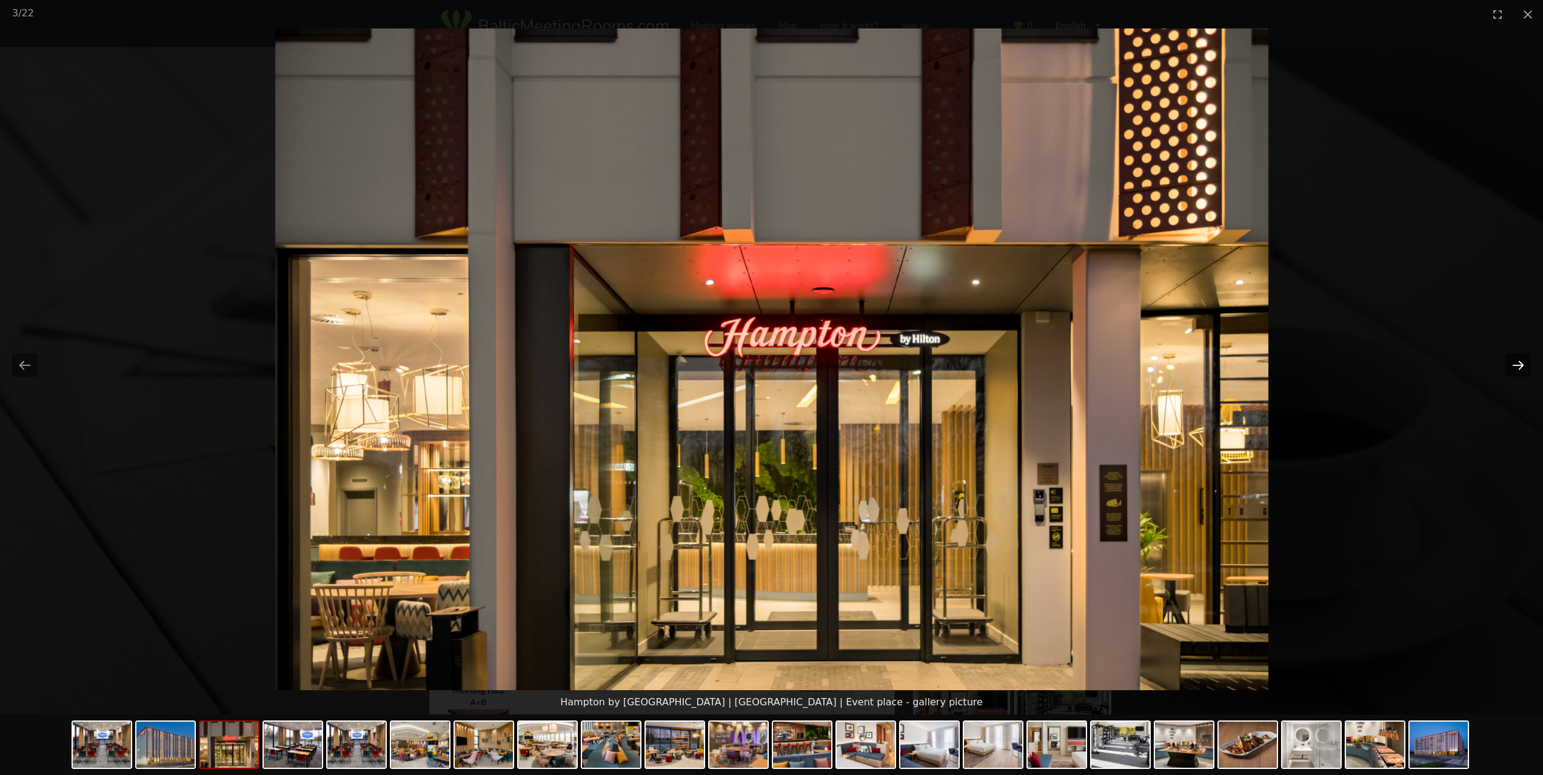
click at [1516, 364] on button "Next slide" at bounding box center [1517, 365] width 25 height 24
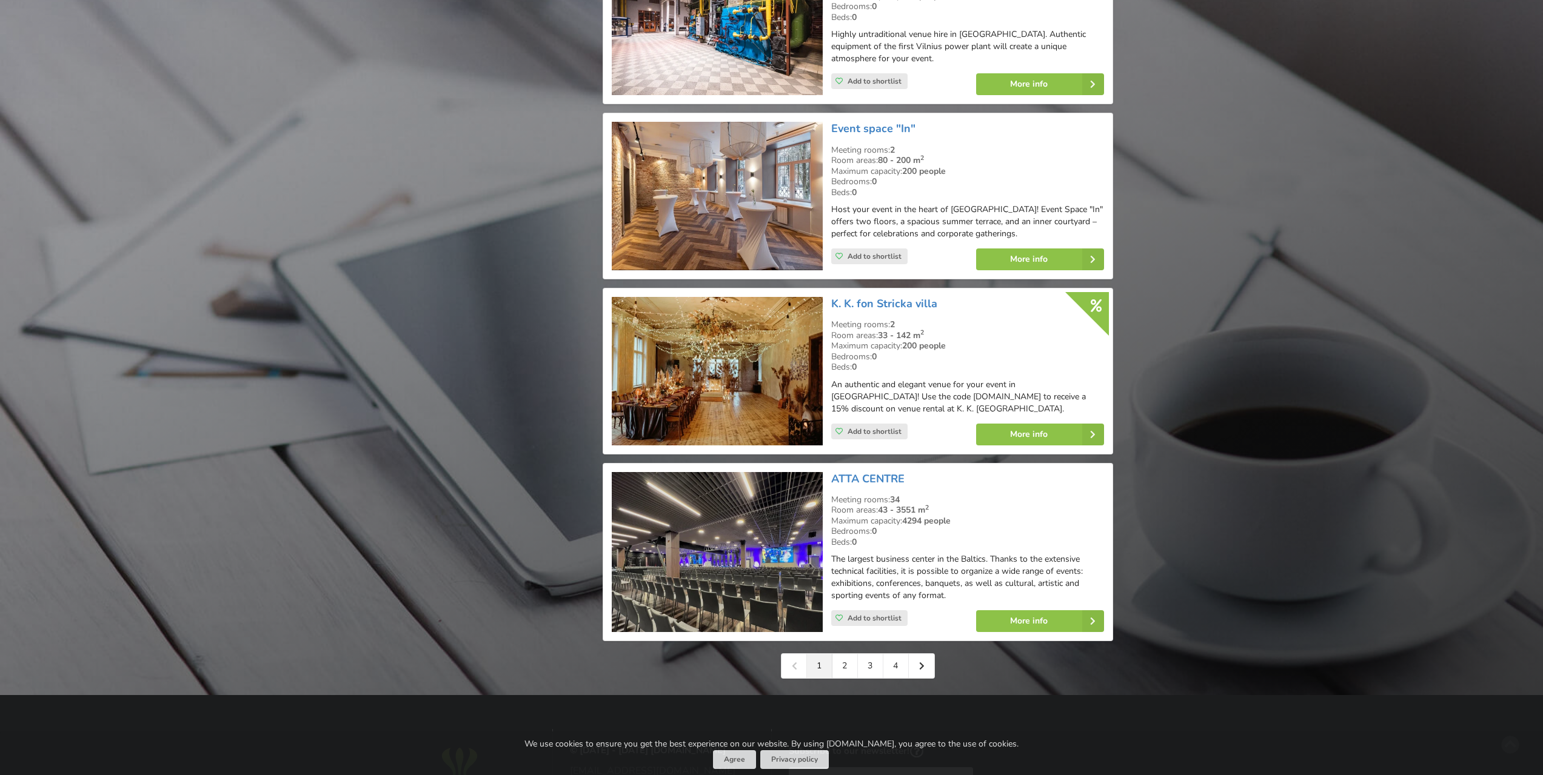
scroll to position [2419, 0]
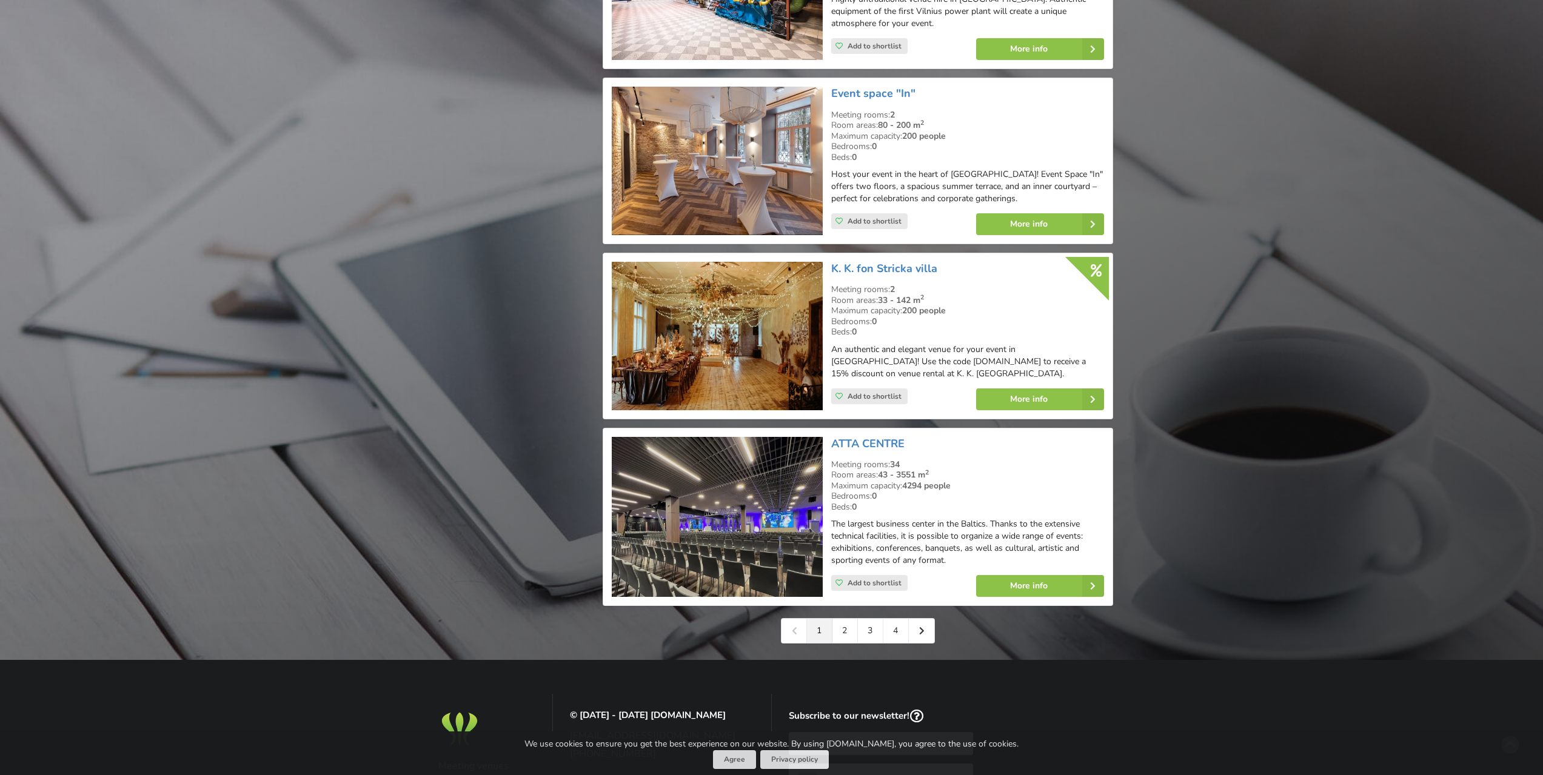
click at [724, 475] on img at bounding box center [717, 517] width 210 height 161
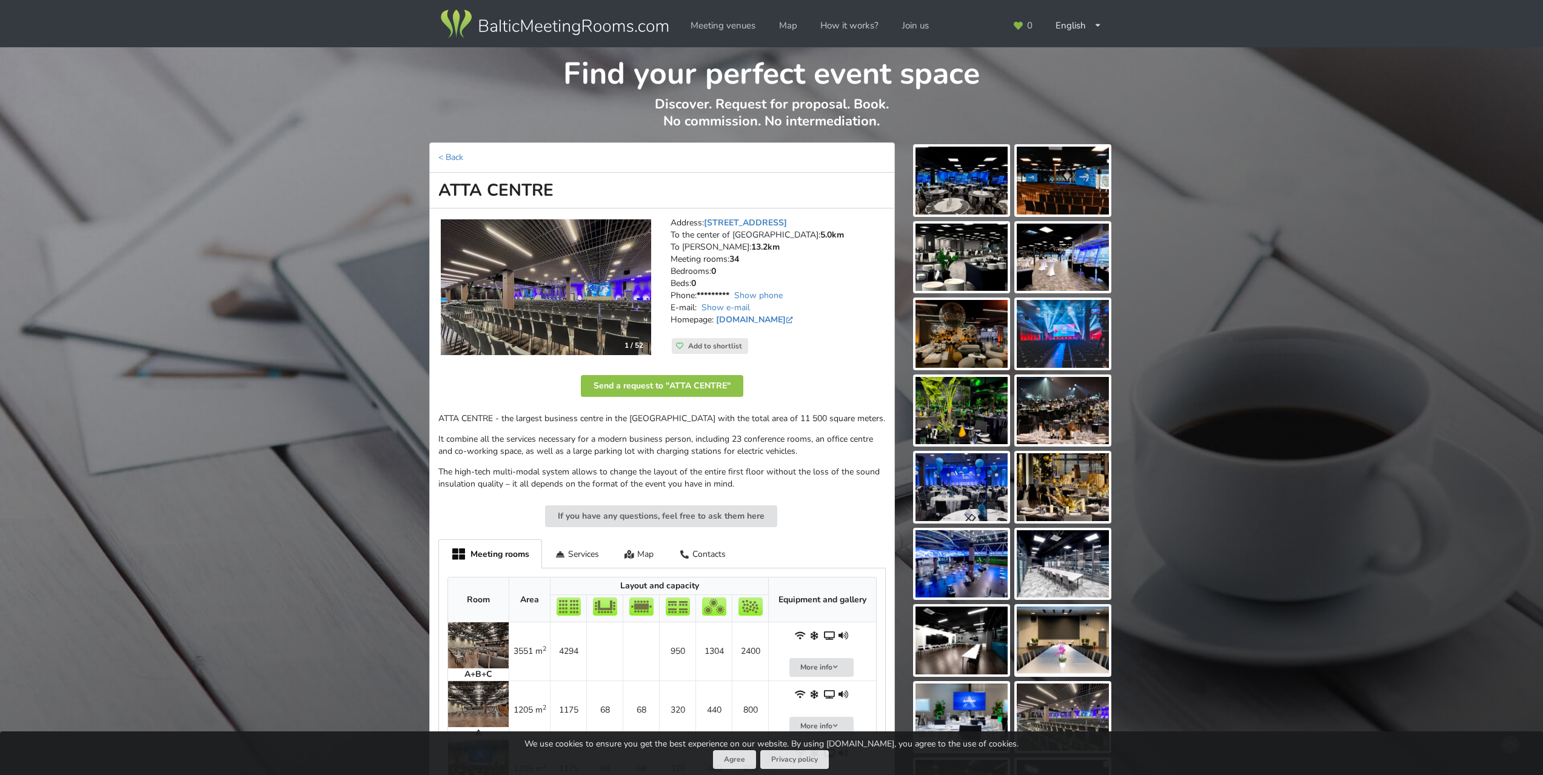
click at [546, 299] on img at bounding box center [546, 287] width 210 height 136
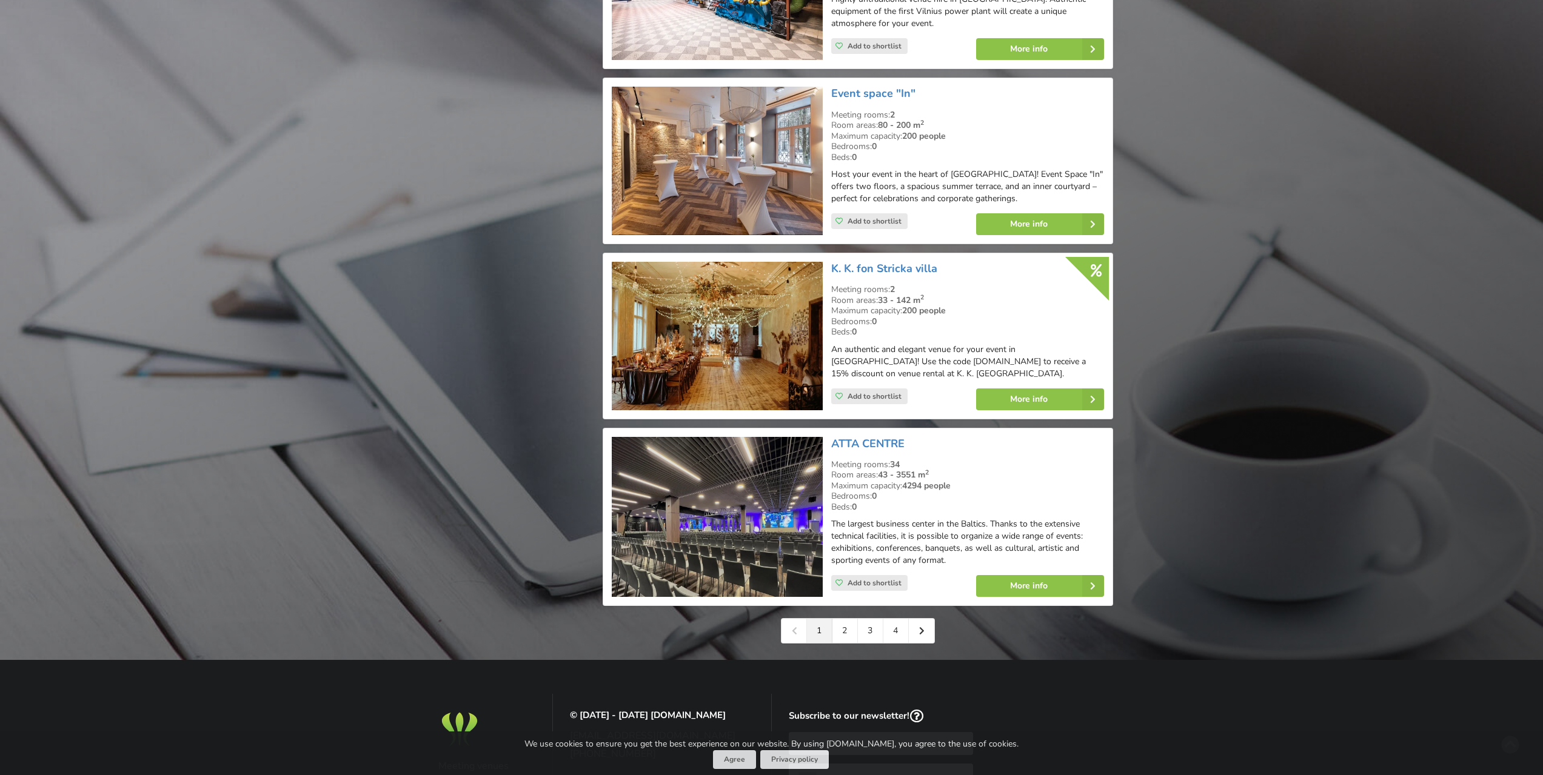
scroll to position [2480, 0]
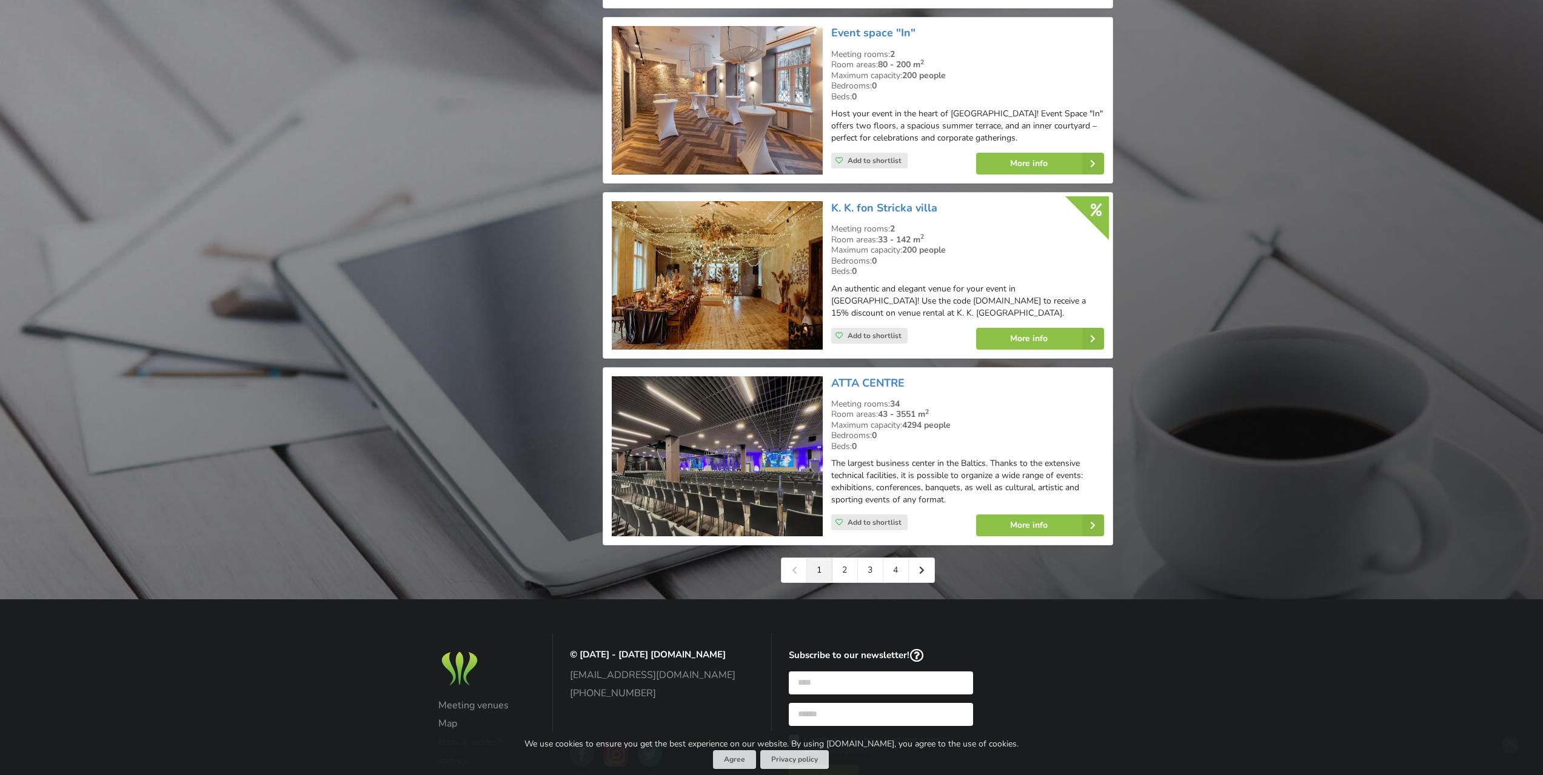
click at [703, 443] on img at bounding box center [717, 456] width 210 height 161
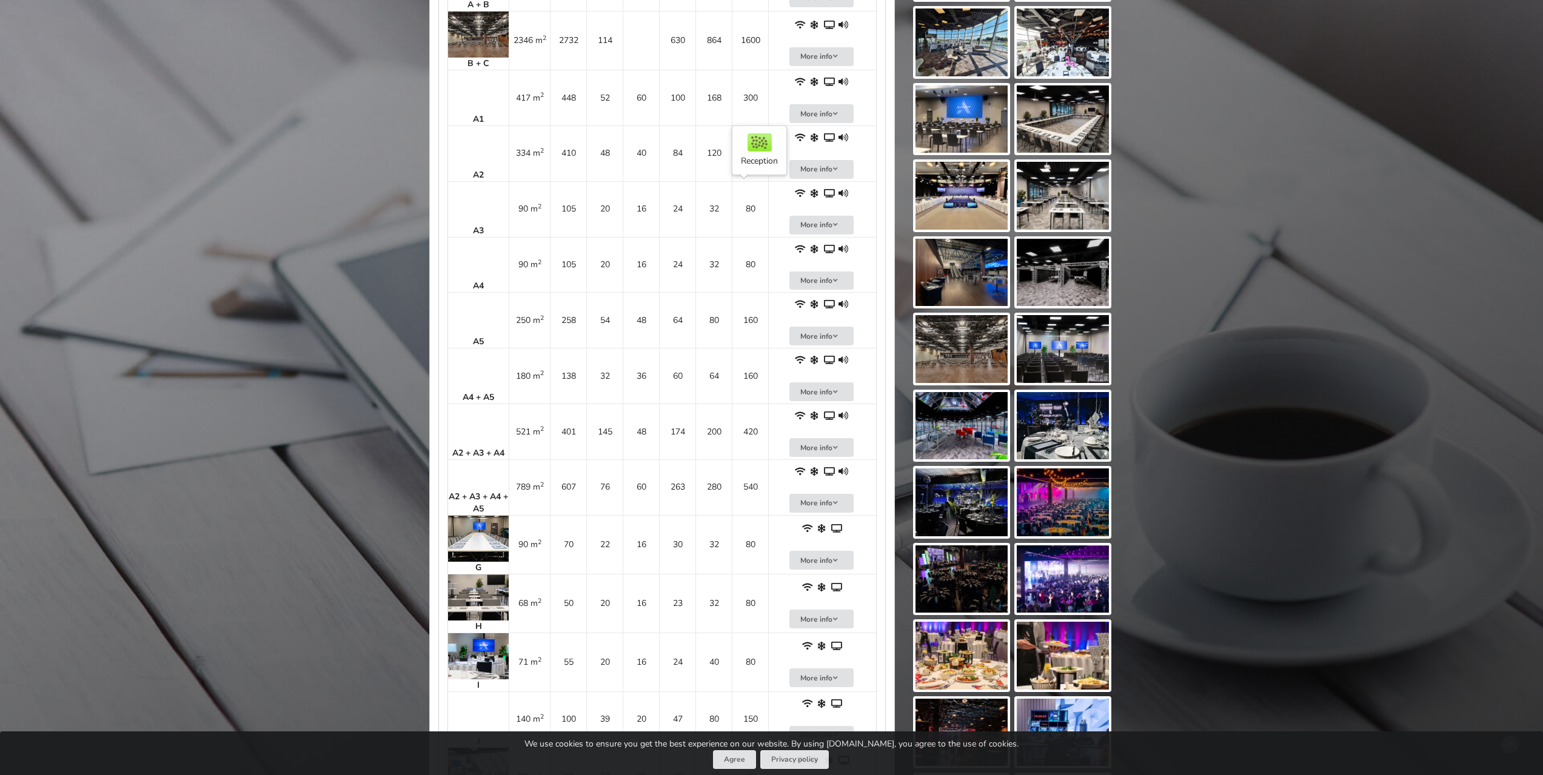
scroll to position [909, 0]
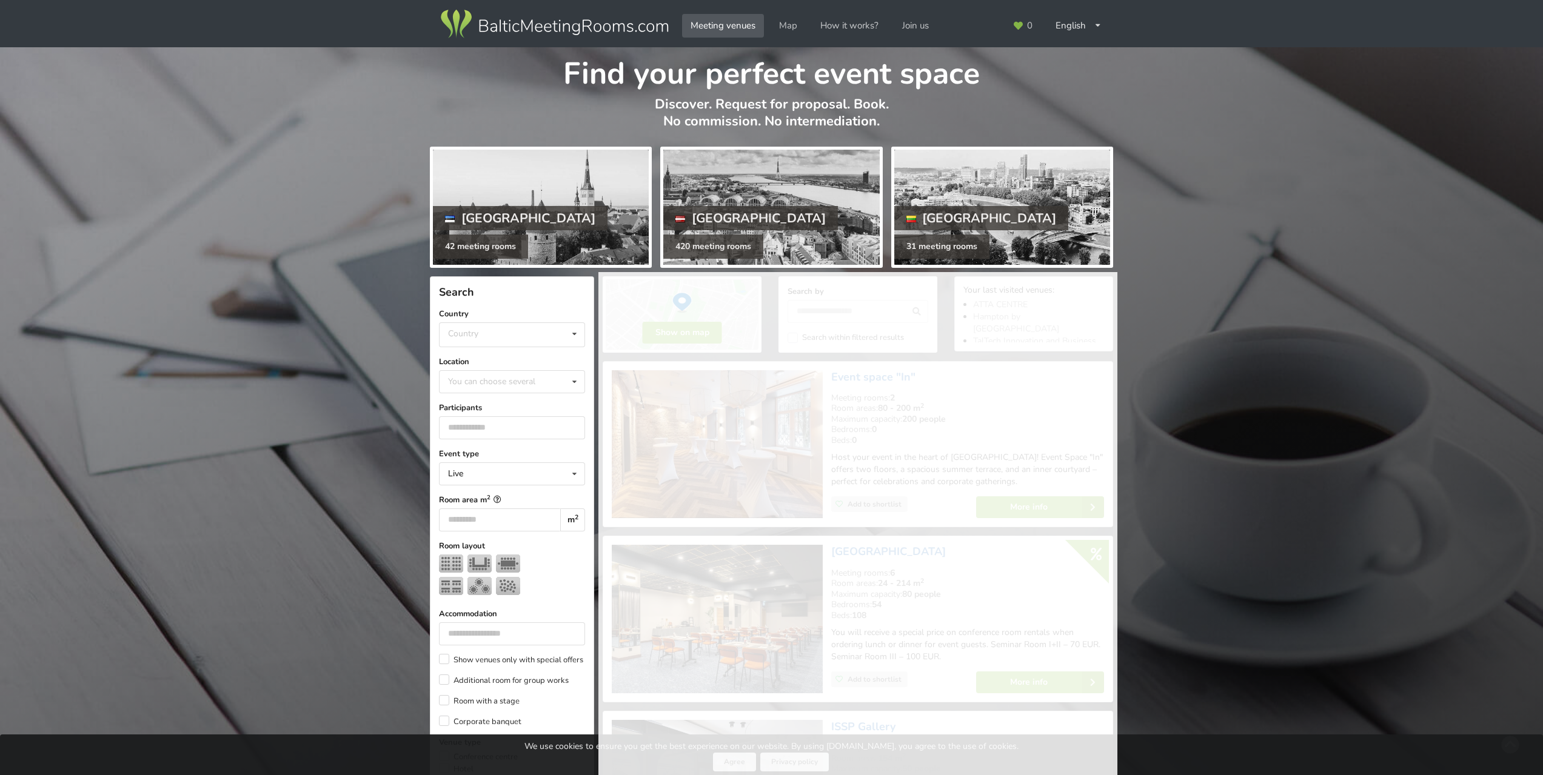
scroll to position [2480, 0]
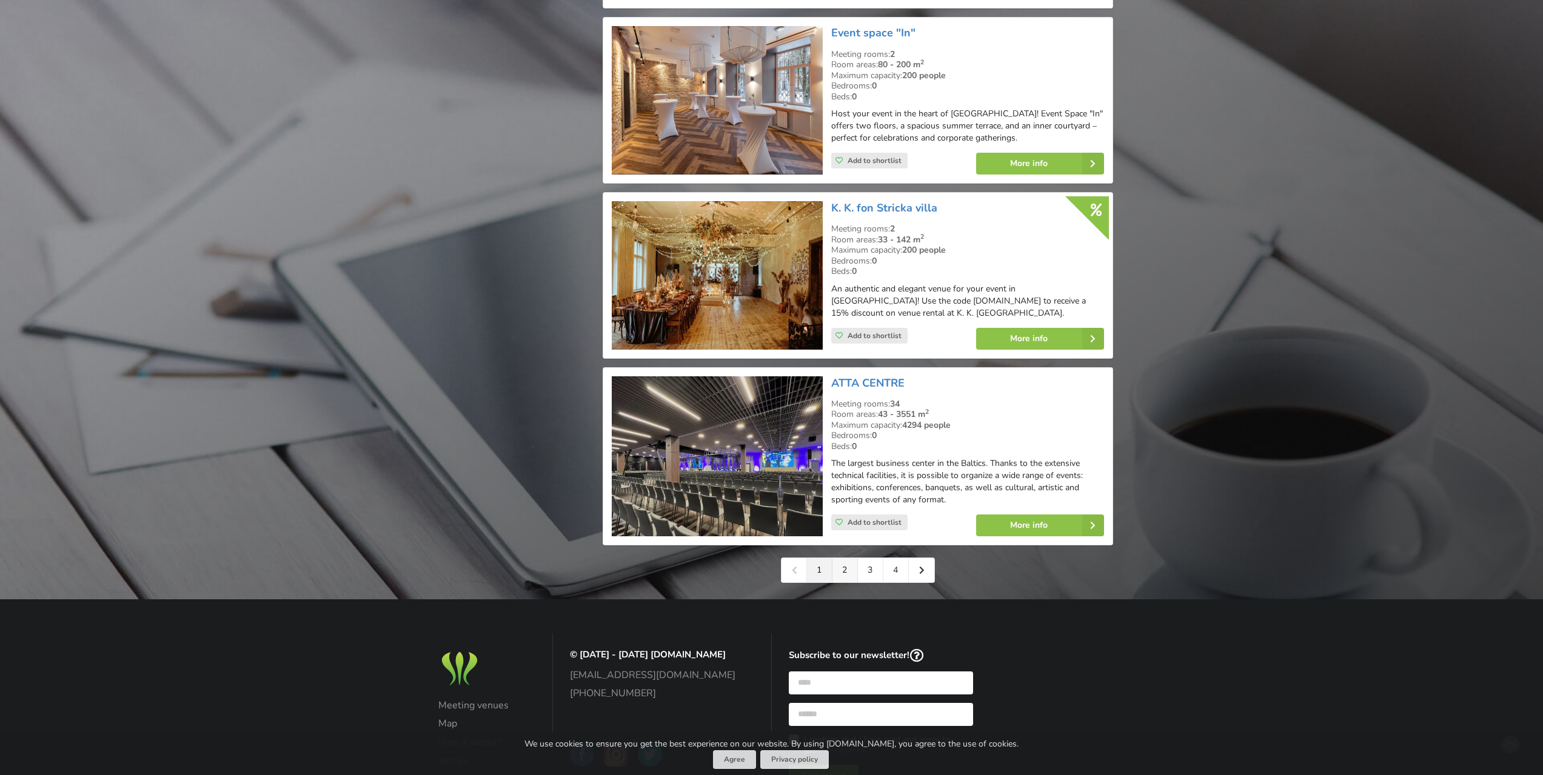
click at [838, 558] on link "2" at bounding box center [844, 570] width 25 height 24
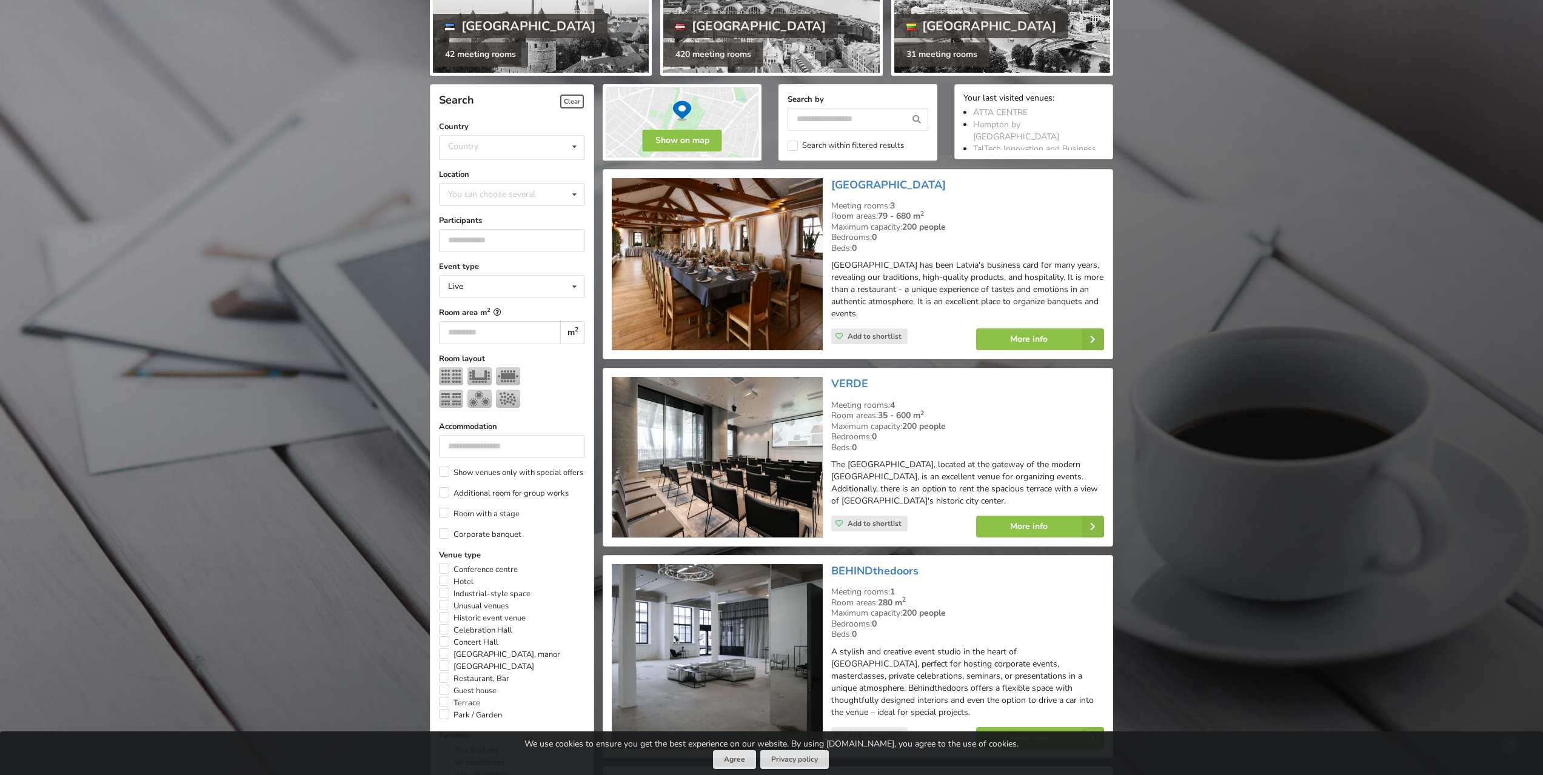
scroll to position [242, 0]
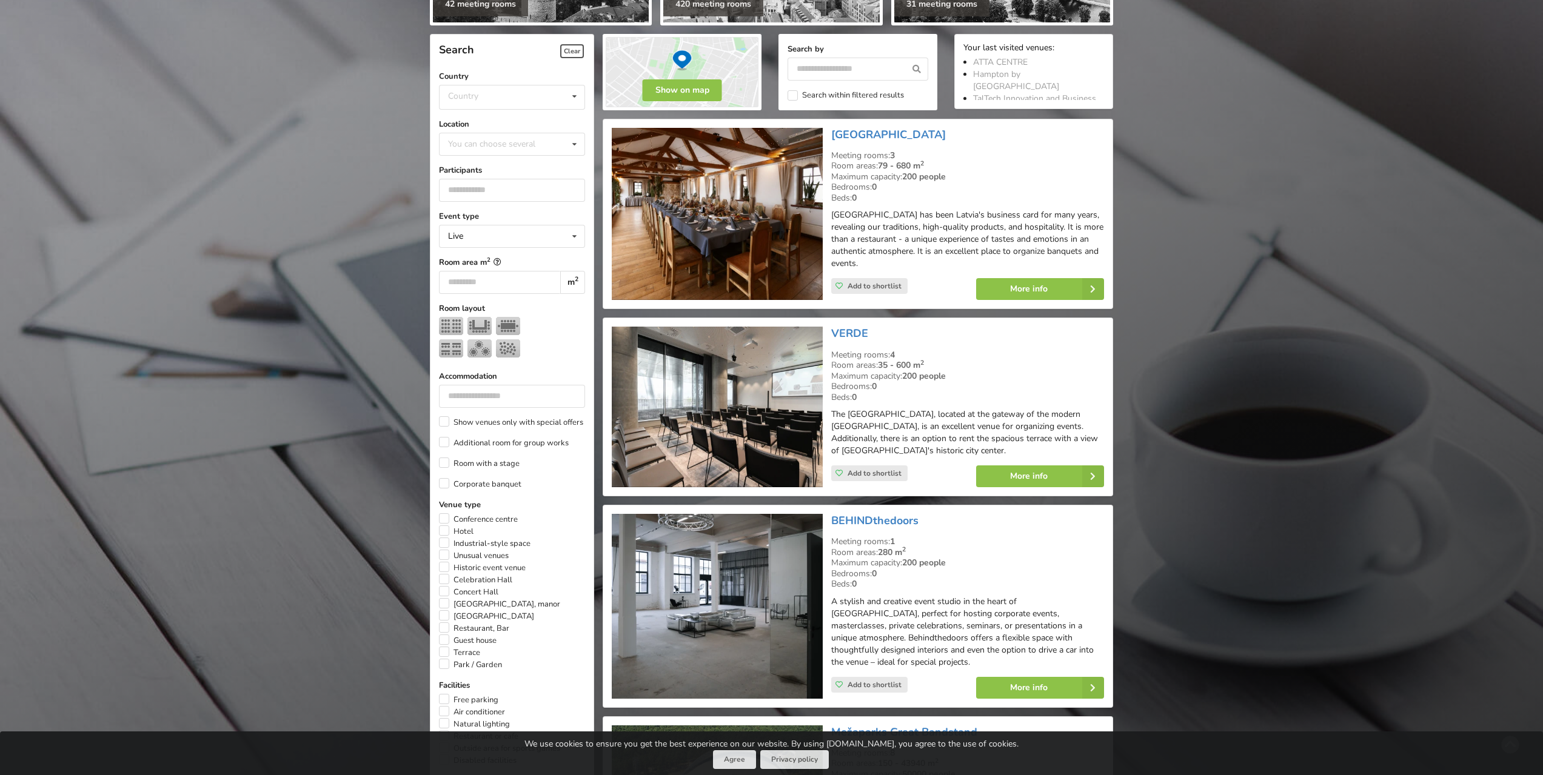
click at [770, 444] on img at bounding box center [717, 407] width 210 height 161
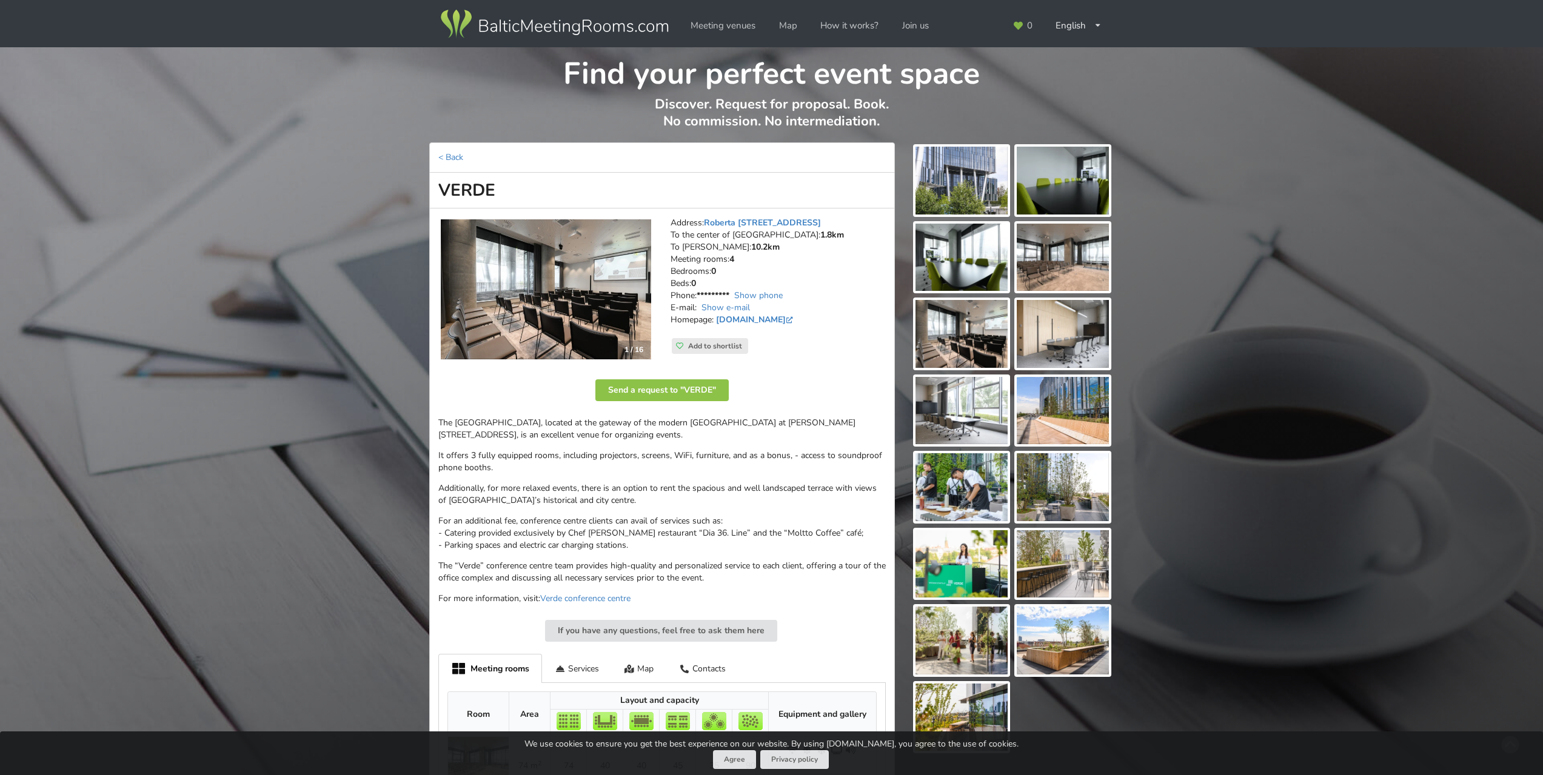
click at [553, 296] on img at bounding box center [546, 289] width 210 height 141
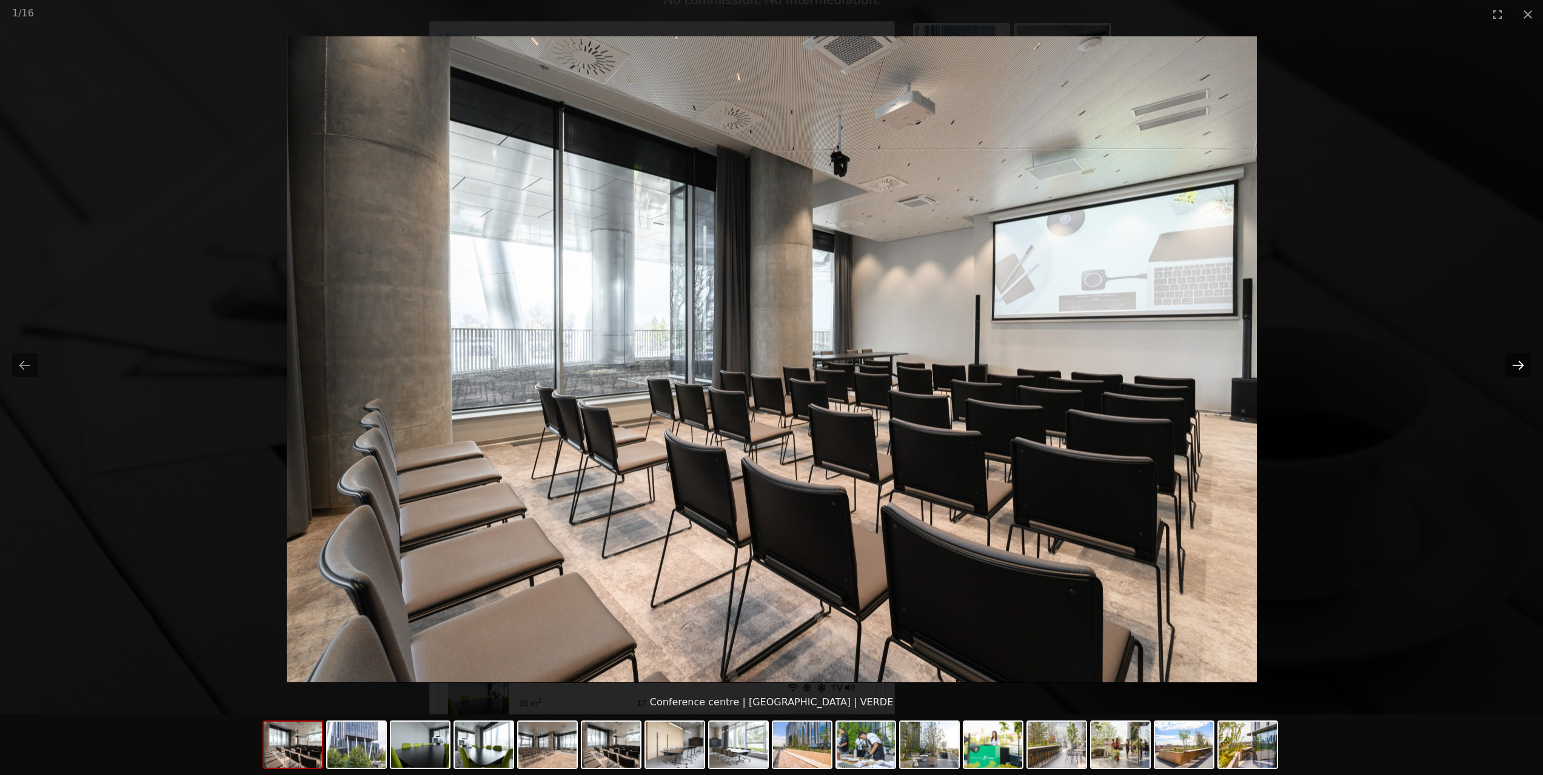
click at [1522, 369] on button "Next slide" at bounding box center [1517, 365] width 25 height 24
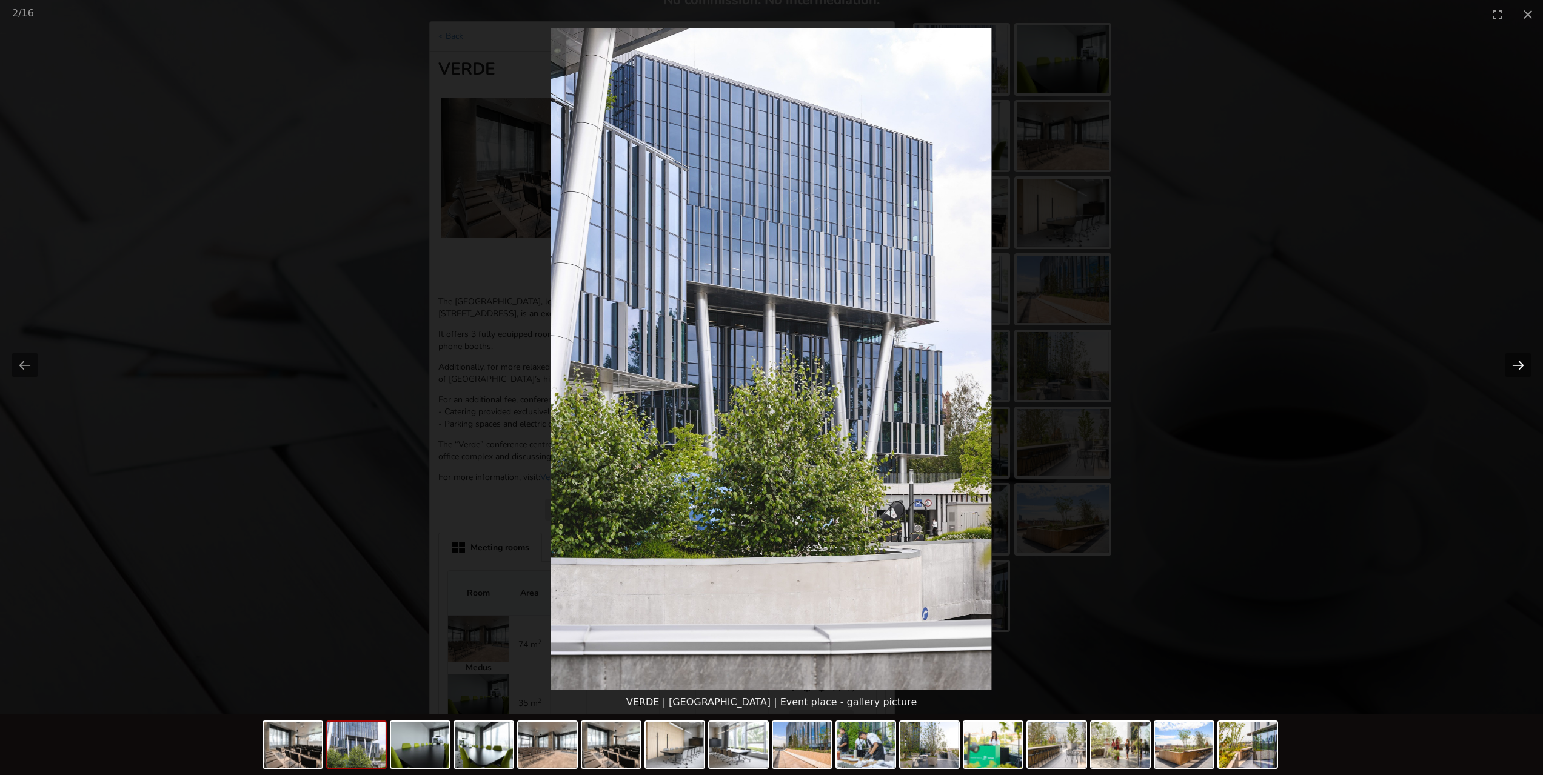
click at [1512, 363] on button "Next slide" at bounding box center [1517, 365] width 25 height 24
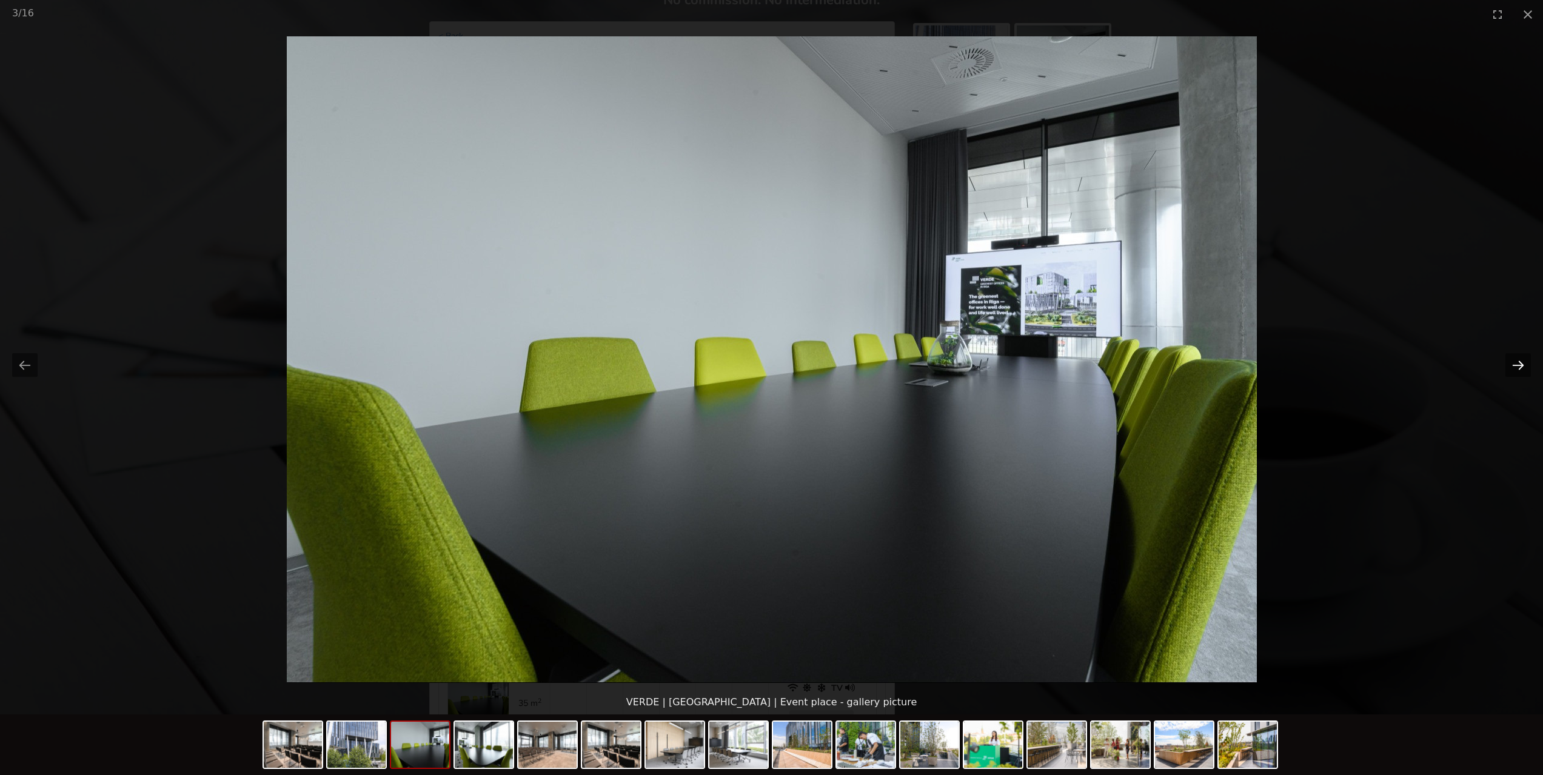
click at [1512, 363] on button "Next slide" at bounding box center [1517, 365] width 25 height 24
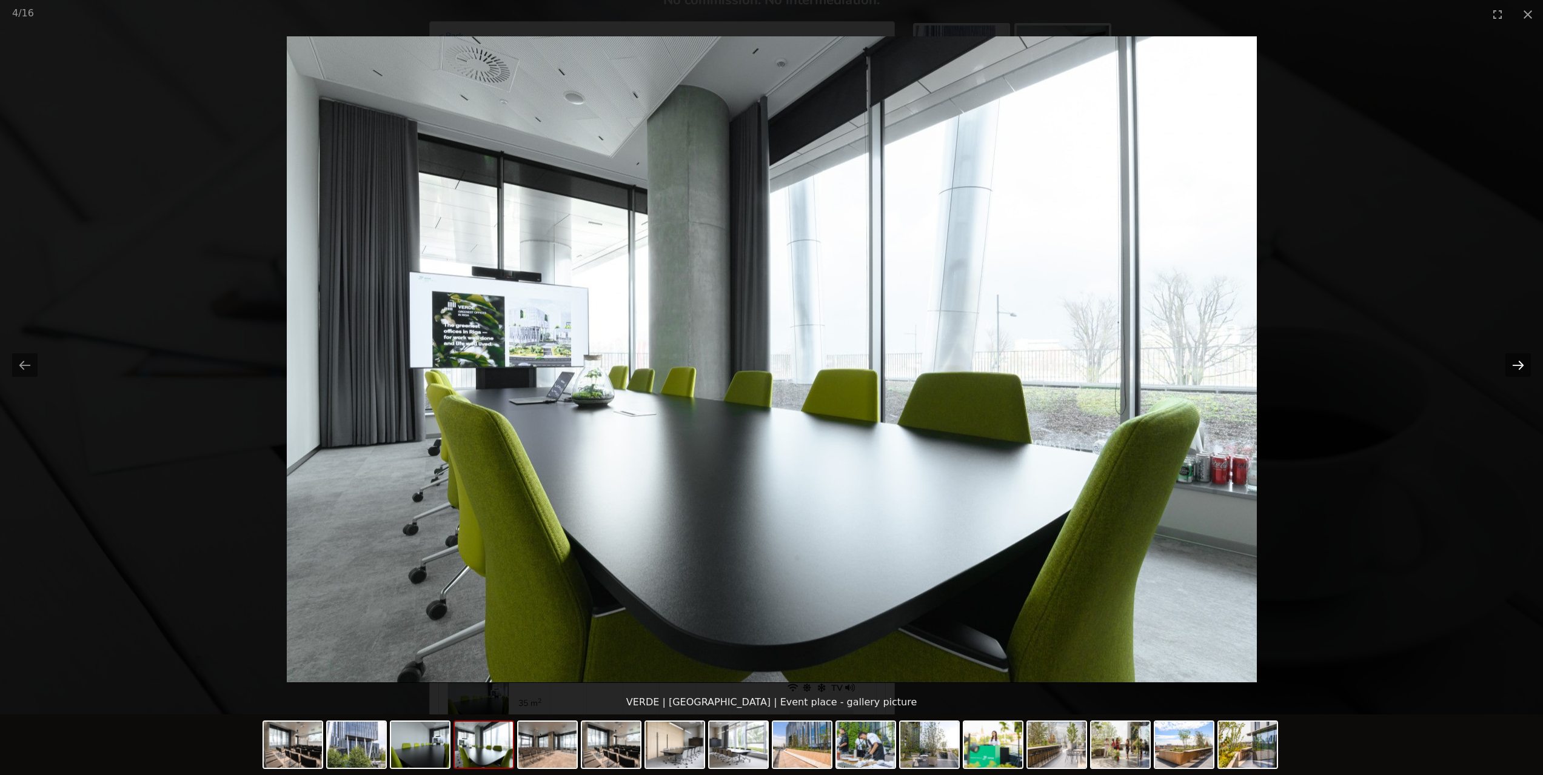
click at [1512, 363] on button "Next slide" at bounding box center [1517, 365] width 25 height 24
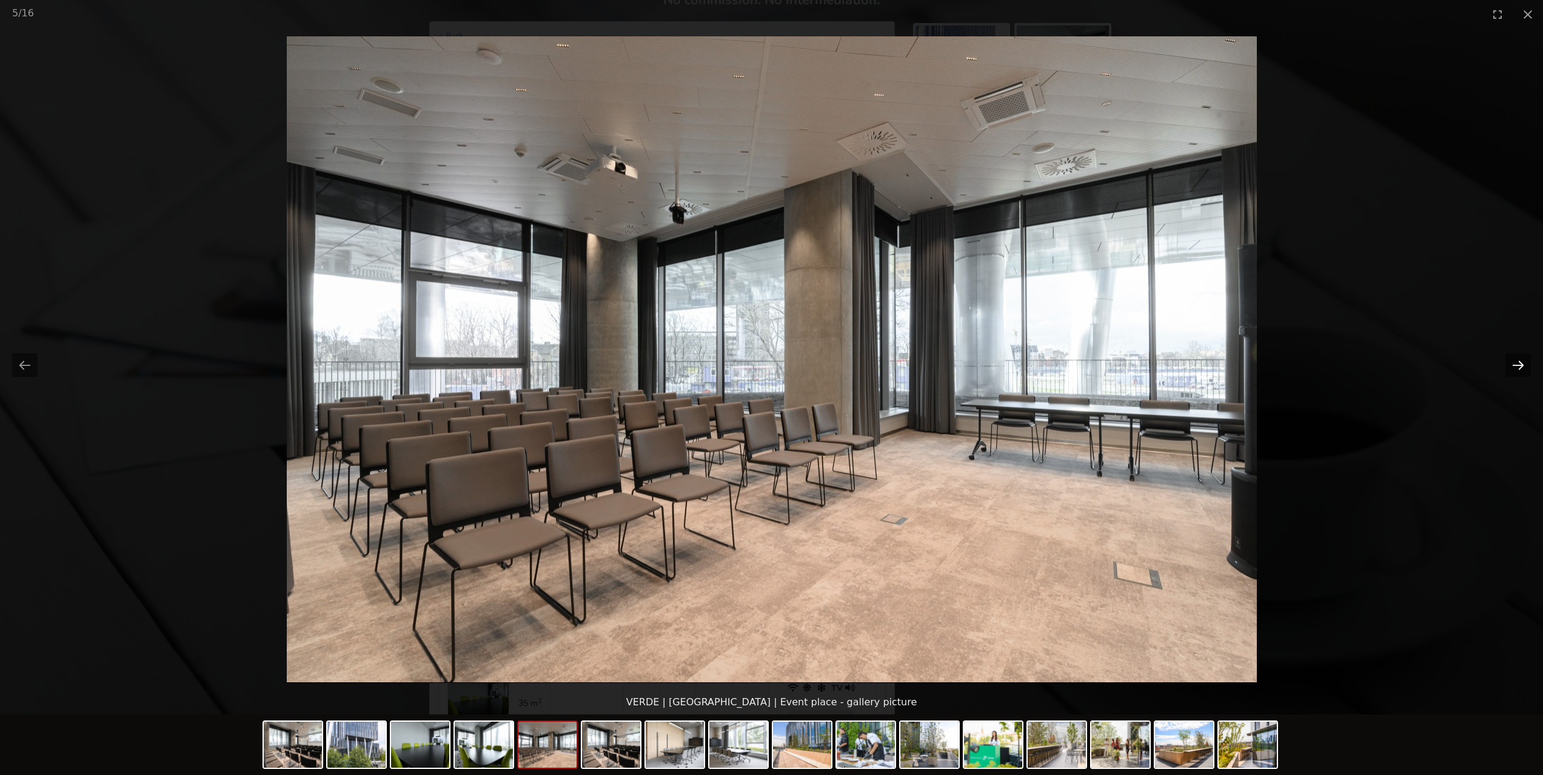
click at [1512, 363] on button "Next slide" at bounding box center [1517, 365] width 25 height 24
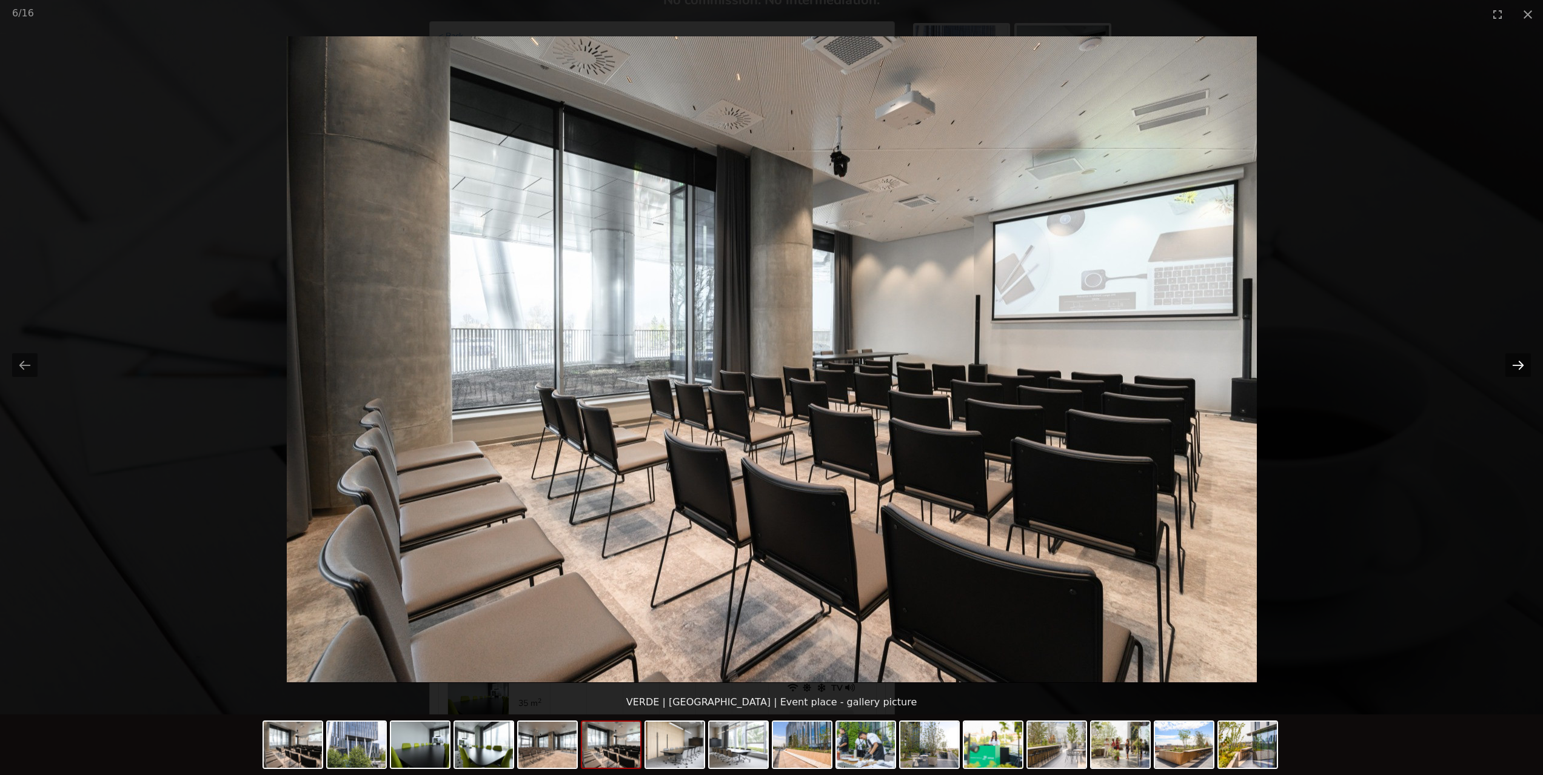
click at [1512, 363] on button "Next slide" at bounding box center [1517, 365] width 25 height 24
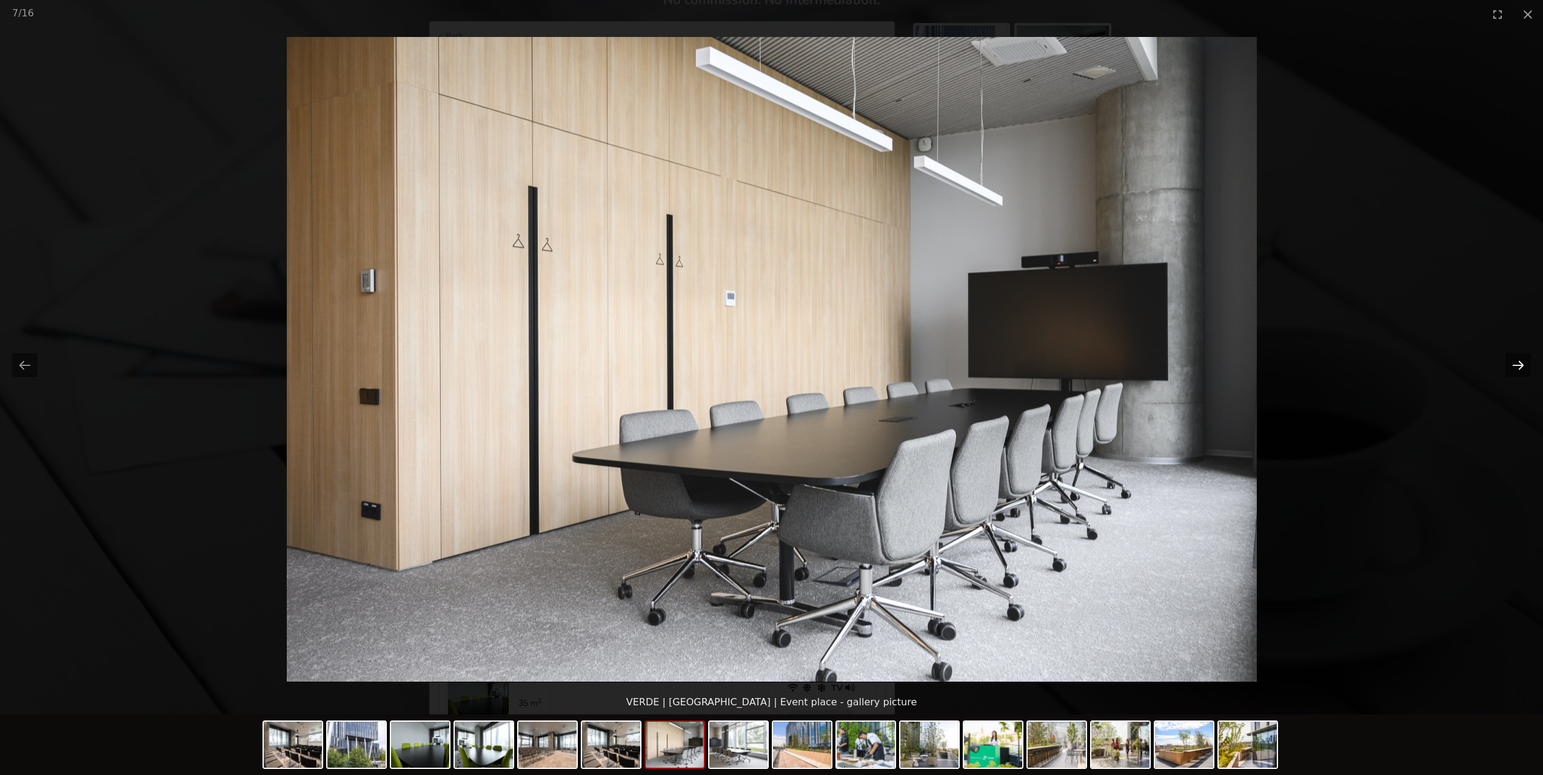
click at [1512, 363] on button "Next slide" at bounding box center [1517, 365] width 25 height 24
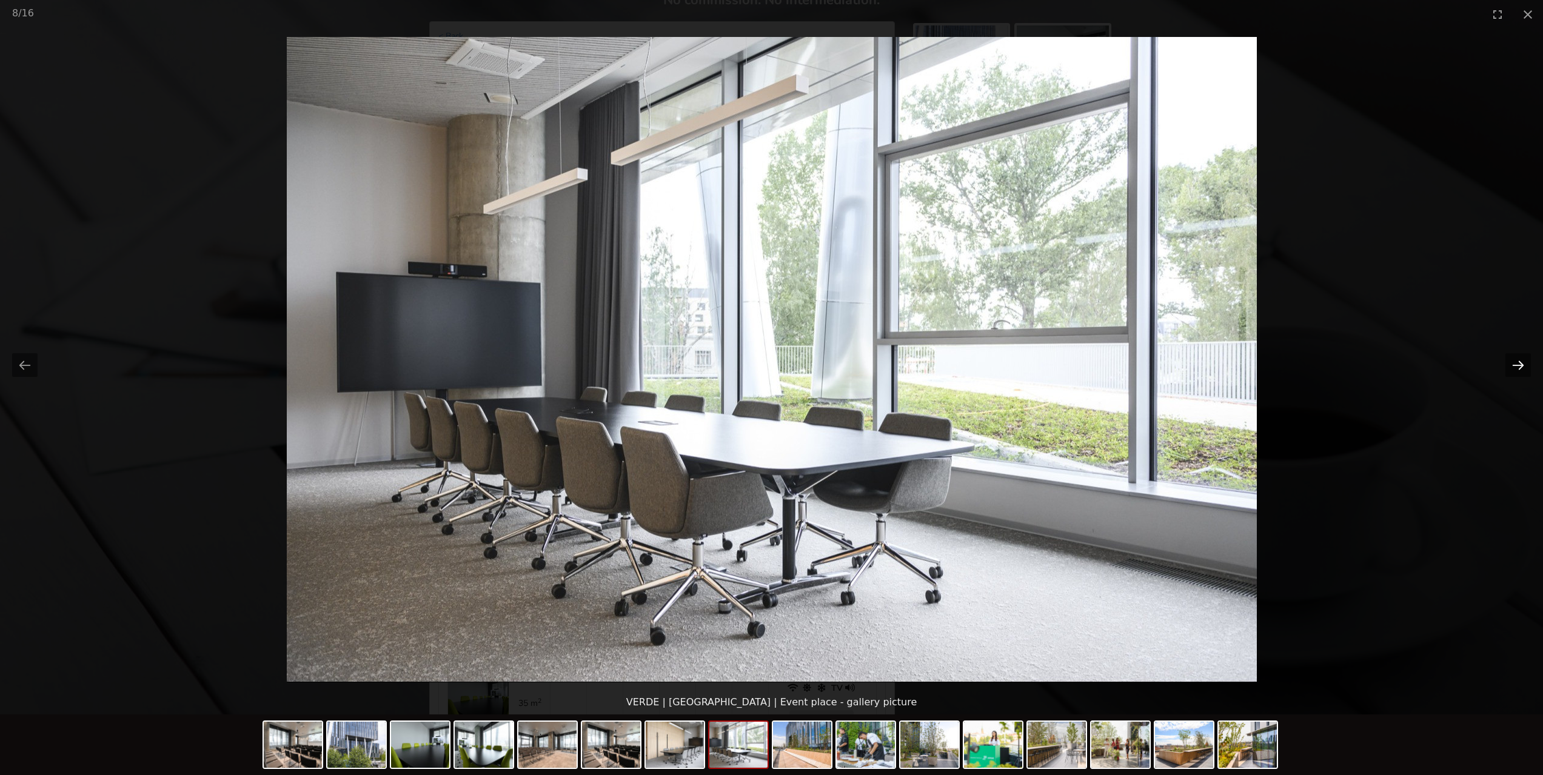
click at [1512, 363] on button "Next slide" at bounding box center [1517, 365] width 25 height 24
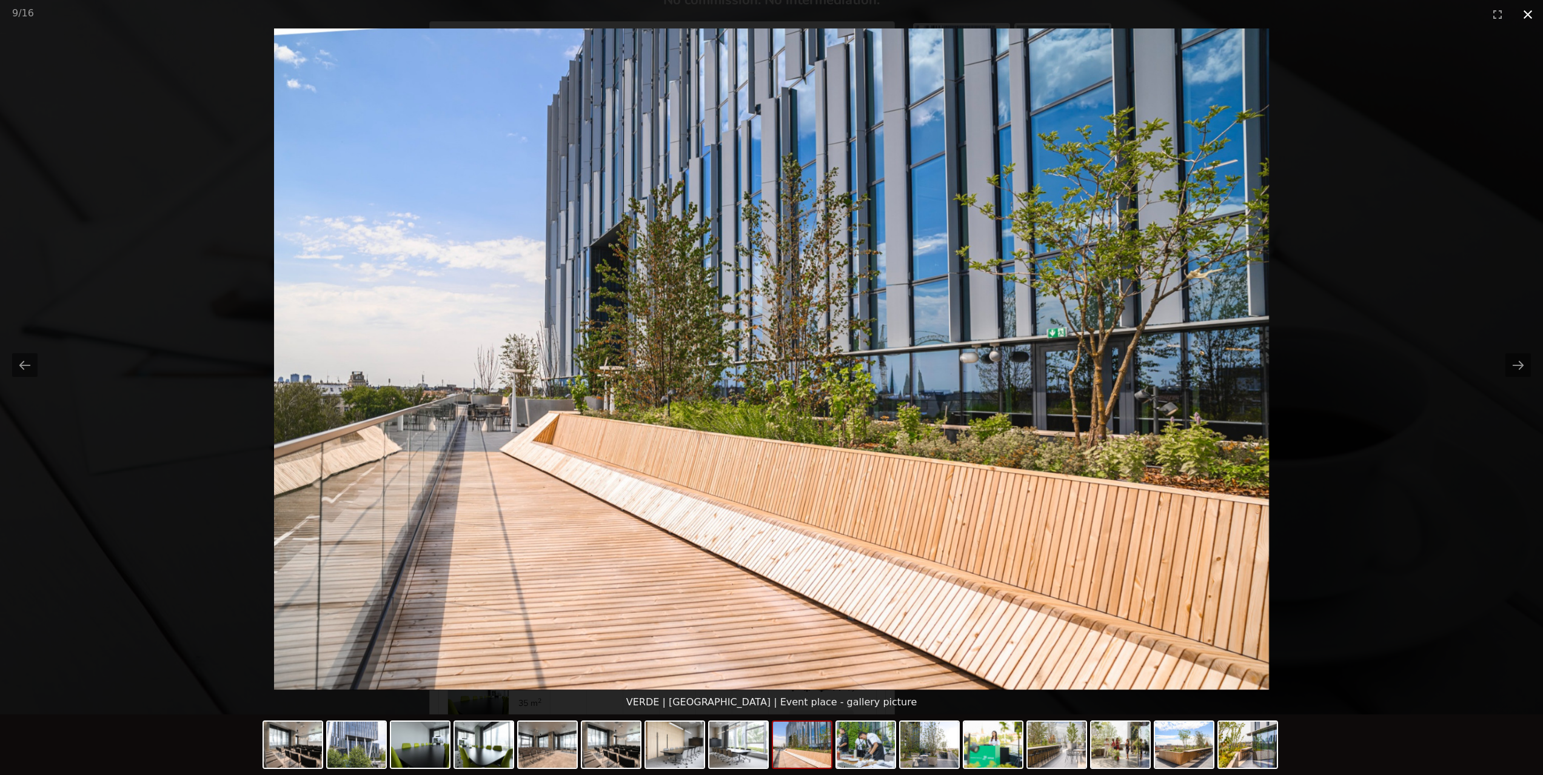
click at [1522, 20] on button "Close gallery" at bounding box center [1527, 14] width 30 height 28
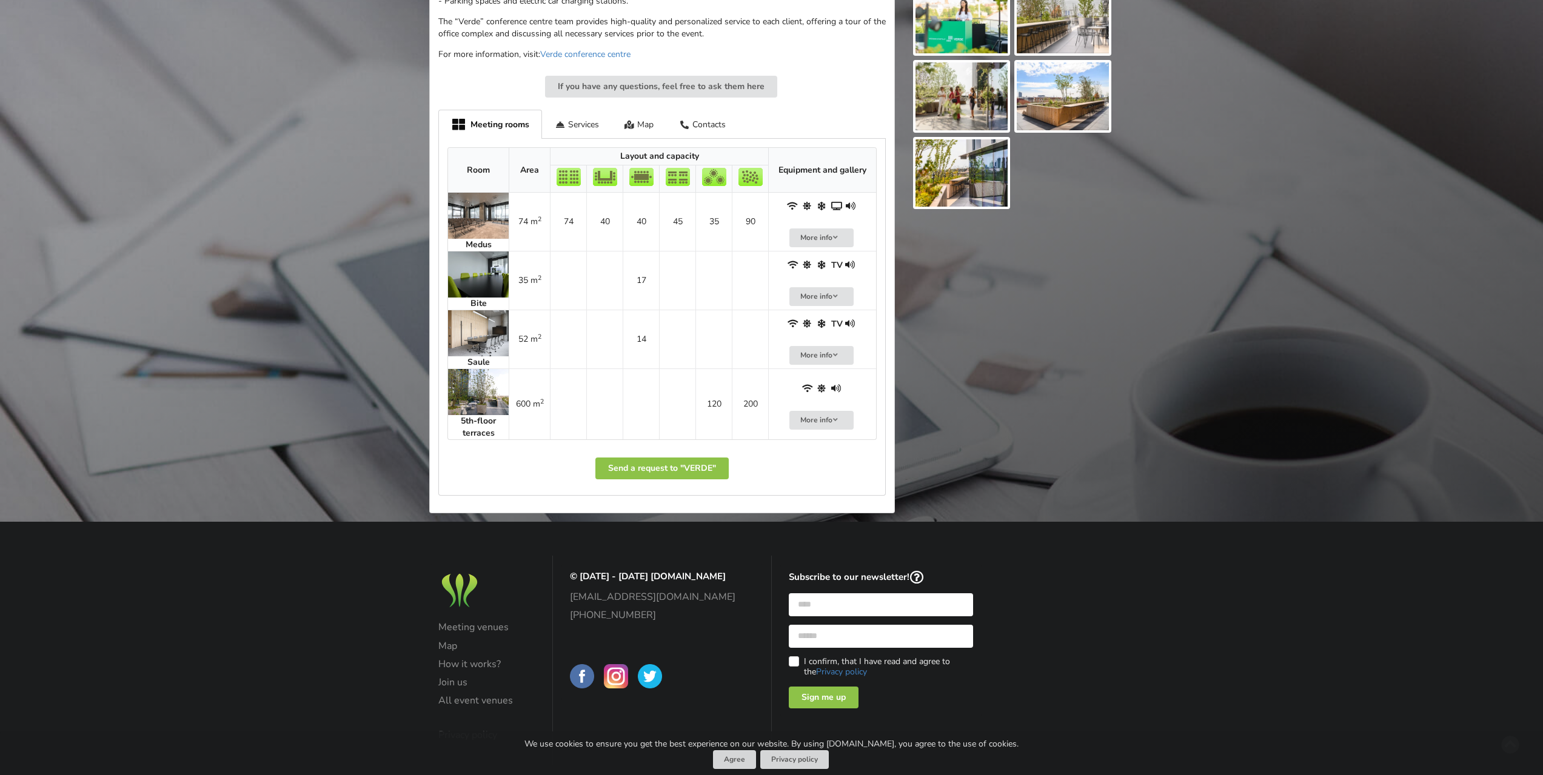
scroll to position [546, 0]
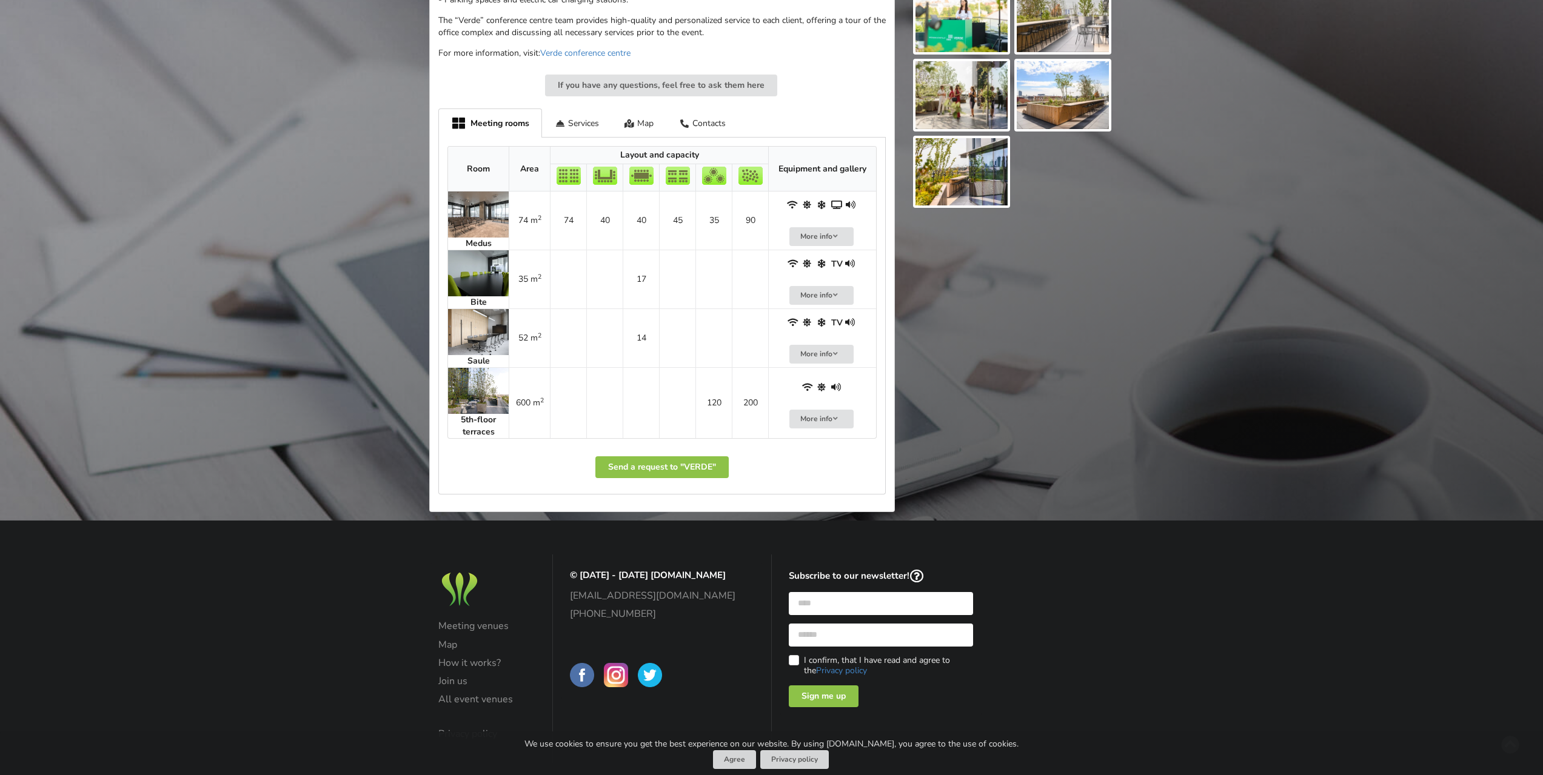
click at [487, 400] on img at bounding box center [478, 391] width 61 height 46
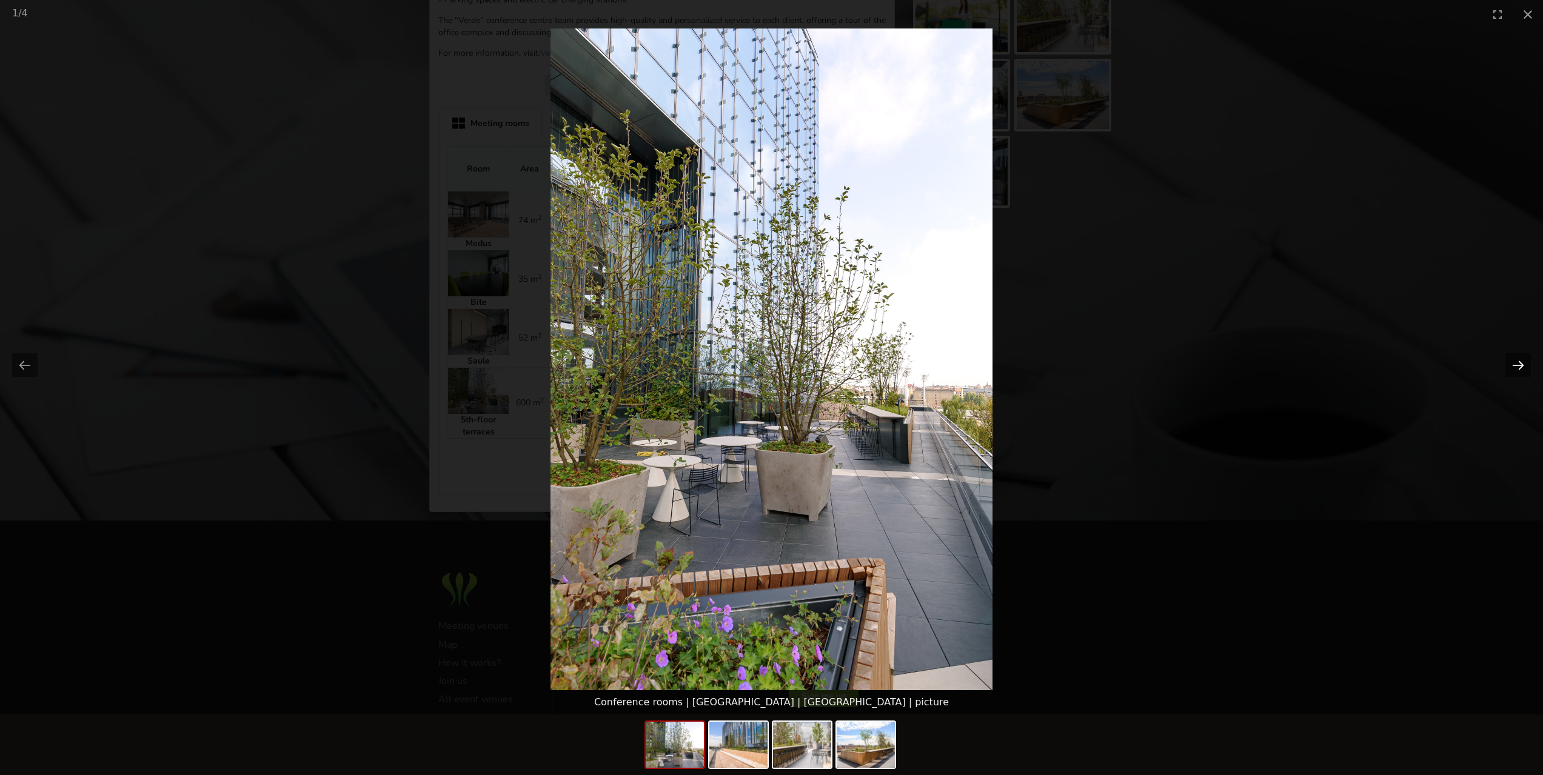
click at [1518, 371] on button "Next slide" at bounding box center [1517, 365] width 25 height 24
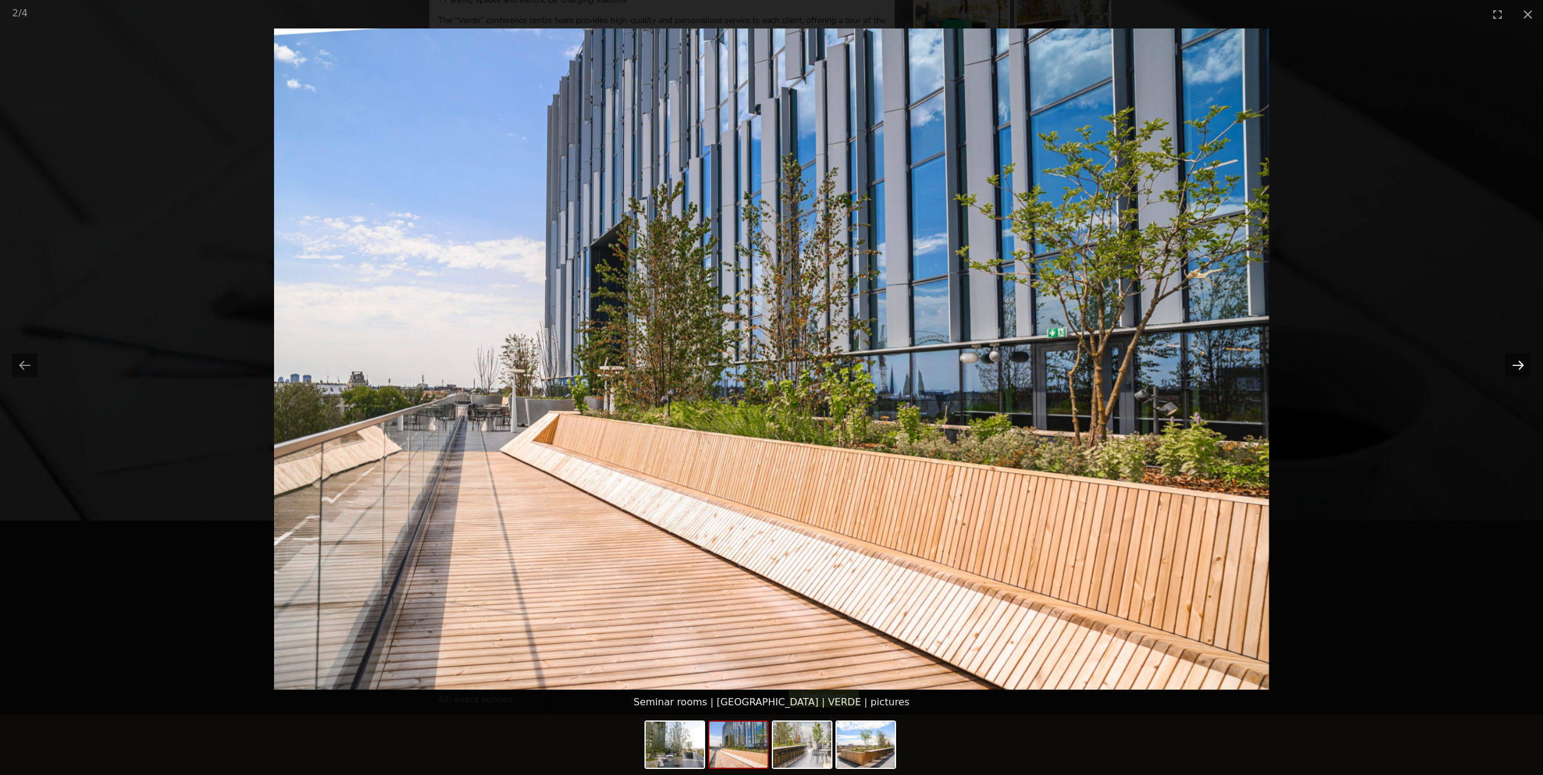
click at [1518, 371] on button "Next slide" at bounding box center [1517, 365] width 25 height 24
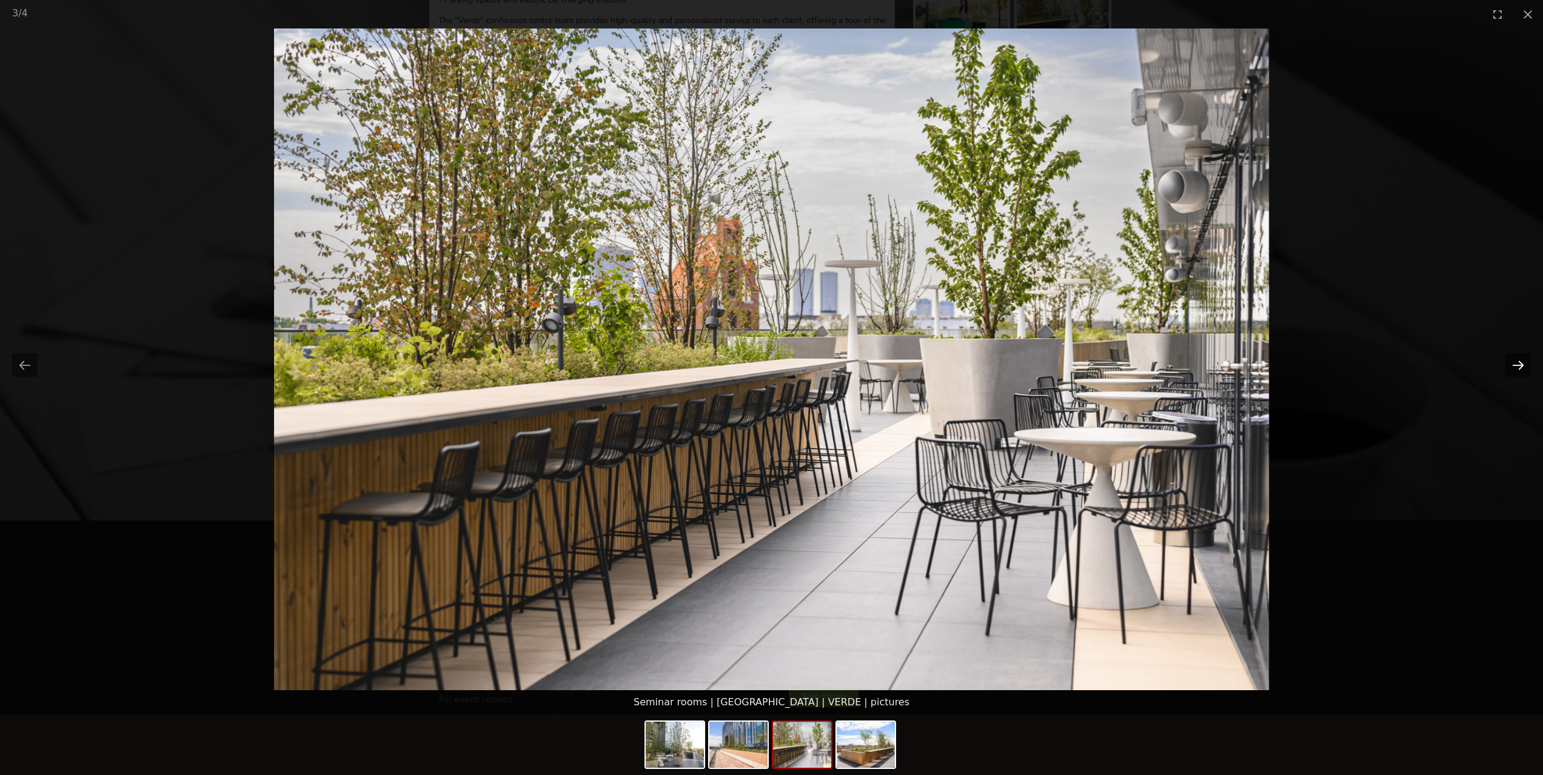
click at [1518, 371] on button "Next slide" at bounding box center [1517, 365] width 25 height 24
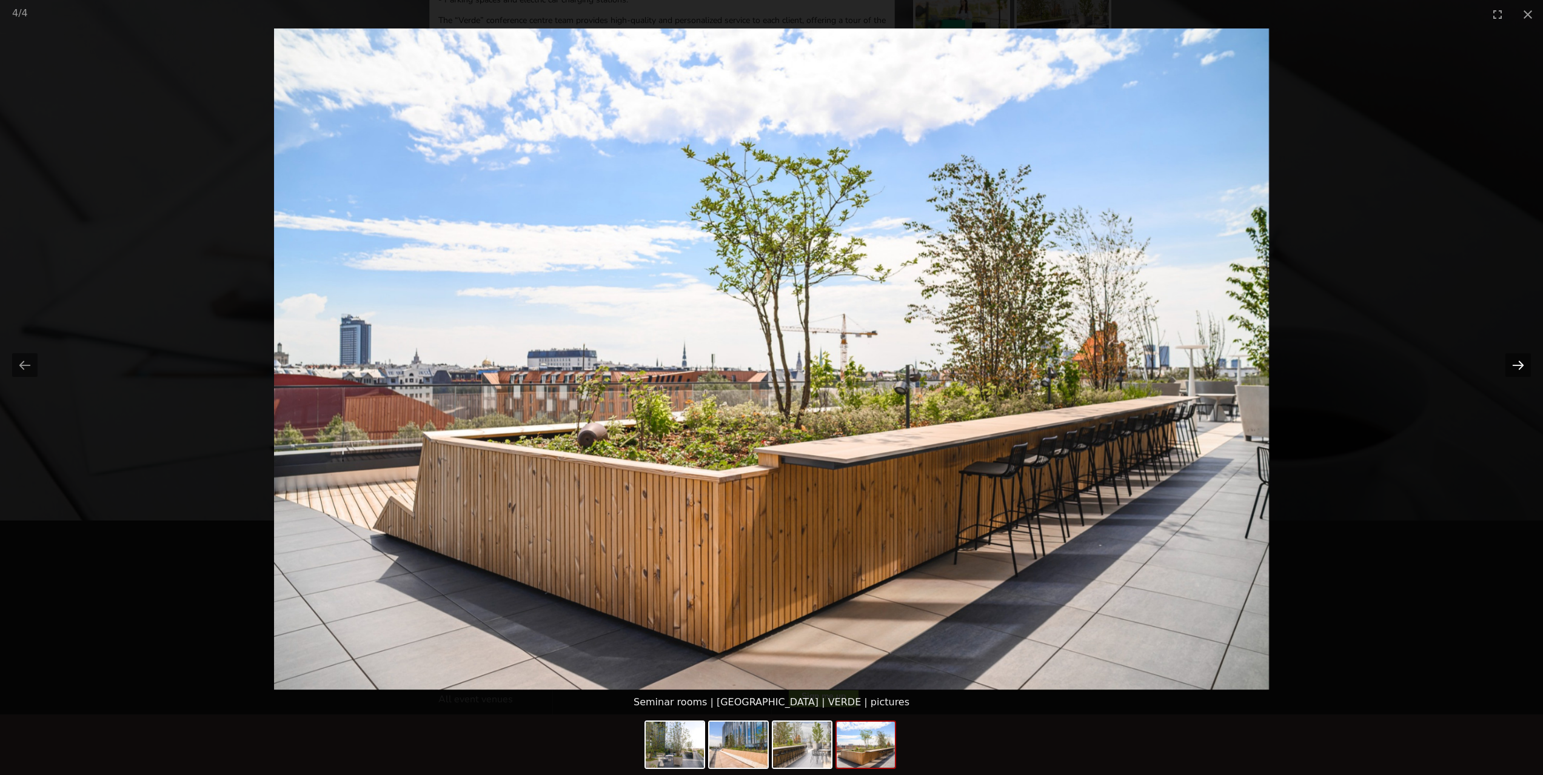
click at [1518, 371] on button "Next slide" at bounding box center [1517, 365] width 25 height 24
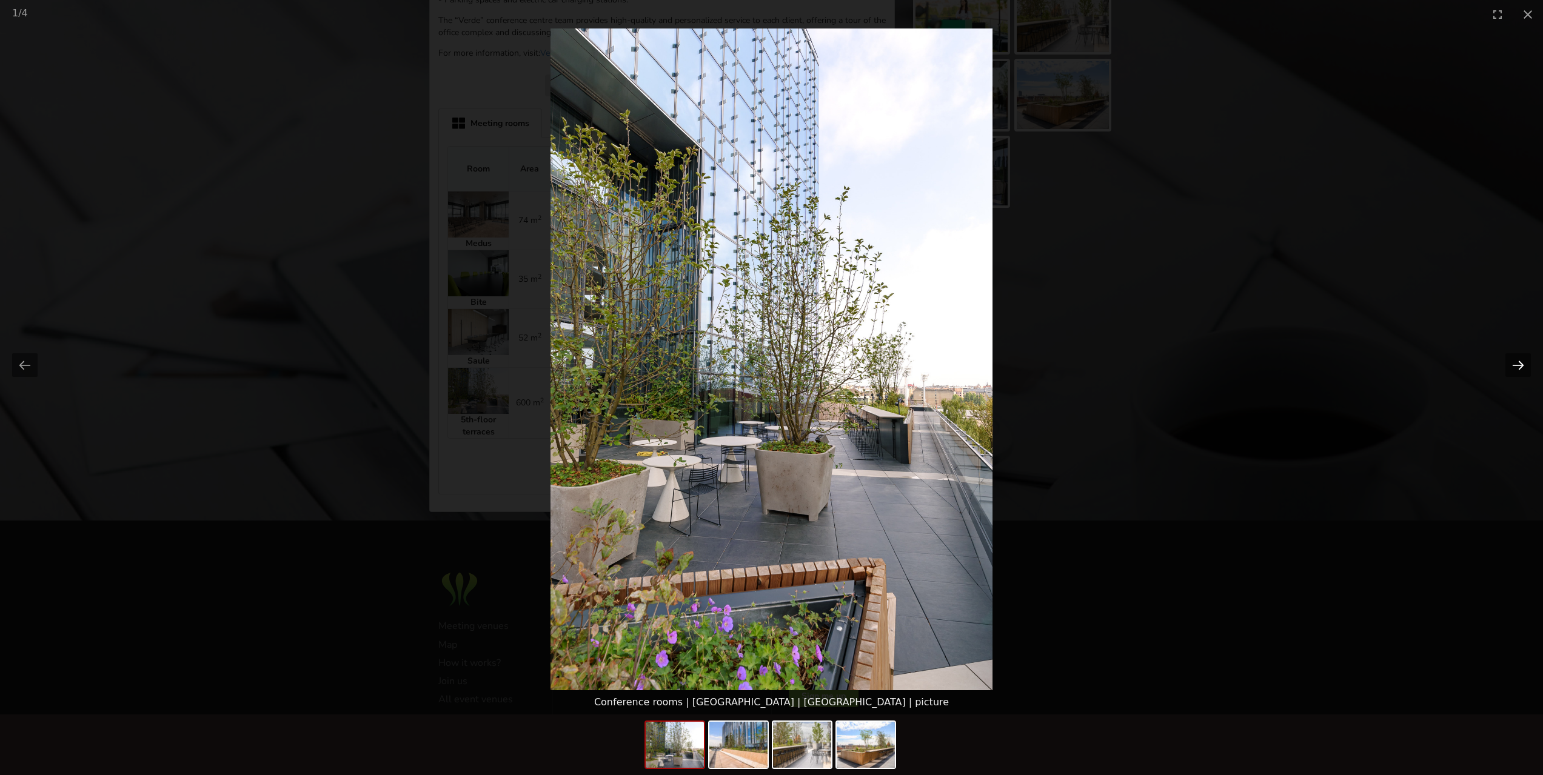
click at [1518, 371] on button "Next slide" at bounding box center [1517, 365] width 25 height 24
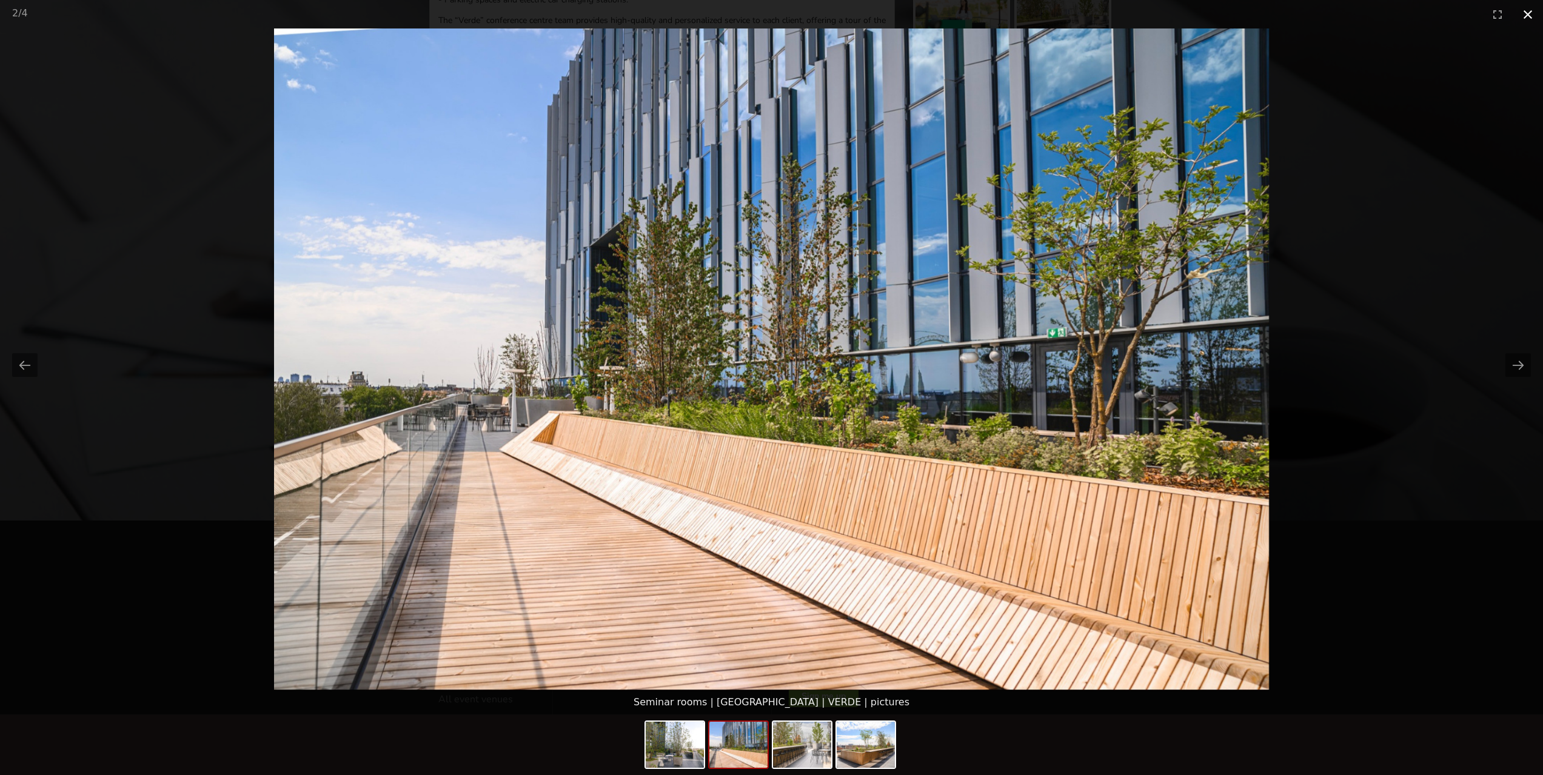
click at [1530, 6] on button "Close gallery" at bounding box center [1527, 14] width 30 height 28
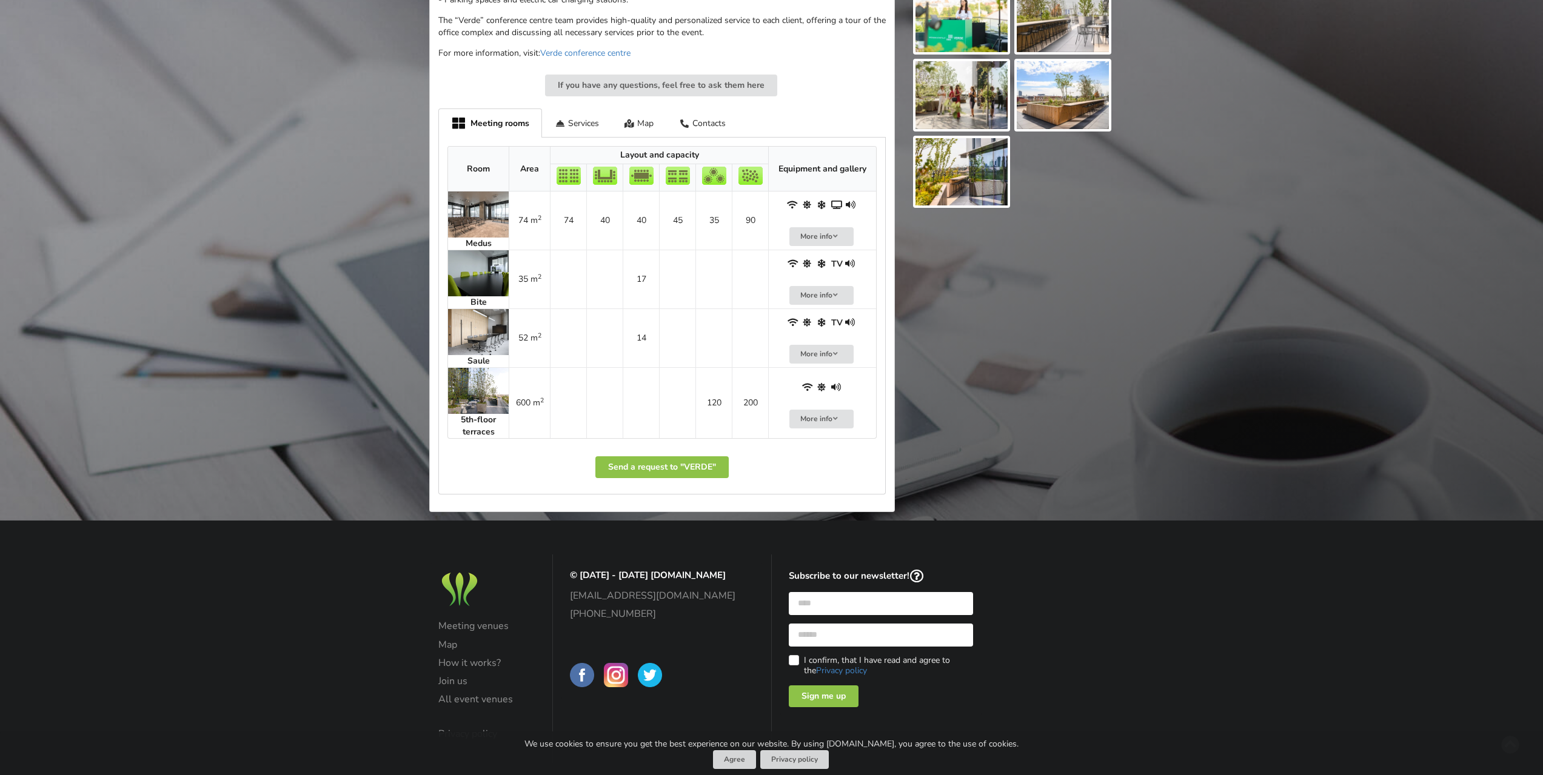
click at [474, 209] on img at bounding box center [478, 215] width 61 height 46
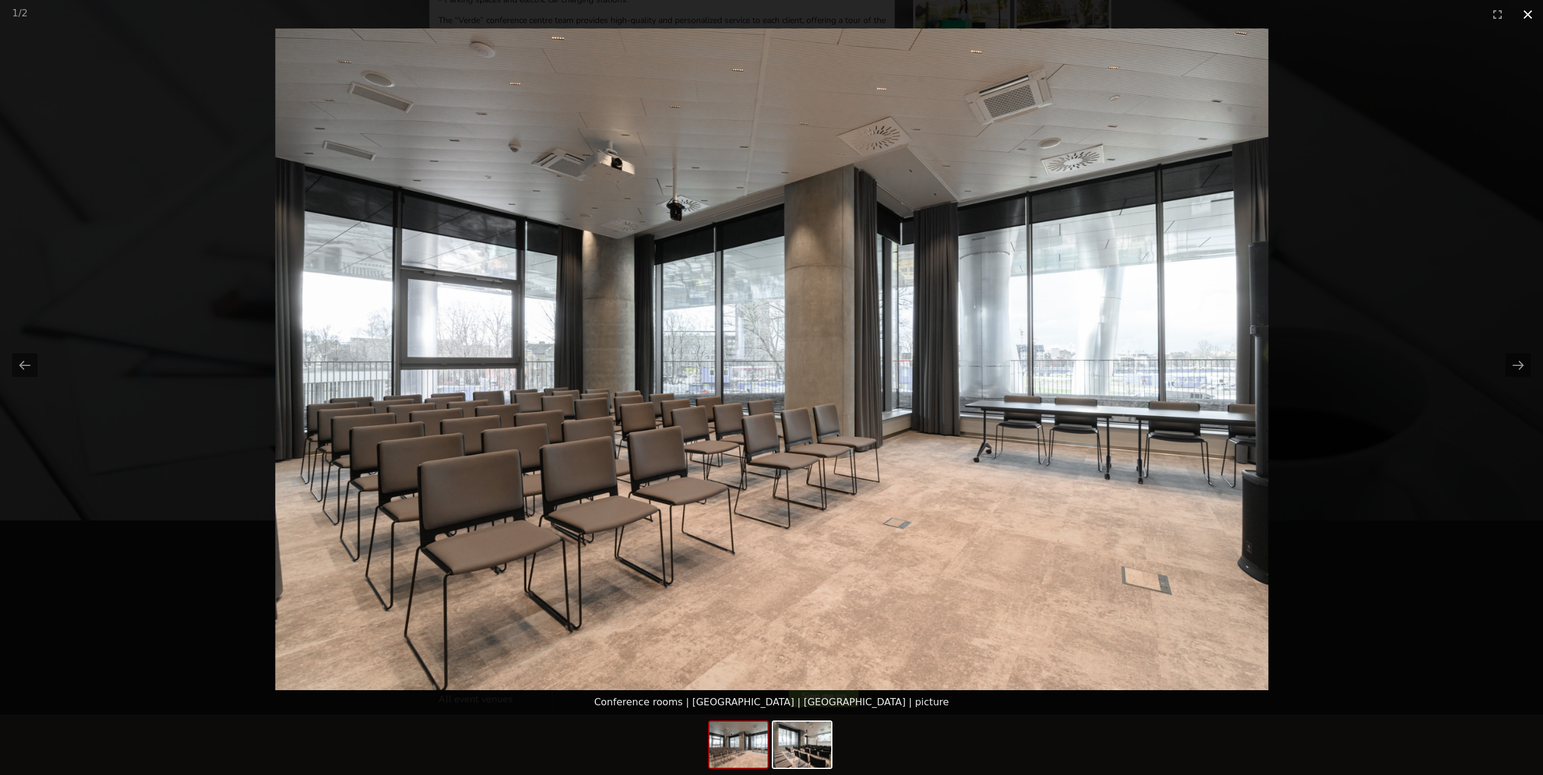
click at [1525, 15] on button "Close gallery" at bounding box center [1527, 14] width 30 height 28
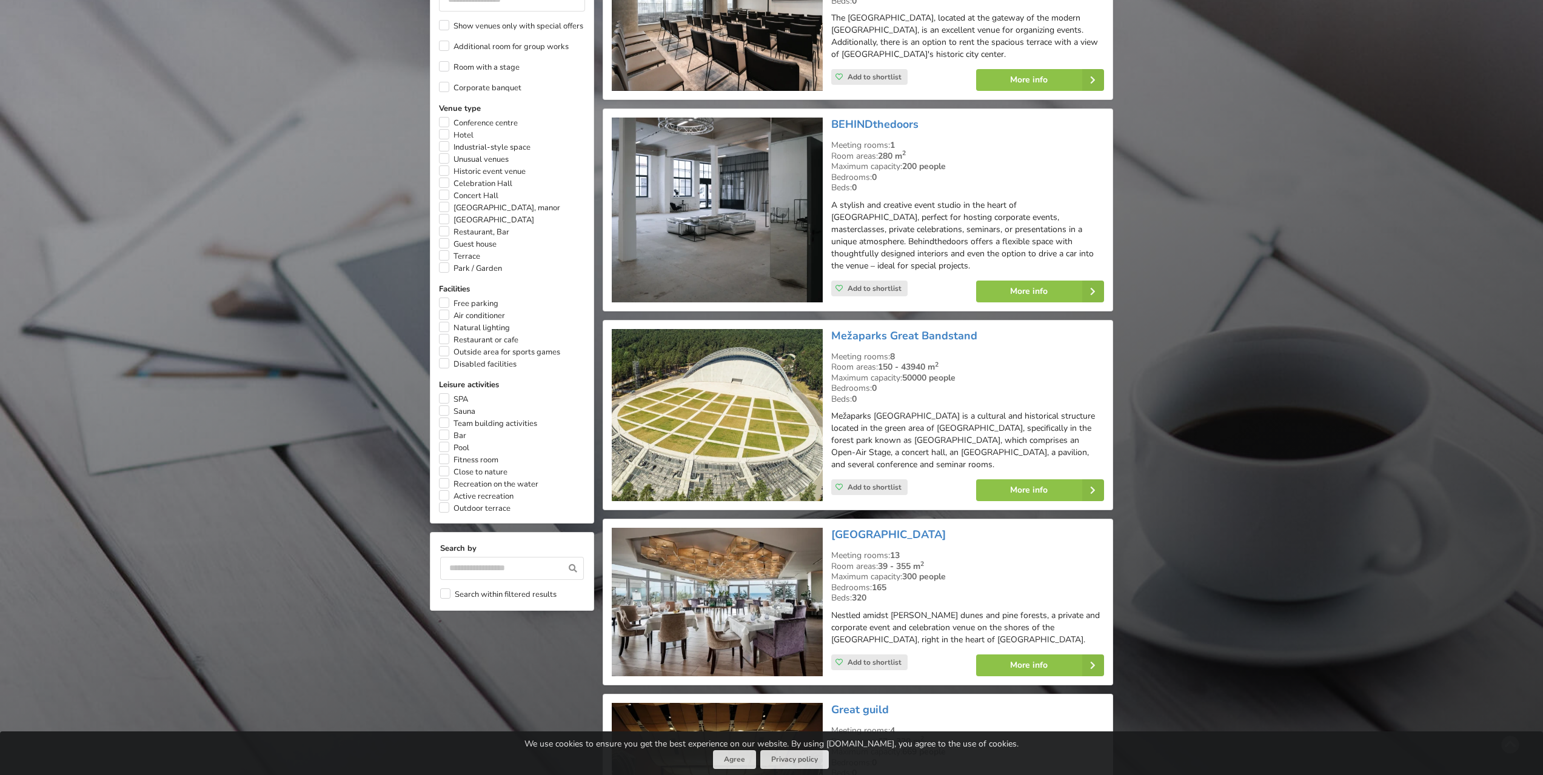
scroll to position [667, 0]
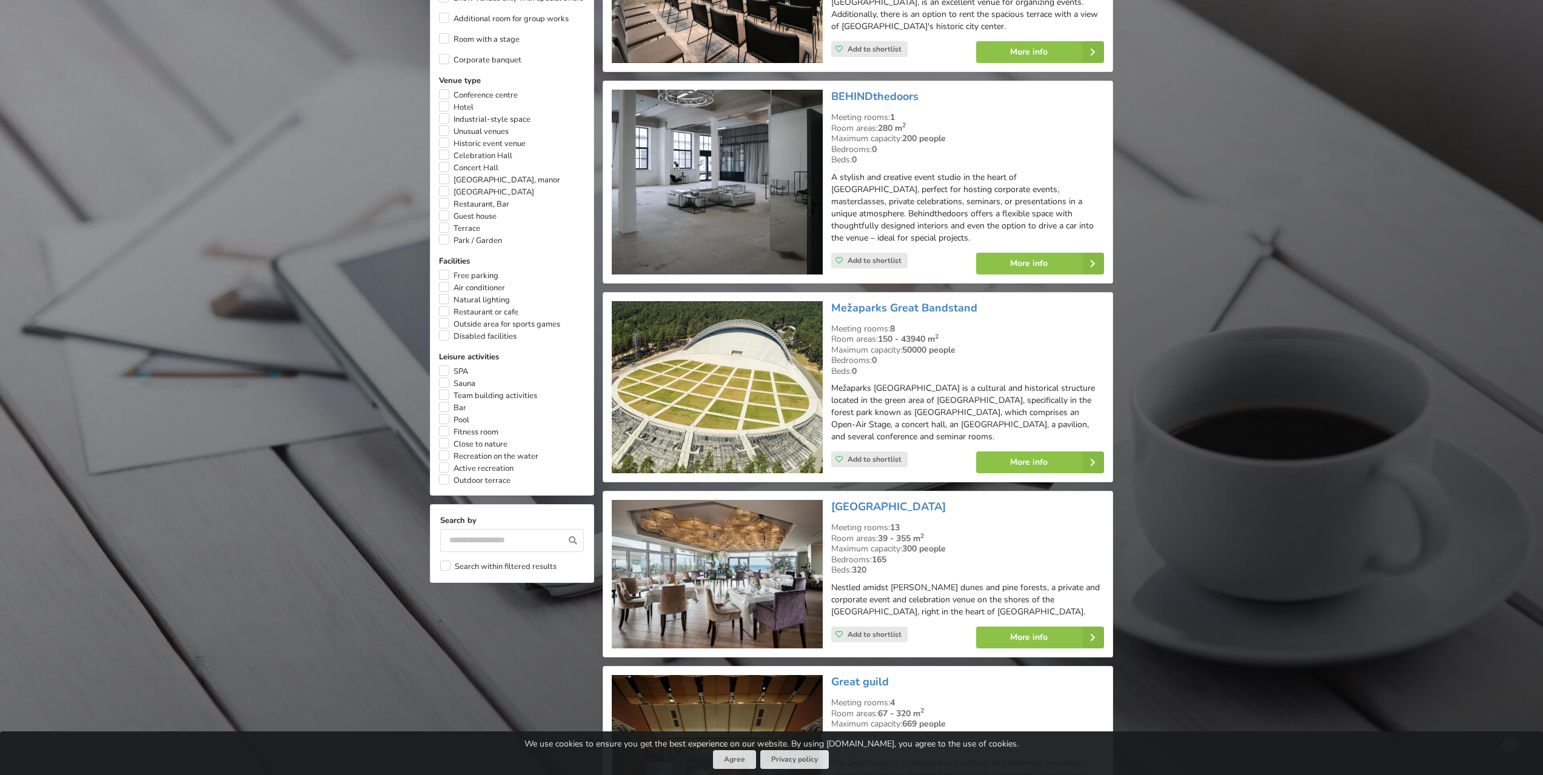
click at [695, 206] on img at bounding box center [717, 182] width 210 height 185
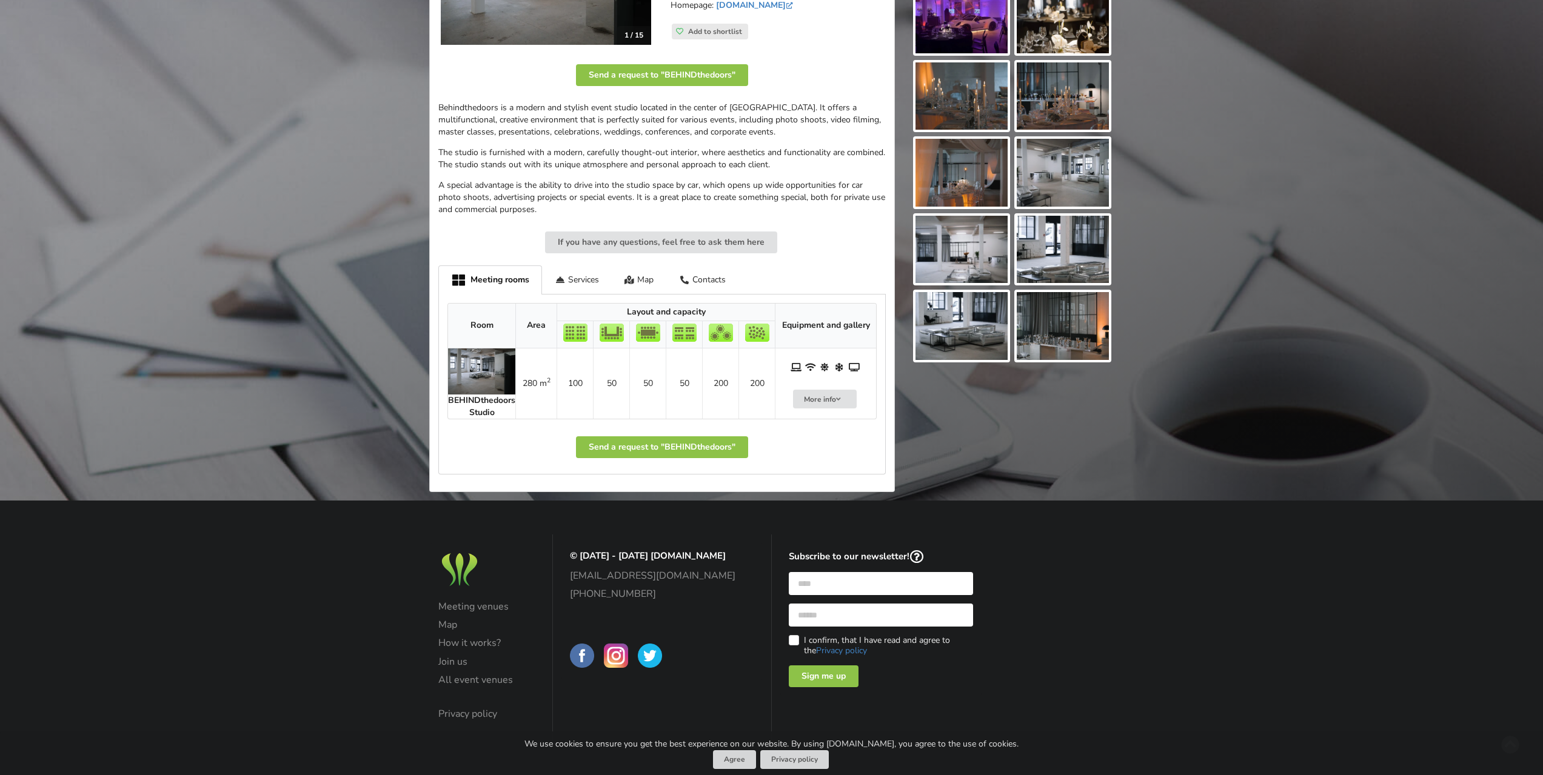
scroll to position [317, 0]
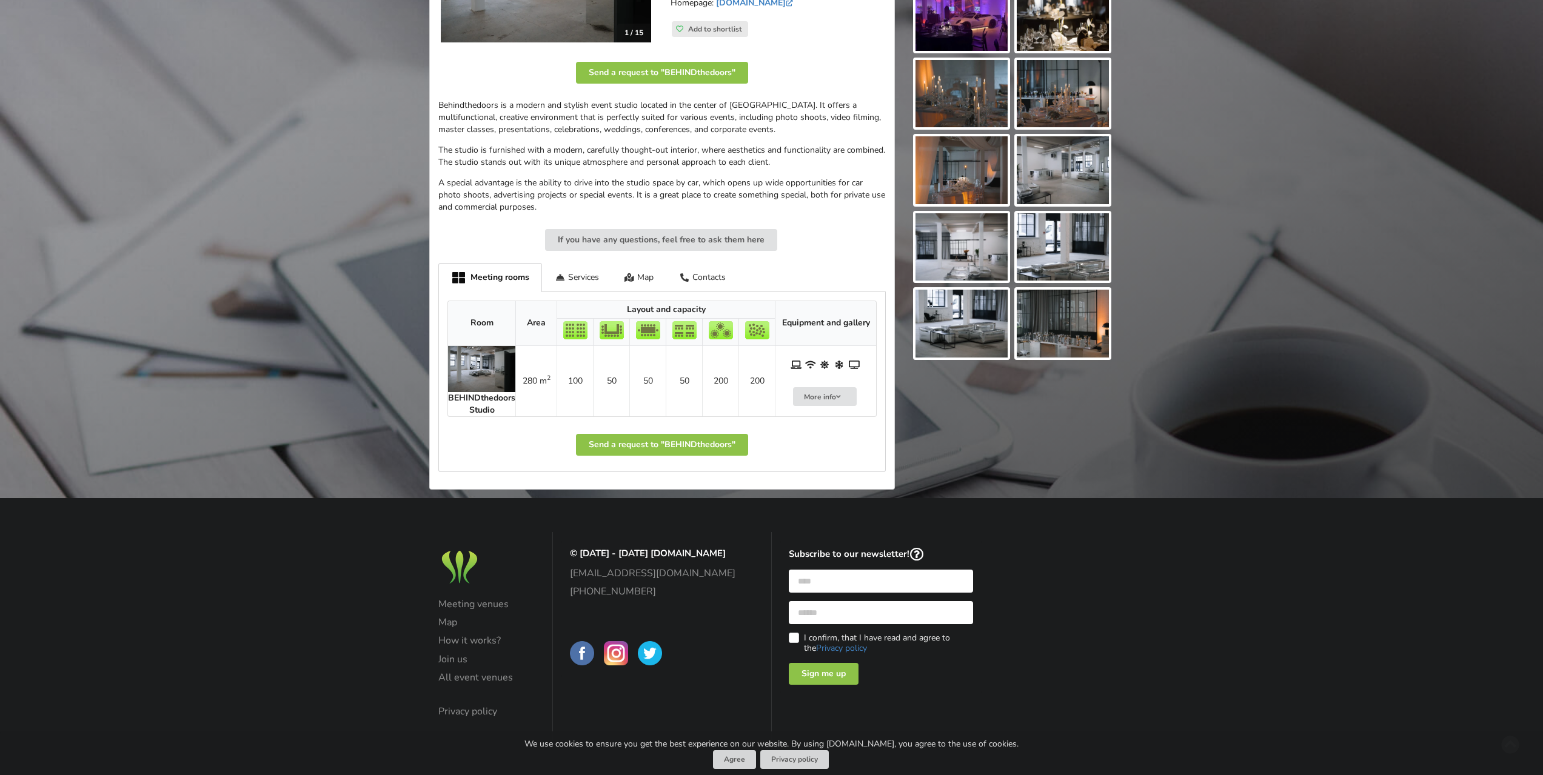
click at [489, 371] on img at bounding box center [481, 369] width 67 height 46
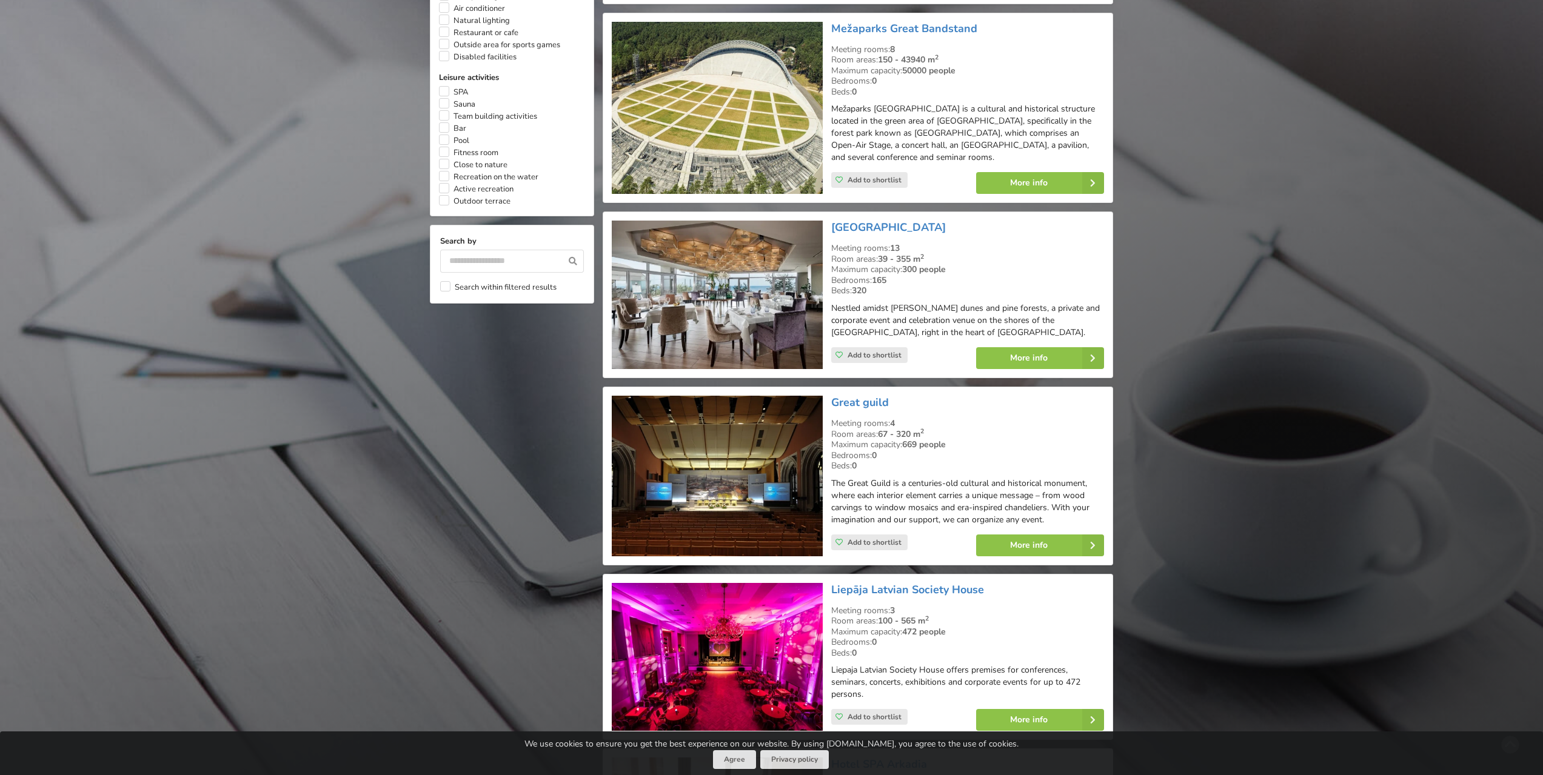
scroll to position [970, 0]
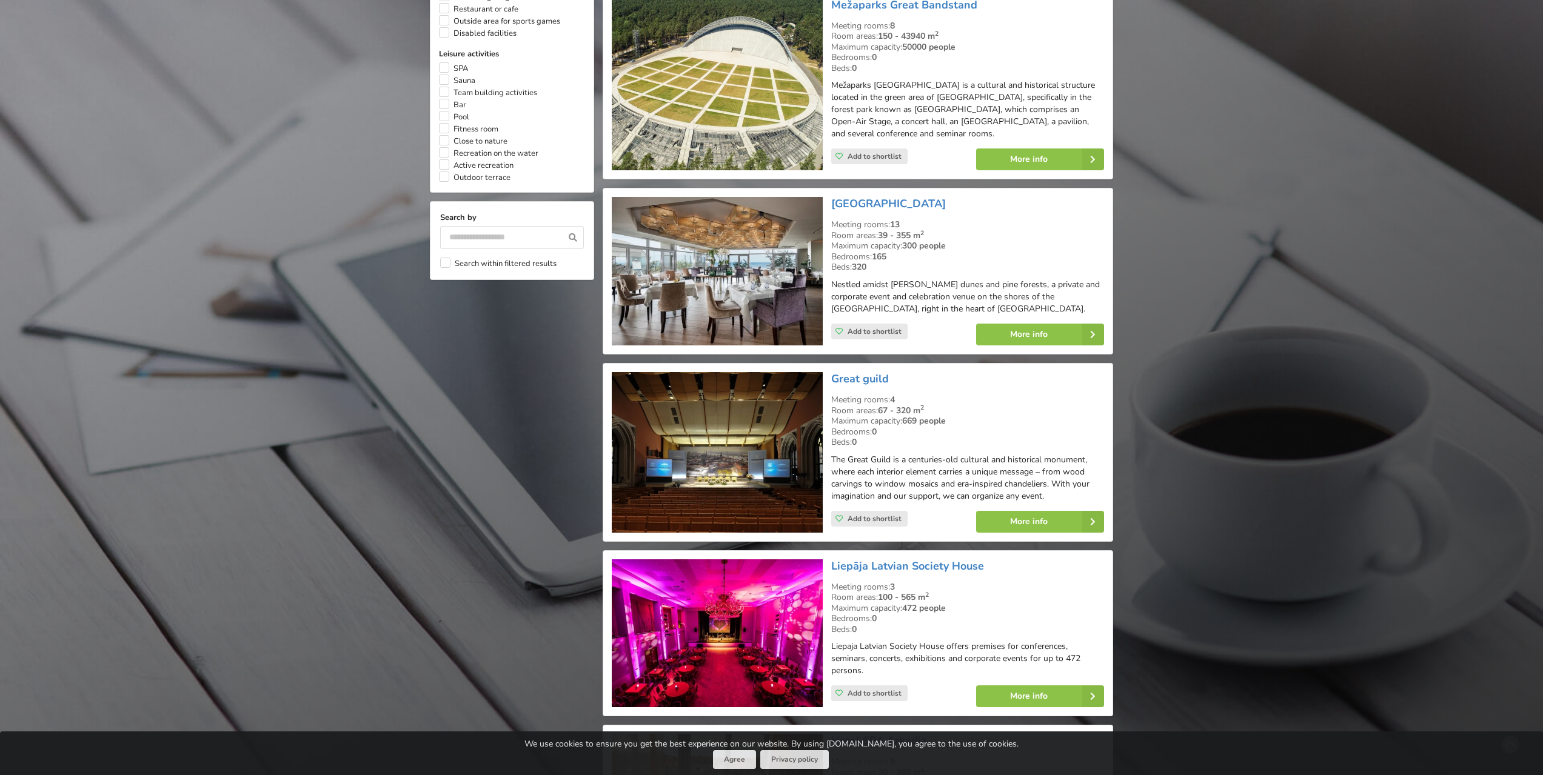
click at [768, 412] on img at bounding box center [717, 452] width 210 height 161
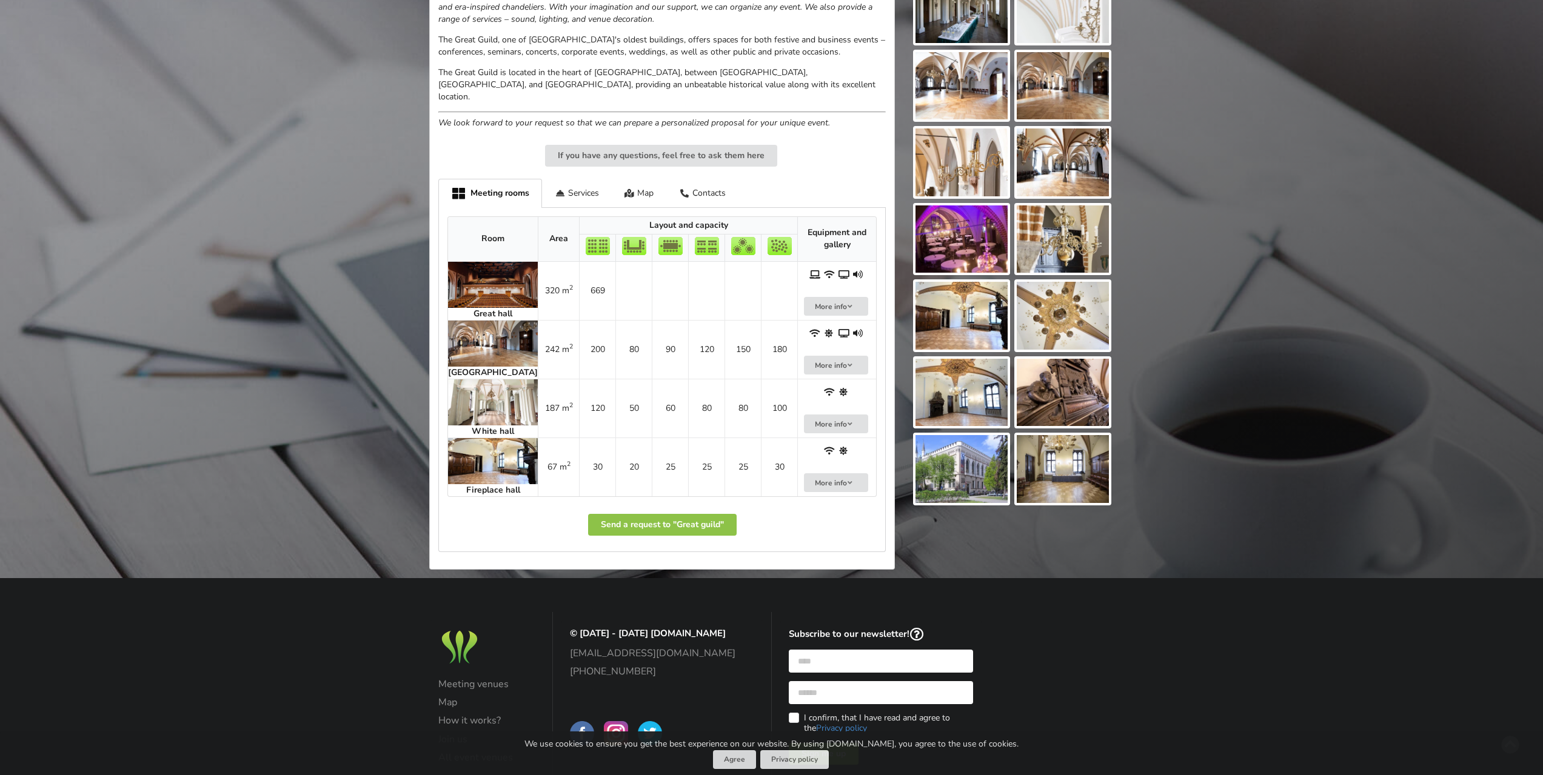
scroll to position [485, 0]
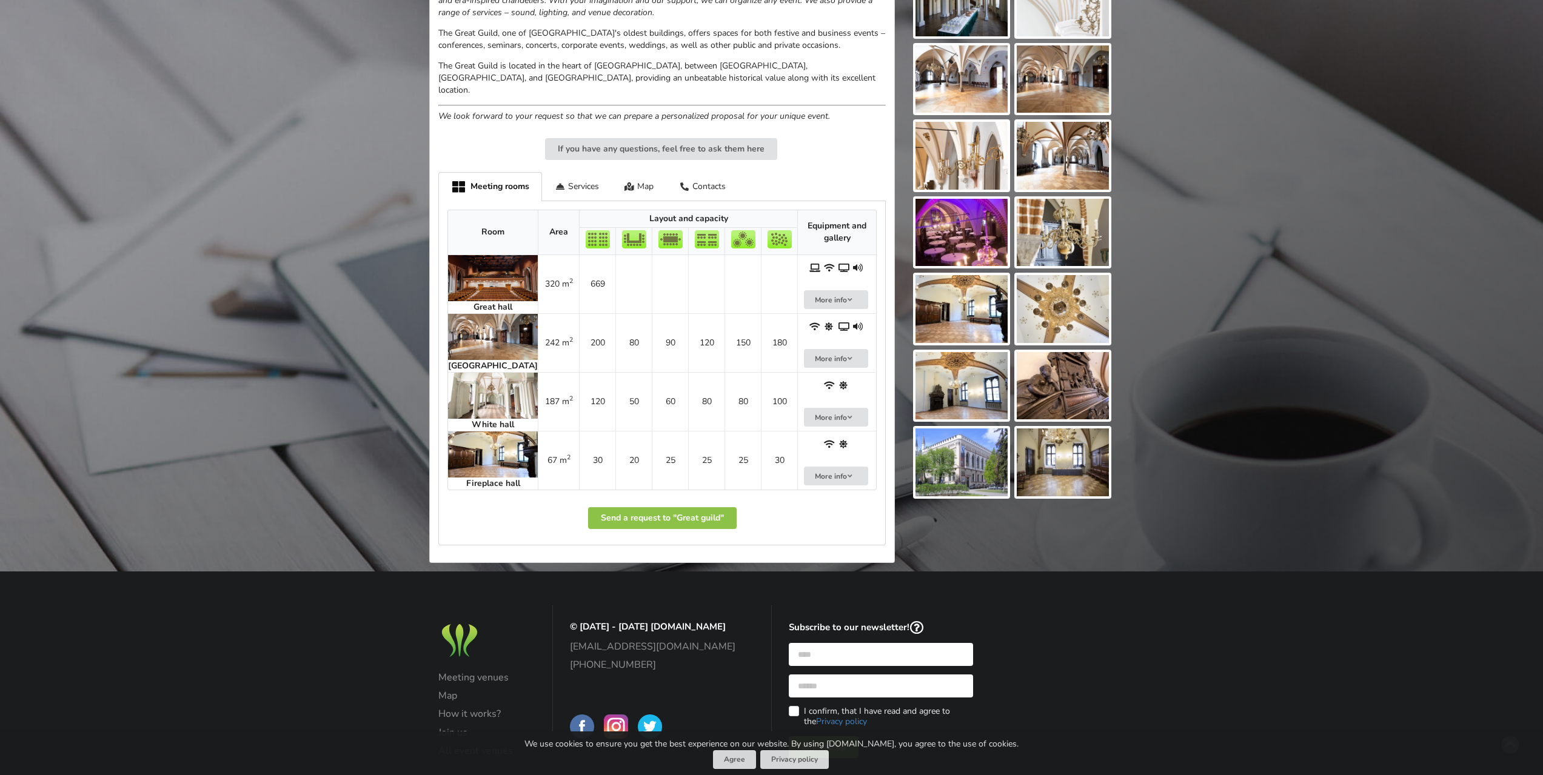
click at [494, 268] on img at bounding box center [493, 278] width 90 height 46
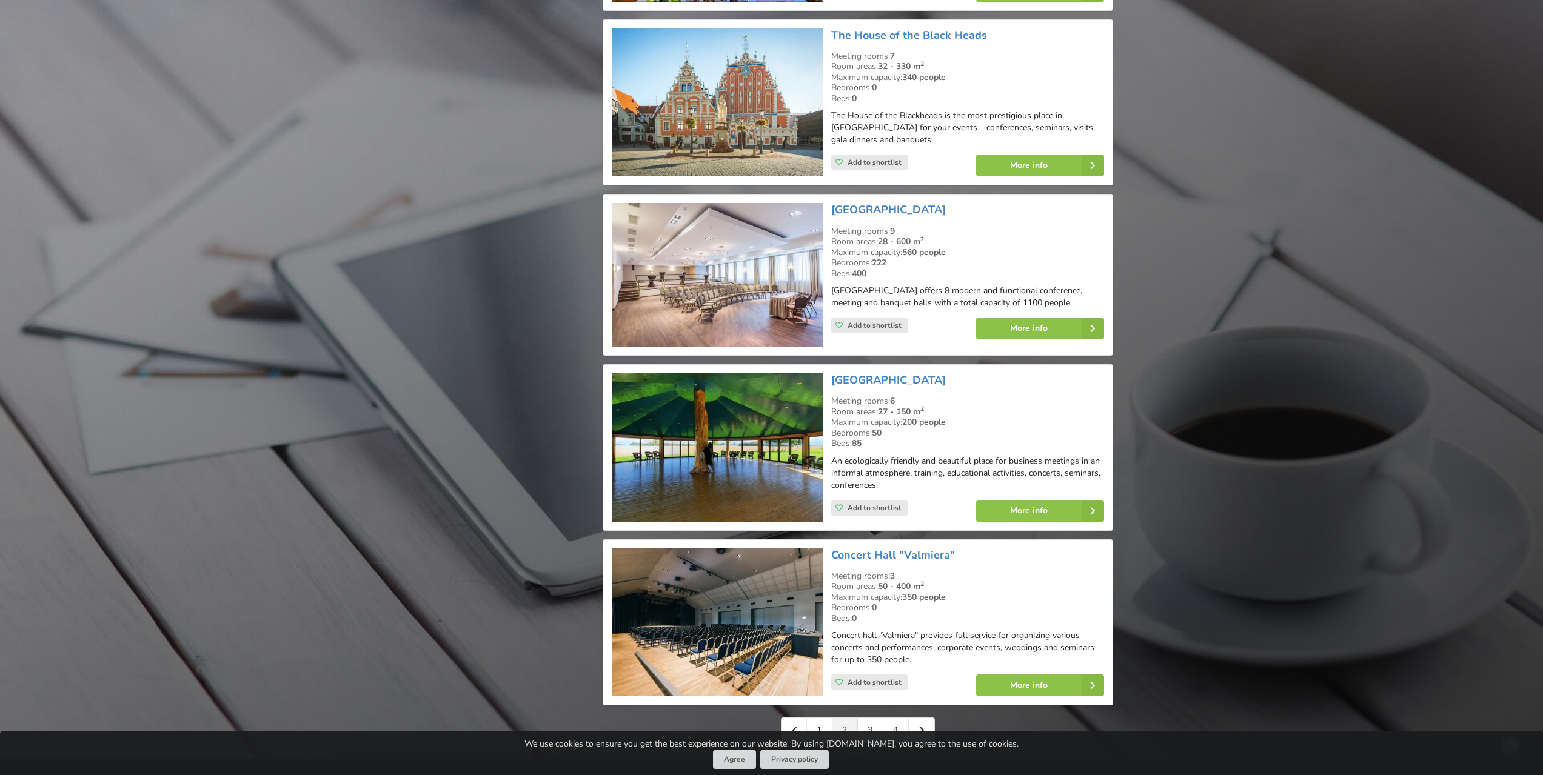
scroll to position [2425, 0]
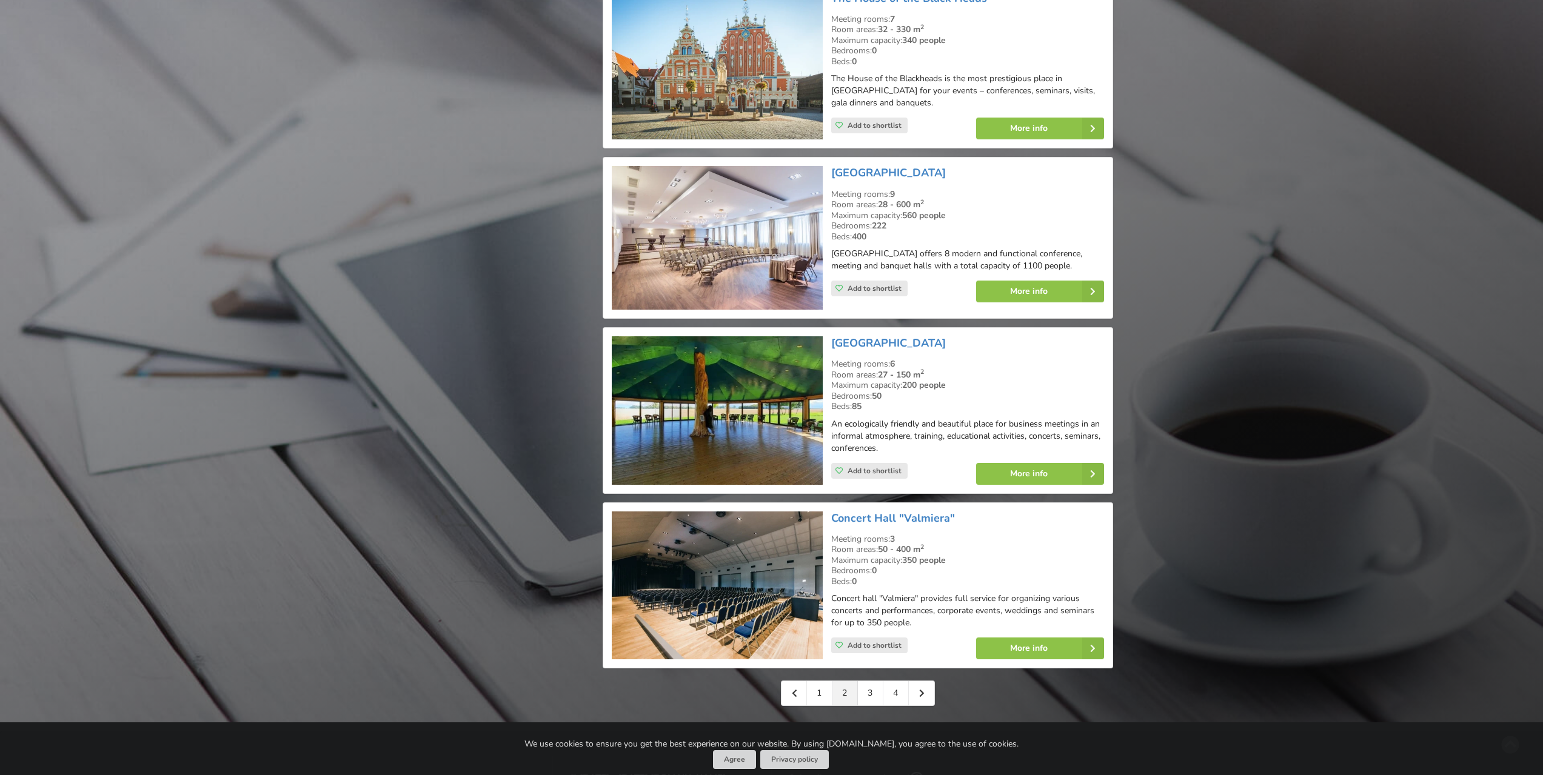
click at [710, 204] on img at bounding box center [717, 238] width 210 height 144
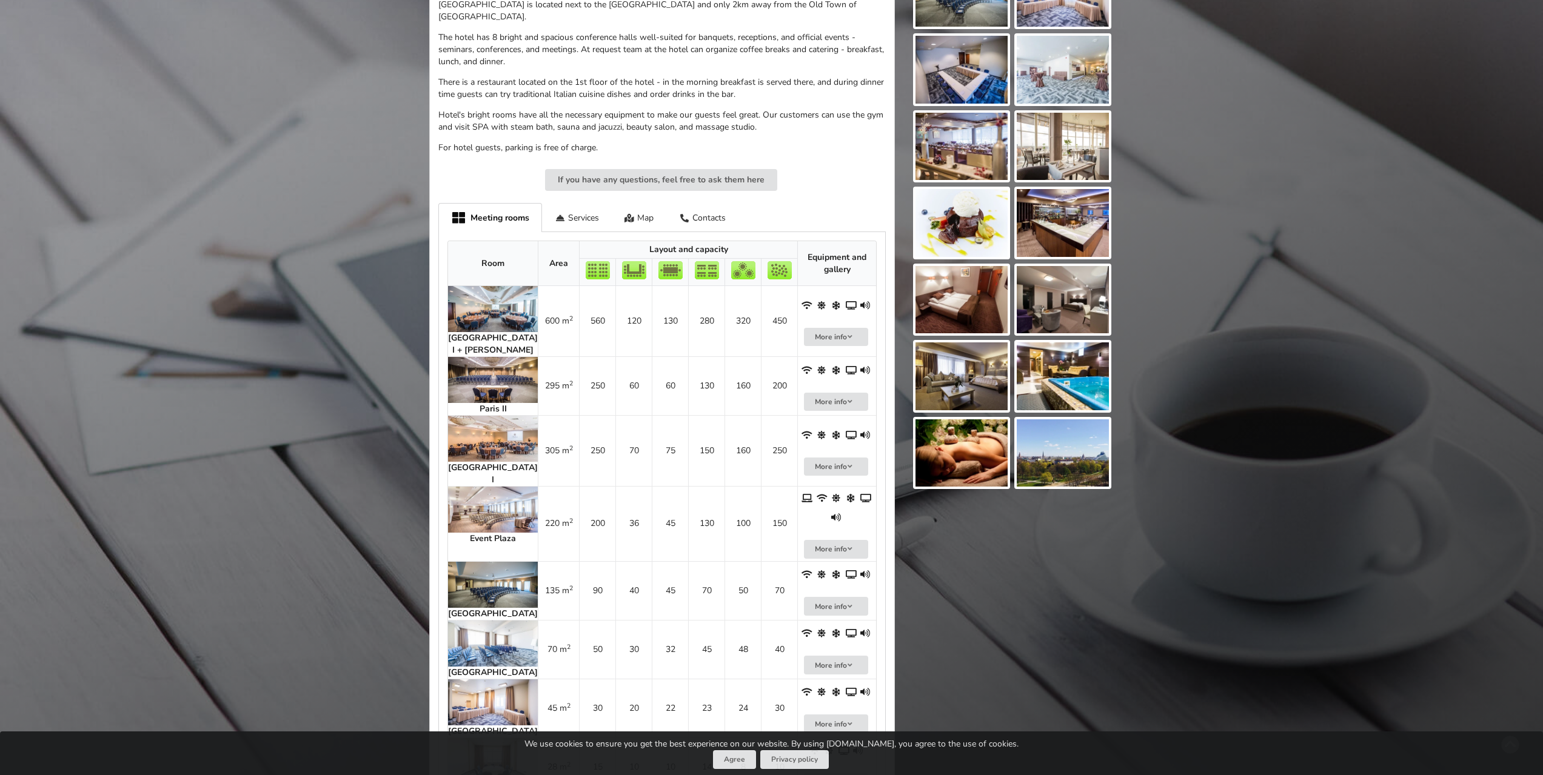
scroll to position [424, 0]
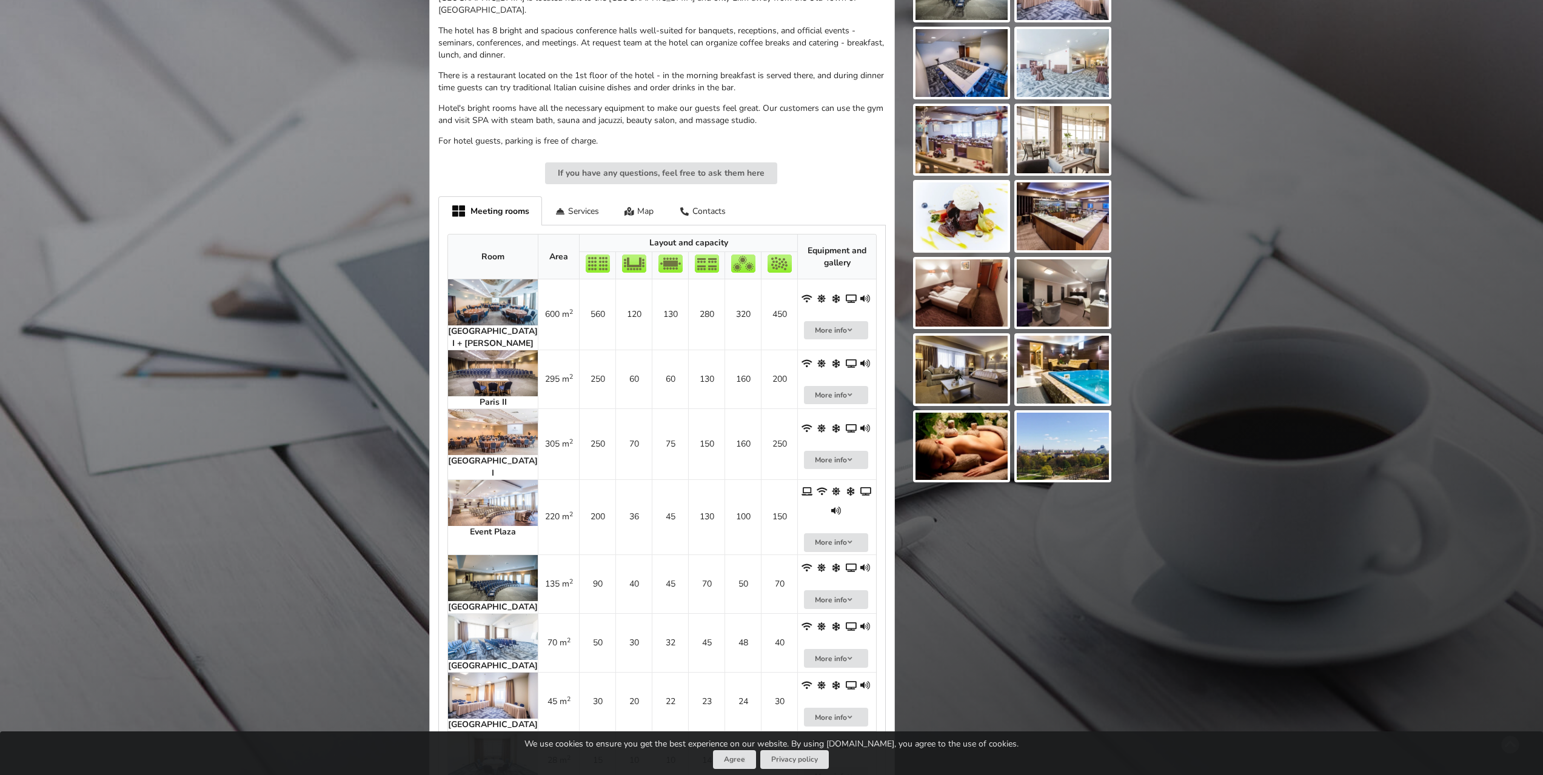
click at [485, 350] on img at bounding box center [493, 373] width 90 height 46
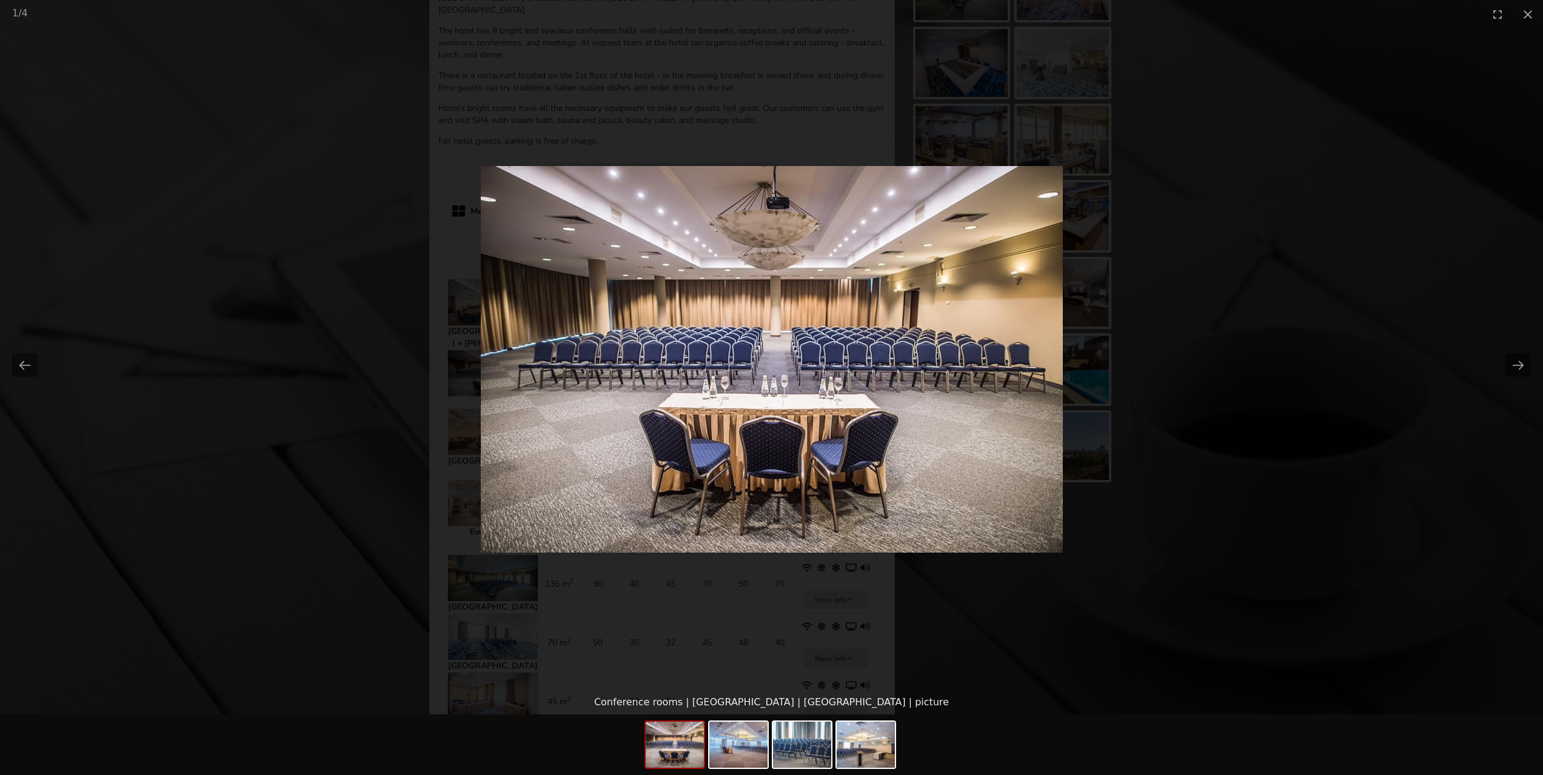
scroll to position [0, 0]
click at [1527, 16] on button "Close gallery" at bounding box center [1527, 14] width 30 height 28
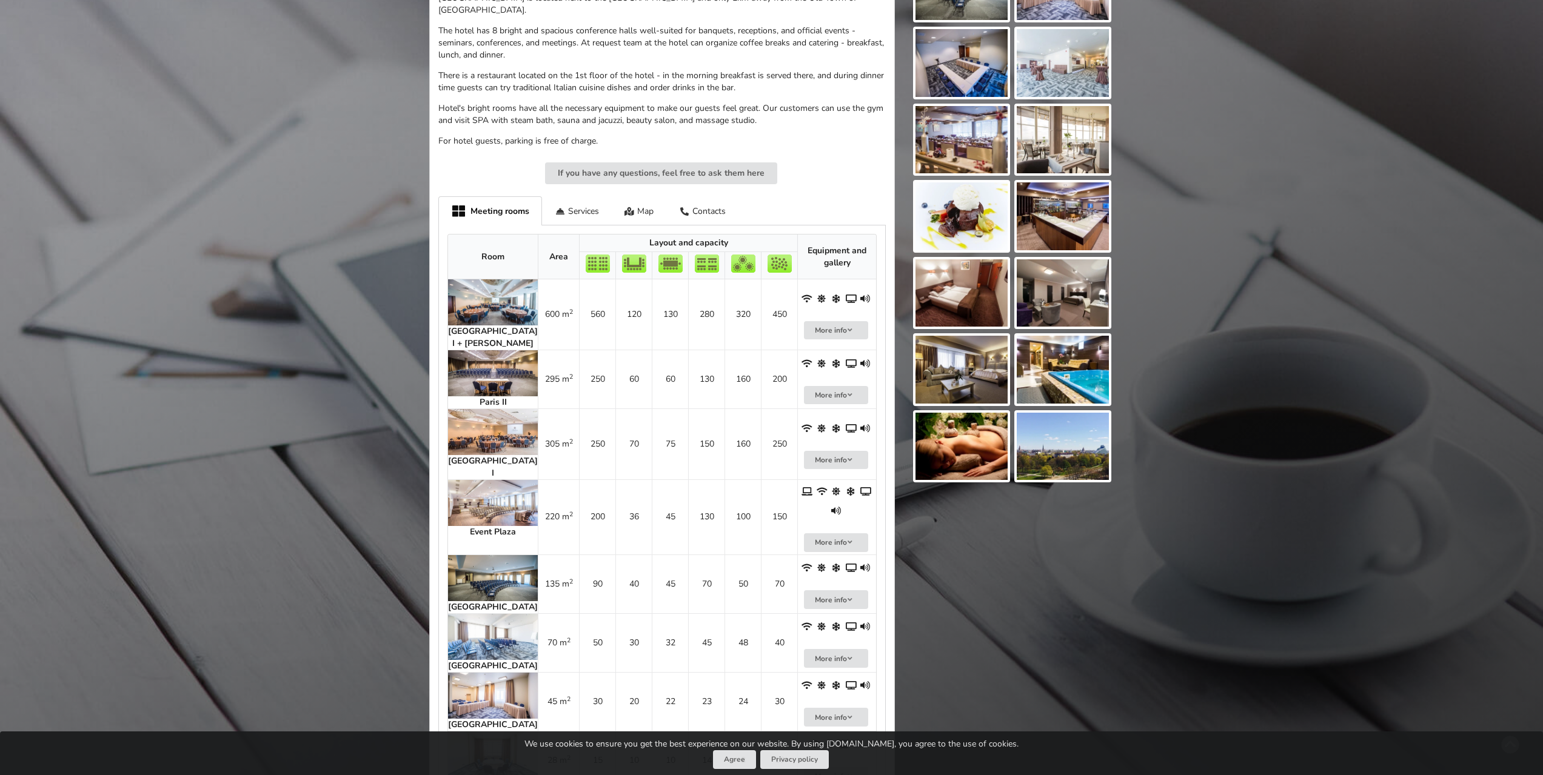
click at [466, 419] on img at bounding box center [493, 432] width 90 height 46
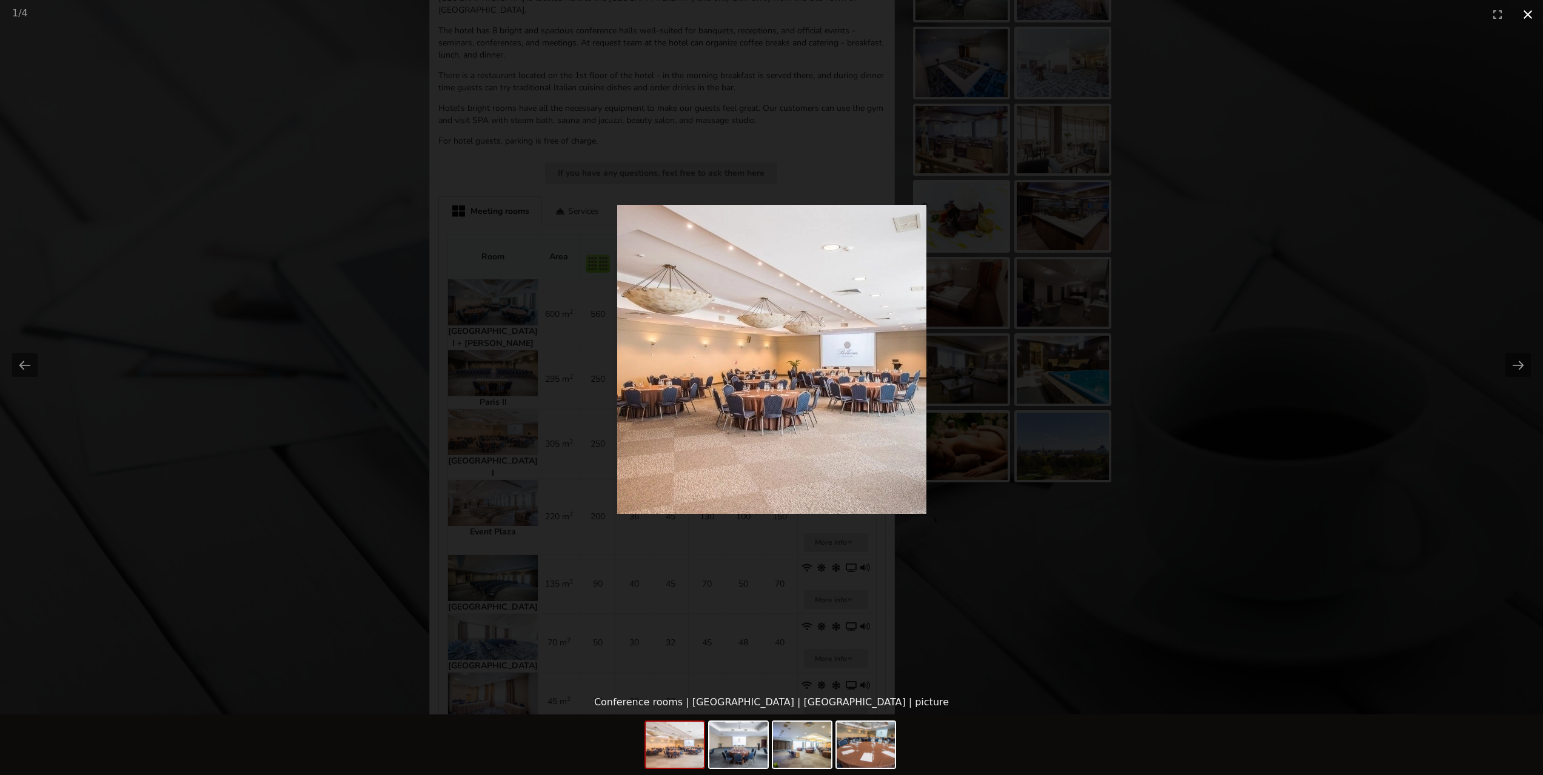
click at [1528, 21] on button "Close gallery" at bounding box center [1527, 14] width 30 height 28
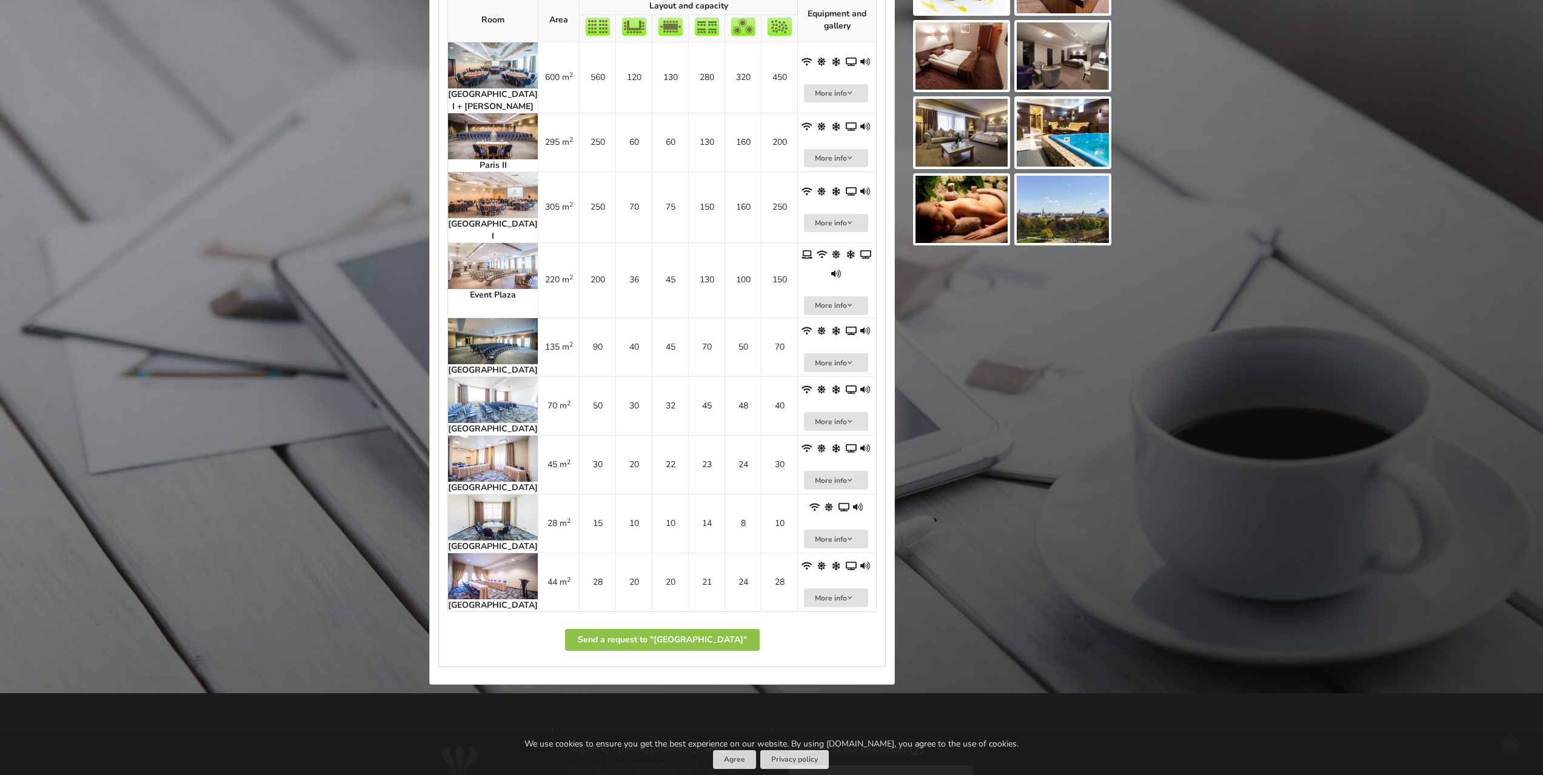
scroll to position [667, 0]
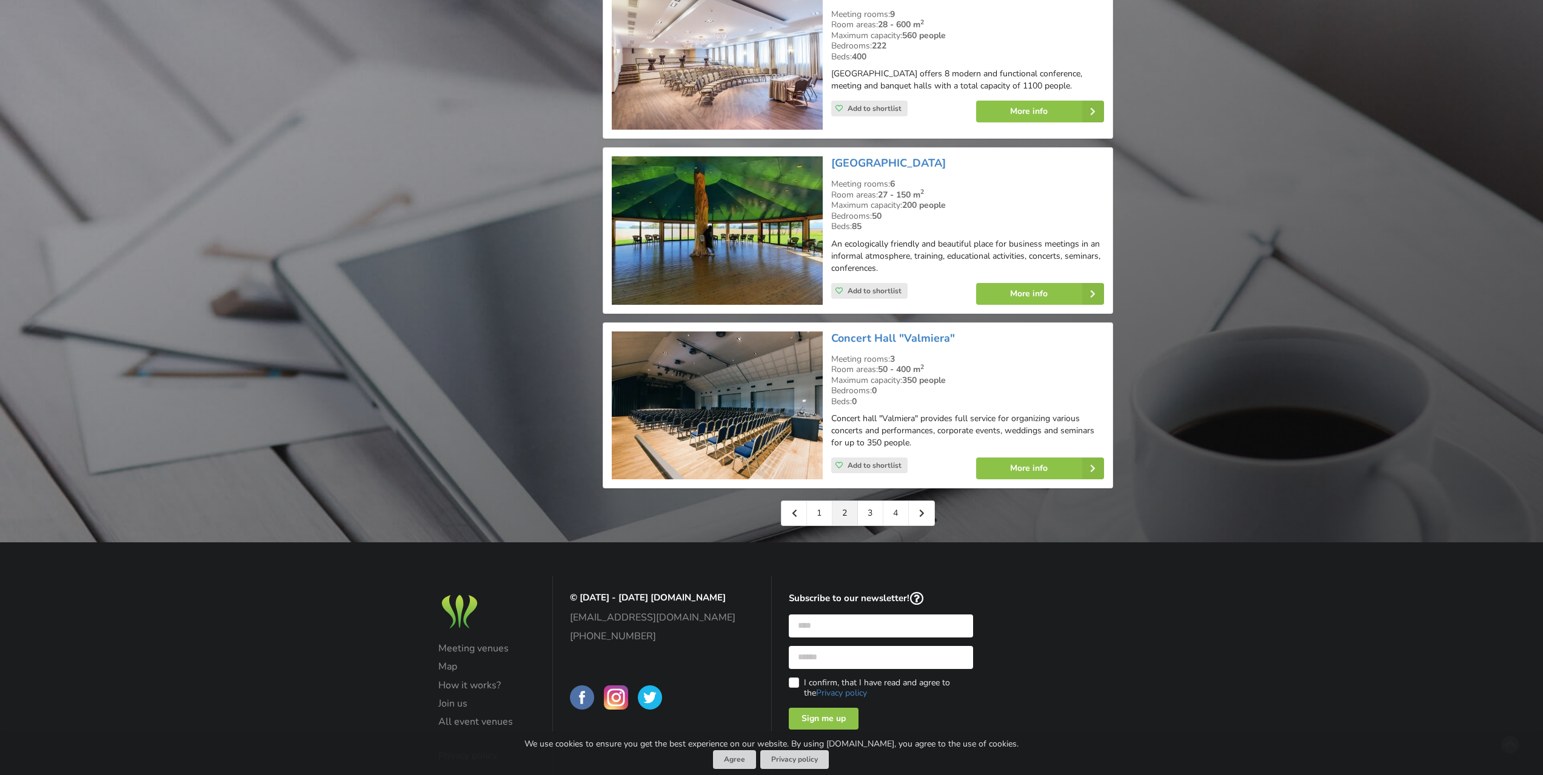
scroll to position [2610, 0]
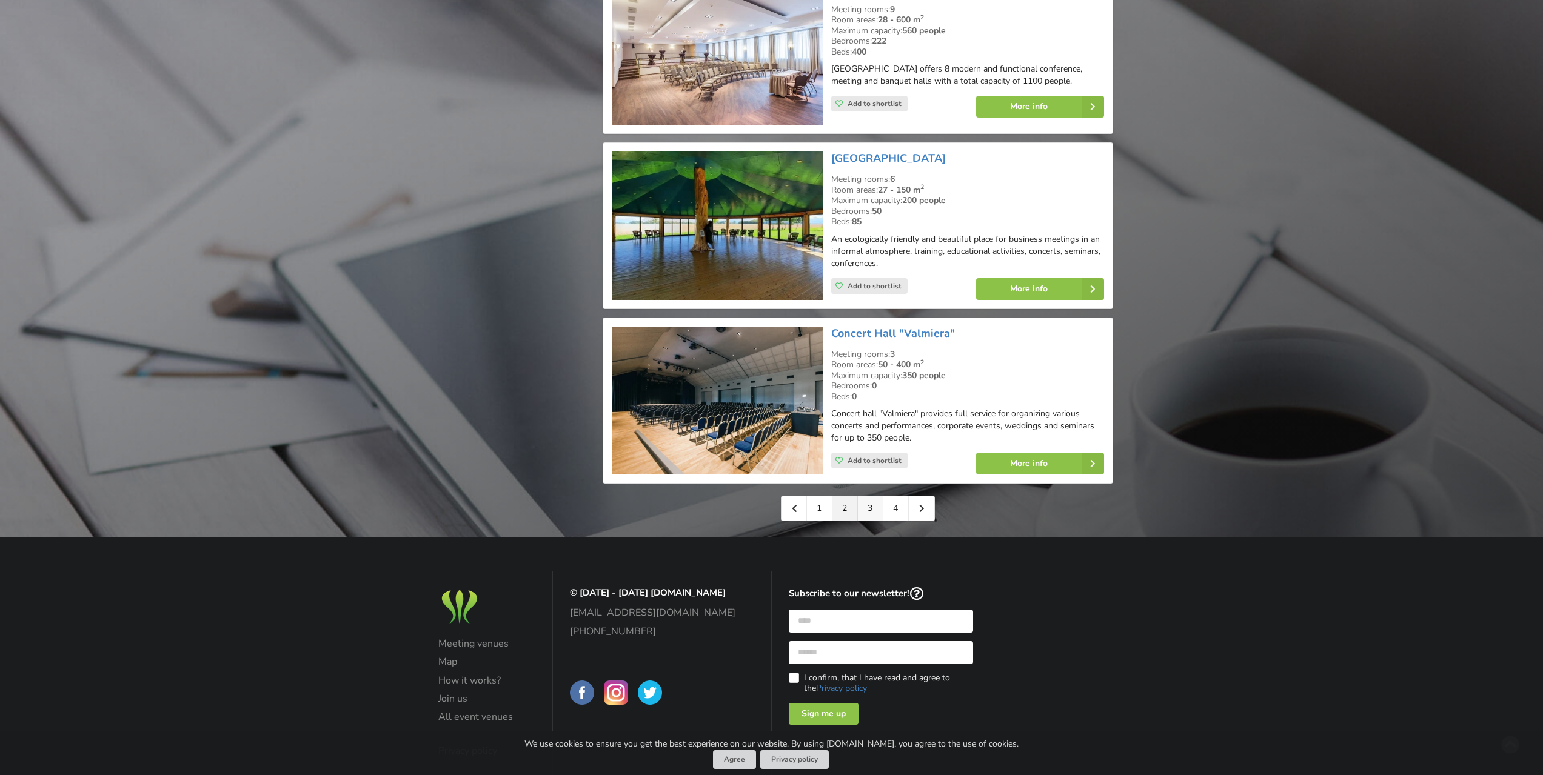
click at [872, 496] on link "3" at bounding box center [870, 508] width 25 height 24
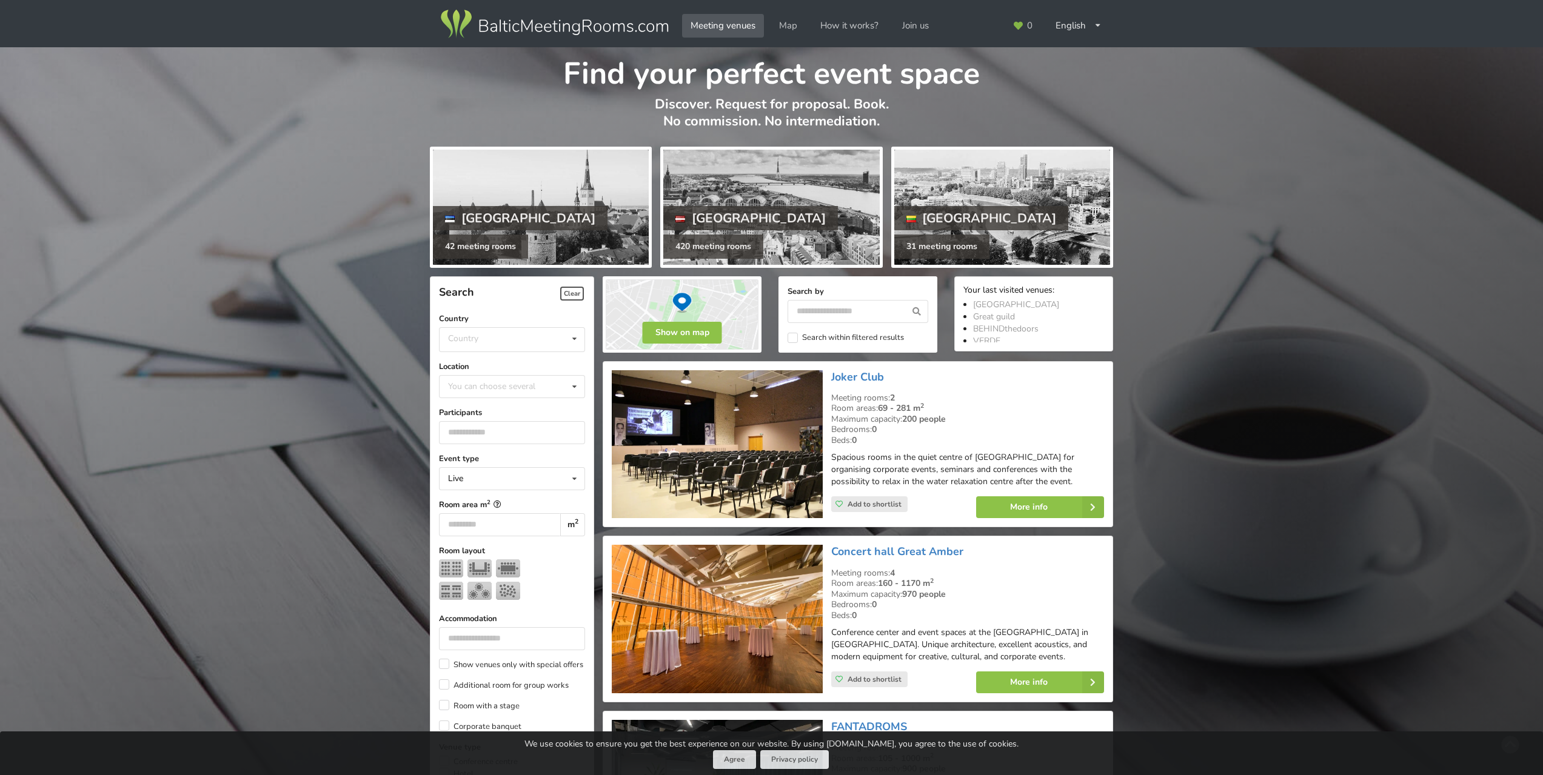
click at [738, 426] on img at bounding box center [717, 444] width 210 height 149
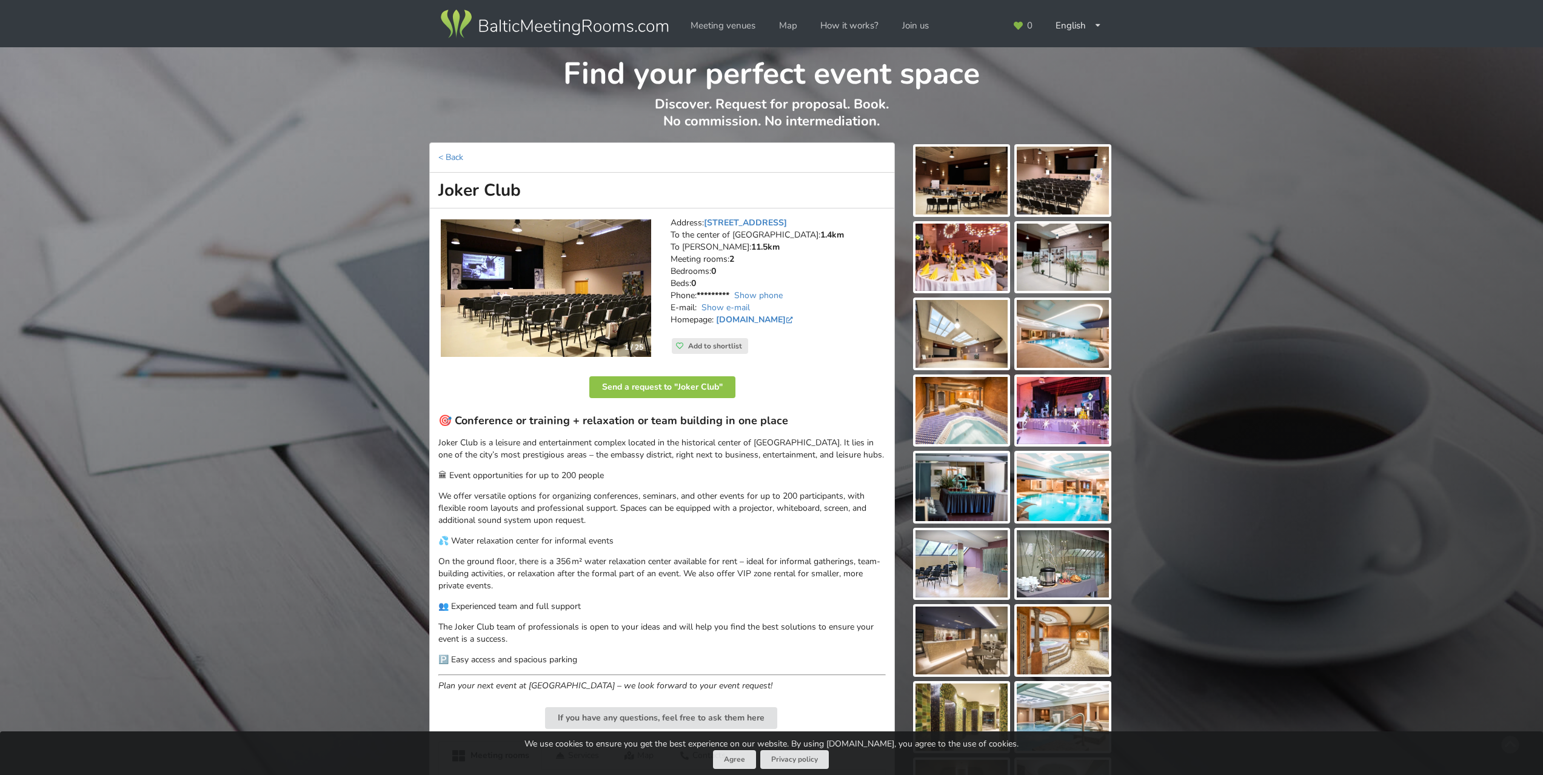
click at [575, 289] on img at bounding box center [546, 288] width 210 height 138
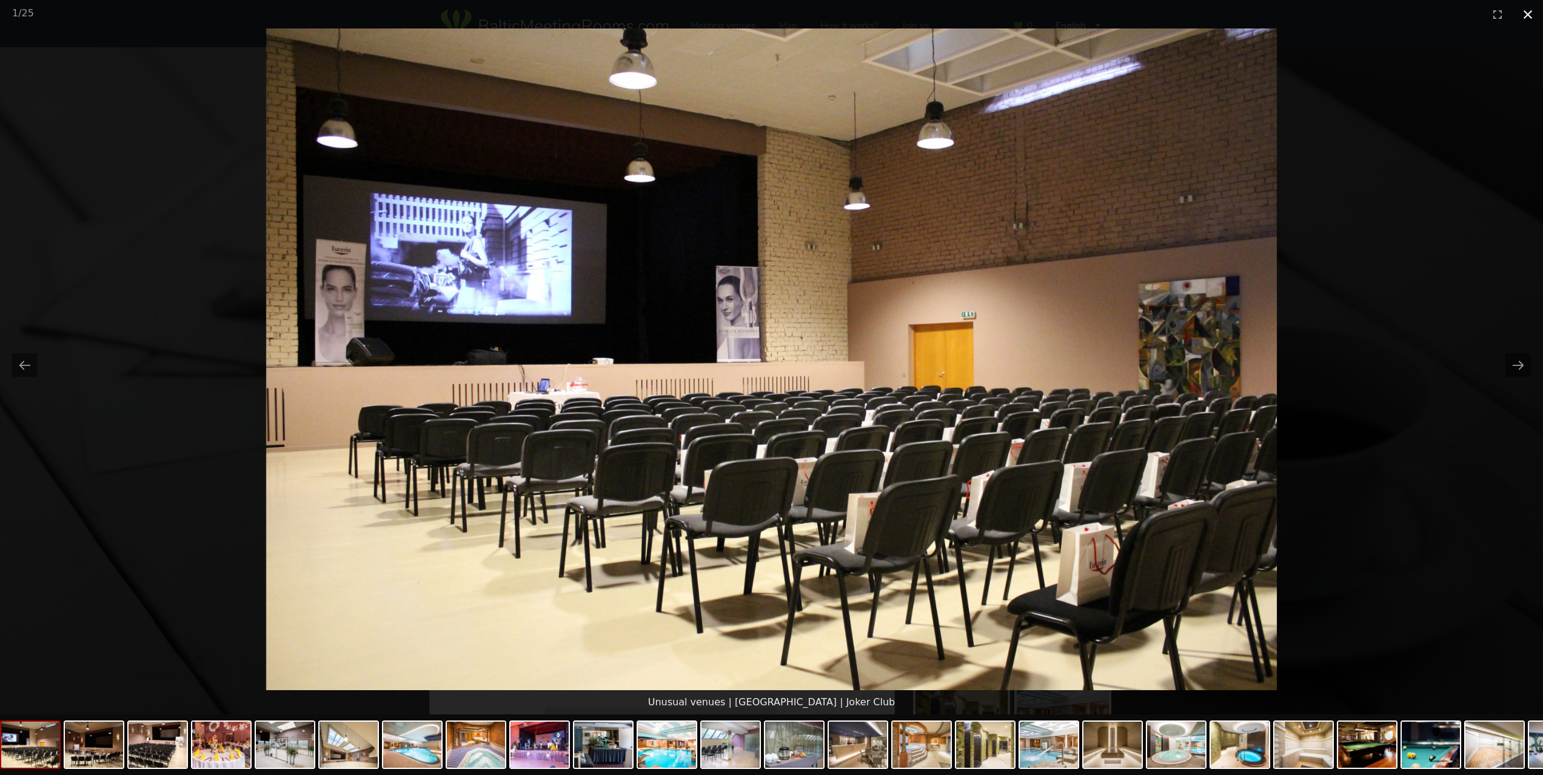
click at [1523, 16] on button "Close gallery" at bounding box center [1527, 14] width 30 height 28
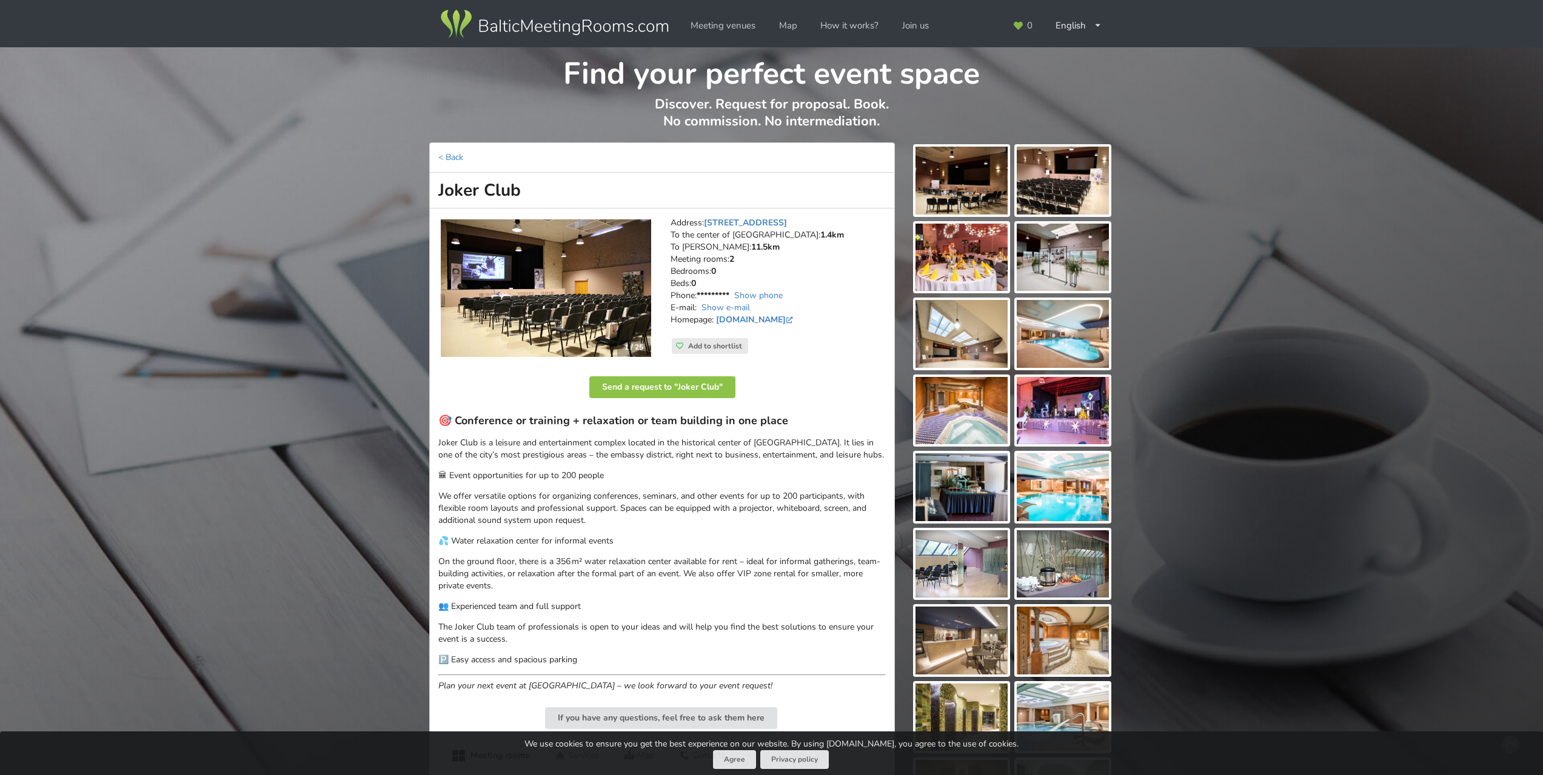
click at [586, 298] on img at bounding box center [546, 288] width 210 height 138
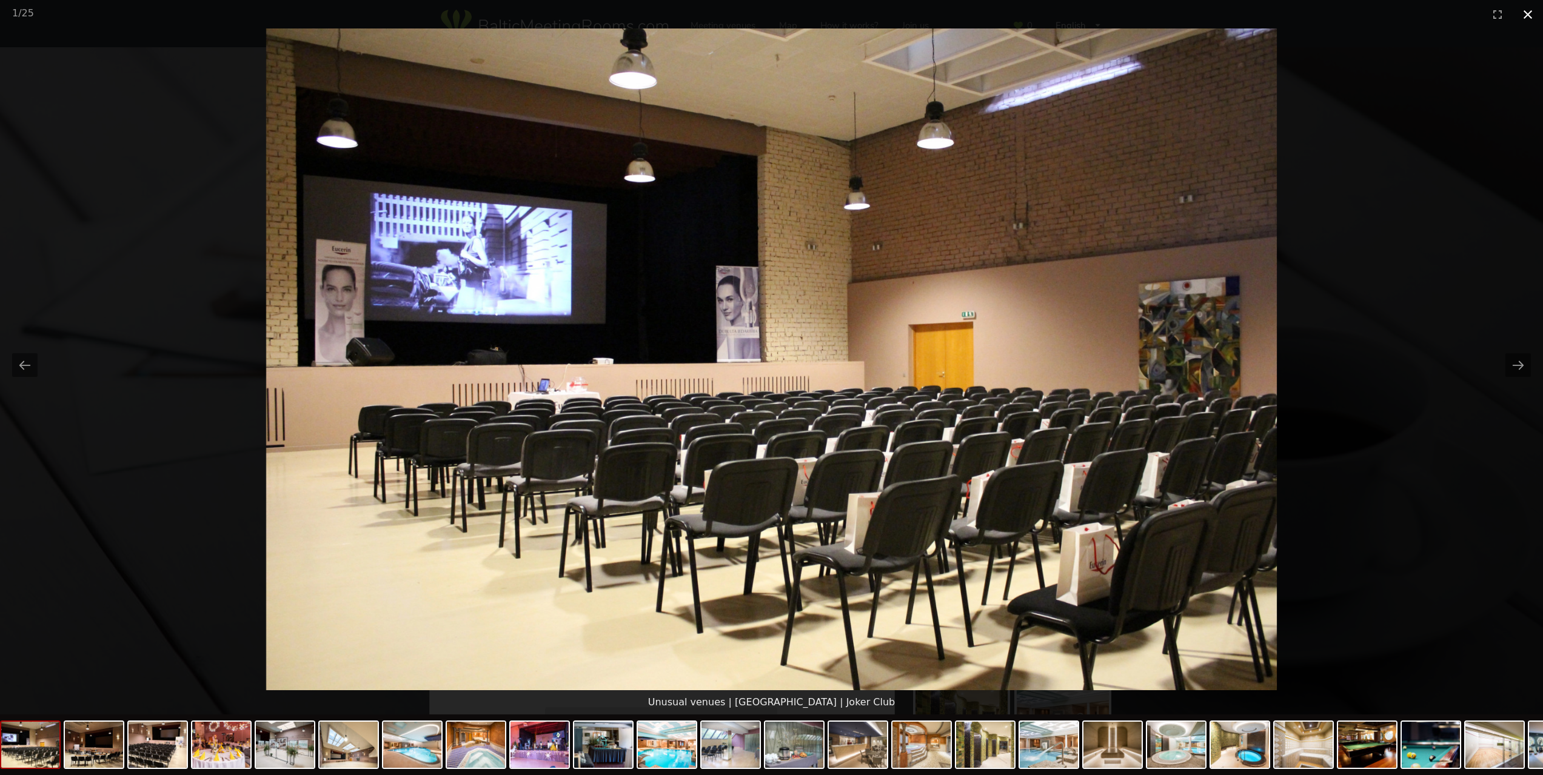
click at [1528, 14] on button "Close gallery" at bounding box center [1527, 14] width 30 height 28
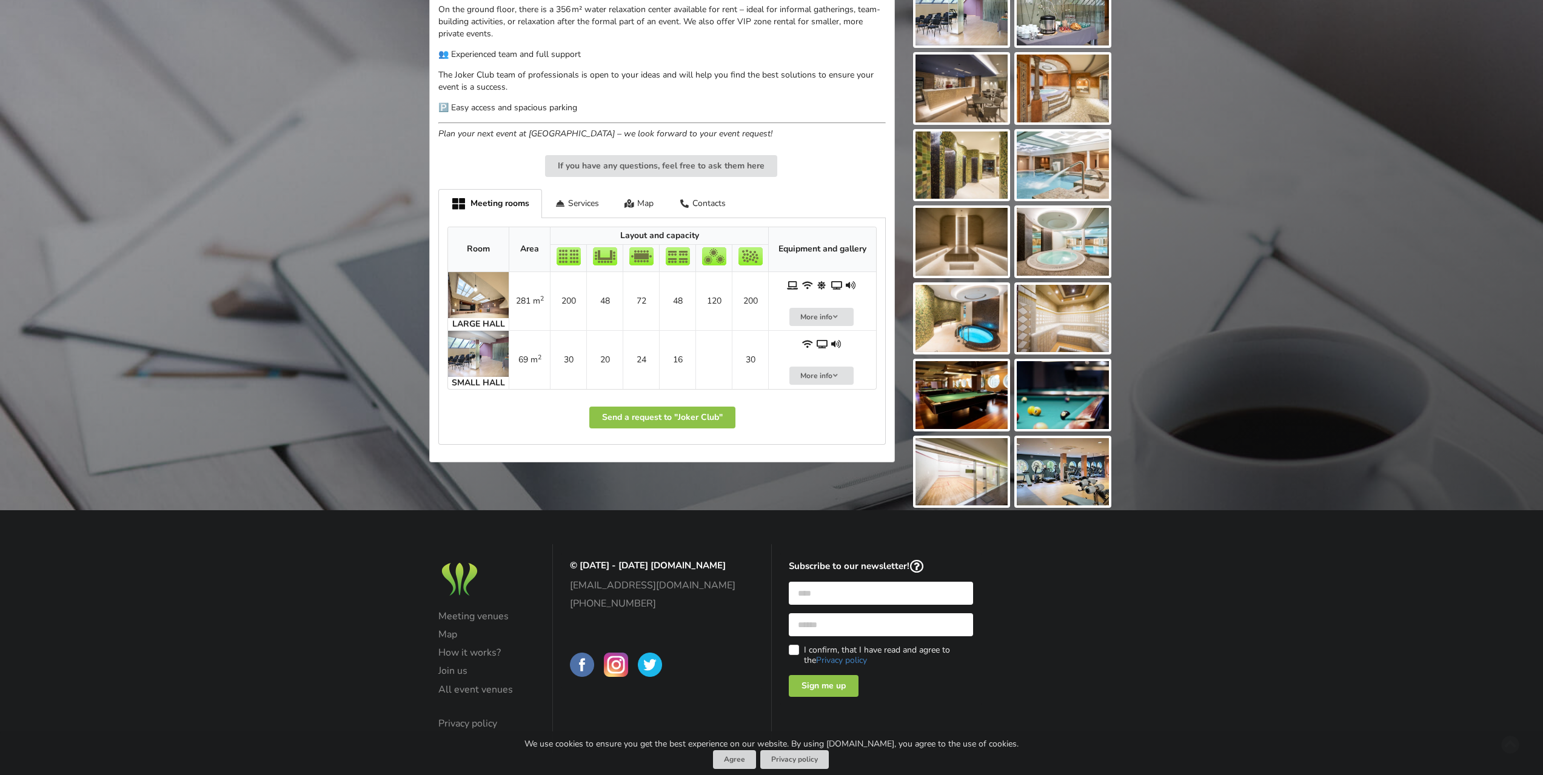
scroll to position [564, 0]
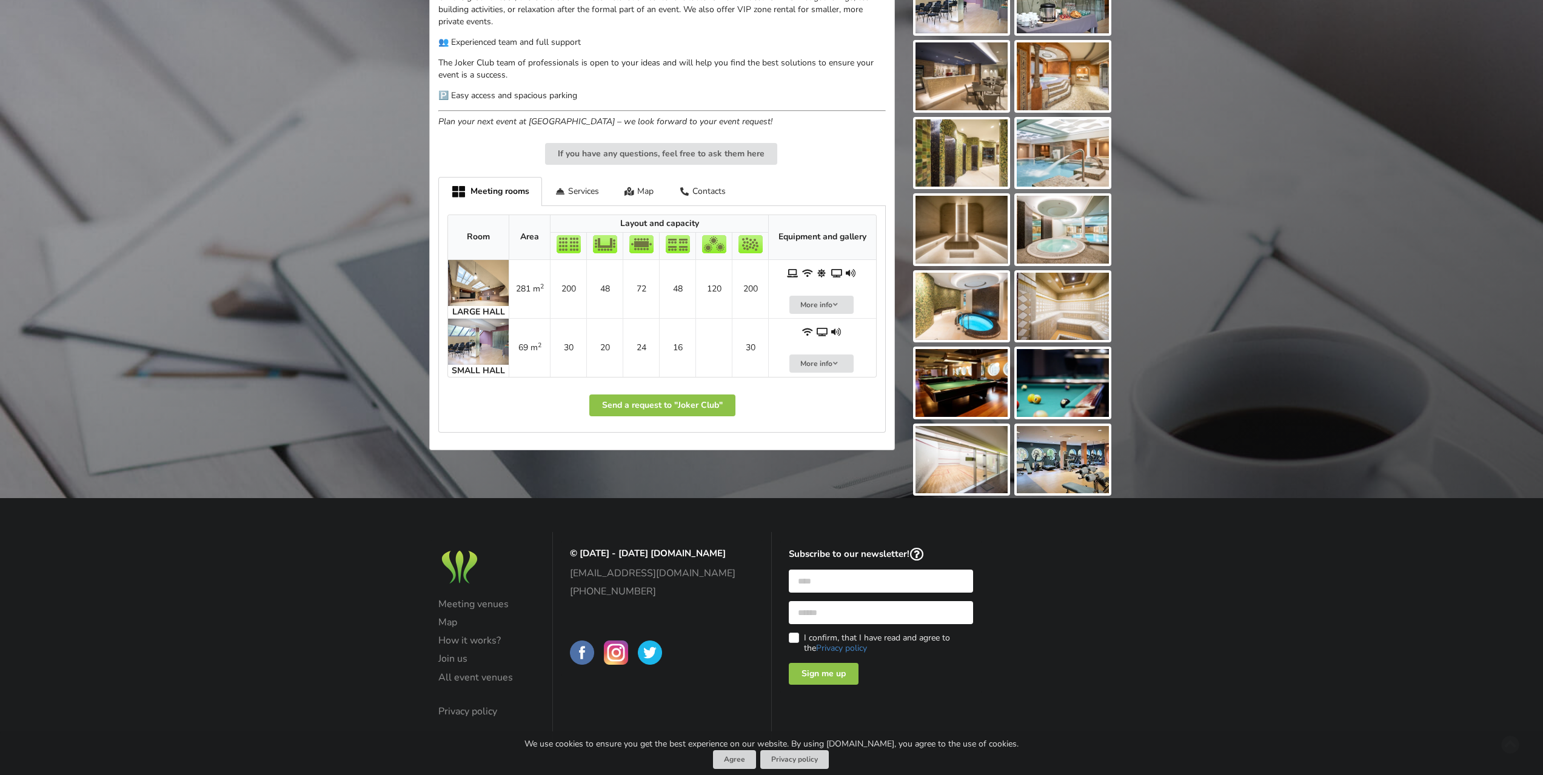
click at [462, 282] on img at bounding box center [478, 283] width 61 height 46
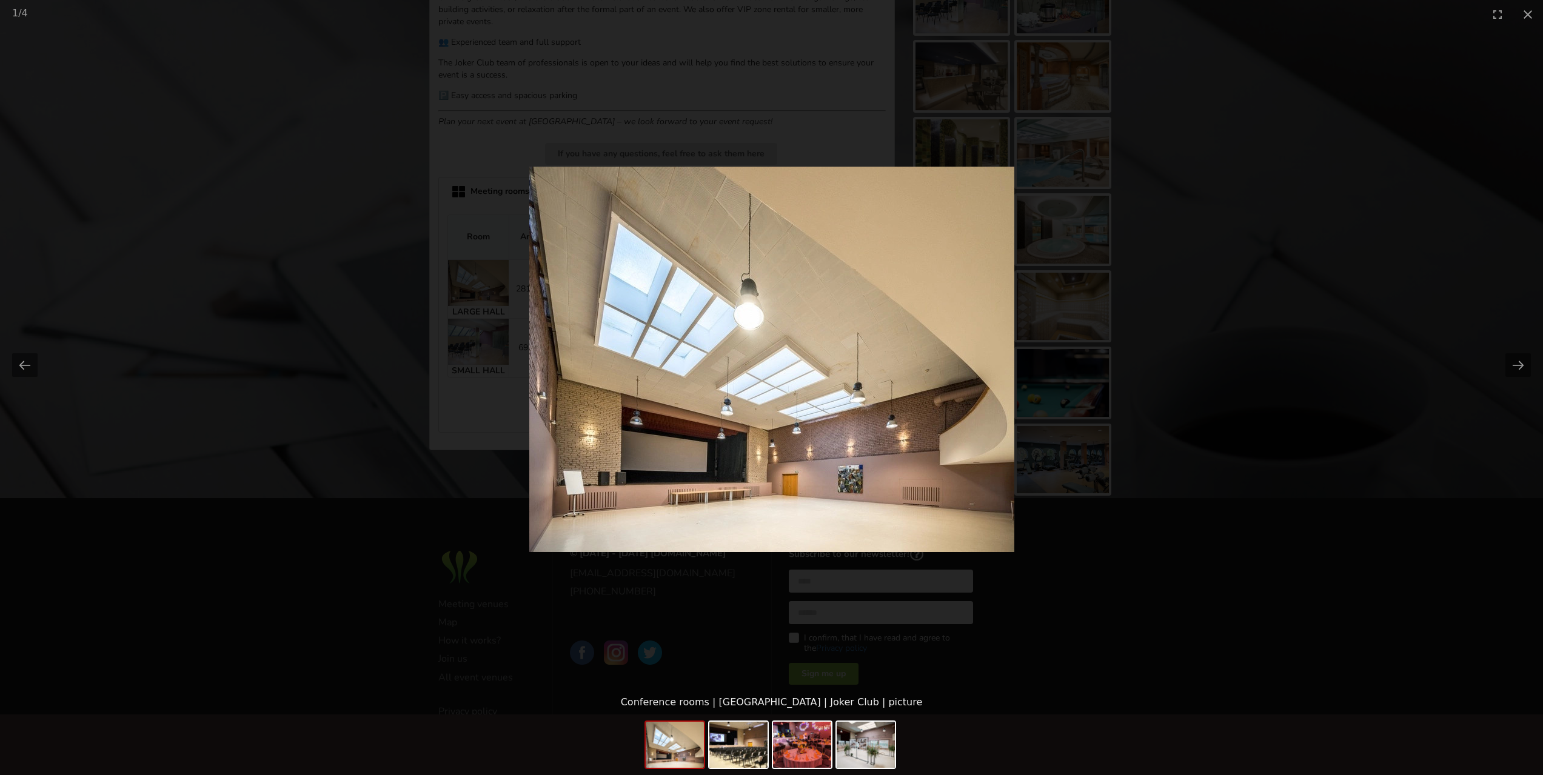
scroll to position [0, 0]
click at [886, 398] on img at bounding box center [771, 360] width 485 height 386
click at [750, 741] on img at bounding box center [738, 745] width 58 height 46
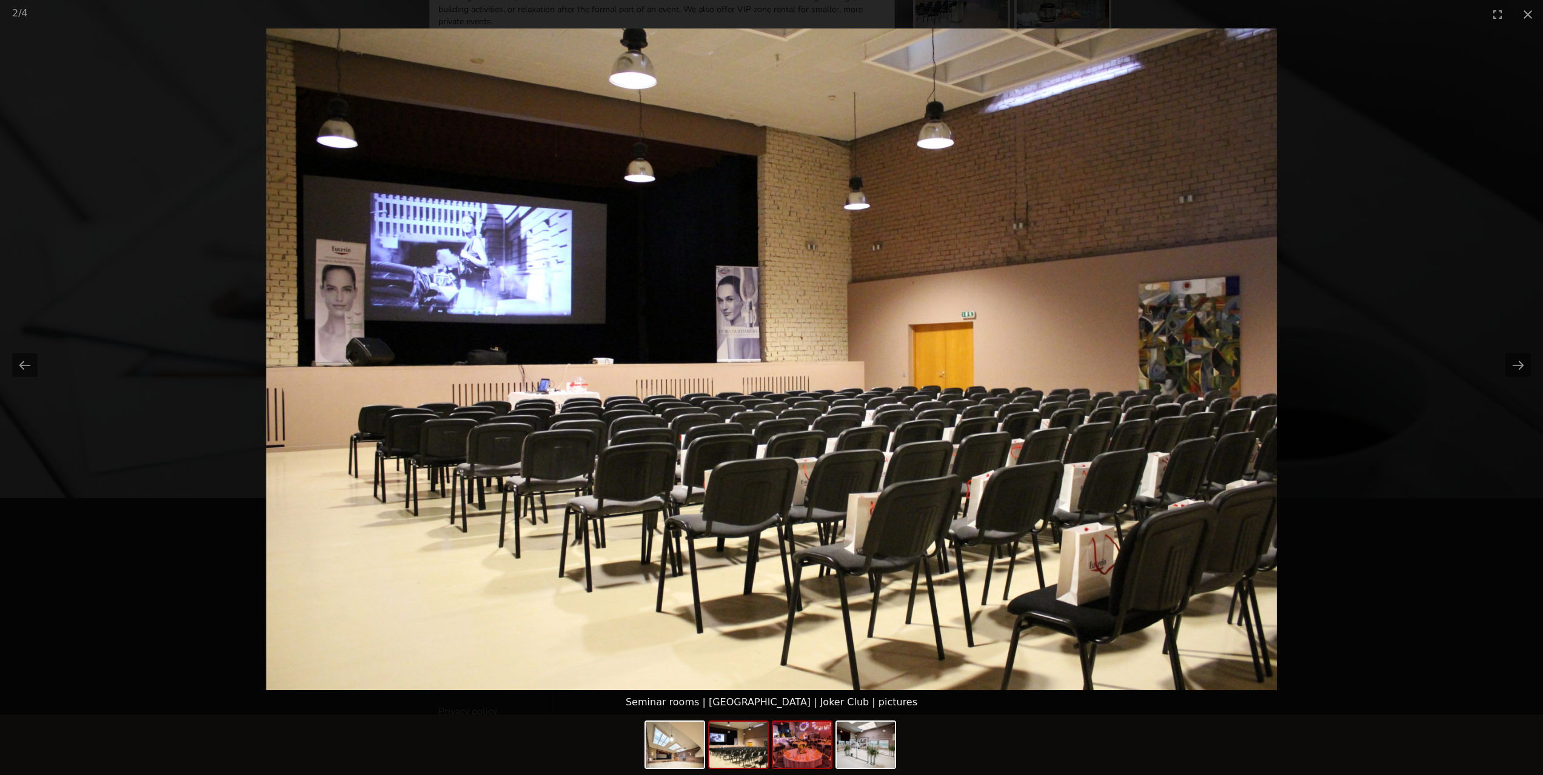
click at [801, 753] on img at bounding box center [802, 745] width 58 height 46
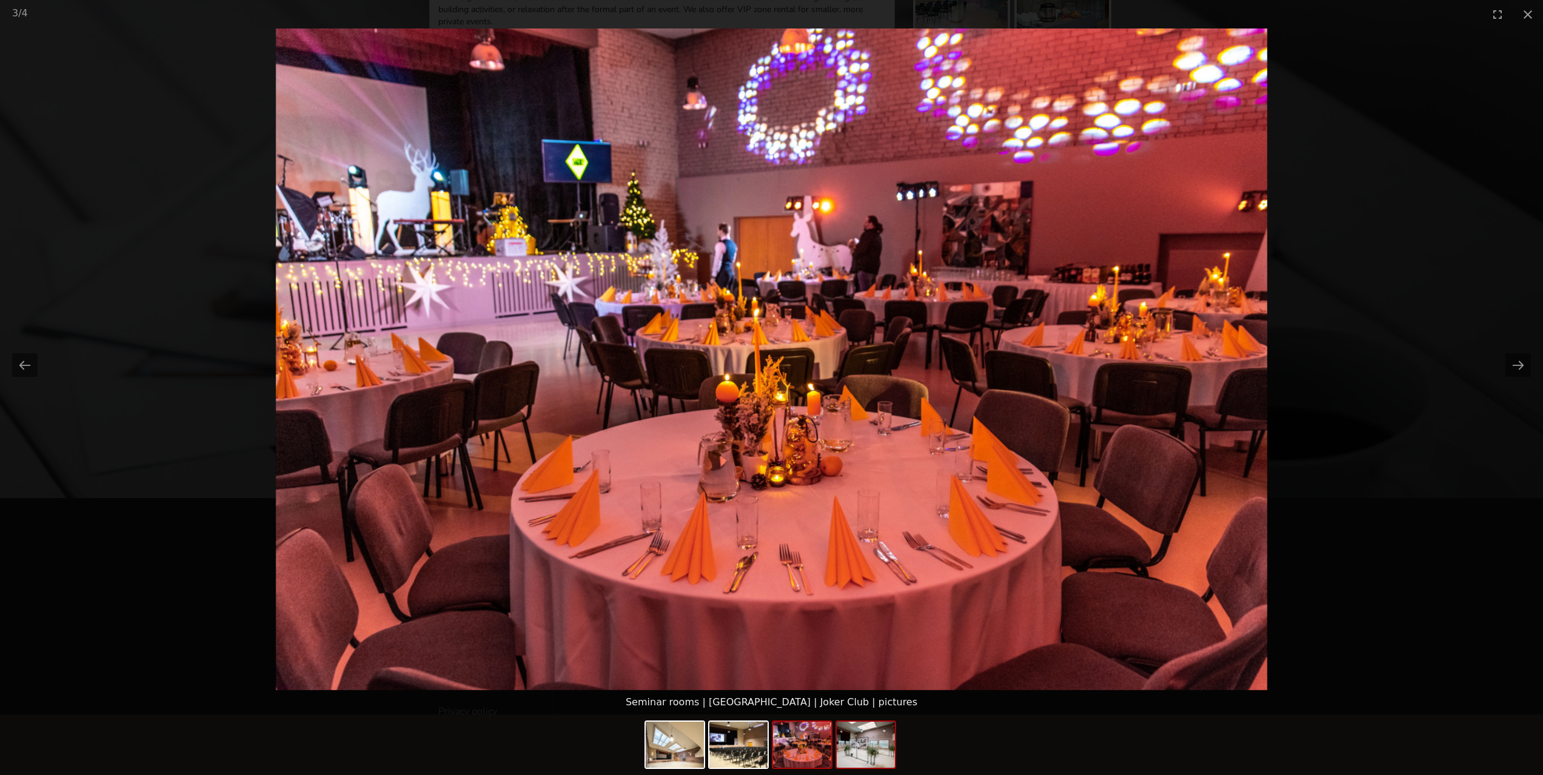
click at [891, 752] on img at bounding box center [866, 745] width 58 height 46
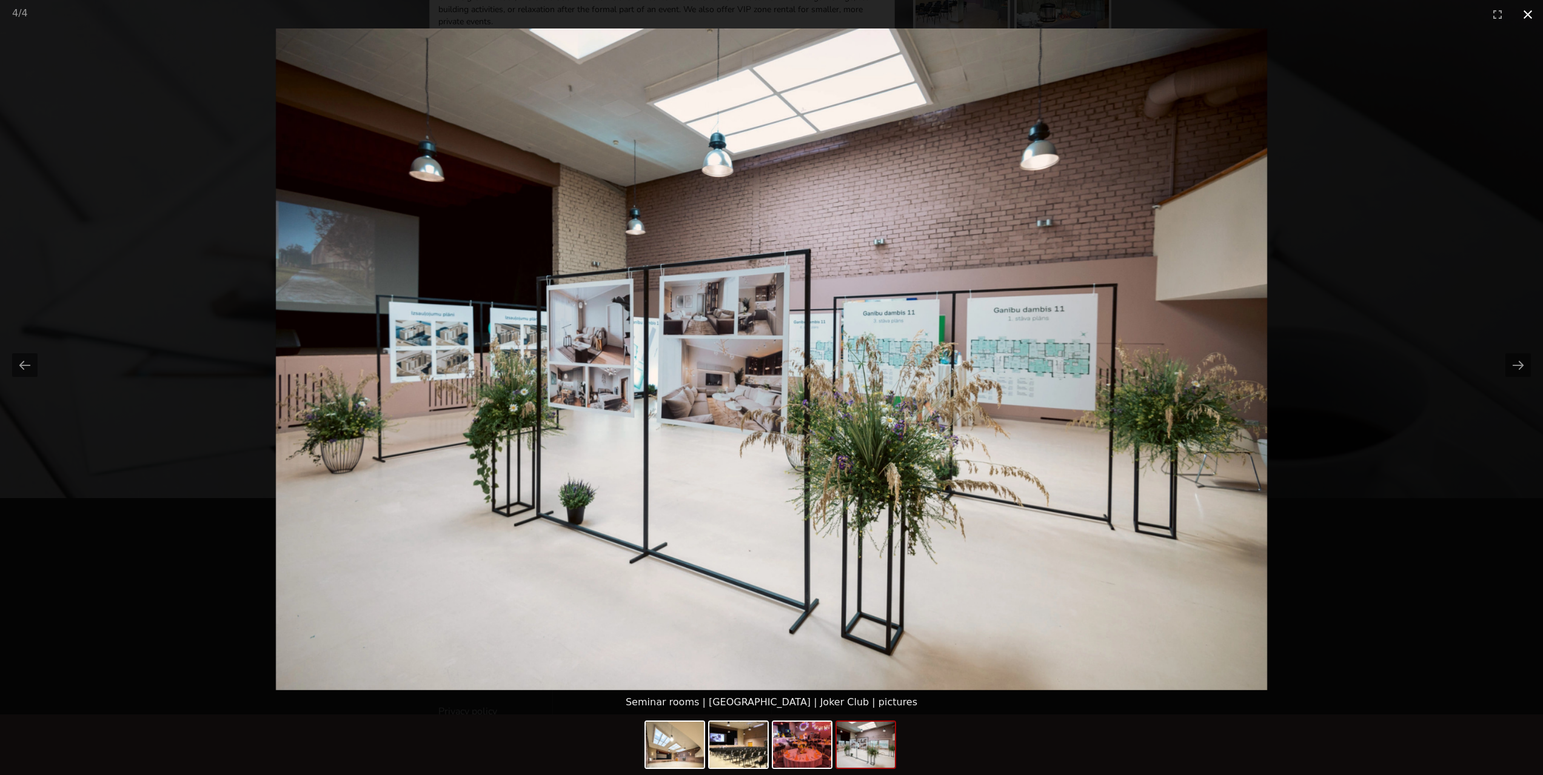
click at [1522, 18] on button "Close gallery" at bounding box center [1527, 14] width 30 height 28
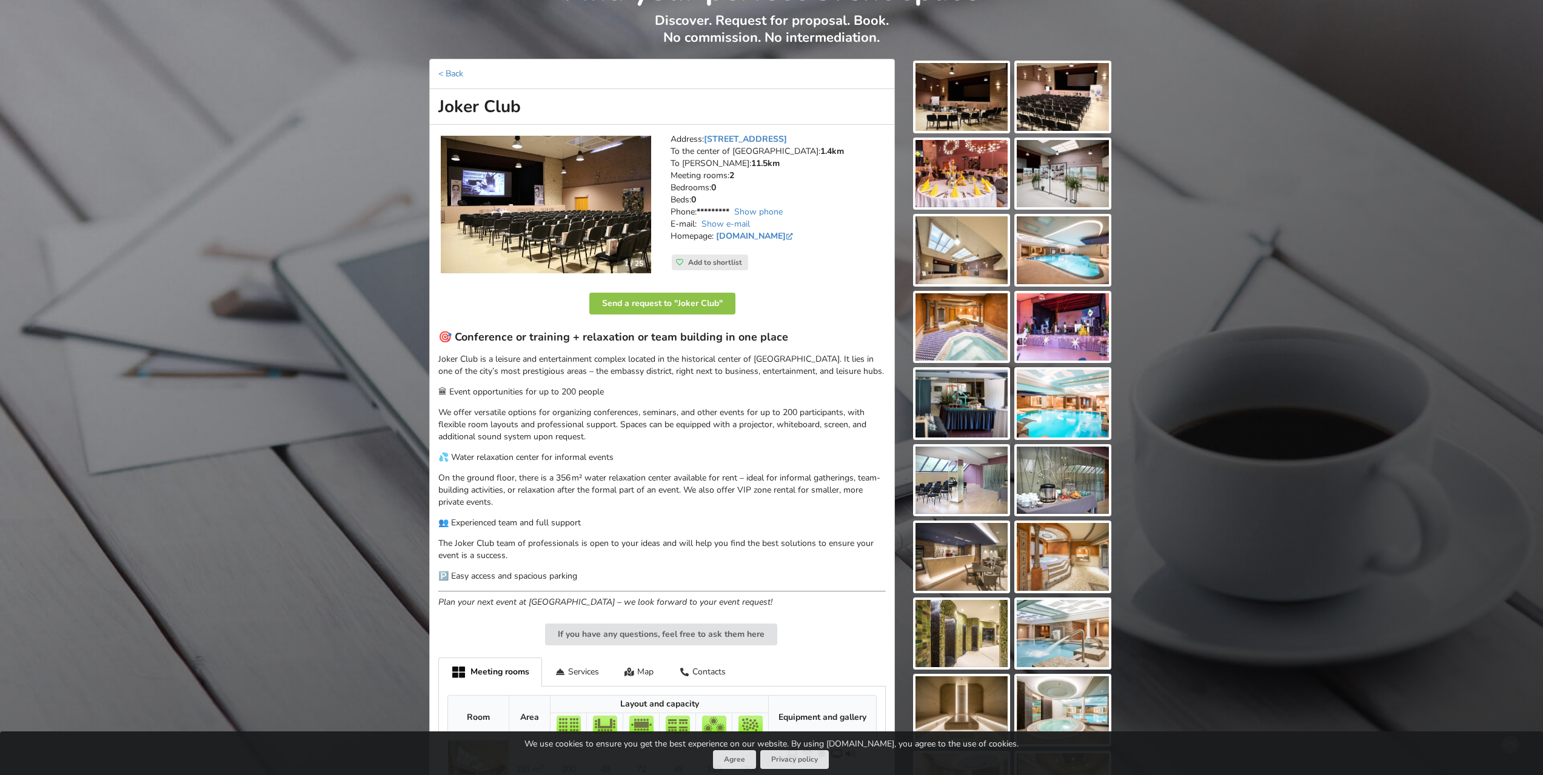
scroll to position [79, 0]
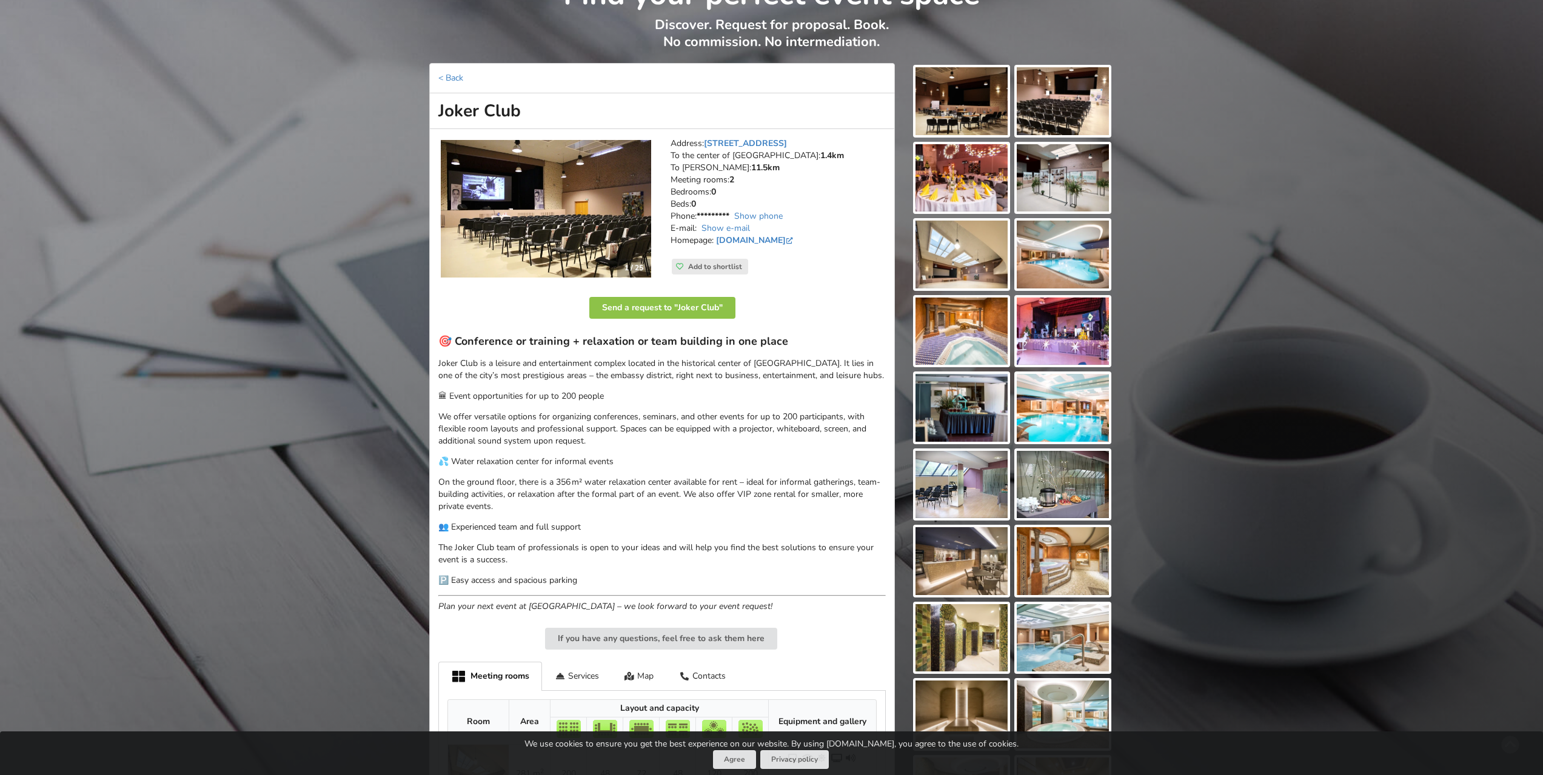
click at [957, 115] on img at bounding box center [961, 101] width 92 height 68
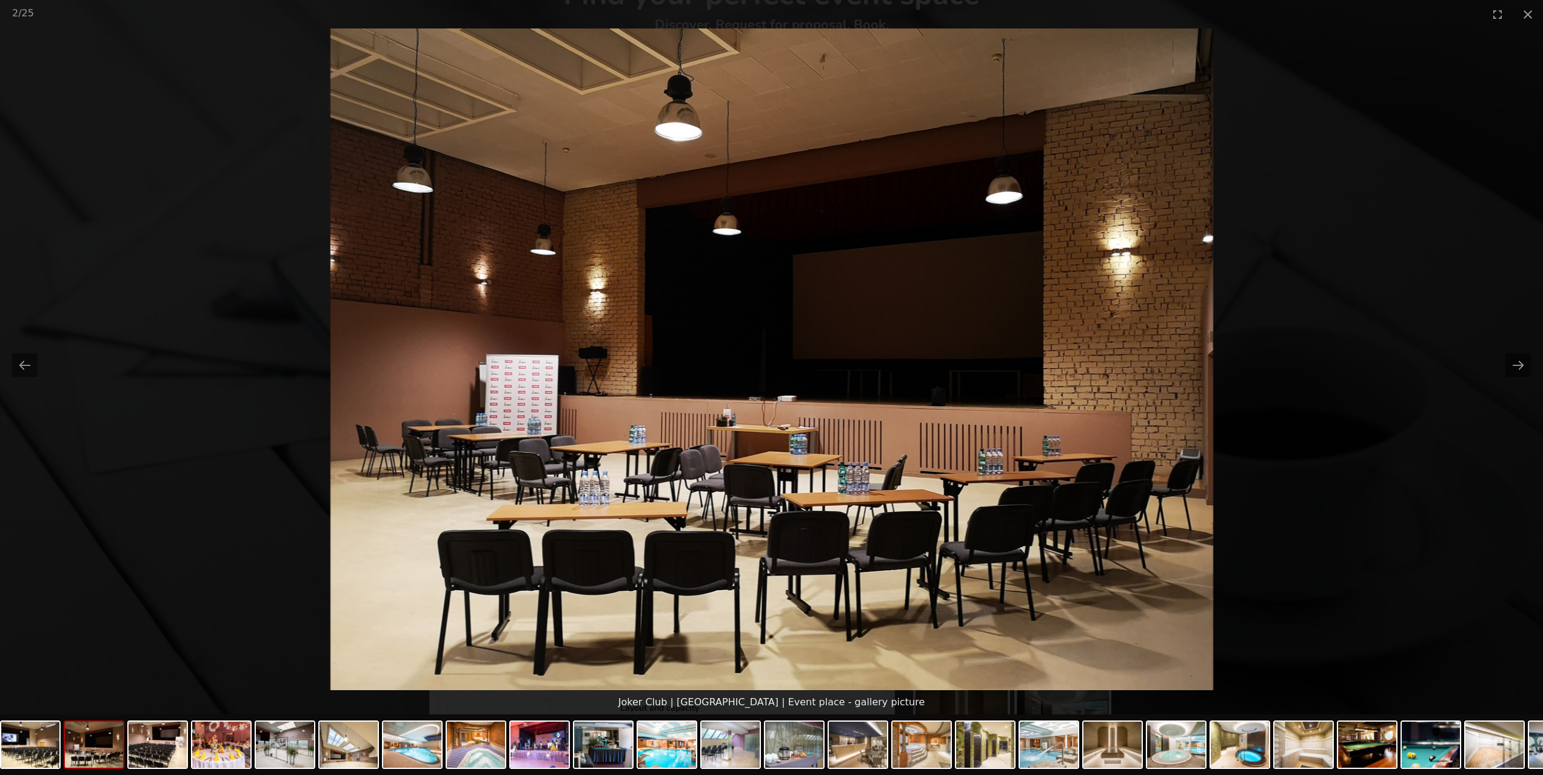
scroll to position [0, 0]
drag, startPoint x: 1512, startPoint y: 25, endPoint x: 1512, endPoint y: 98, distance: 73.4
click at [1512, 25] on button "Toggle fullscreen" at bounding box center [1497, 14] width 30 height 28
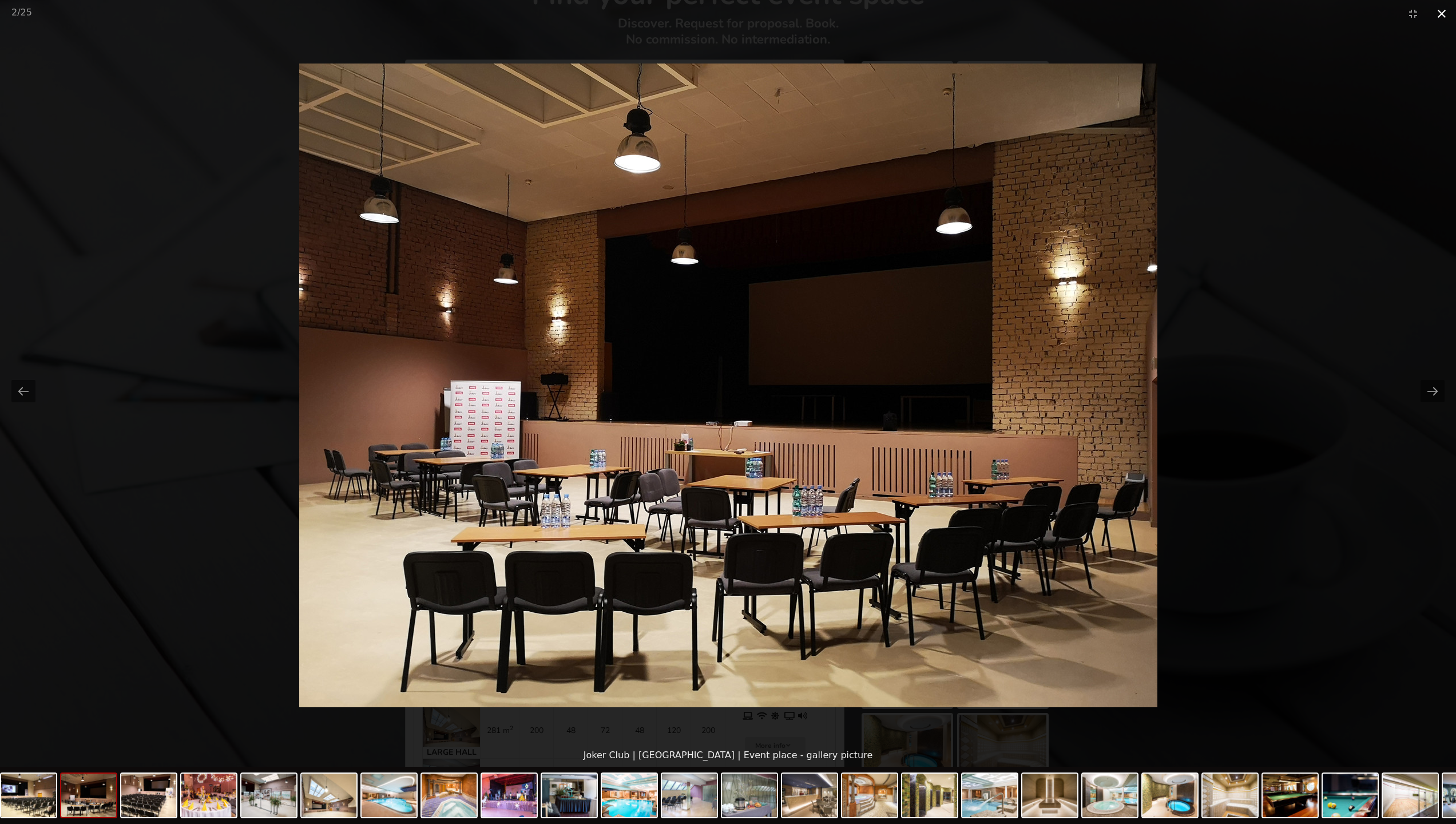
click at [1441, 14] on button "Close gallery" at bounding box center [1441, 13] width 28 height 26
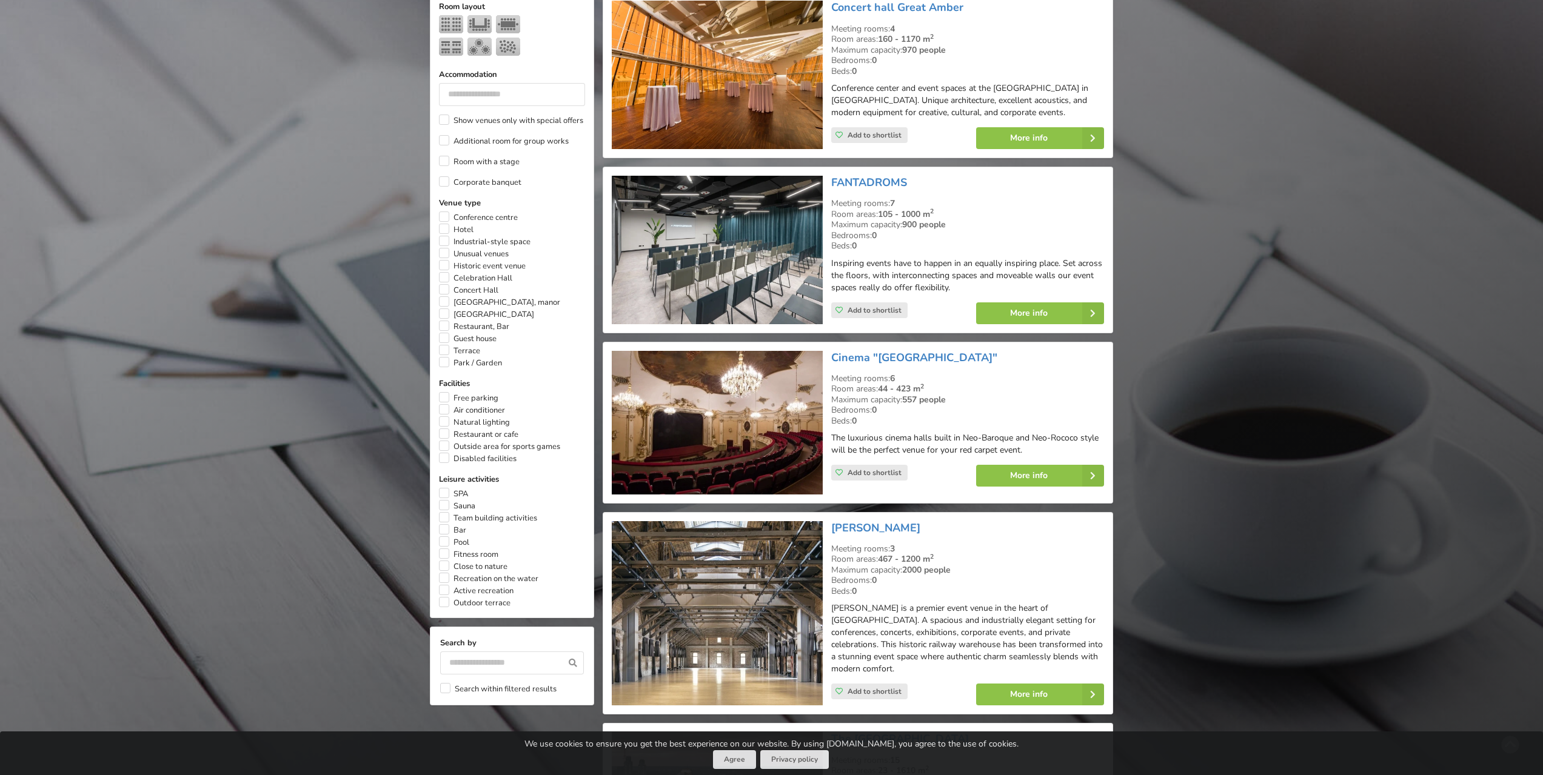
scroll to position [546, 0]
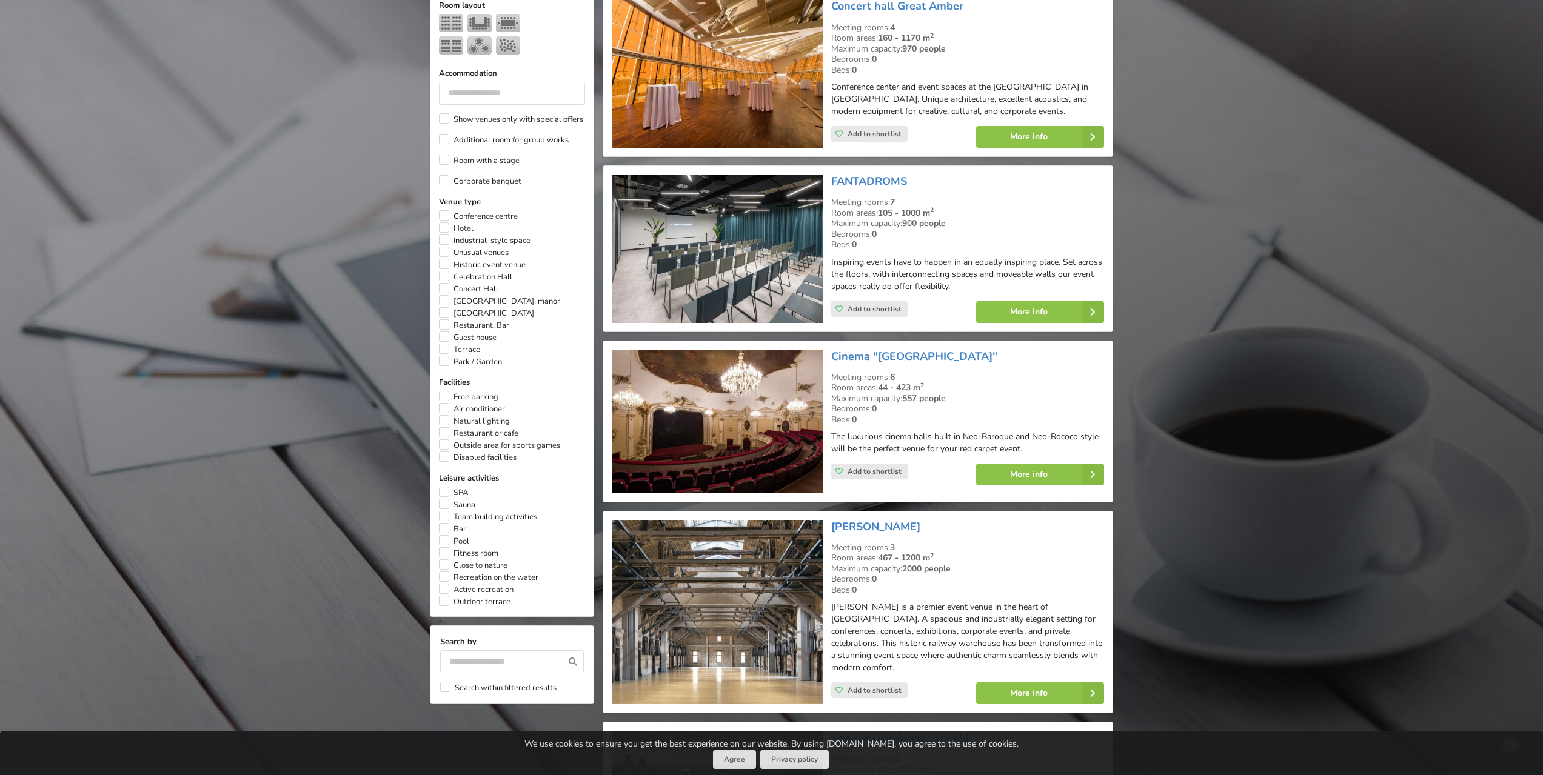
click at [753, 273] on img at bounding box center [717, 249] width 210 height 149
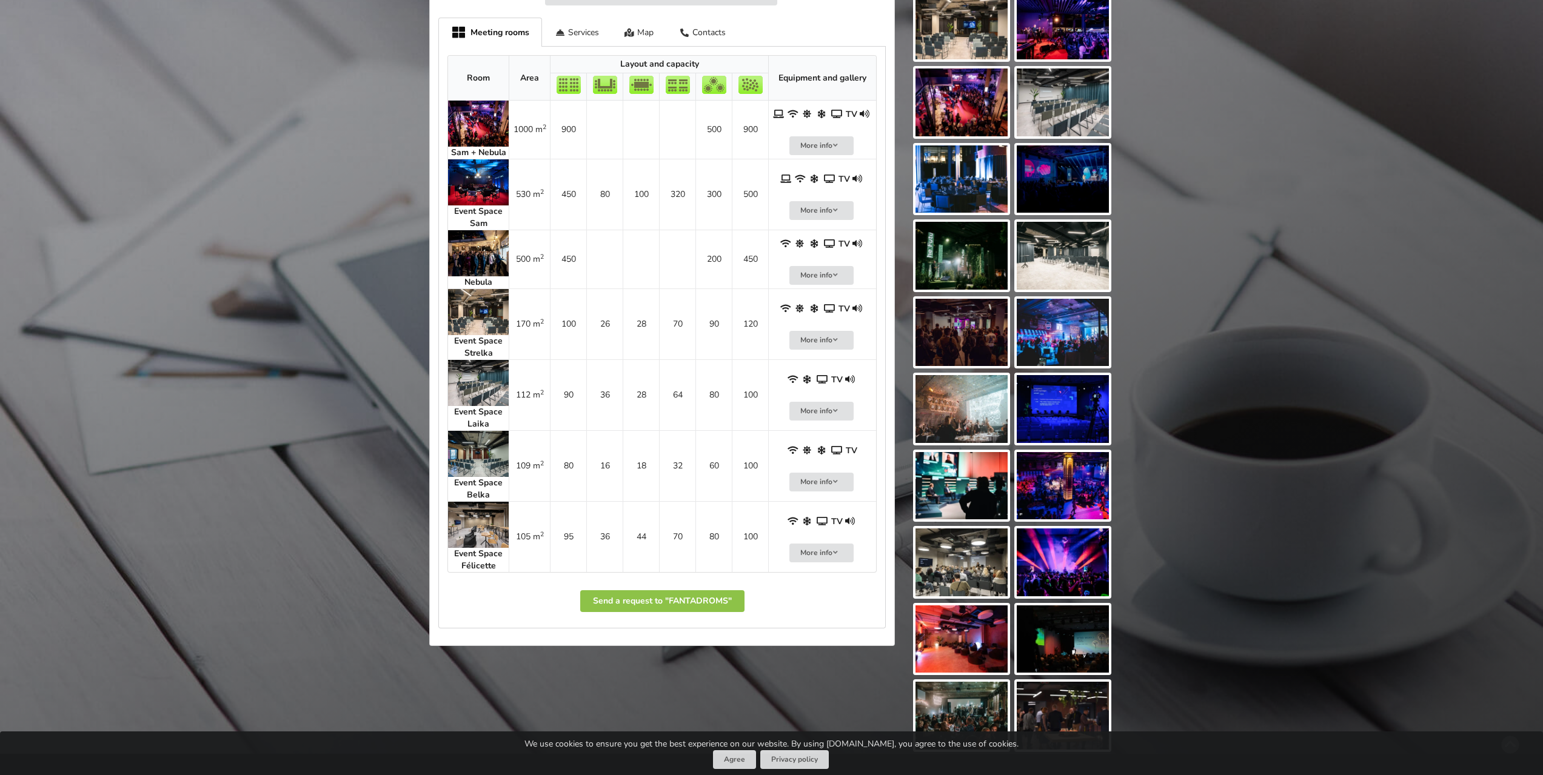
scroll to position [546, 0]
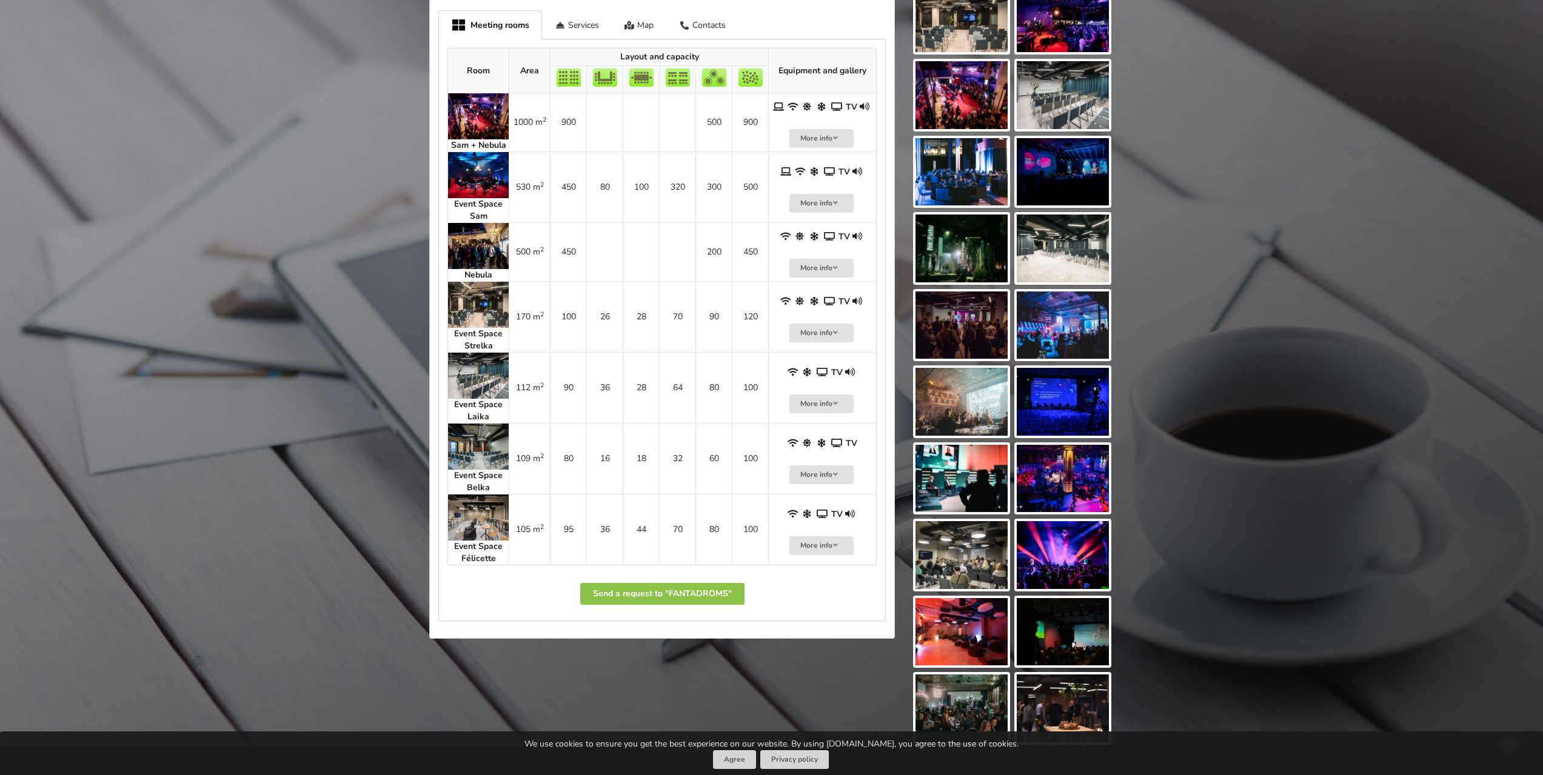
click at [490, 310] on img at bounding box center [478, 305] width 61 height 46
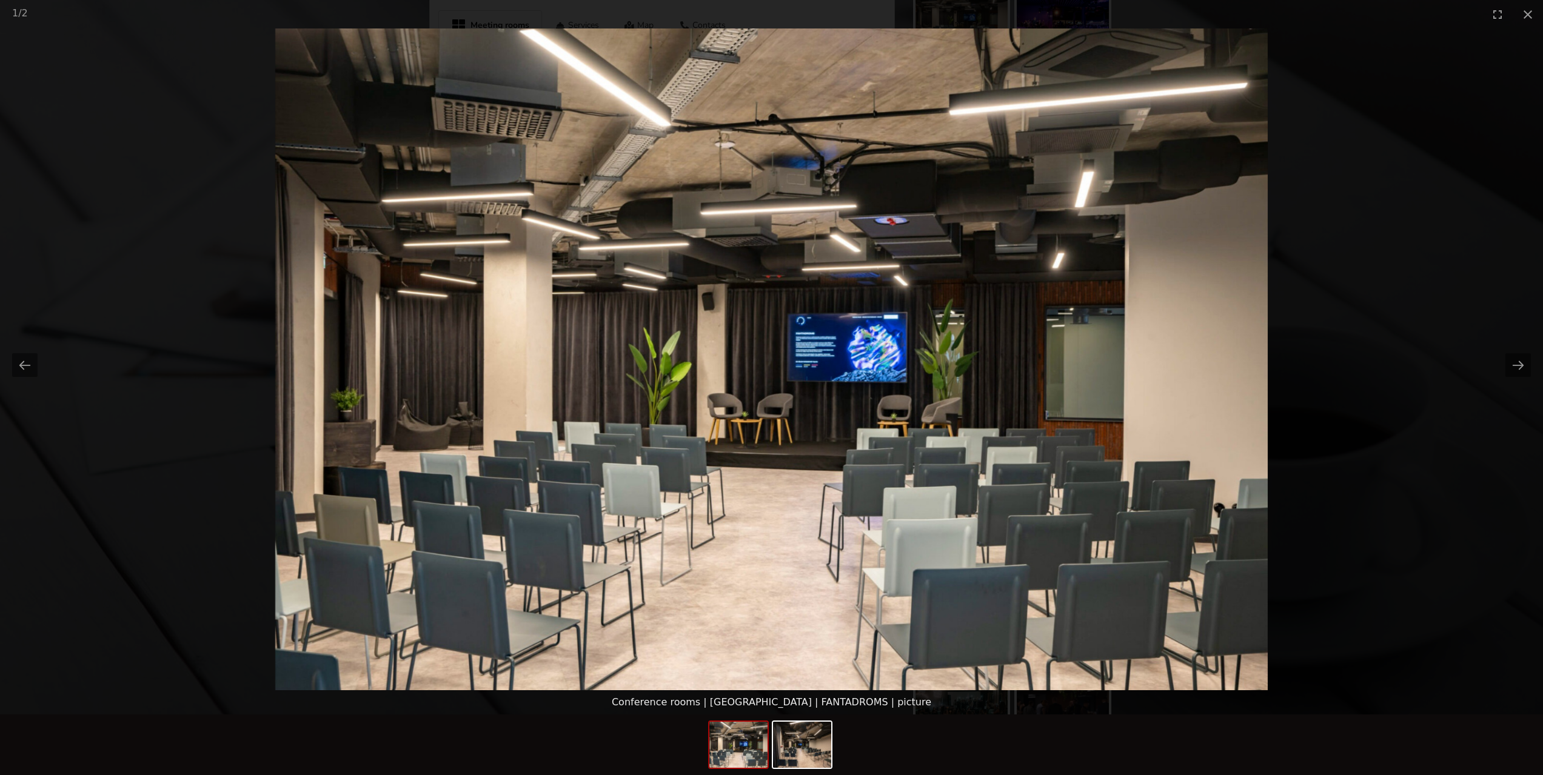
scroll to position [0, 0]
drag, startPoint x: 1527, startPoint y: 15, endPoint x: 1512, endPoint y: 19, distance: 15.0
click at [1527, 15] on button "Close gallery" at bounding box center [1527, 14] width 30 height 28
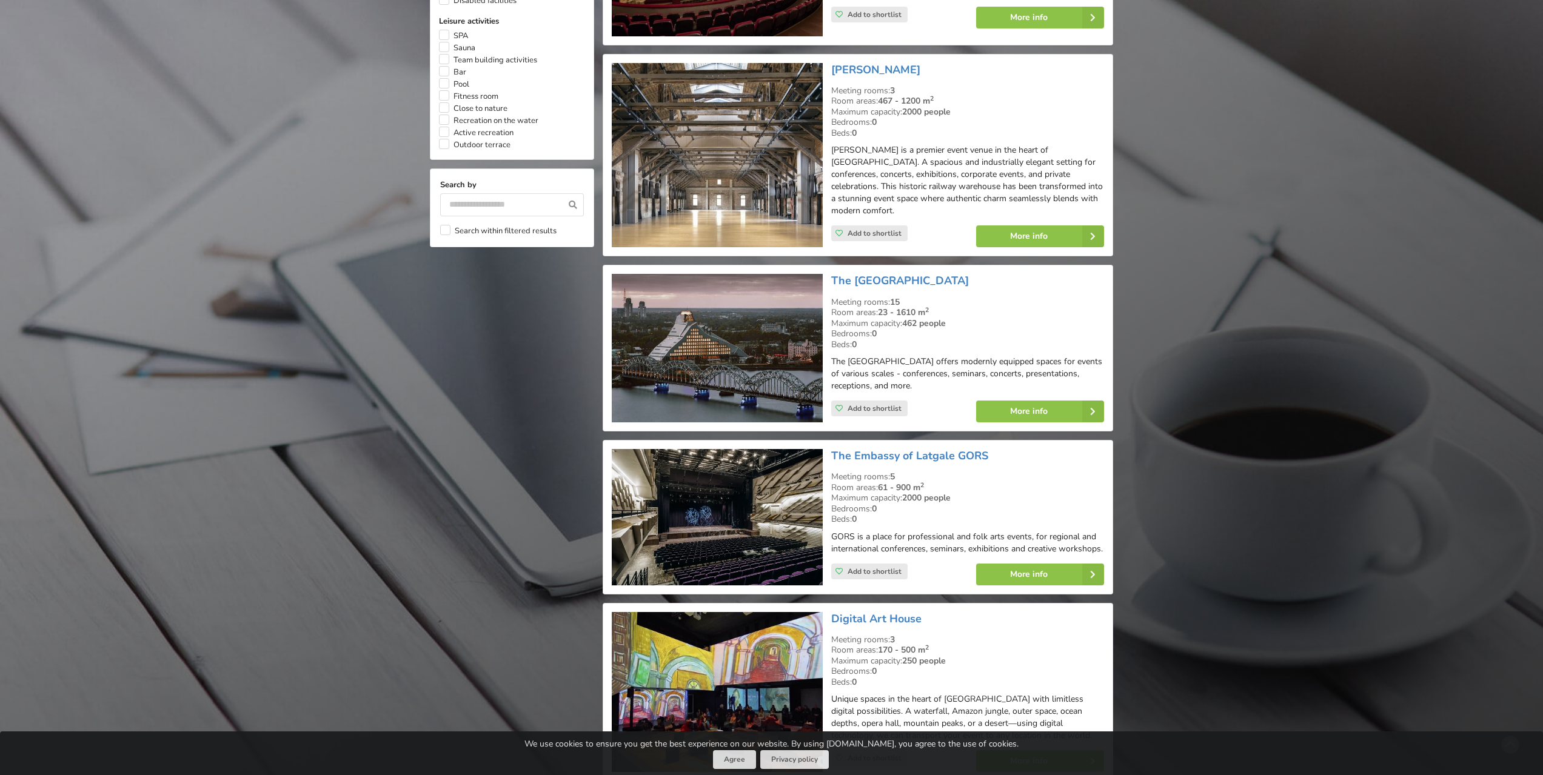
scroll to position [1030, 0]
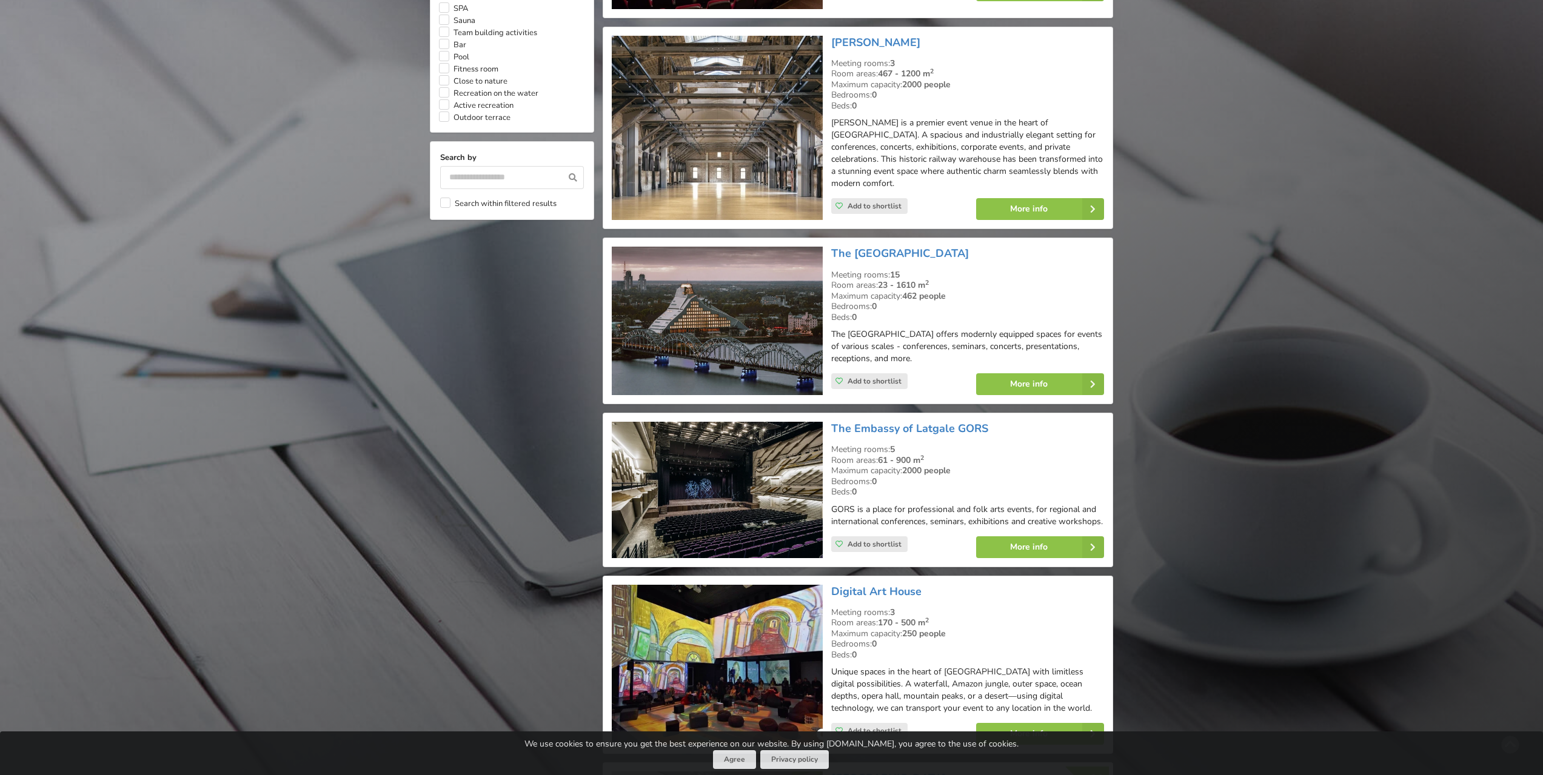
click at [760, 323] on img at bounding box center [717, 321] width 210 height 149
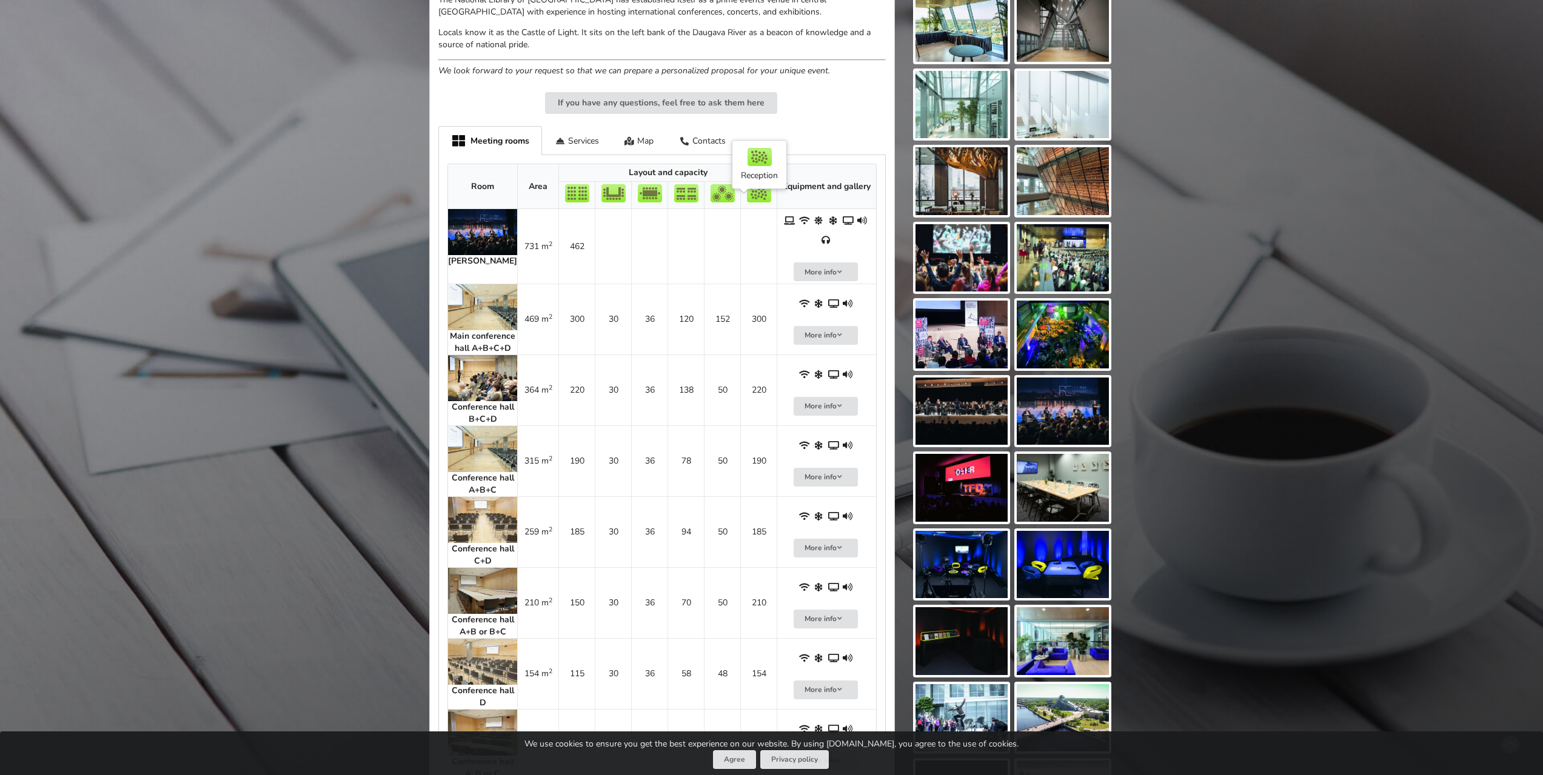
scroll to position [485, 0]
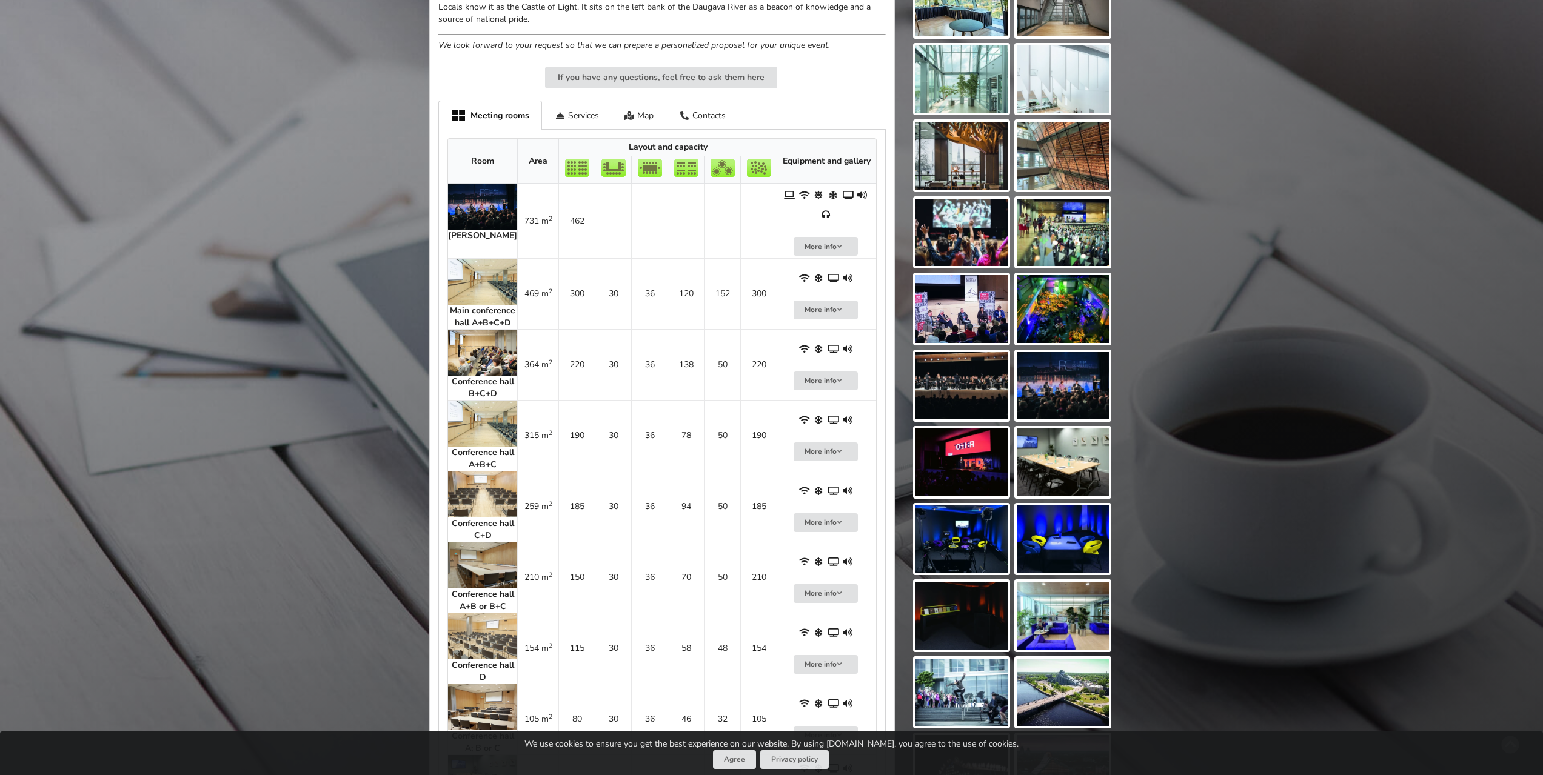
click at [490, 415] on img at bounding box center [482, 424] width 69 height 46
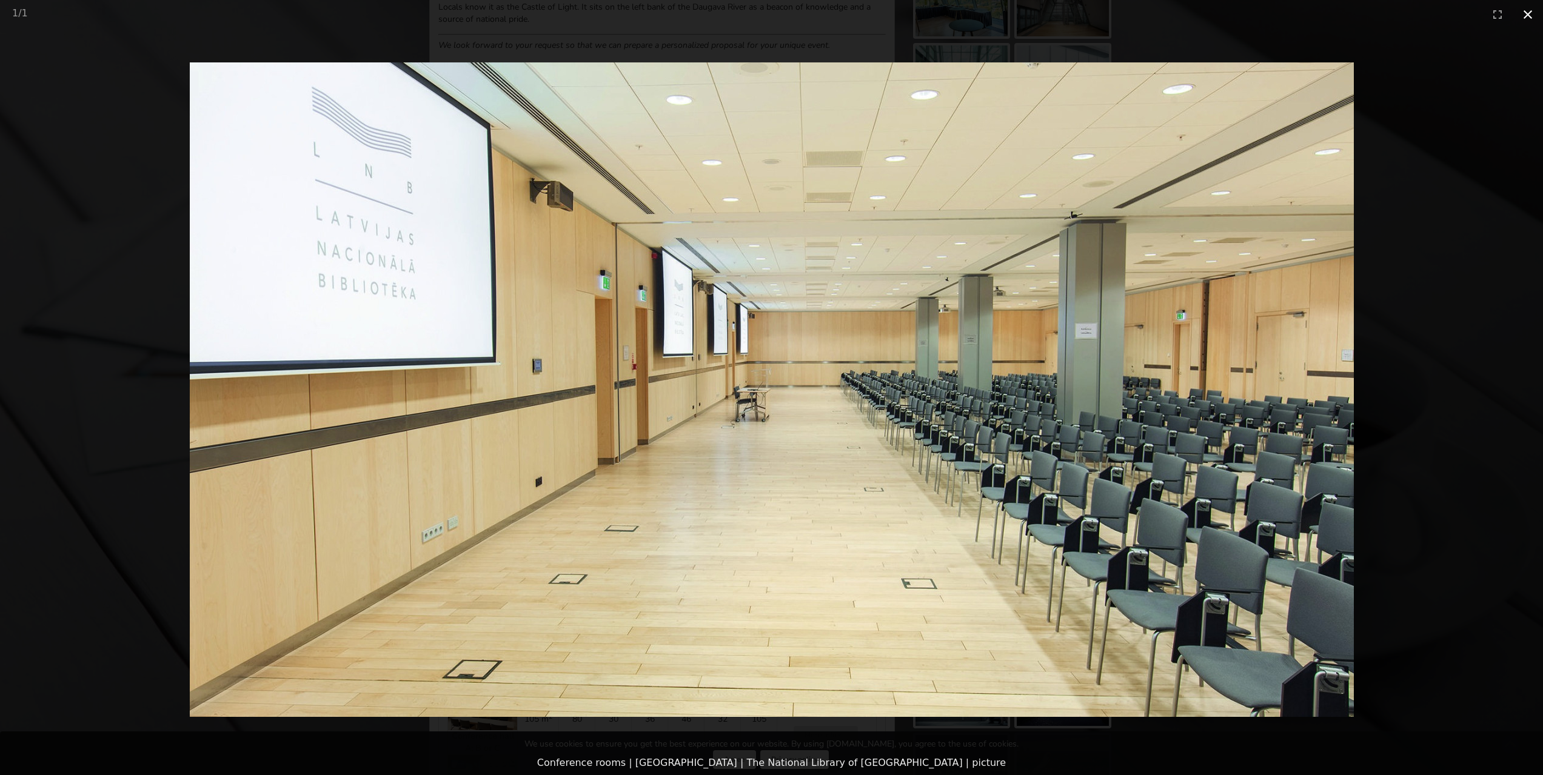
click at [1524, 8] on button "Close gallery" at bounding box center [1527, 14] width 30 height 28
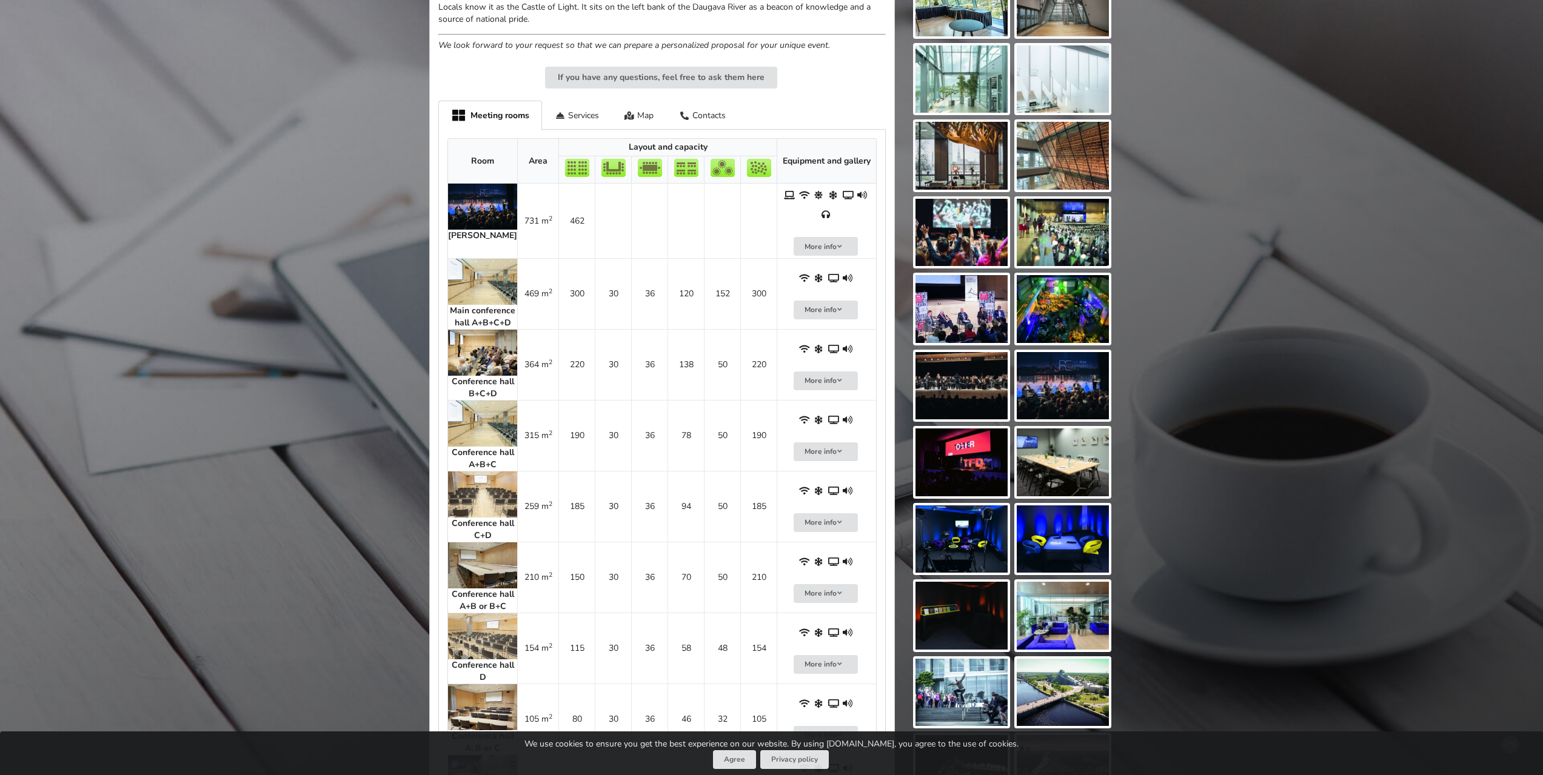
click at [476, 546] on img at bounding box center [482, 566] width 69 height 46
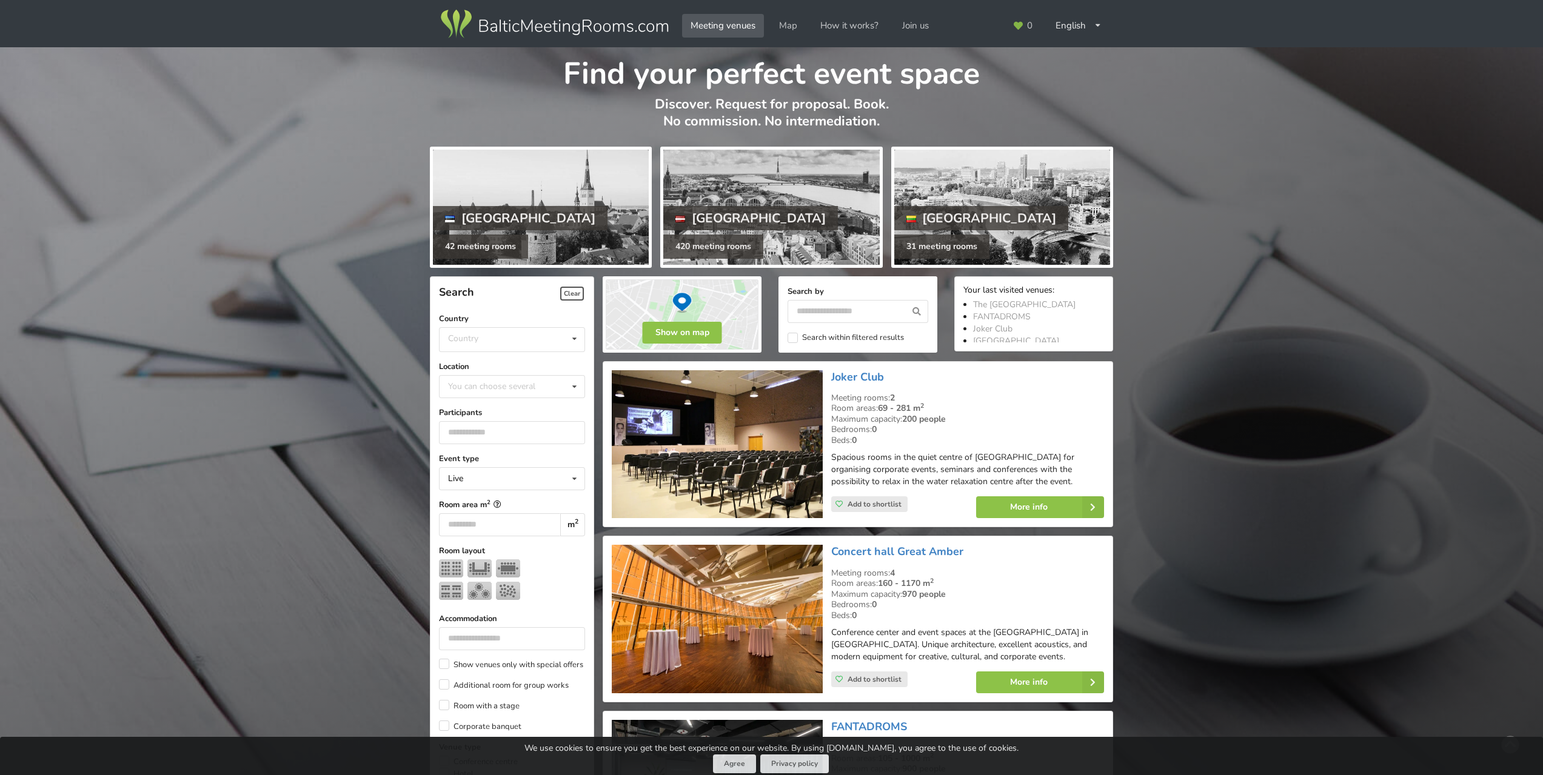
scroll to position [1030, 0]
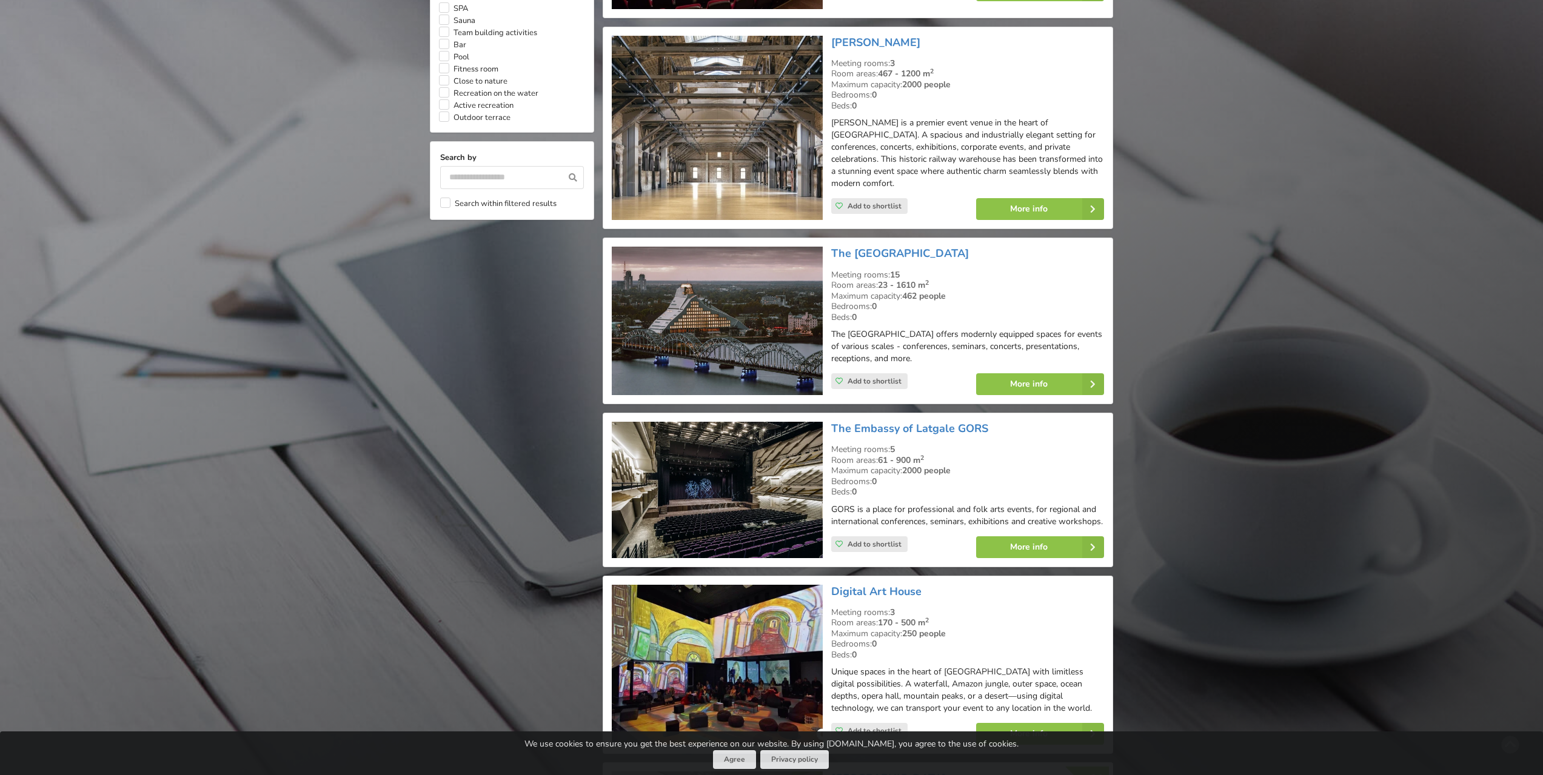
click at [706, 327] on img at bounding box center [717, 321] width 210 height 149
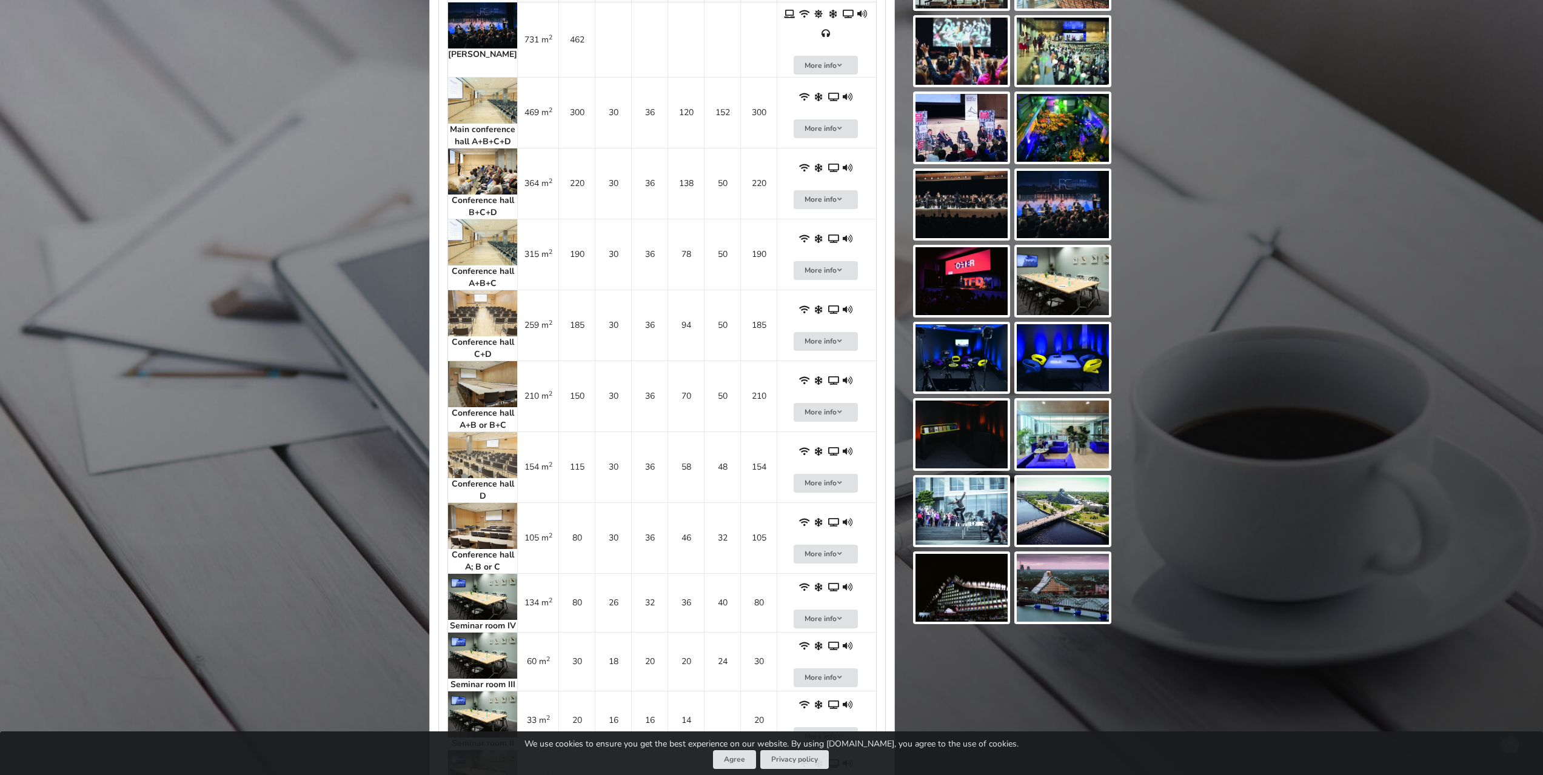
scroll to position [667, 0]
click at [492, 156] on img at bounding box center [482, 171] width 69 height 46
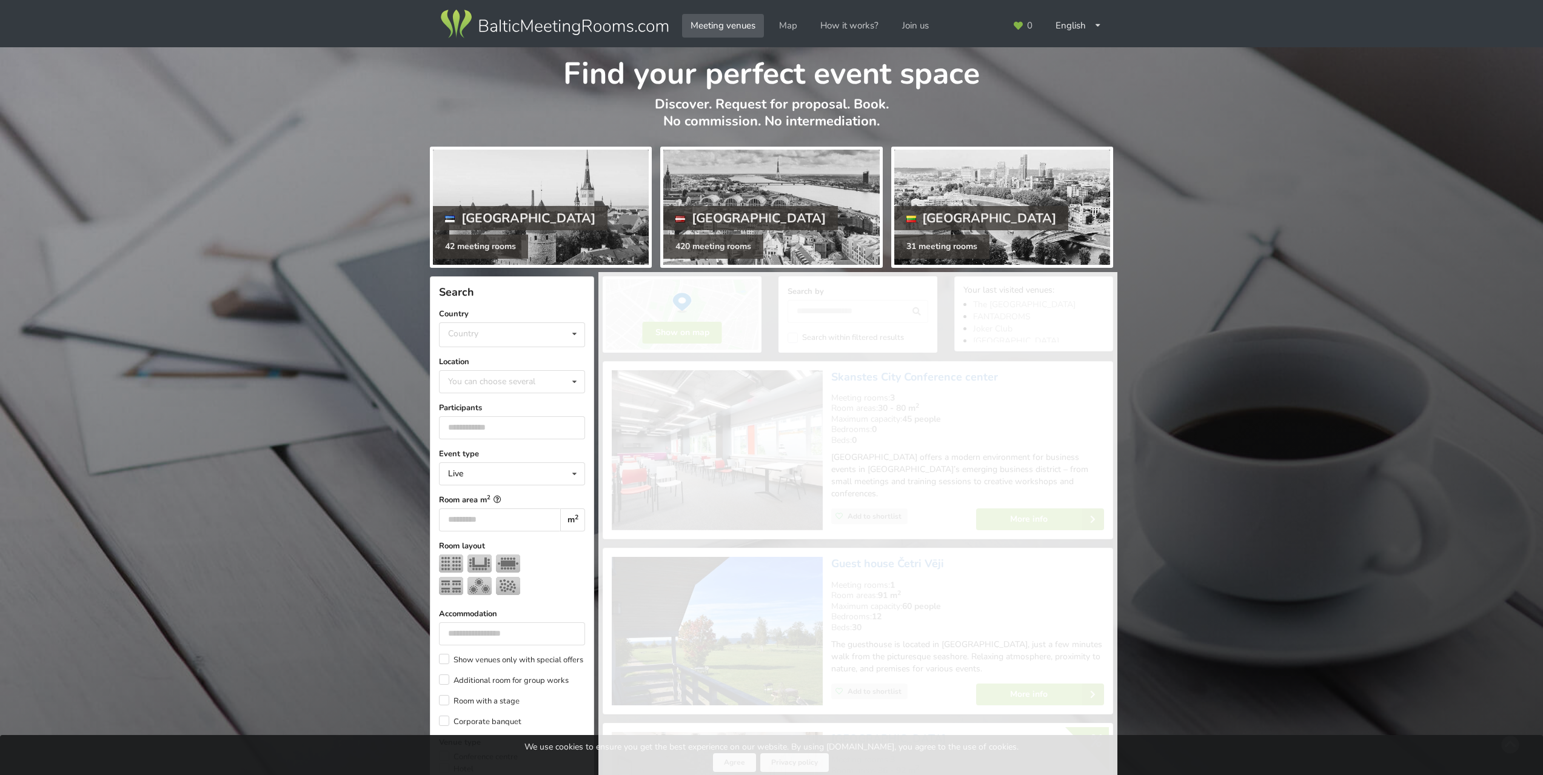
scroll to position [1030, 0]
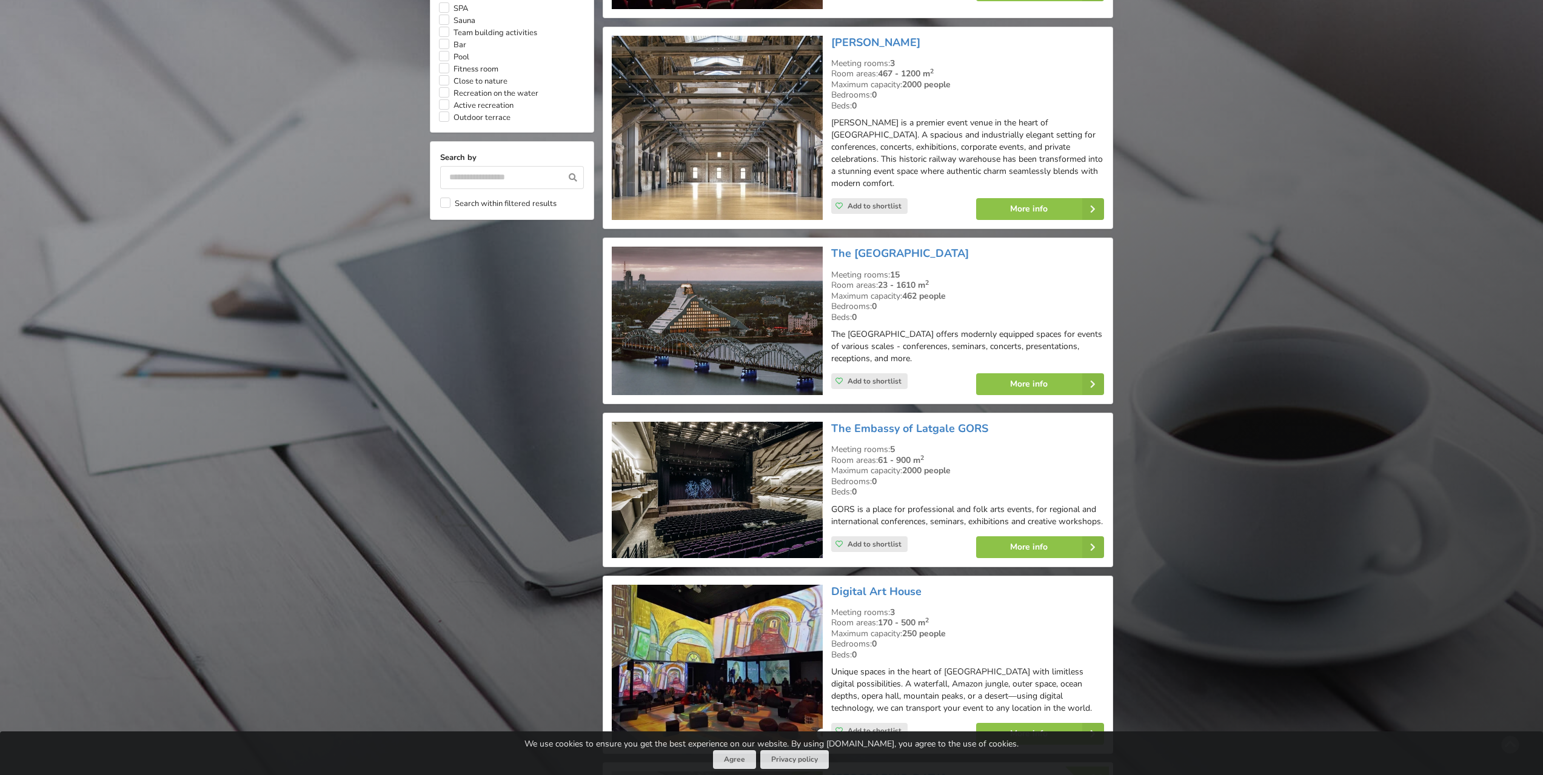
click at [735, 316] on img at bounding box center [717, 321] width 210 height 149
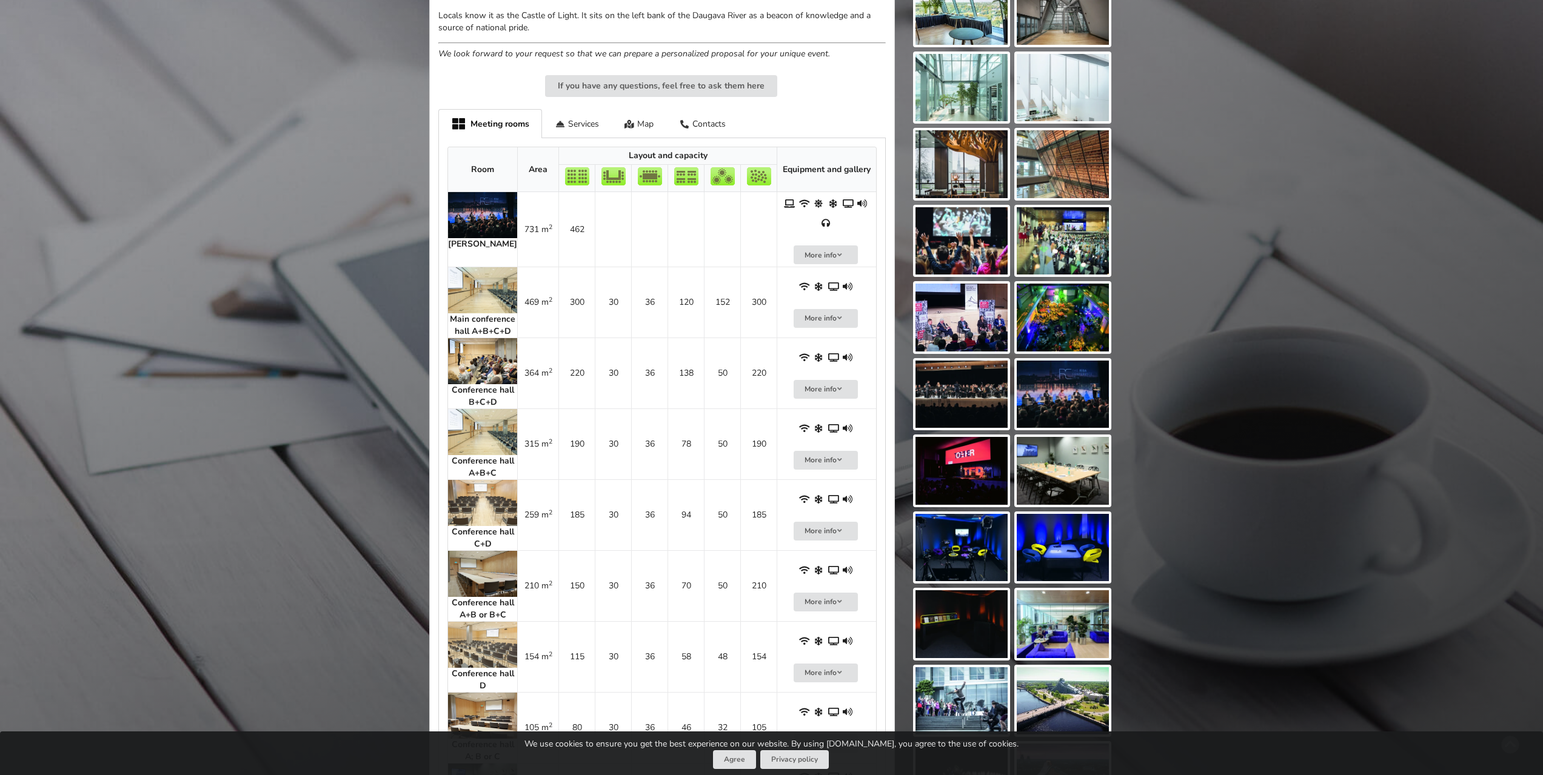
scroll to position [485, 0]
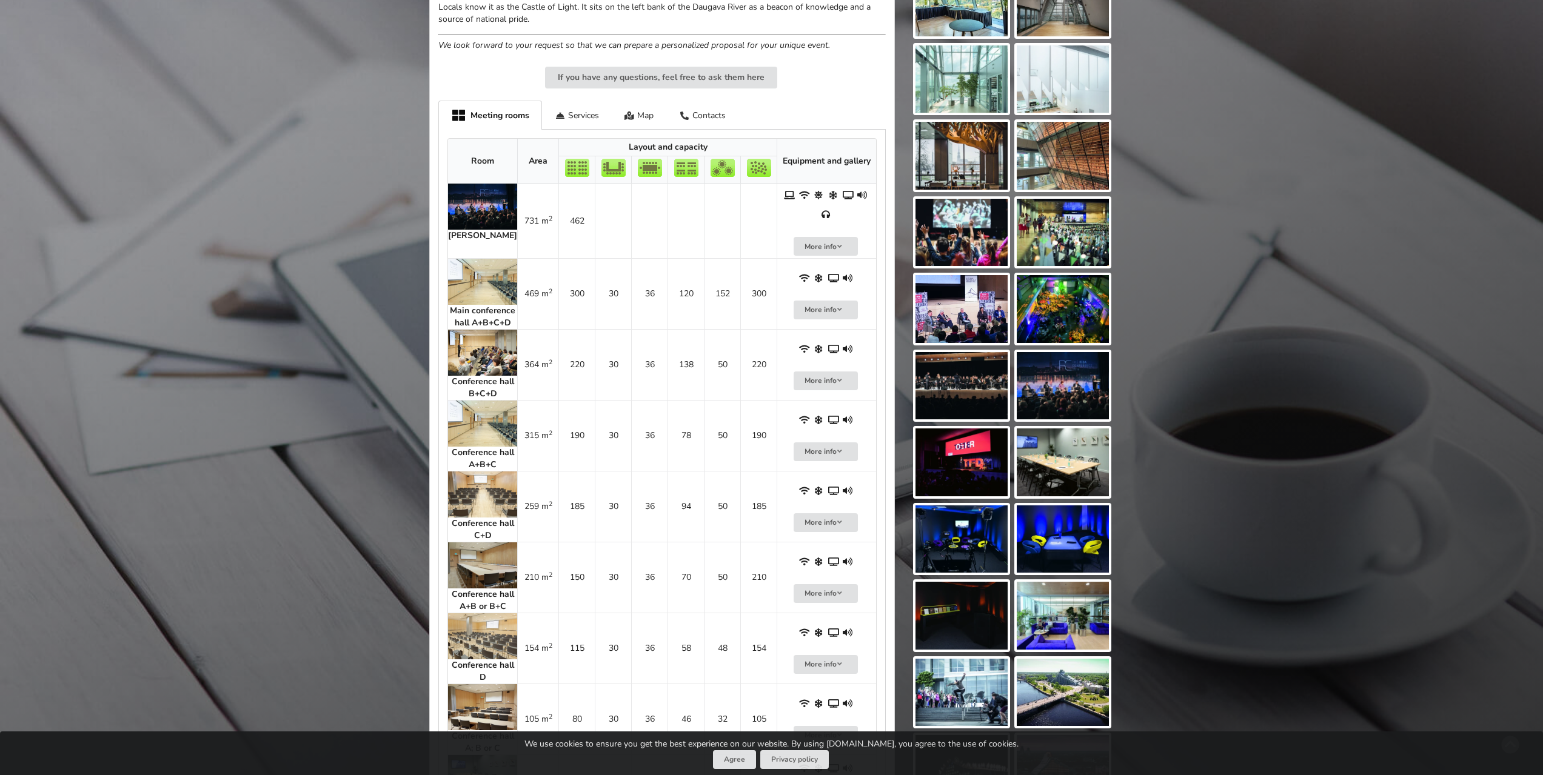
click at [477, 546] on img at bounding box center [482, 566] width 69 height 46
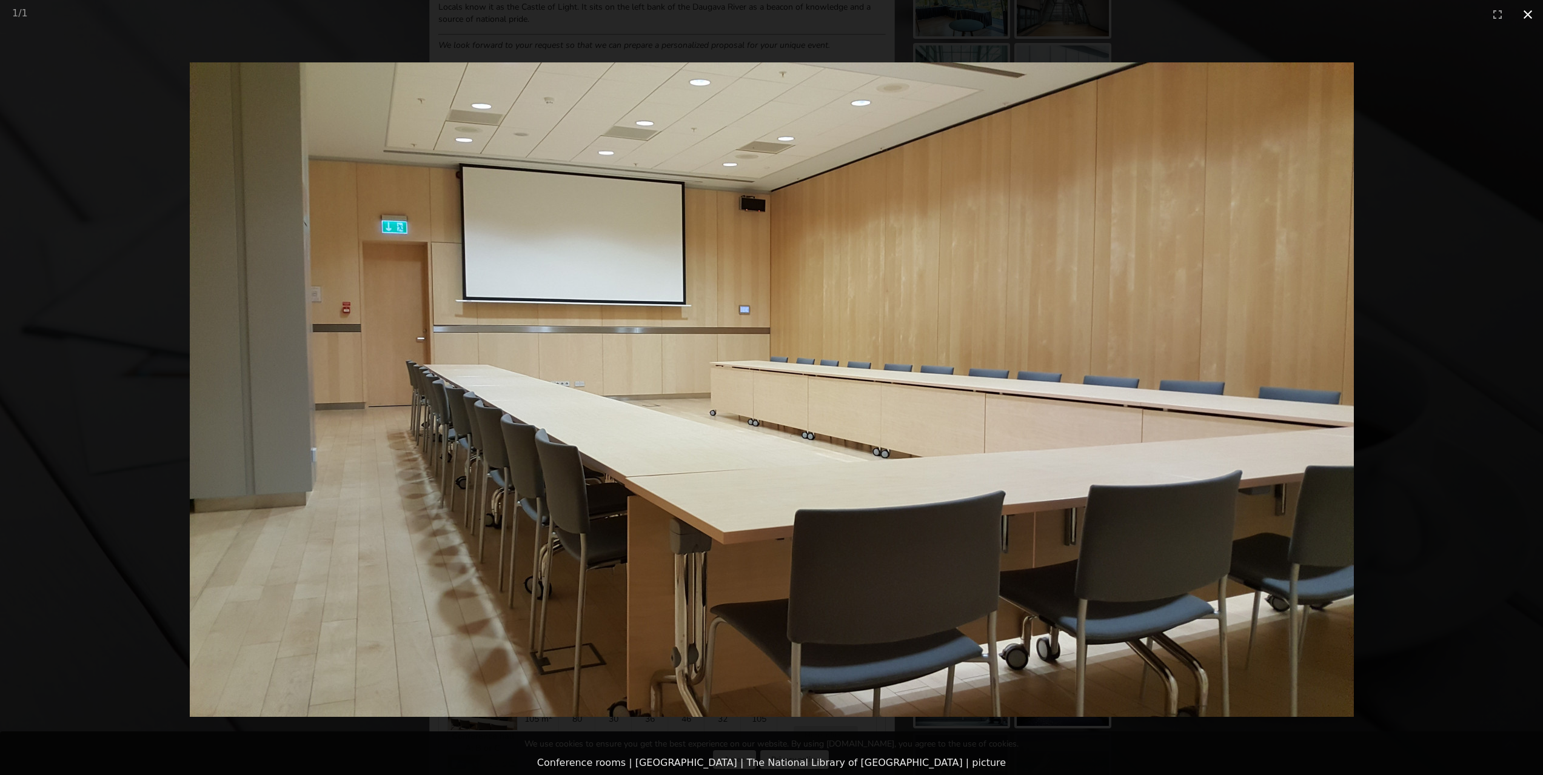
click at [1531, 17] on button "Close gallery" at bounding box center [1527, 14] width 30 height 28
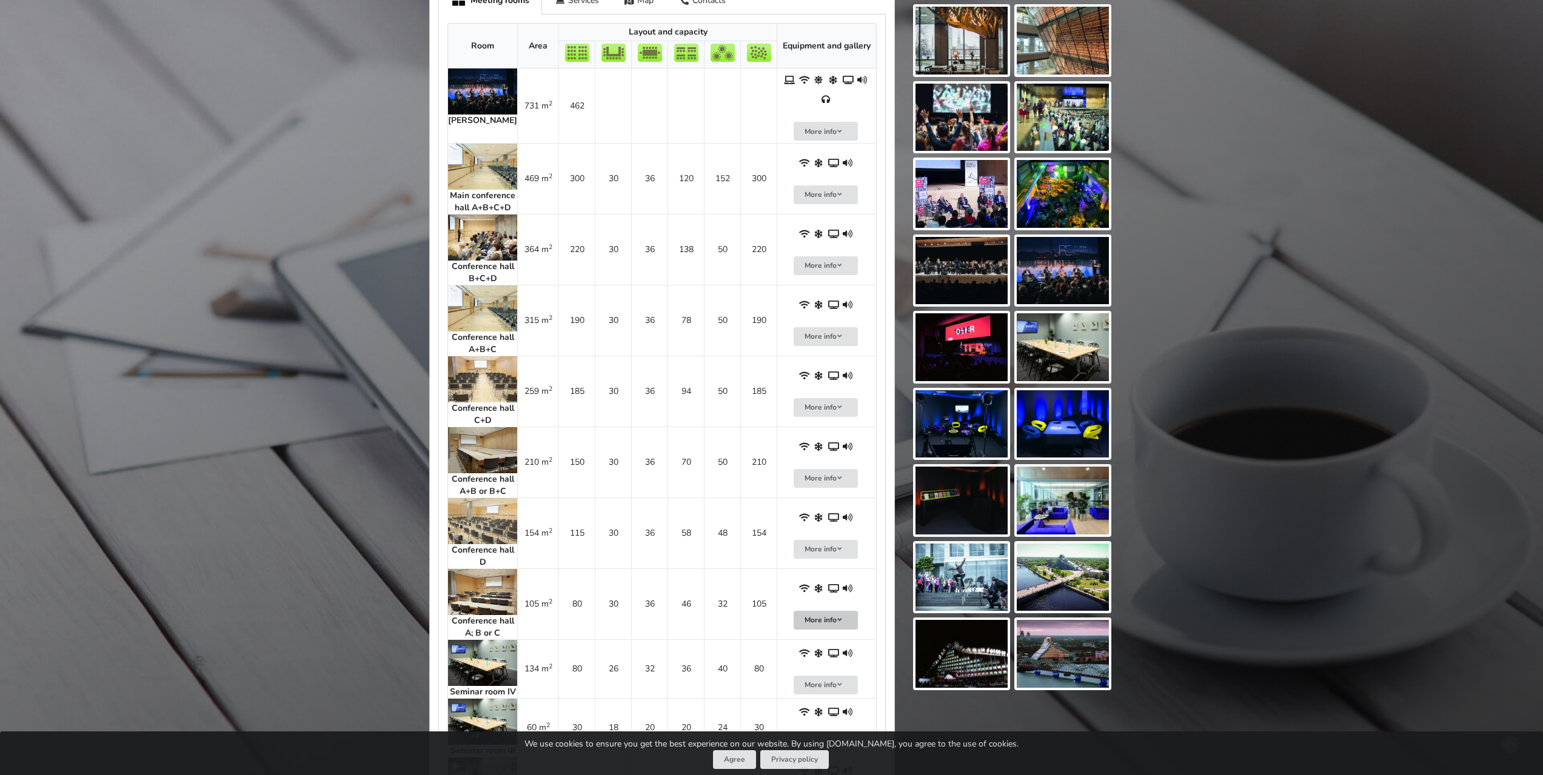
scroll to position [546, 0]
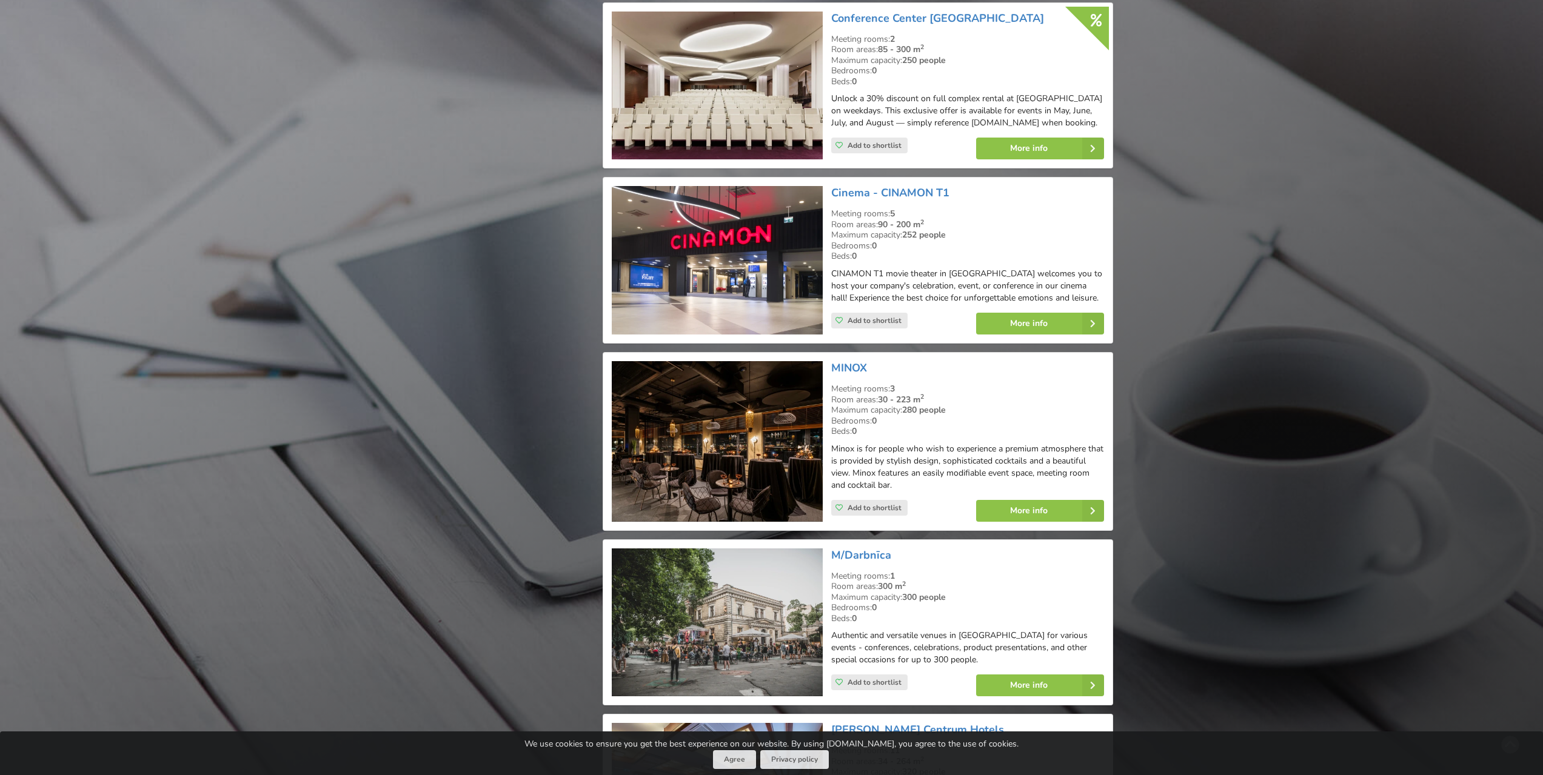
scroll to position [2182, 0]
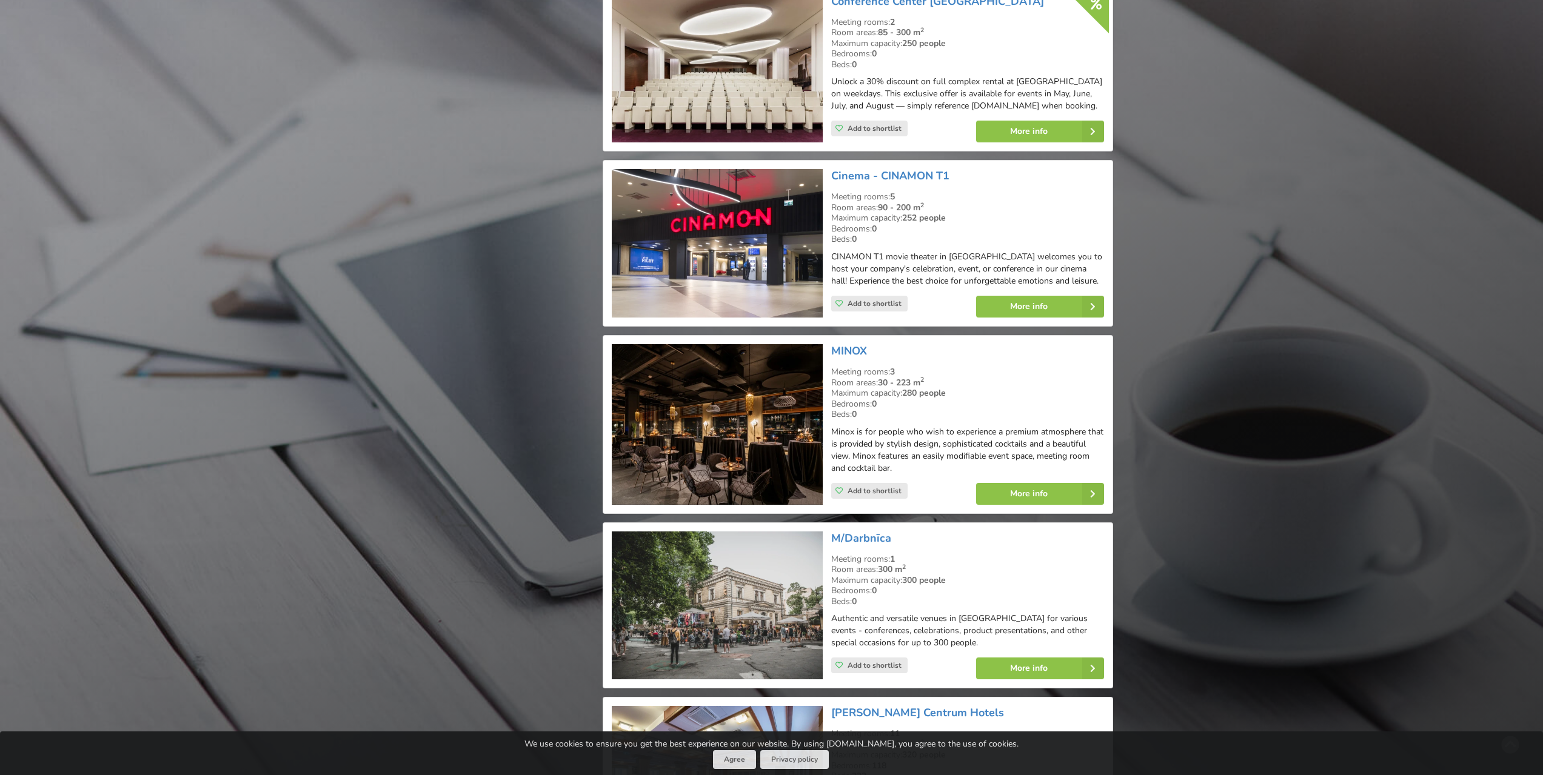
click at [764, 280] on img at bounding box center [717, 243] width 210 height 149
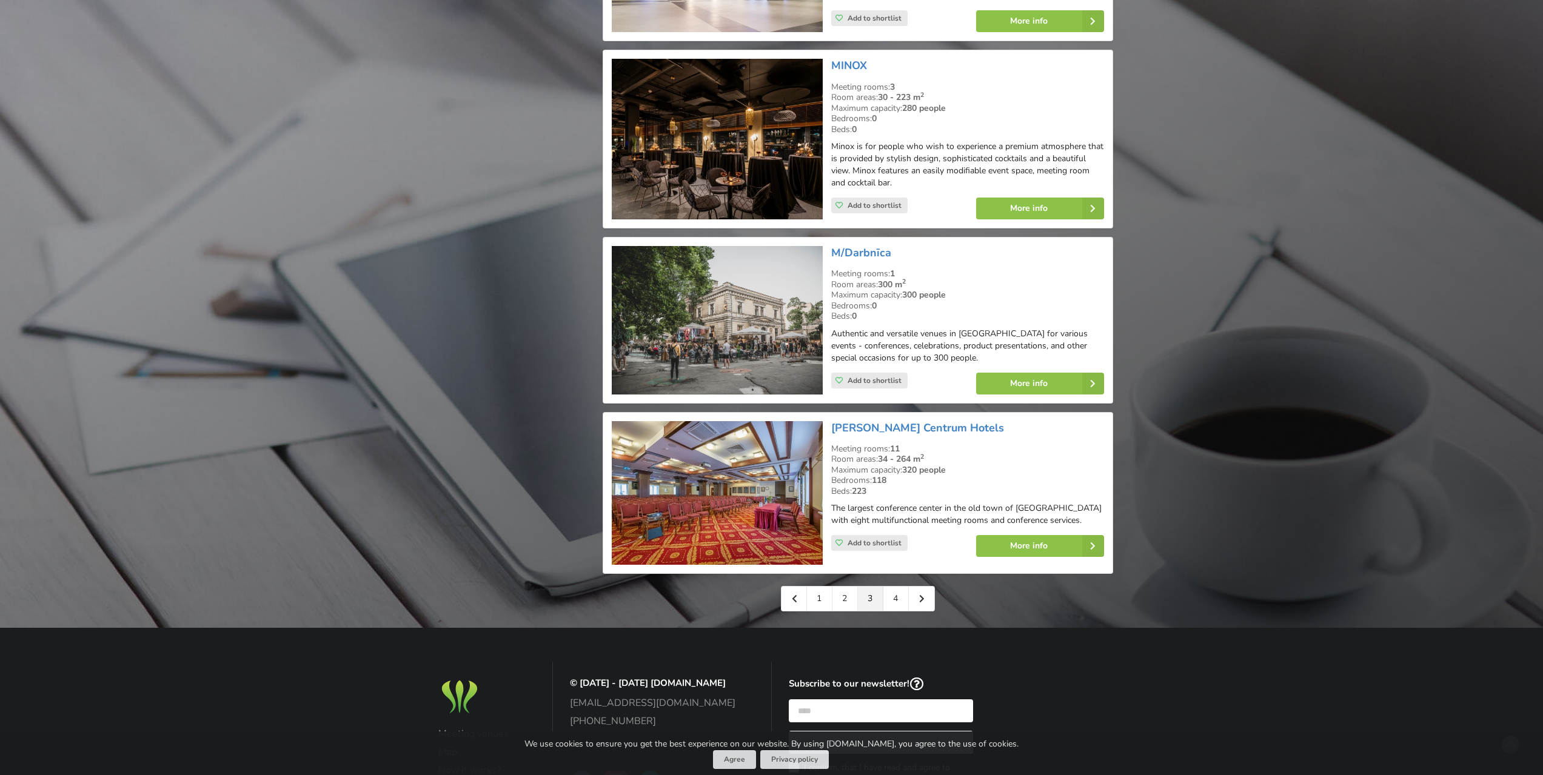
scroll to position [2601, 0]
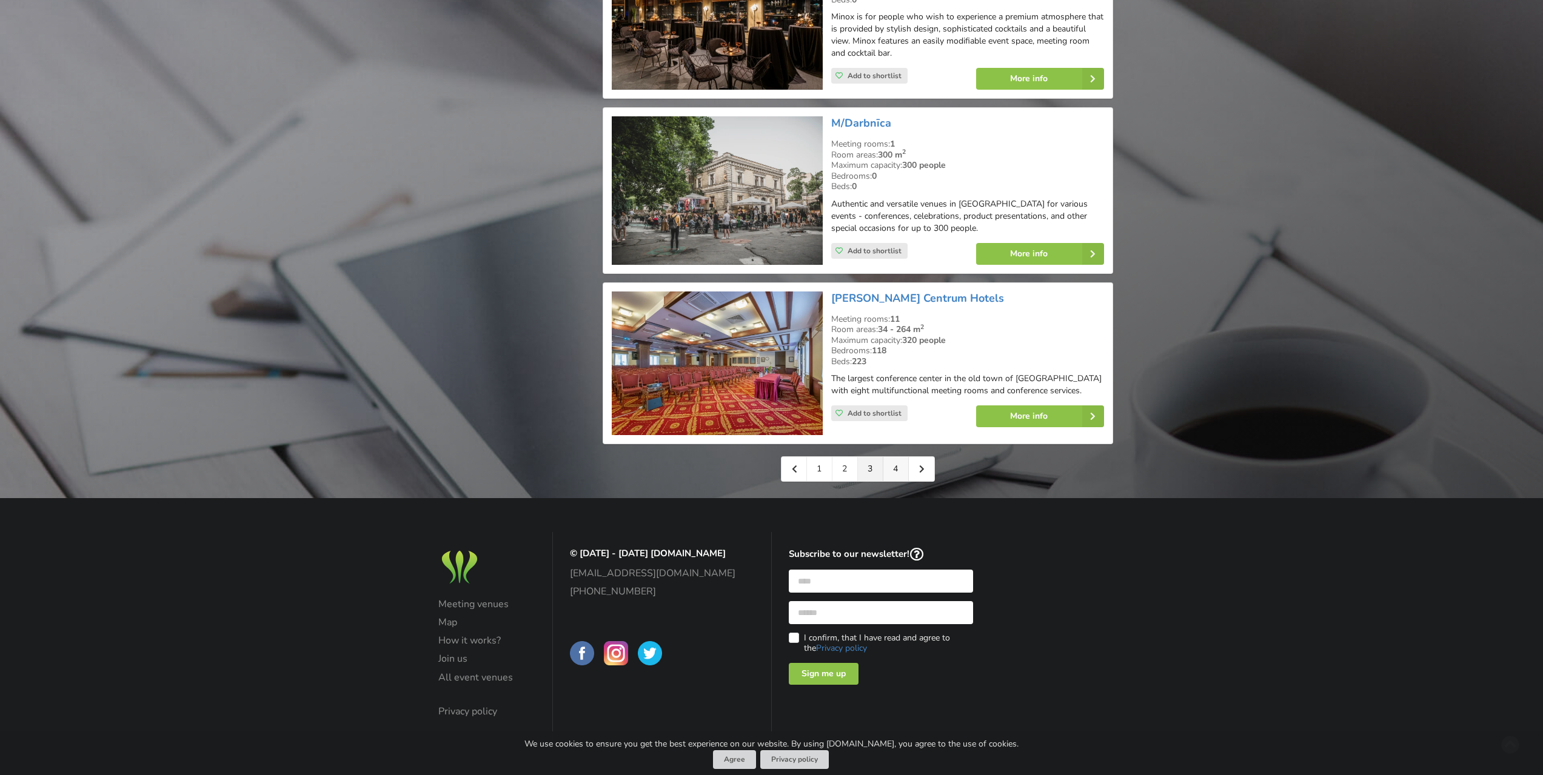
click at [896, 471] on link "4" at bounding box center [895, 469] width 25 height 24
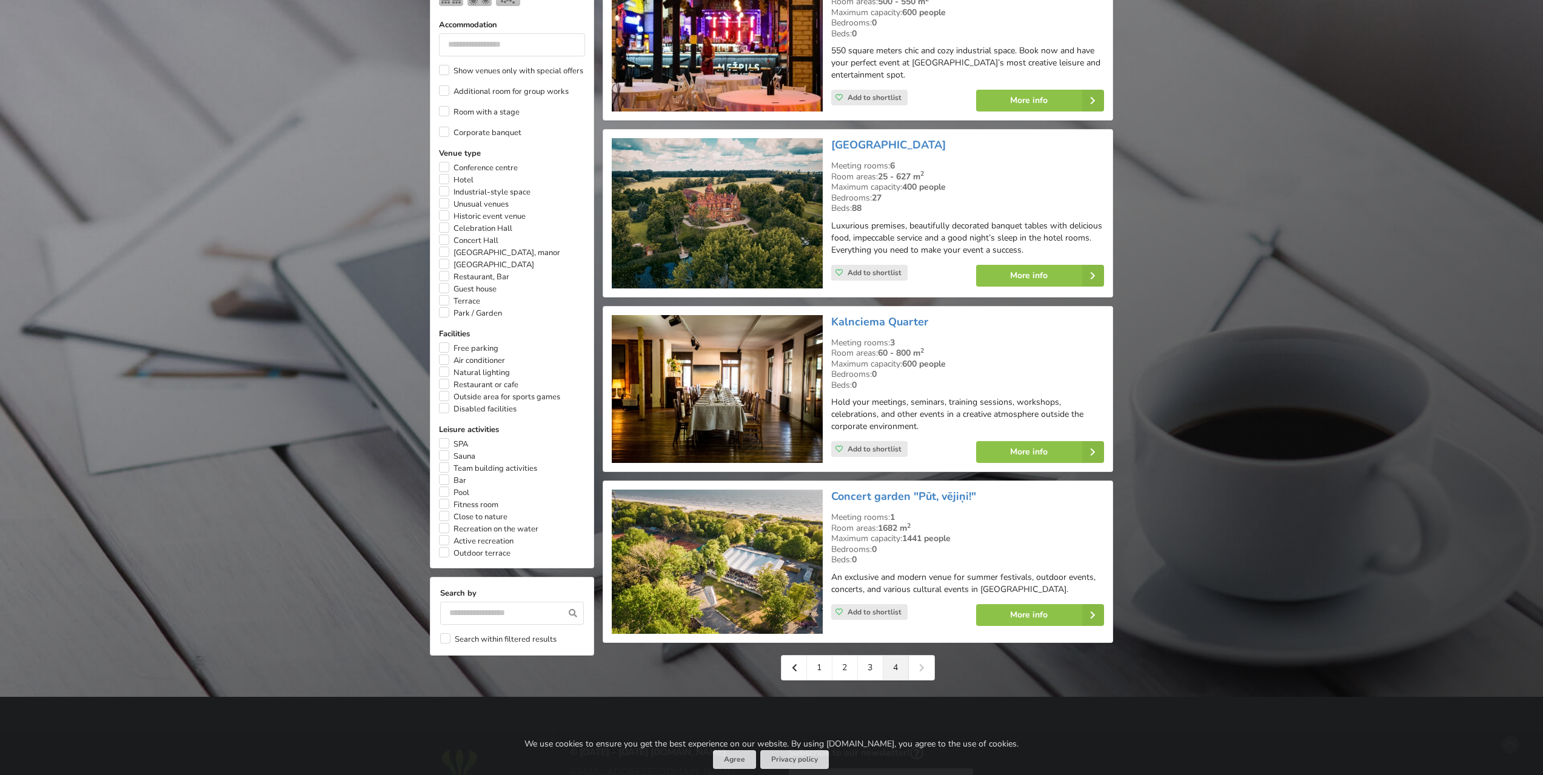
scroll to position [781, 0]
